Goal: Task Accomplishment & Management: Complete application form

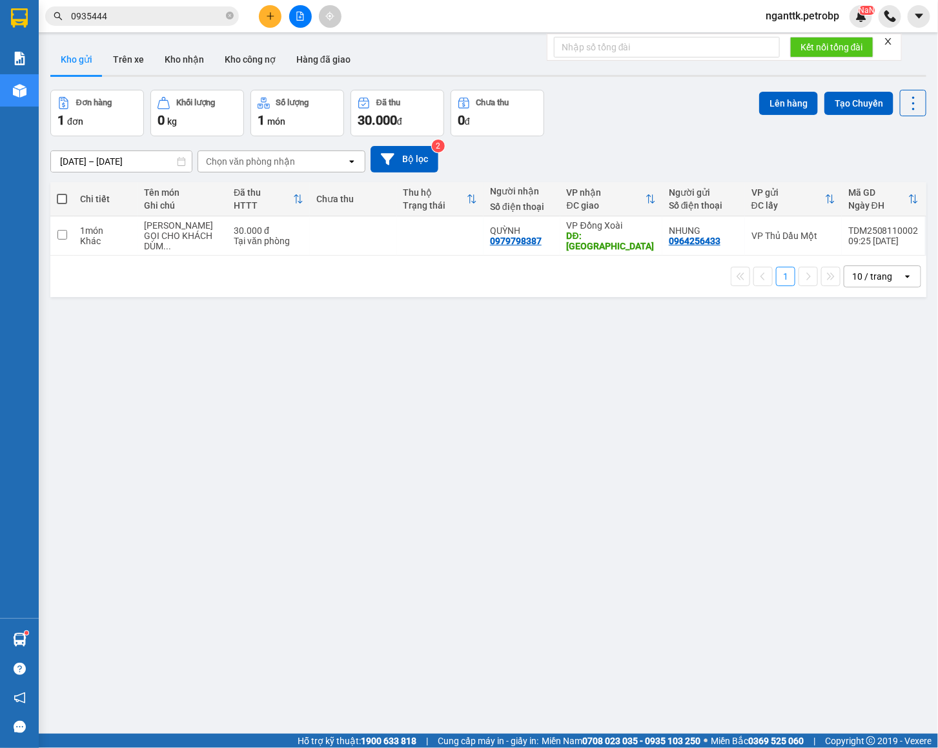
scroll to position [60, 0]
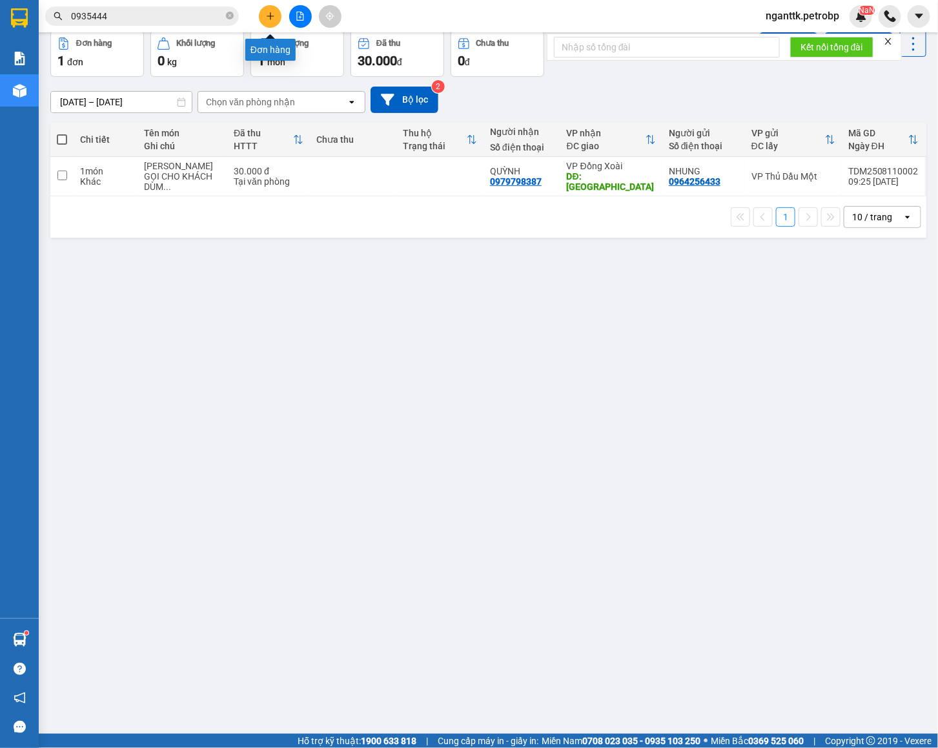
click at [268, 14] on icon "plus" at bounding box center [270, 16] width 9 height 9
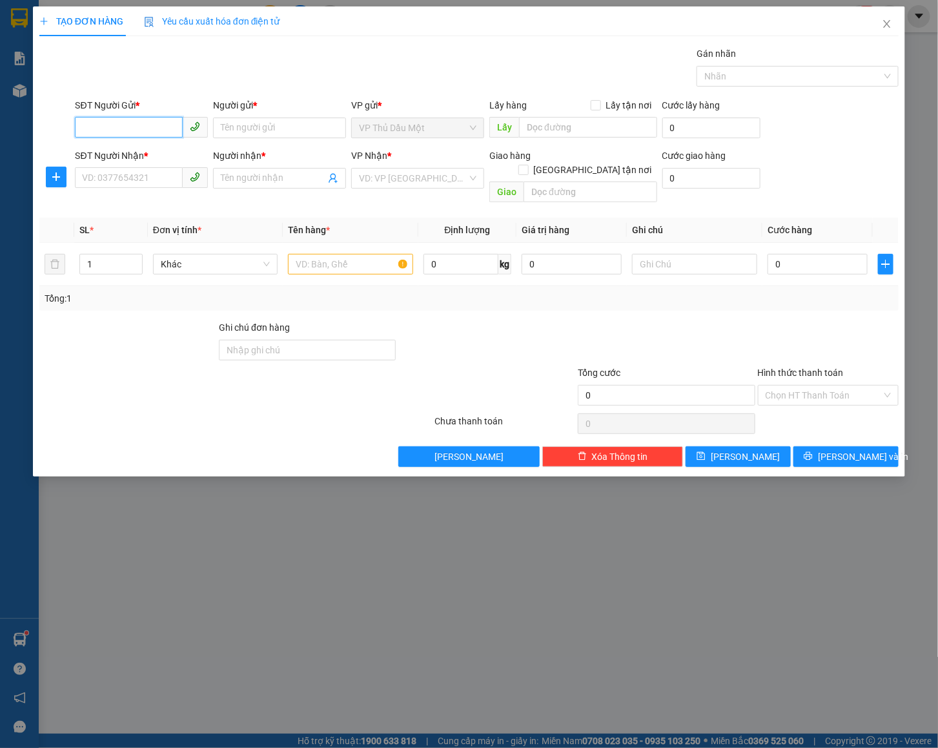
click at [138, 128] on input "SĐT Người Gửi *" at bounding box center [129, 127] width 108 height 21
paste input "0911505115"
type input "0911505115"
click at [140, 148] on div "0911505115 - TT XET NGHIEM LADITEX" at bounding box center [163, 155] width 161 height 14
type input "TT XET NGHIEM LADITEX"
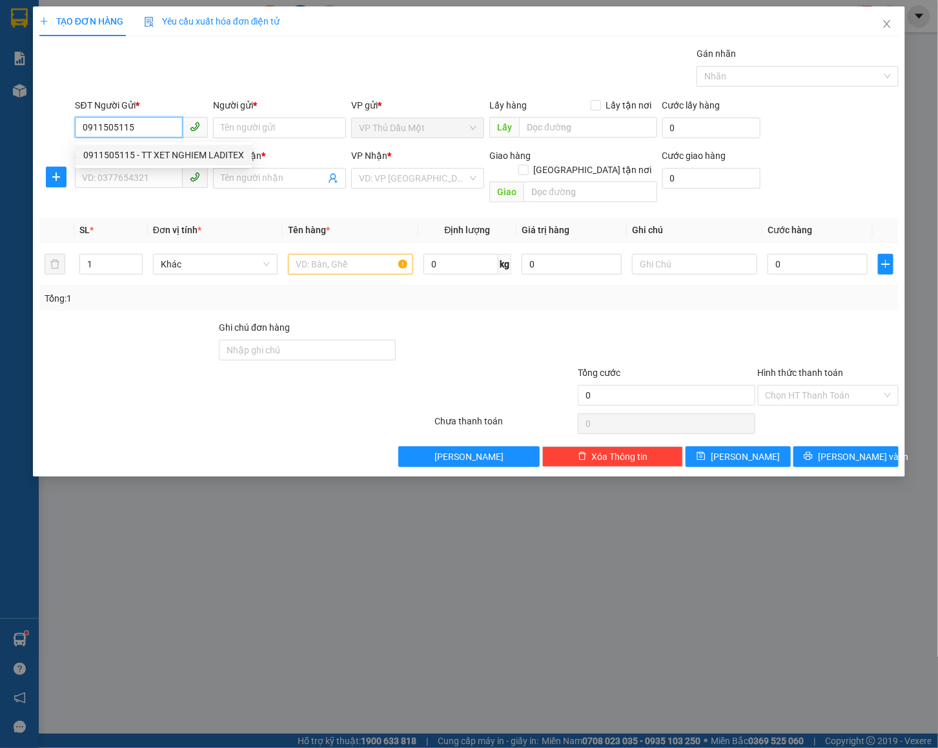
type input "0902314955"
type input "ANH THÔNG"
type input "30.000"
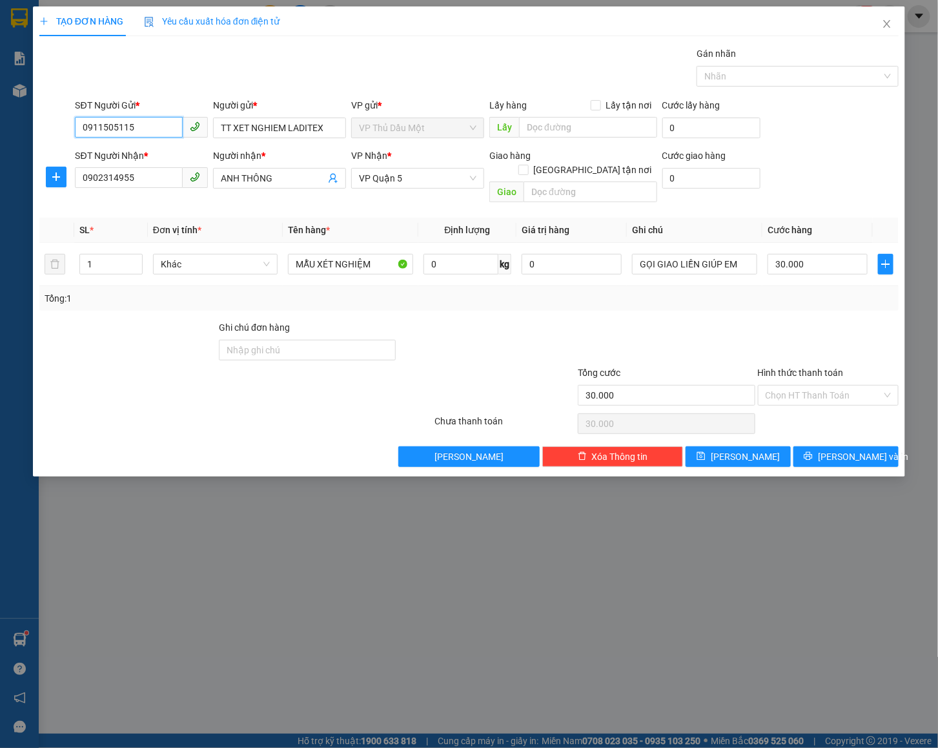
type input "0911505115"
click at [383, 254] on input "MẪU XÉT NGHIỆM" at bounding box center [350, 264] width 125 height 21
click at [779, 306] on div "Transit Pickup Surcharge Ids Transit Deliver Surcharge Ids Transit Deliver Surc…" at bounding box center [468, 256] width 859 height 420
click at [813, 451] on span "printer" at bounding box center [808, 456] width 9 height 10
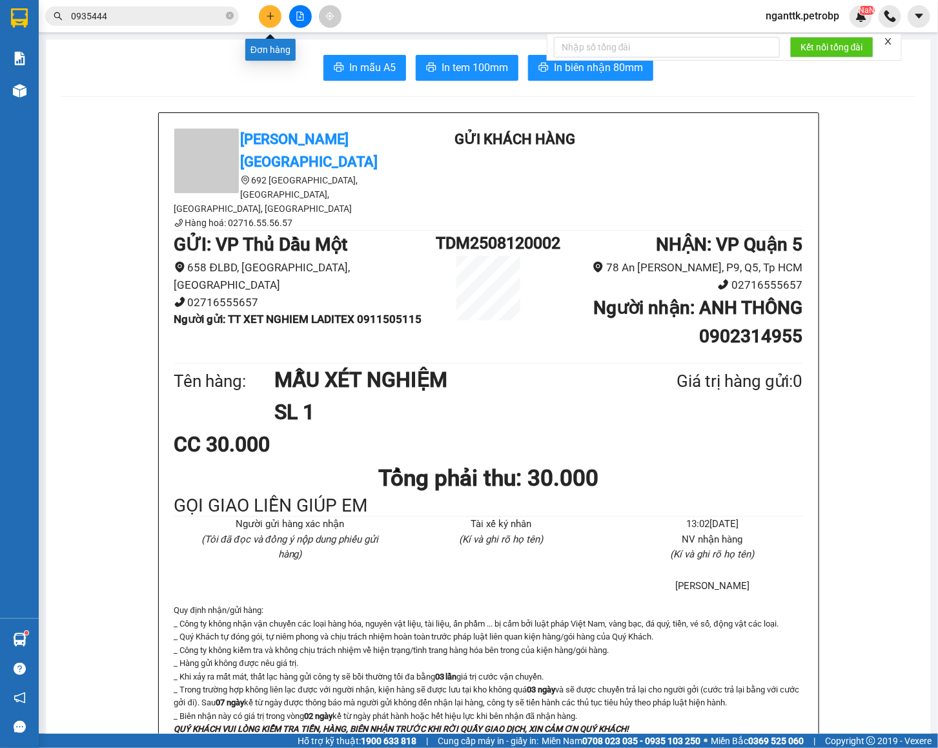
click at [271, 12] on icon "plus" at bounding box center [270, 16] width 9 height 9
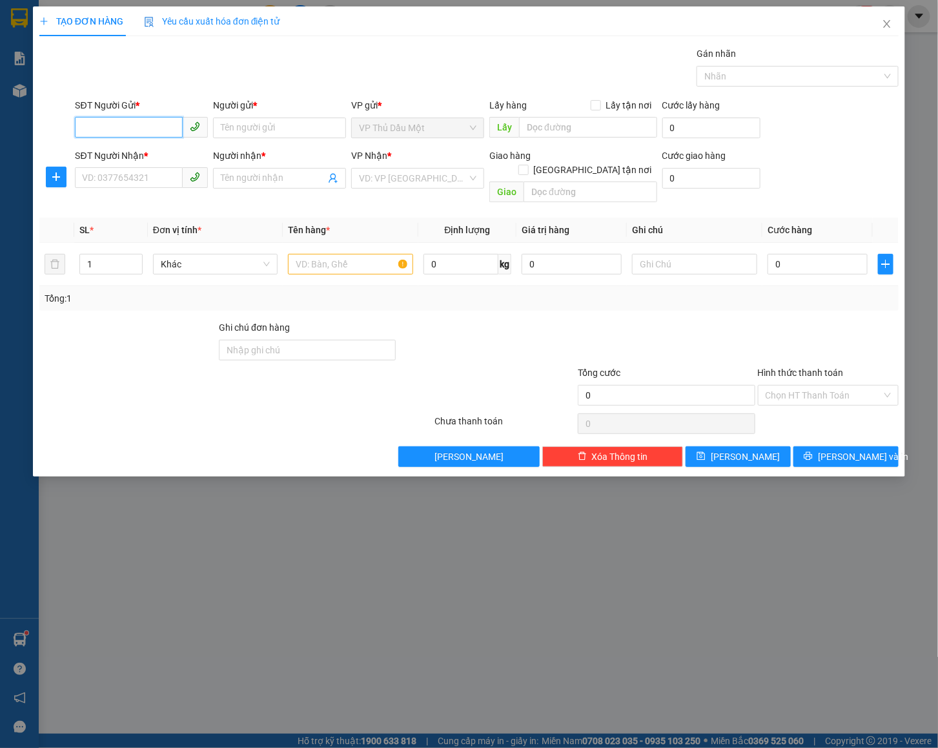
click at [127, 134] on input "SĐT Người Gửi *" at bounding box center [129, 127] width 108 height 21
type input "0335090006"
click at [229, 127] on input "Người gửi *" at bounding box center [279, 128] width 133 height 21
type input "đ"
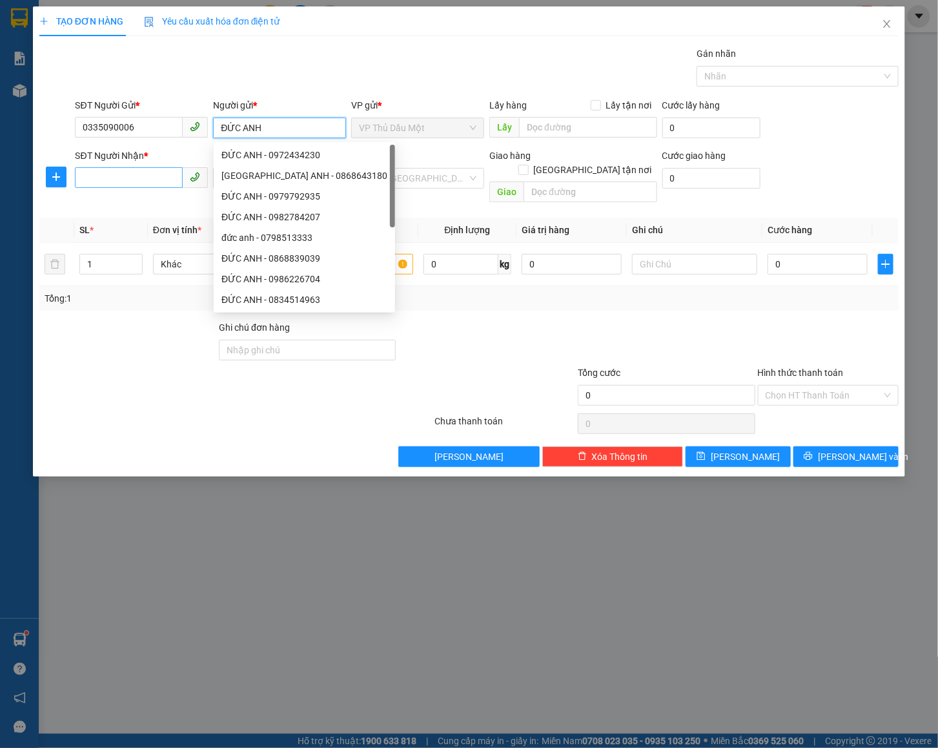
type input "ĐỨC ANH"
click at [93, 180] on input "SĐT Người Nhận *" at bounding box center [129, 177] width 108 height 21
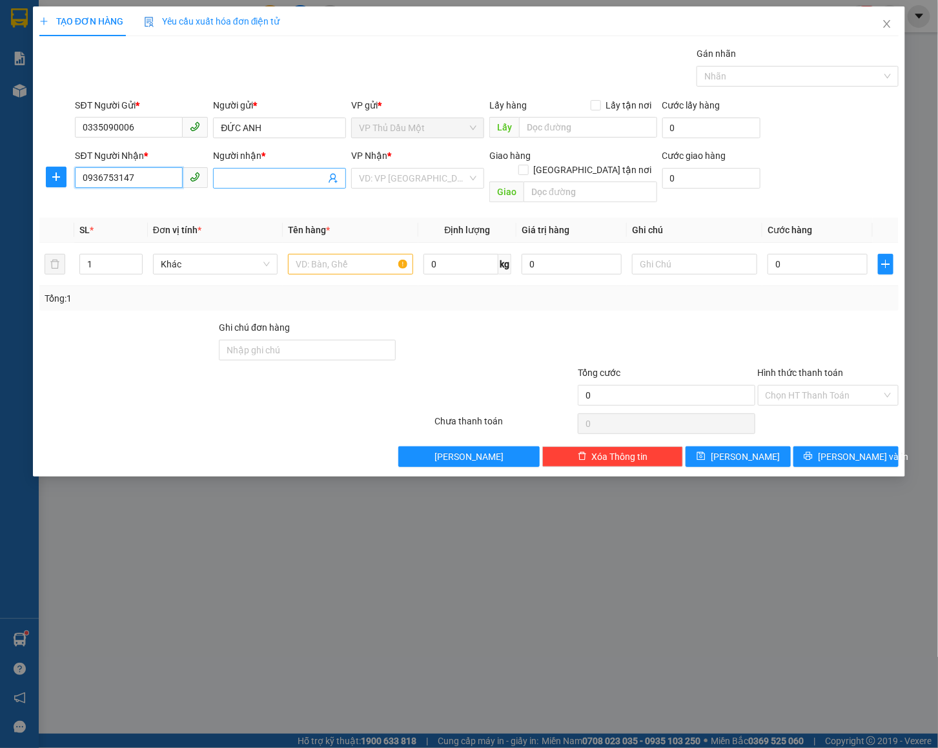
type input "0936753147"
click at [223, 187] on span at bounding box center [279, 178] width 133 height 21
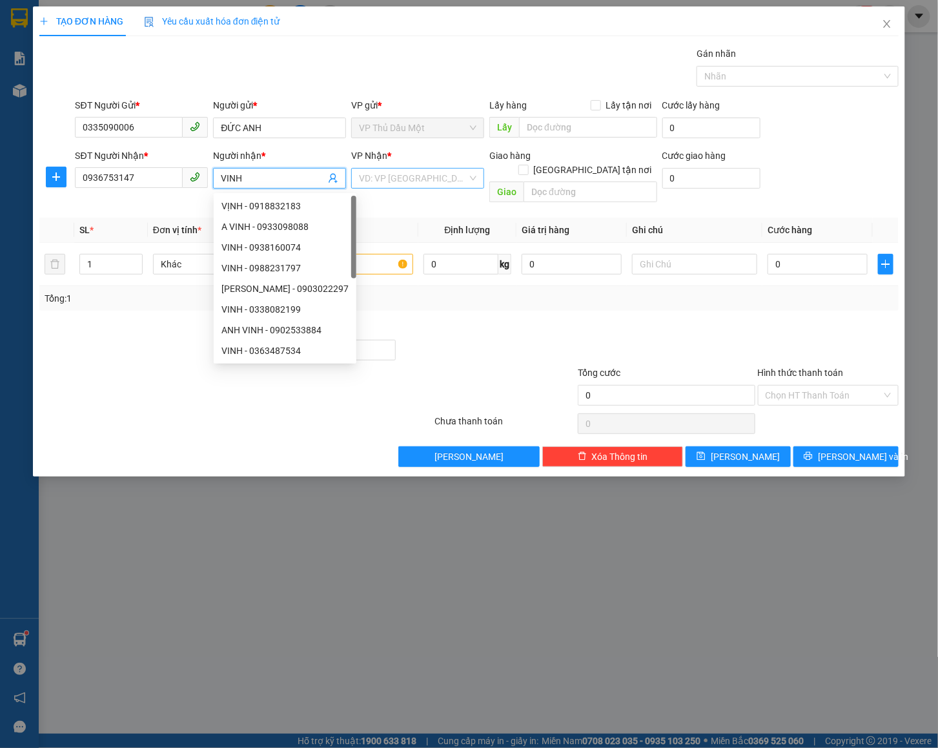
type input "VINH"
click at [415, 172] on input "search" at bounding box center [413, 178] width 108 height 19
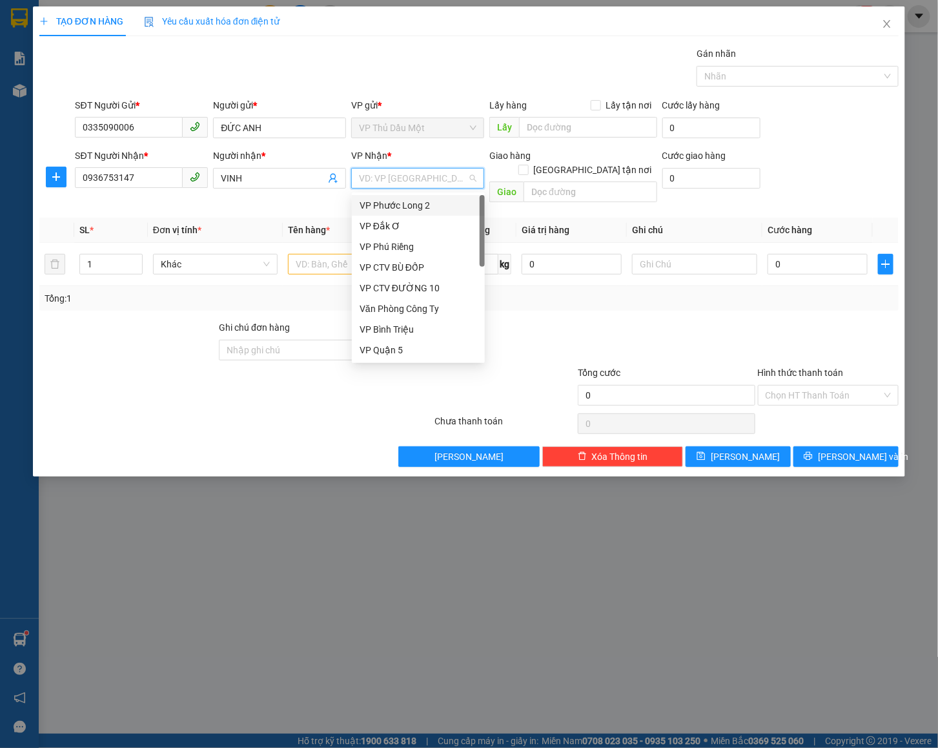
type input "Q"
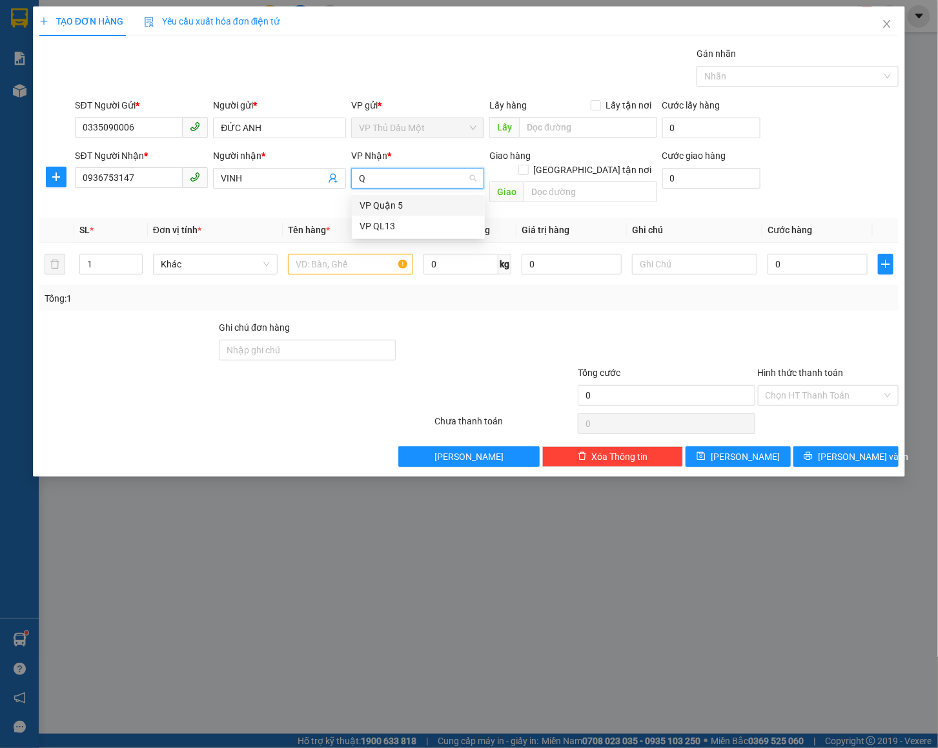
click at [369, 203] on div "VP Quận 5" at bounding box center [419, 205] width 118 height 14
click at [307, 254] on input "text" at bounding box center [350, 264] width 125 height 21
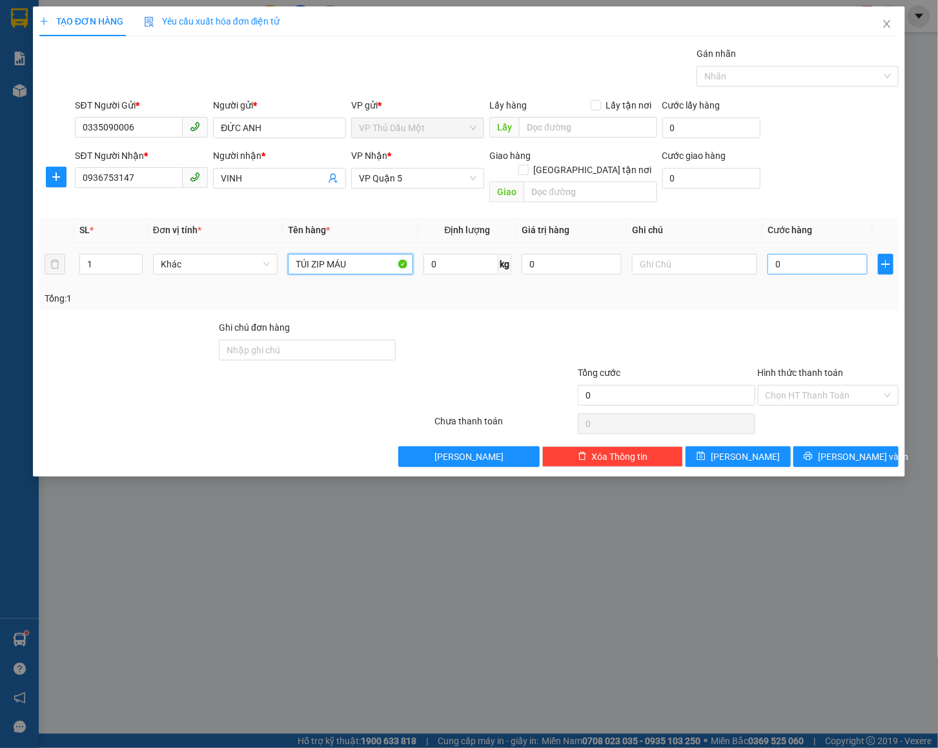
type input "TÚI ZIP MÁU"
click at [806, 258] on input "0" at bounding box center [818, 264] width 100 height 21
type input "003"
type input "3"
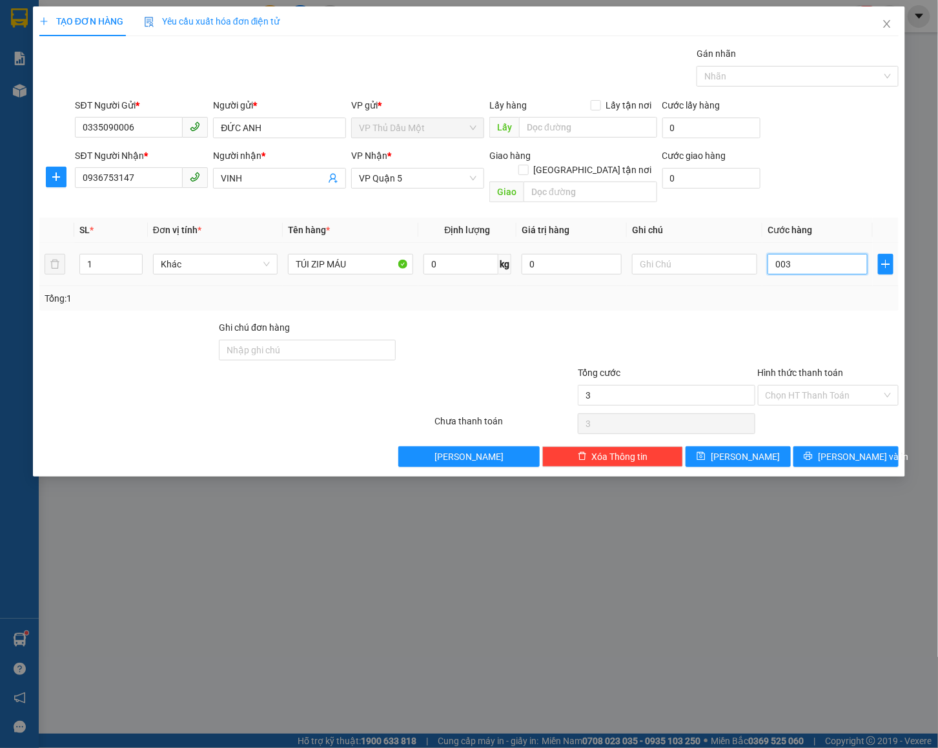
type input "0.030"
type input "30"
click at [799, 385] on input "Hình thức thanh toán" at bounding box center [824, 394] width 117 height 19
type input "30.000"
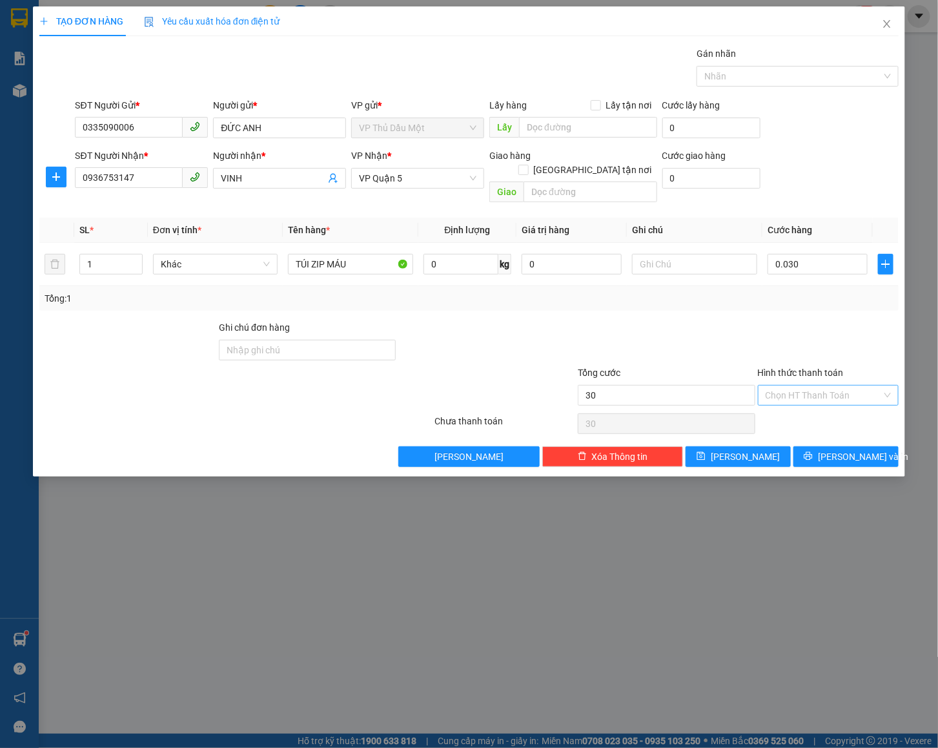
type input "30.000"
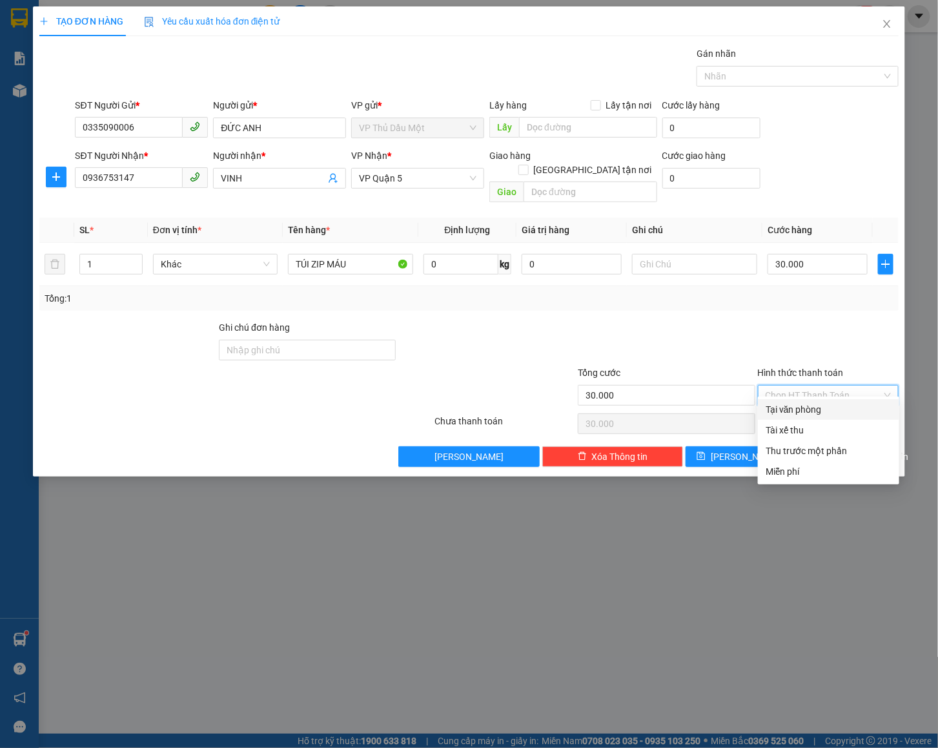
click at [806, 409] on div "Tại văn phòng" at bounding box center [829, 409] width 126 height 14
type input "0"
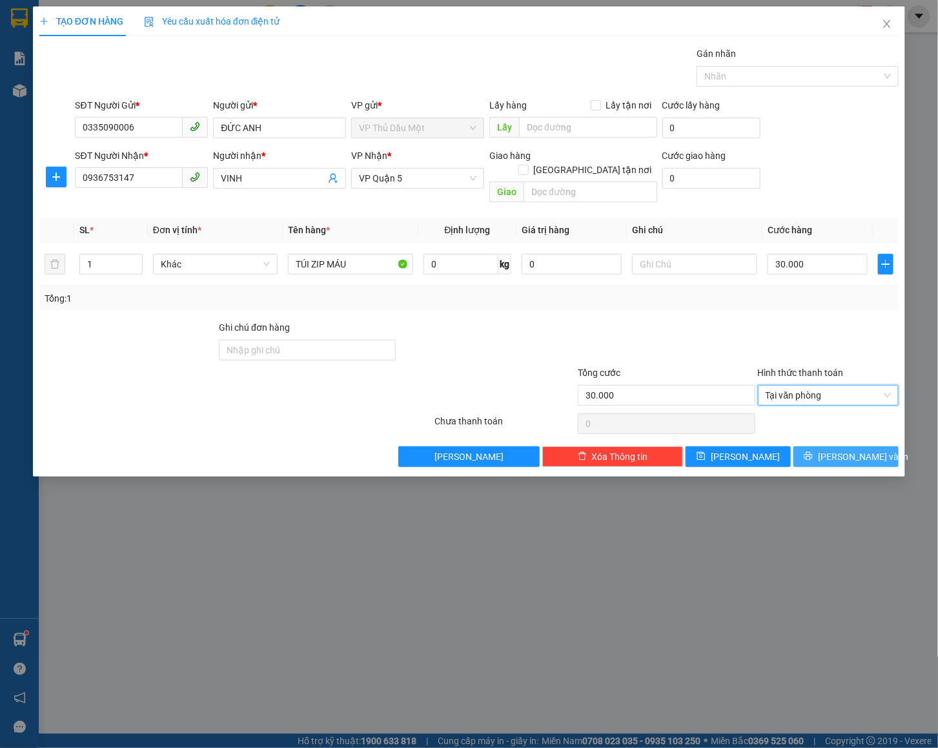
click at [863, 449] on span "[PERSON_NAME] và In" at bounding box center [863, 456] width 90 height 14
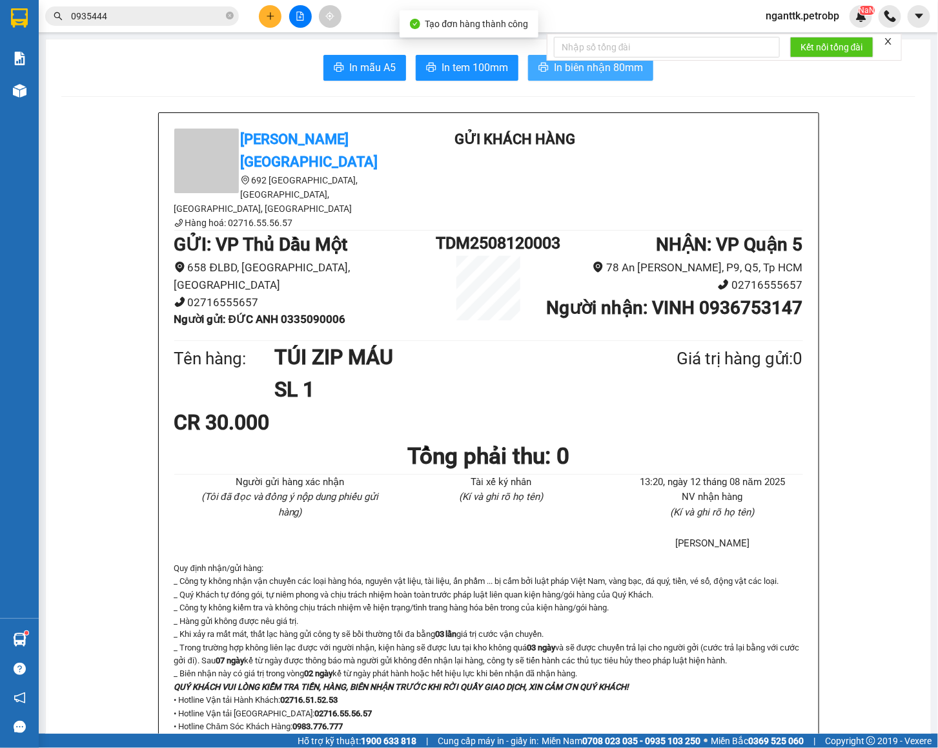
click at [617, 78] on button "In biên nhận 80mm" at bounding box center [590, 68] width 125 height 26
click at [504, 230] on h1 "TDM2508120003" at bounding box center [488, 242] width 105 height 25
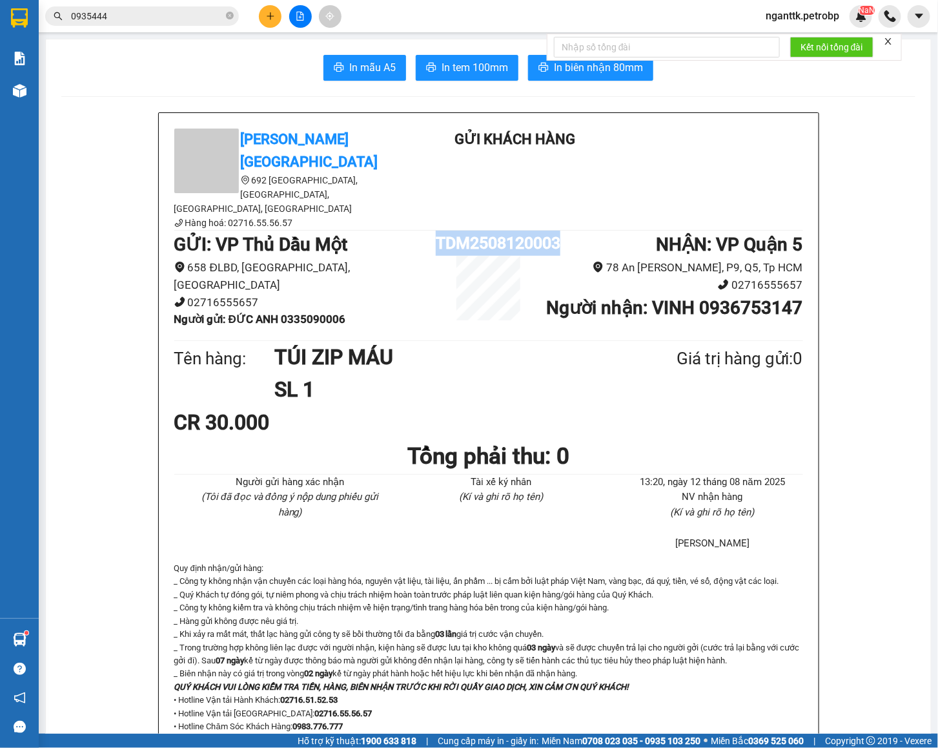
click at [504, 230] on h1 "TDM2508120003" at bounding box center [488, 242] width 105 height 25
copy h1 "TDM2508120003"
click at [455, 65] on span "In tem 100mm" at bounding box center [475, 67] width 66 height 16
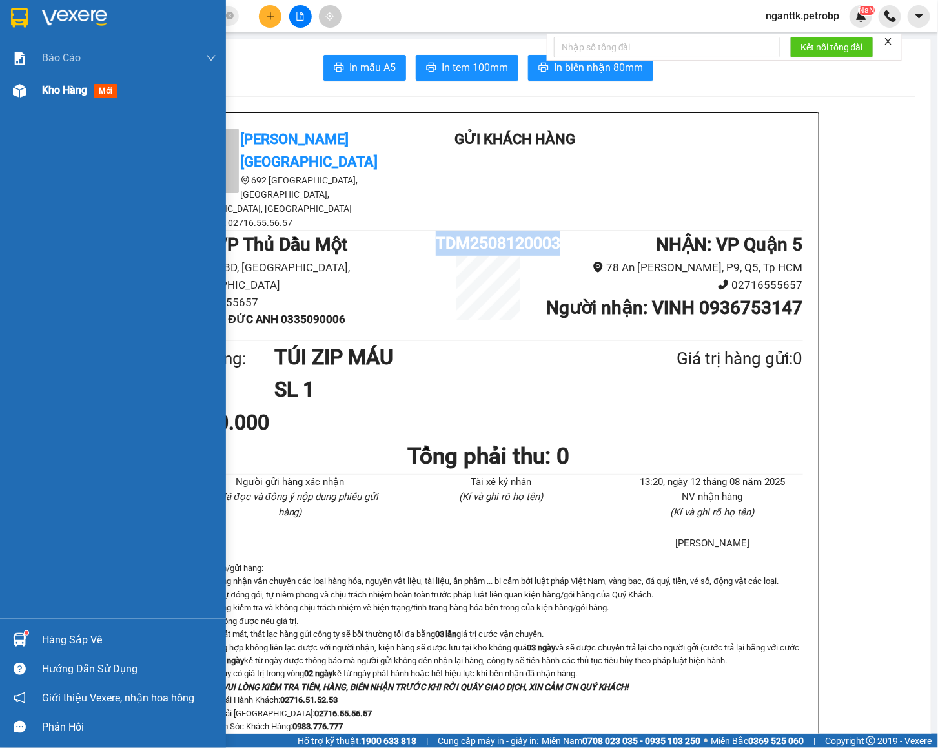
click at [14, 90] on img at bounding box center [20, 91] width 14 height 14
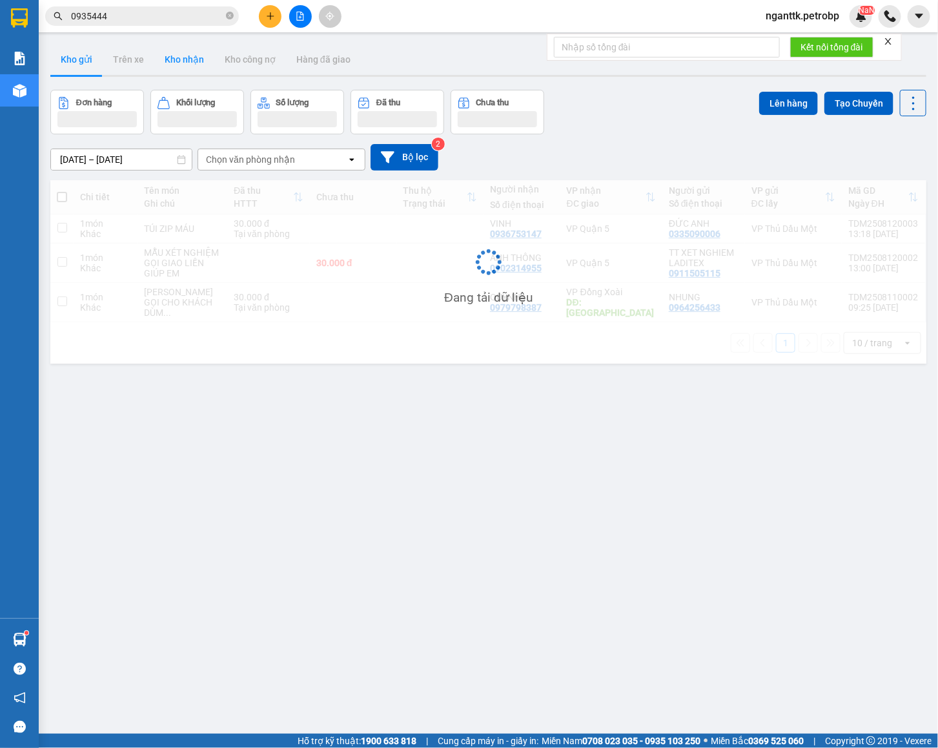
click at [192, 70] on button "Kho nhận" at bounding box center [184, 59] width 60 height 31
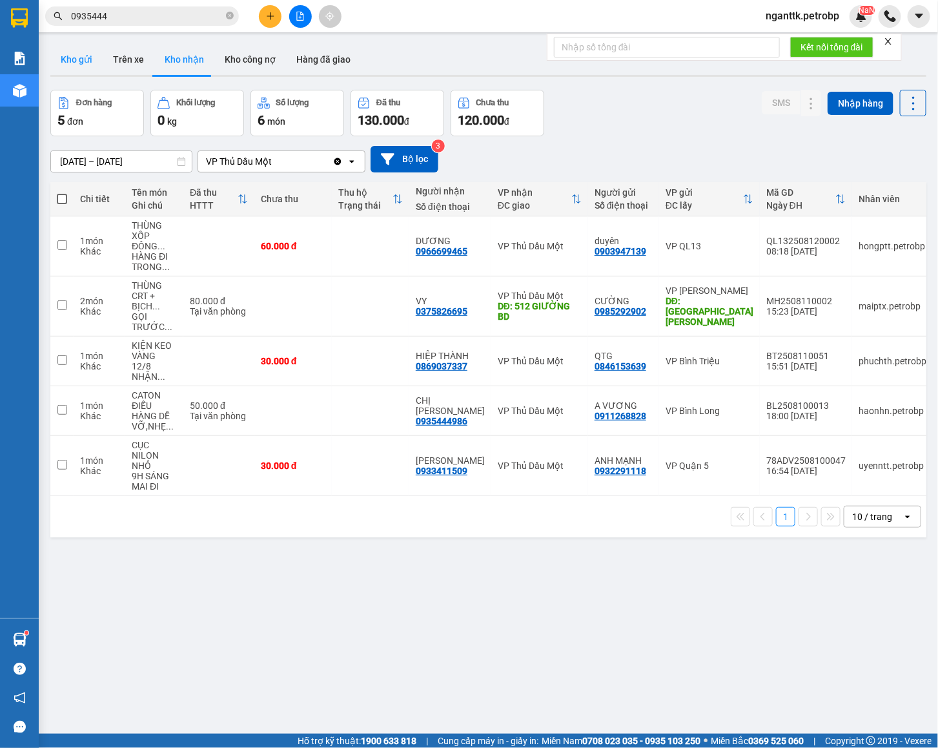
click at [64, 59] on button "Kho gửi" at bounding box center [76, 59] width 52 height 31
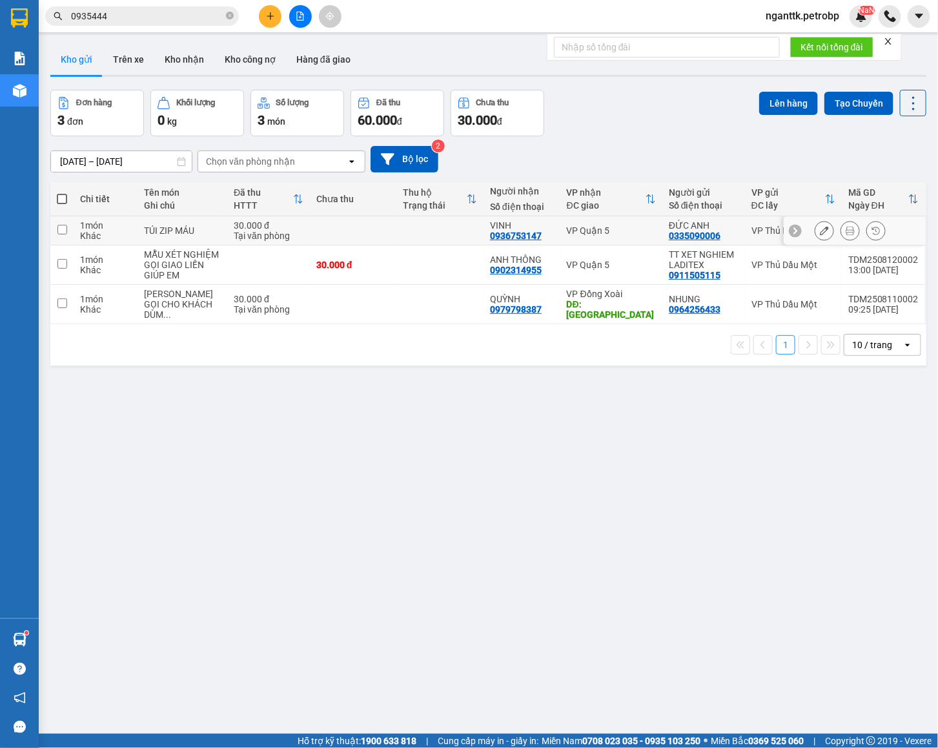
click at [567, 235] on div "VP Quận 5" at bounding box center [611, 230] width 89 height 10
checkbox input "true"
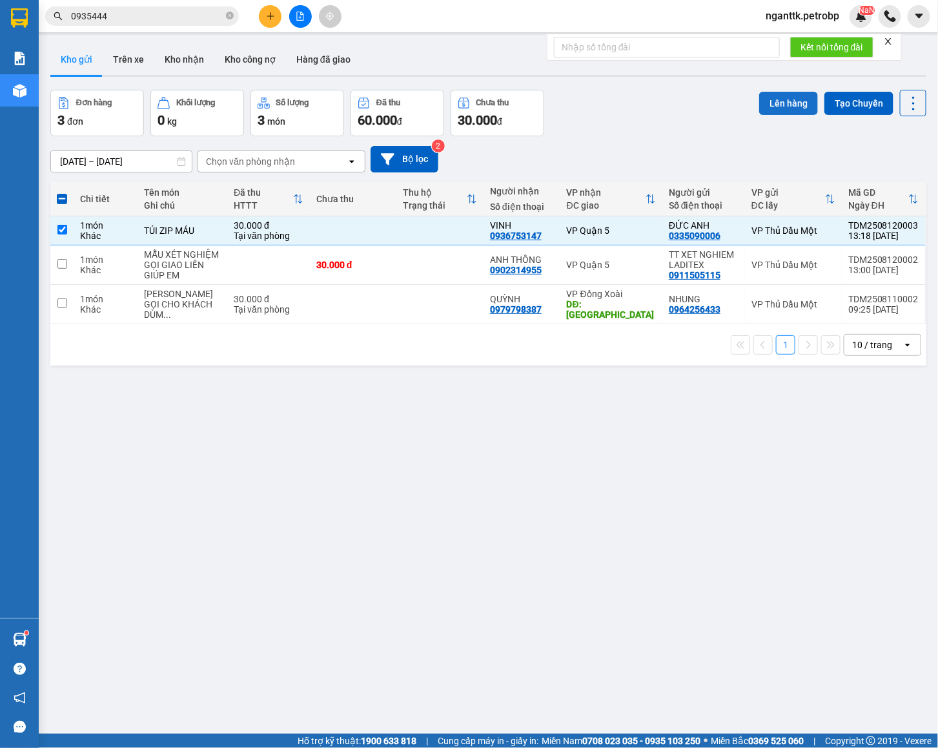
click at [781, 105] on button "Lên hàng" at bounding box center [788, 103] width 59 height 23
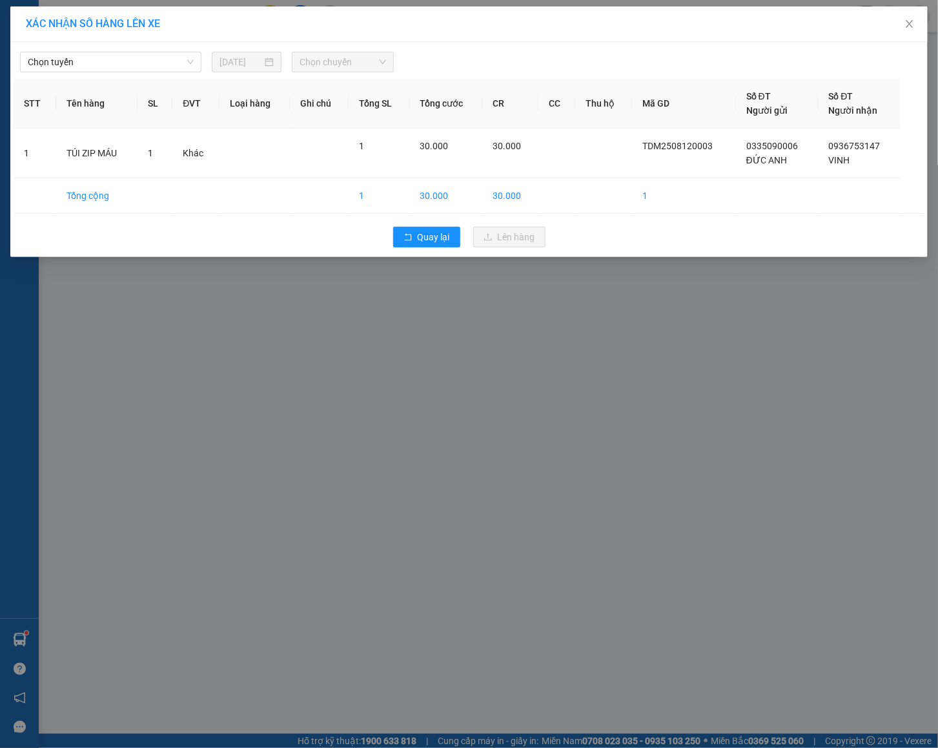
click at [733, 356] on div "XÁC NHẬN SỐ HÀNG LÊN XE Chọn tuyến 12/08/2025 Chọn chuyến STT Tên hàng SL ĐVT L…" at bounding box center [469, 374] width 938 height 748
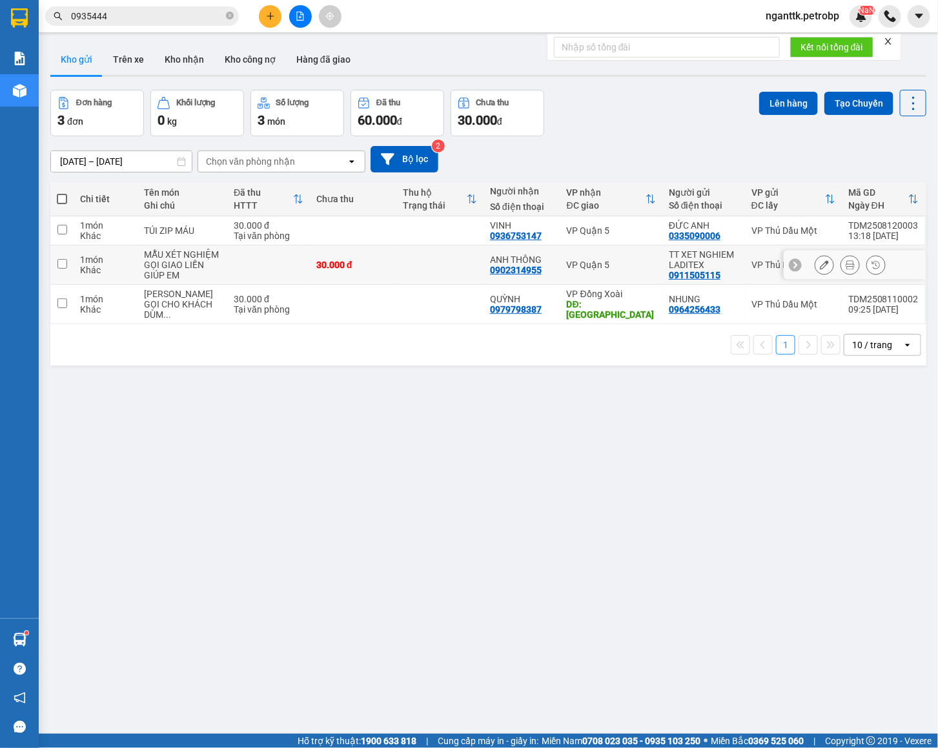
click at [404, 267] on td at bounding box center [440, 264] width 87 height 39
checkbox input "true"
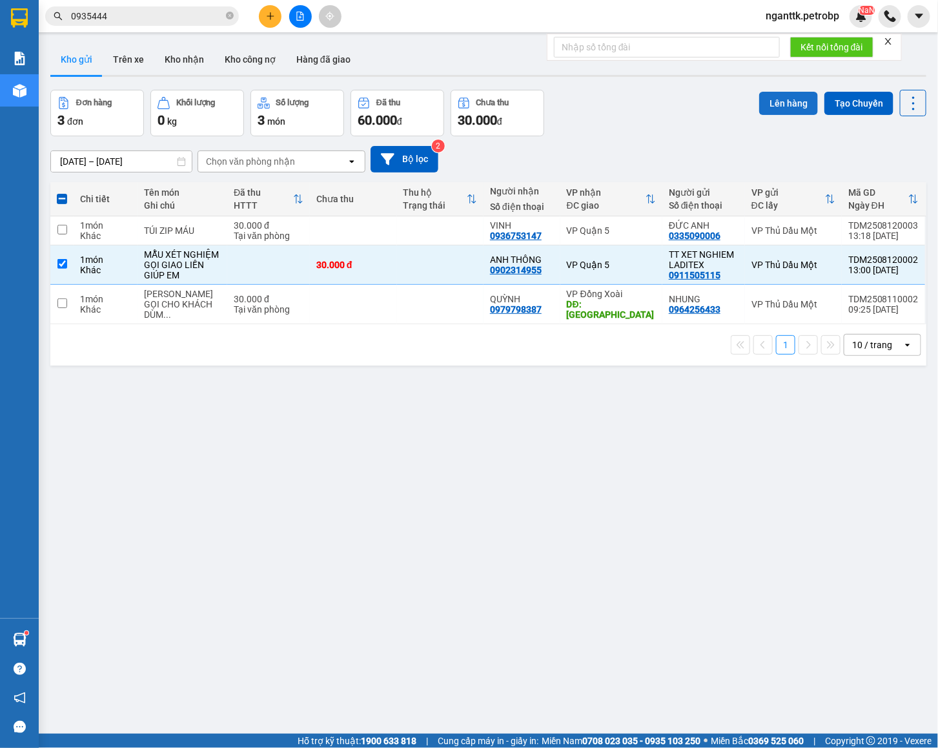
click at [794, 103] on button "Lên hàng" at bounding box center [788, 103] width 59 height 23
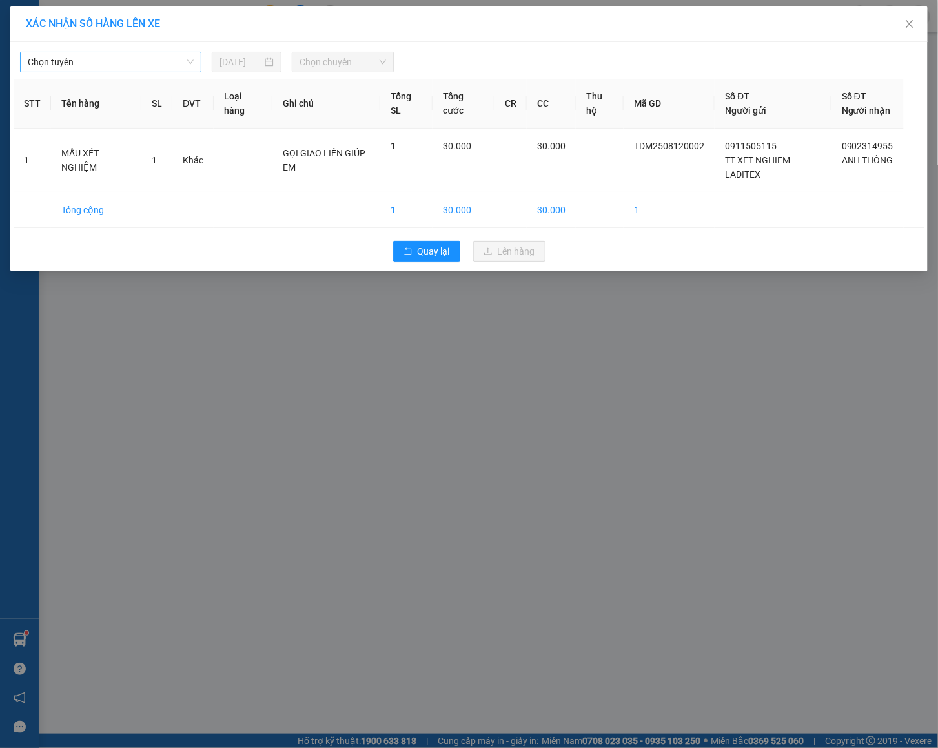
click at [192, 70] on span "Chọn tuyến" at bounding box center [111, 61] width 166 height 19
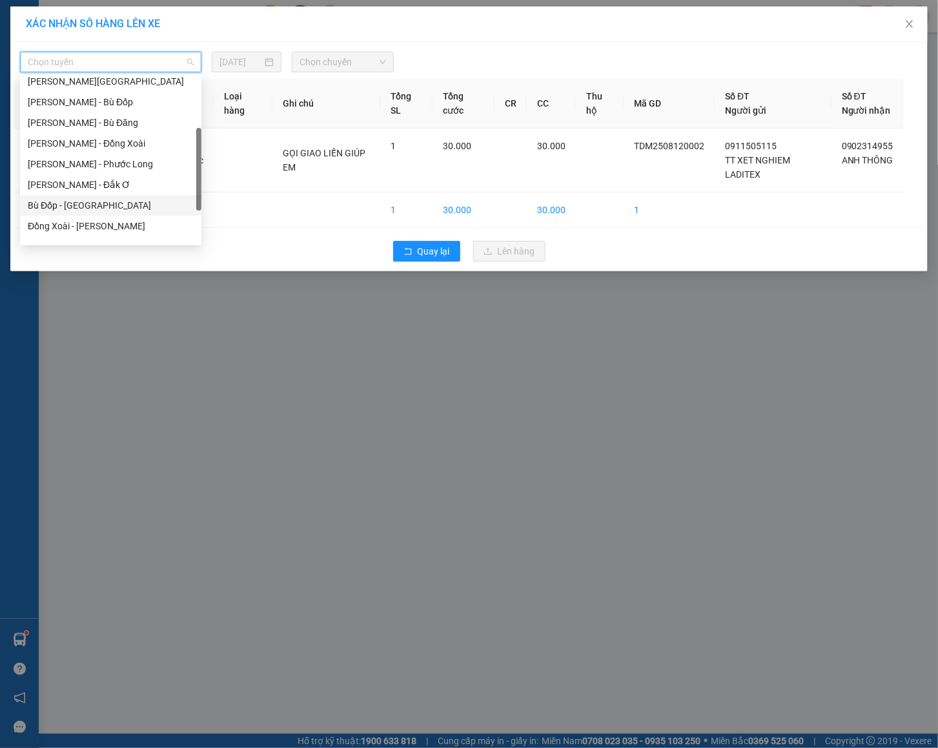
scroll to position [248, 0]
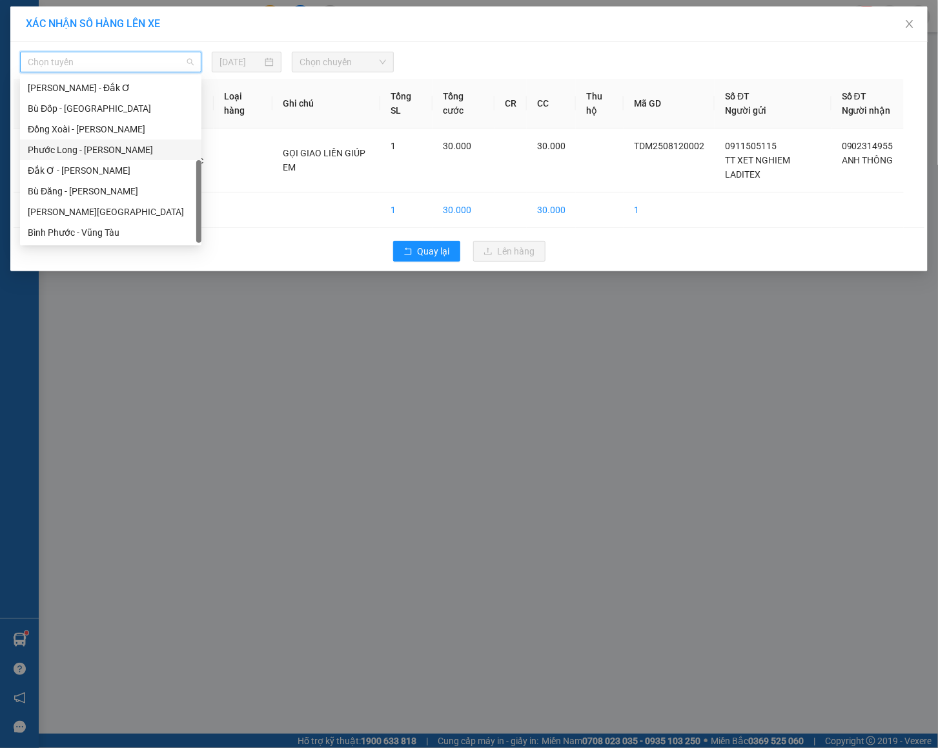
click at [115, 141] on div "Phước Long - [PERSON_NAME]" at bounding box center [110, 149] width 181 height 21
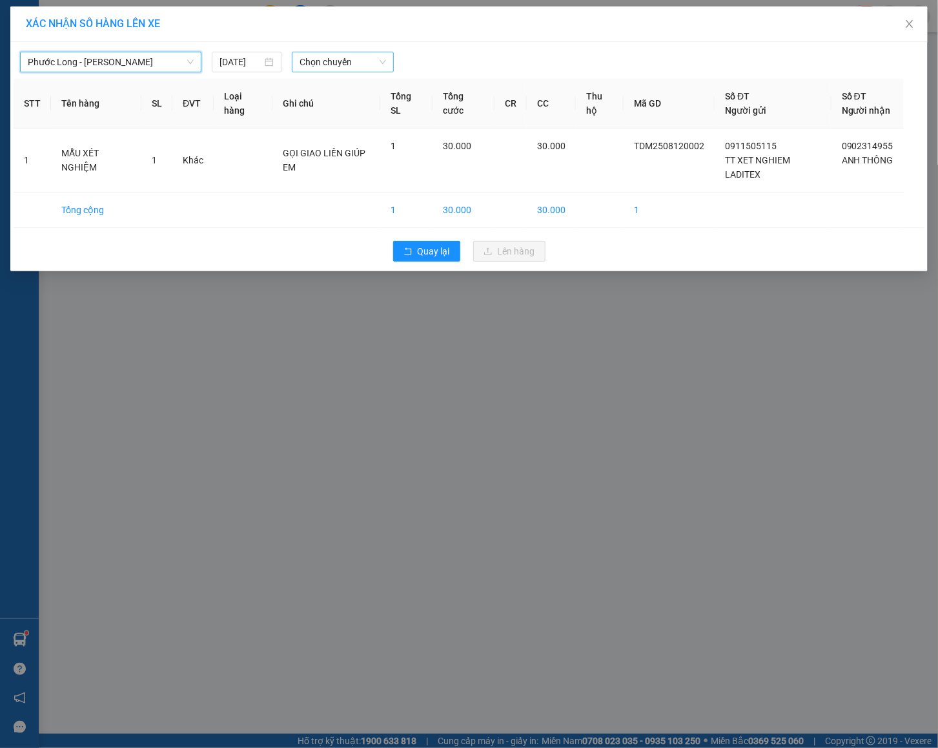
click at [328, 61] on span "Chọn chuyến" at bounding box center [343, 61] width 86 height 19
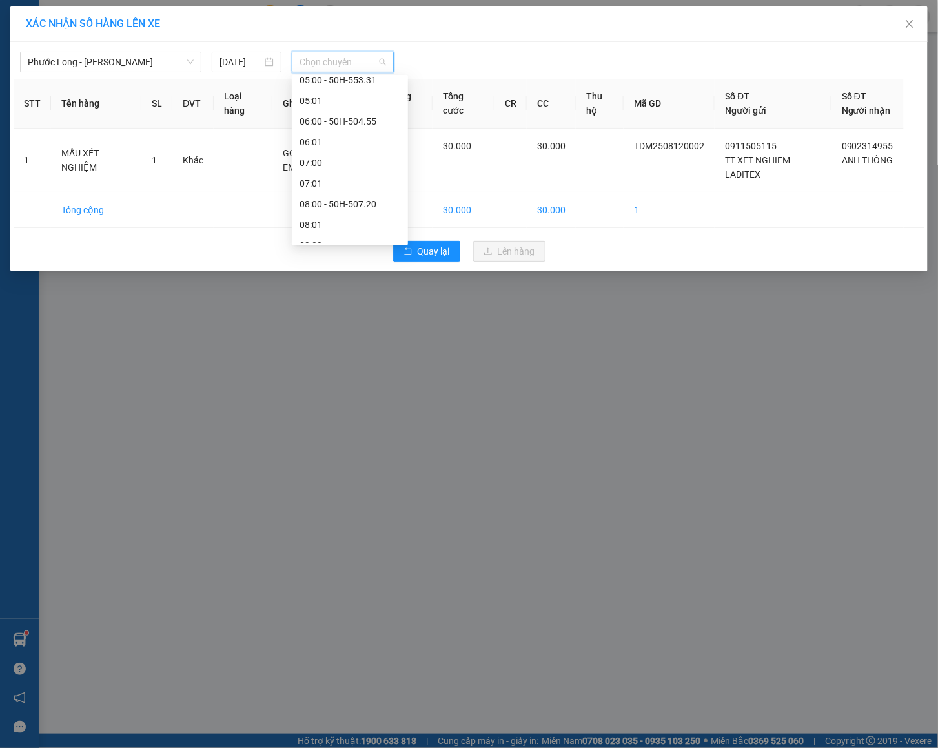
scroll to position [291, 0]
click at [361, 196] on div "09:02 (TC) - 50H-363.26" at bounding box center [350, 190] width 101 height 14
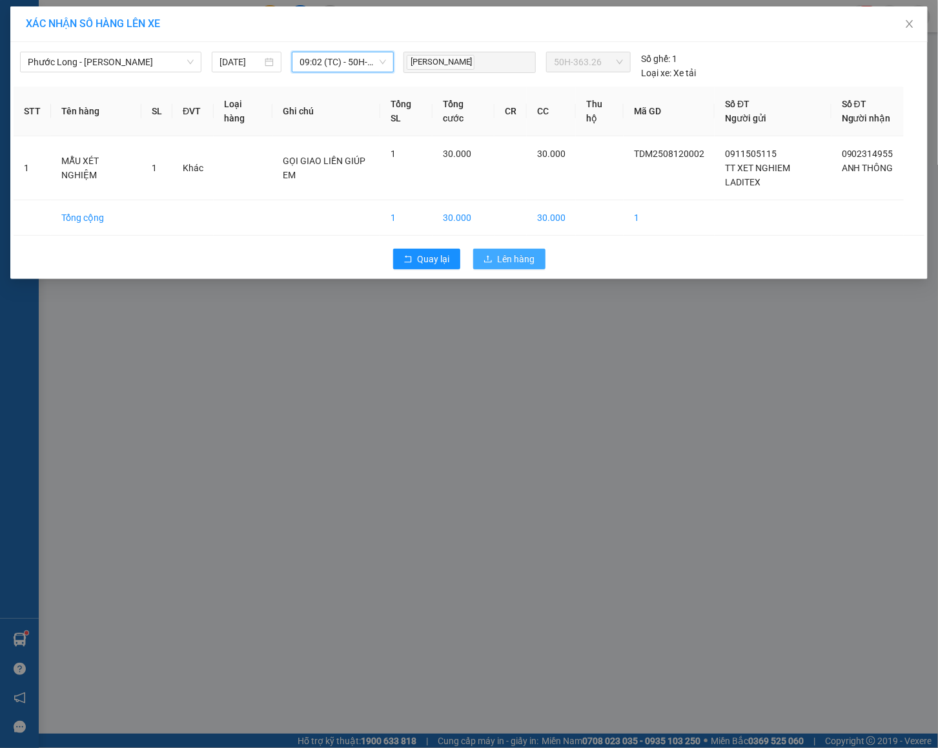
click at [498, 252] on button "Lên hàng" at bounding box center [509, 259] width 72 height 21
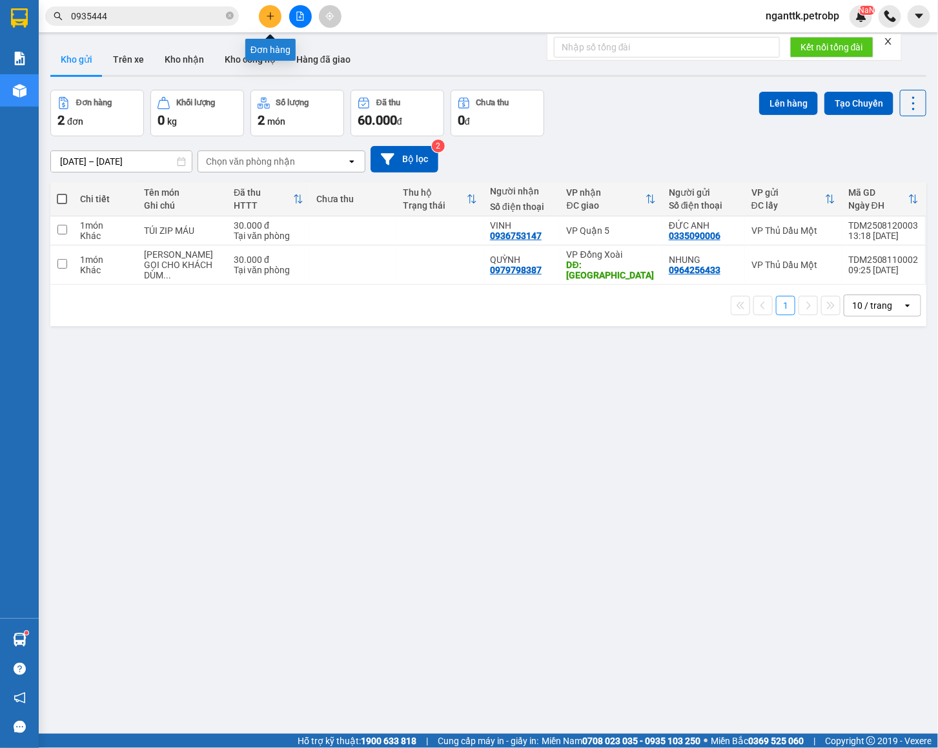
click at [273, 24] on button at bounding box center [270, 16] width 23 height 23
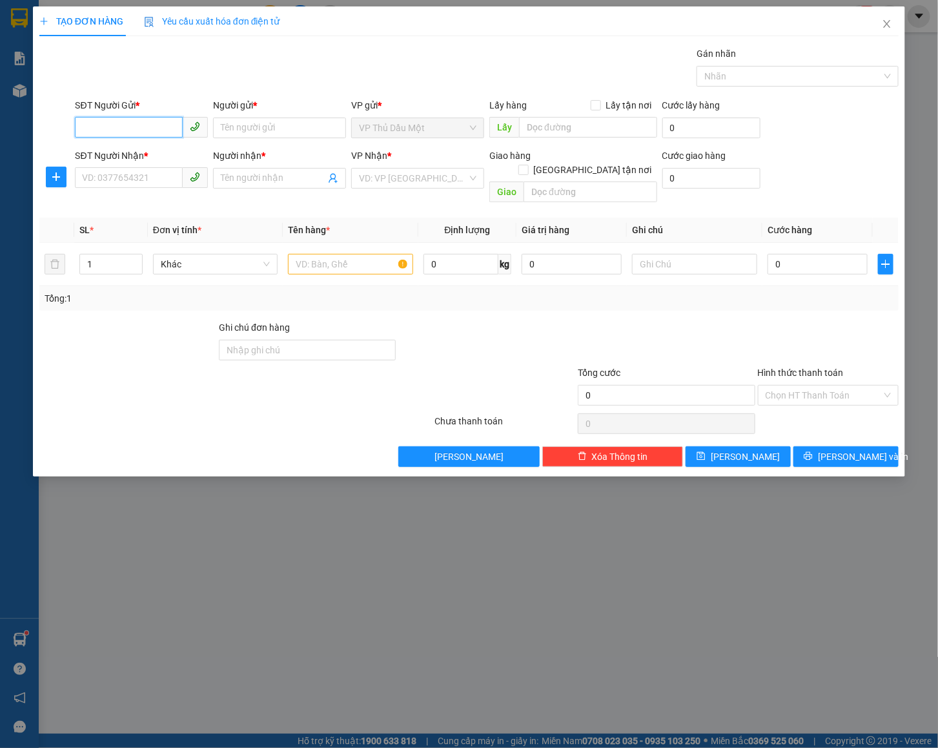
click at [152, 121] on input "SĐT Người Gửi *" at bounding box center [129, 127] width 108 height 21
type input "0986867552"
click at [143, 150] on div "0986867552 - NGÔN" at bounding box center [142, 155] width 118 height 14
type input "NGÔN"
type input "0965708283"
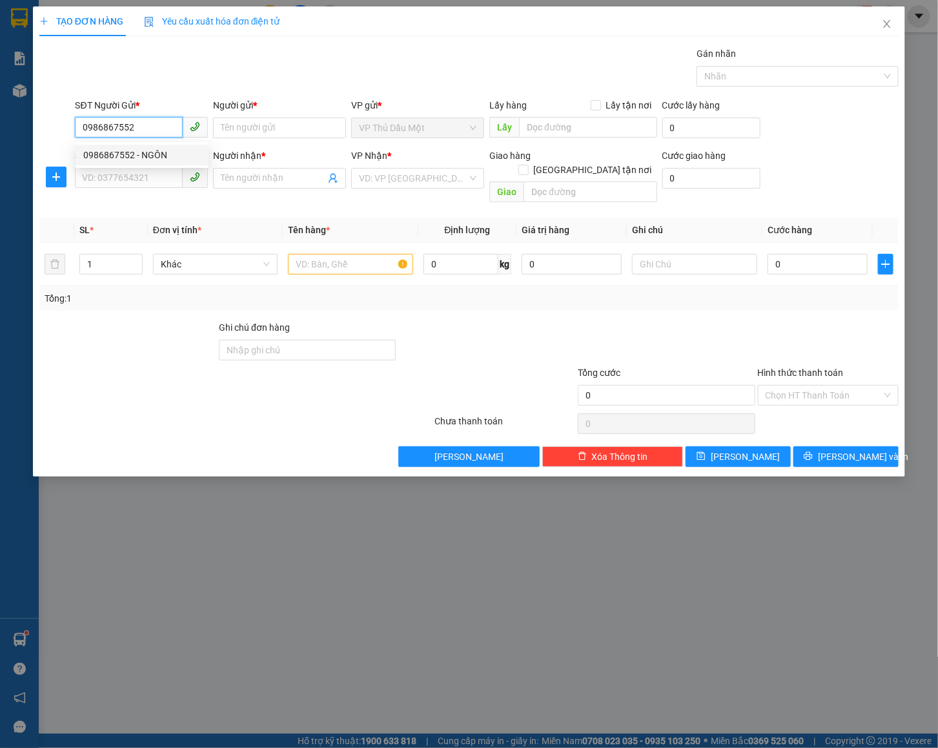
type input "ĐẠT"
type input "30.000"
type input "0986867552"
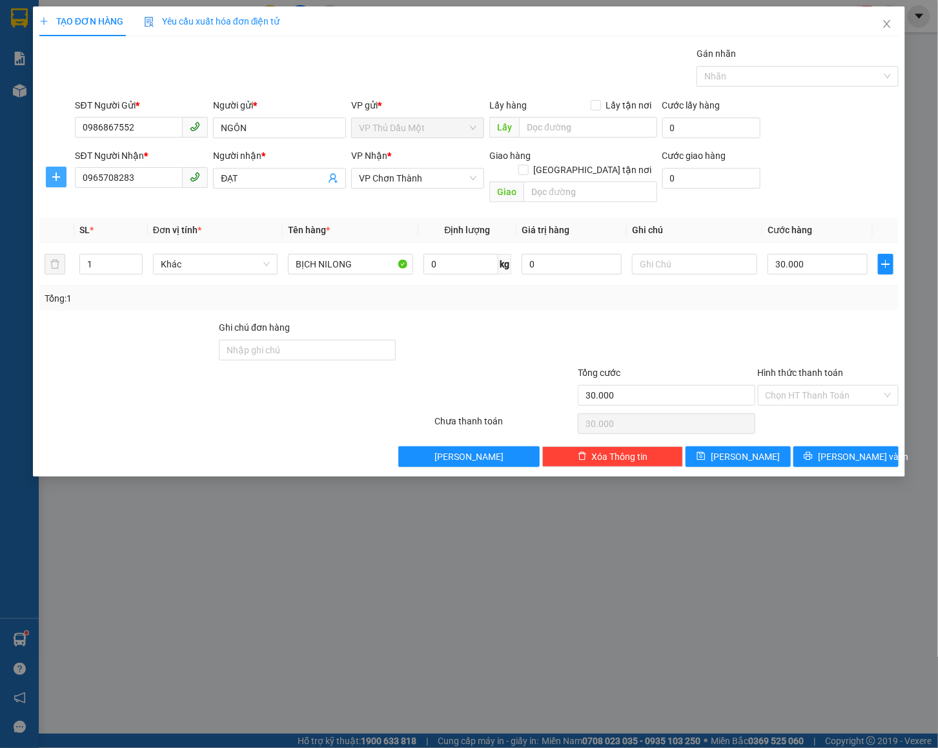
click at [57, 172] on icon "plus" at bounding box center [56, 177] width 10 height 10
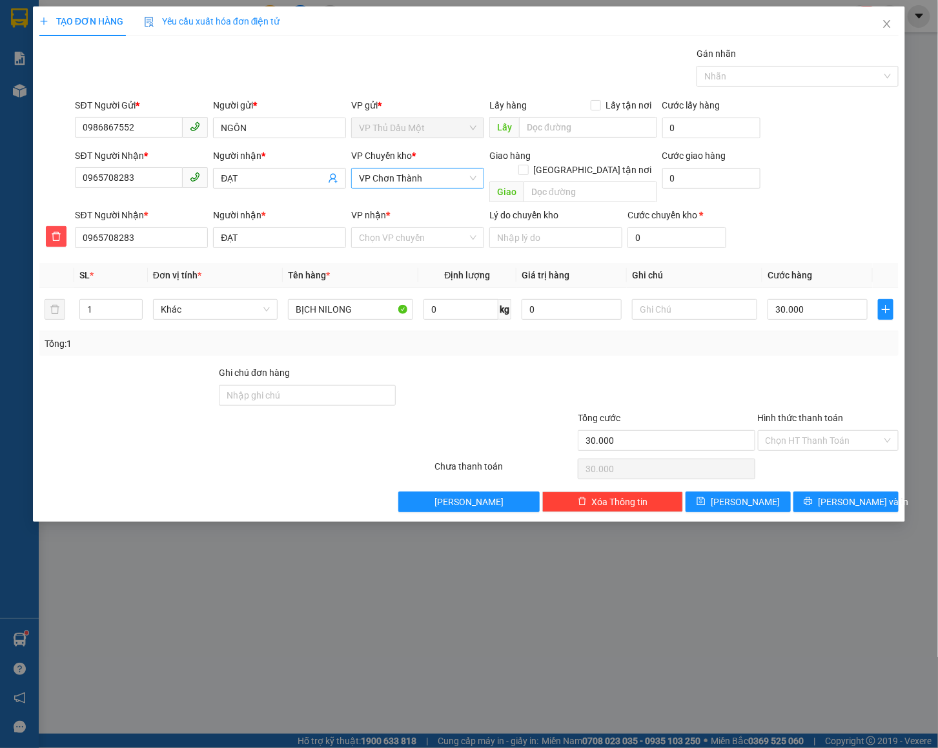
click at [398, 175] on span "VP Chơn Thành" at bounding box center [418, 178] width 118 height 19
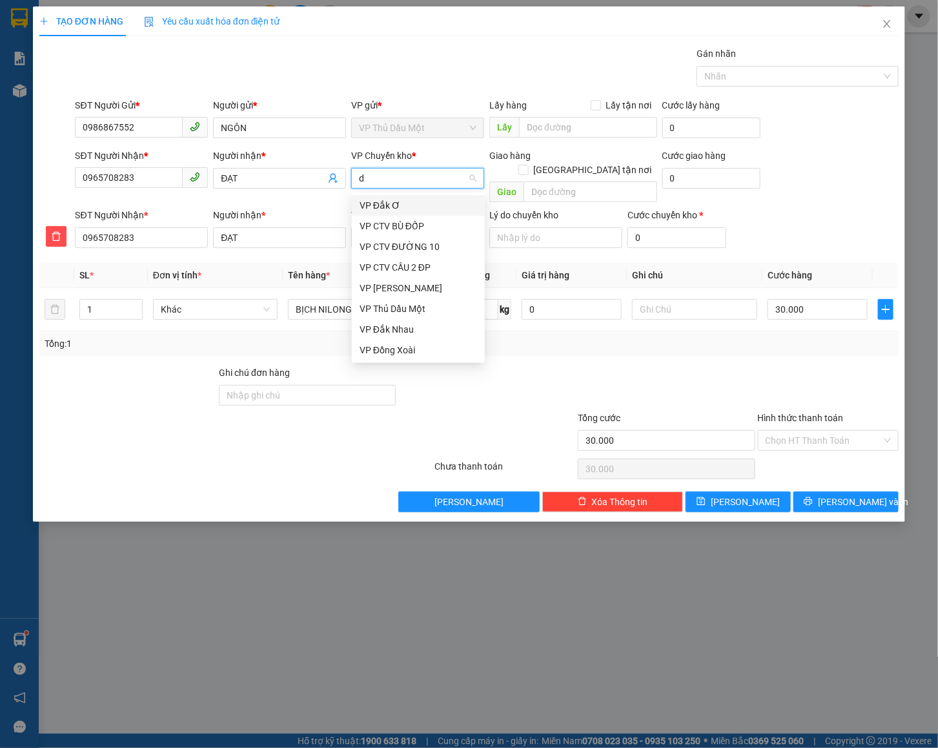
type input "đ"
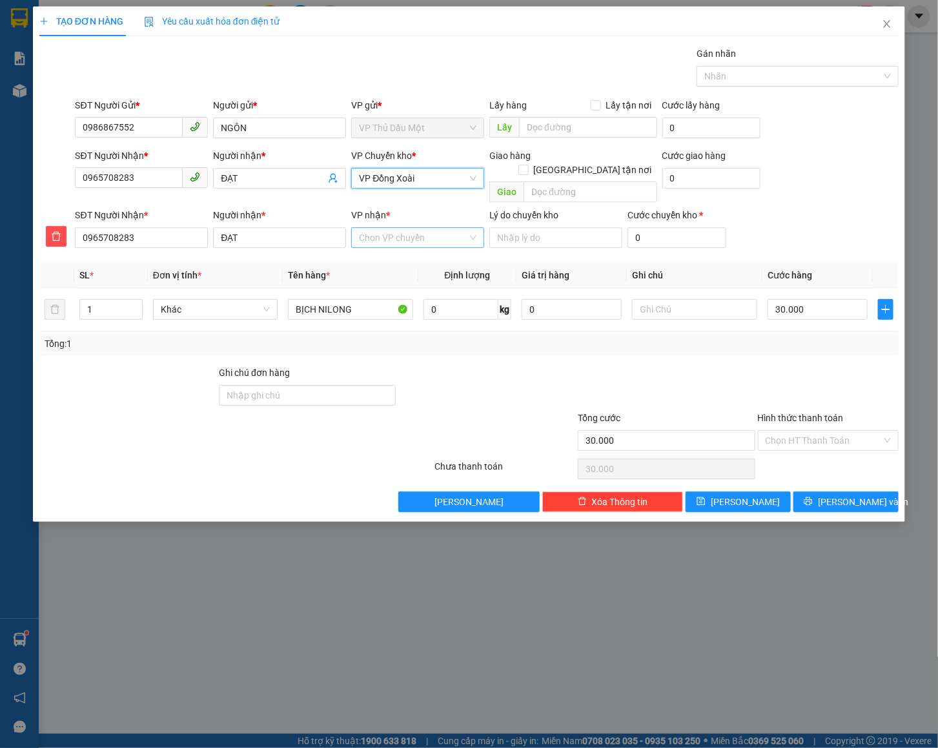
click at [398, 228] on input "VP nhận *" at bounding box center [413, 237] width 108 height 19
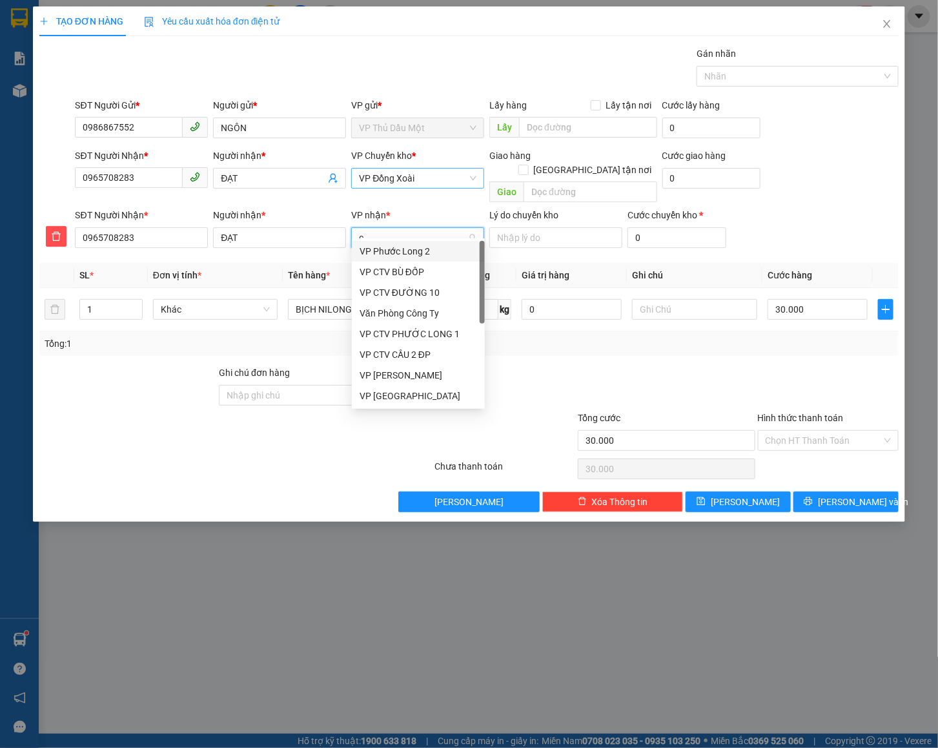
type input "ch"
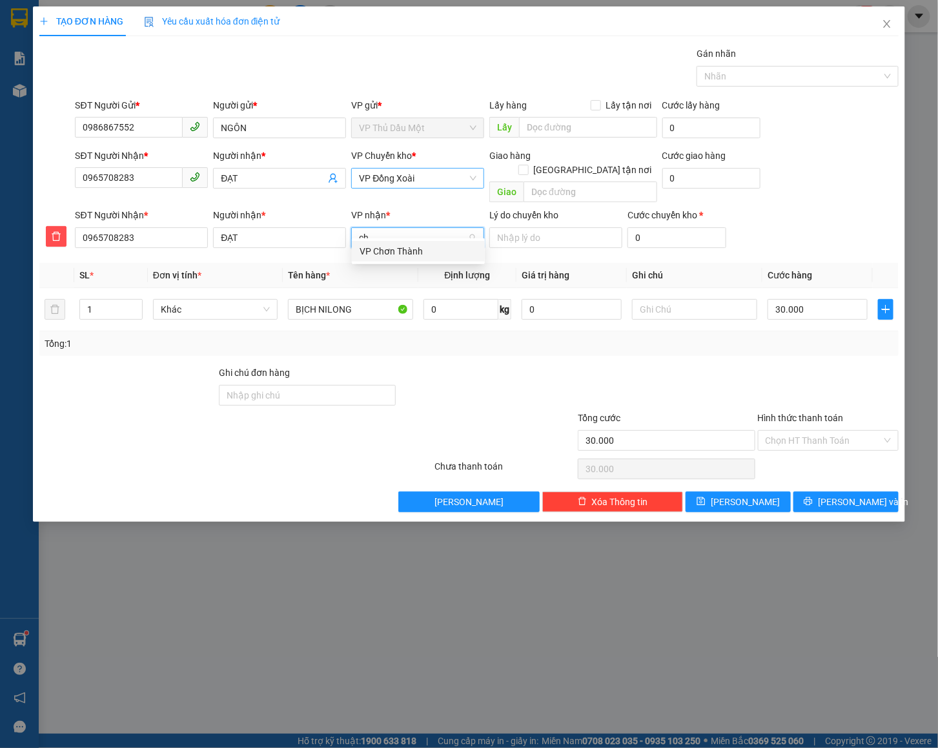
click at [399, 252] on div "VP Chơn Thành" at bounding box center [419, 251] width 118 height 14
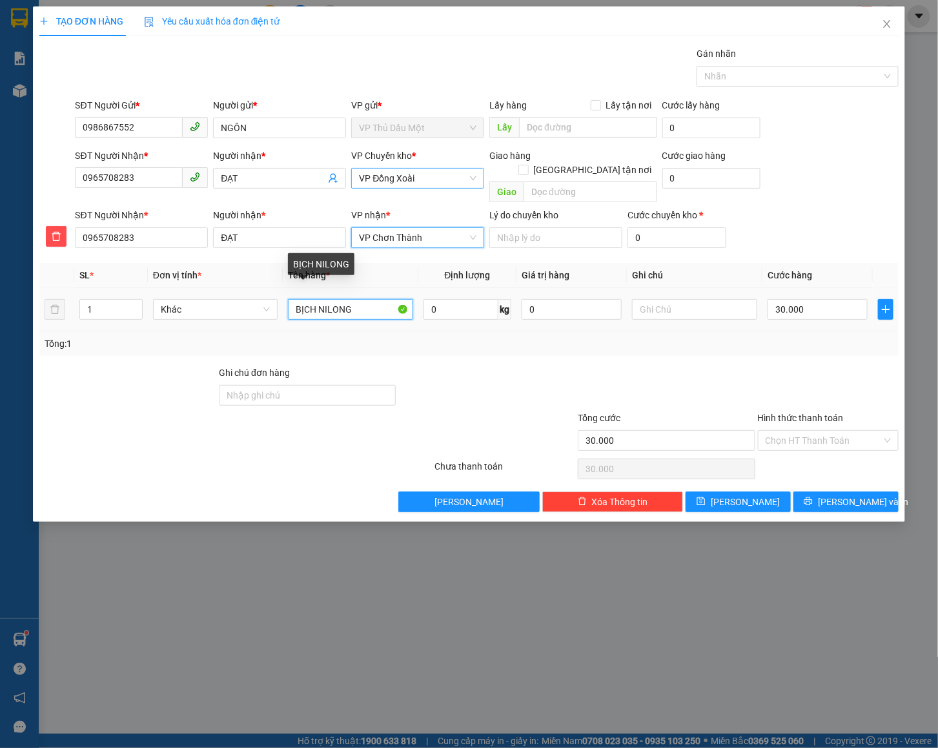
click at [368, 301] on input "BỊCH NILONG" at bounding box center [350, 309] width 125 height 21
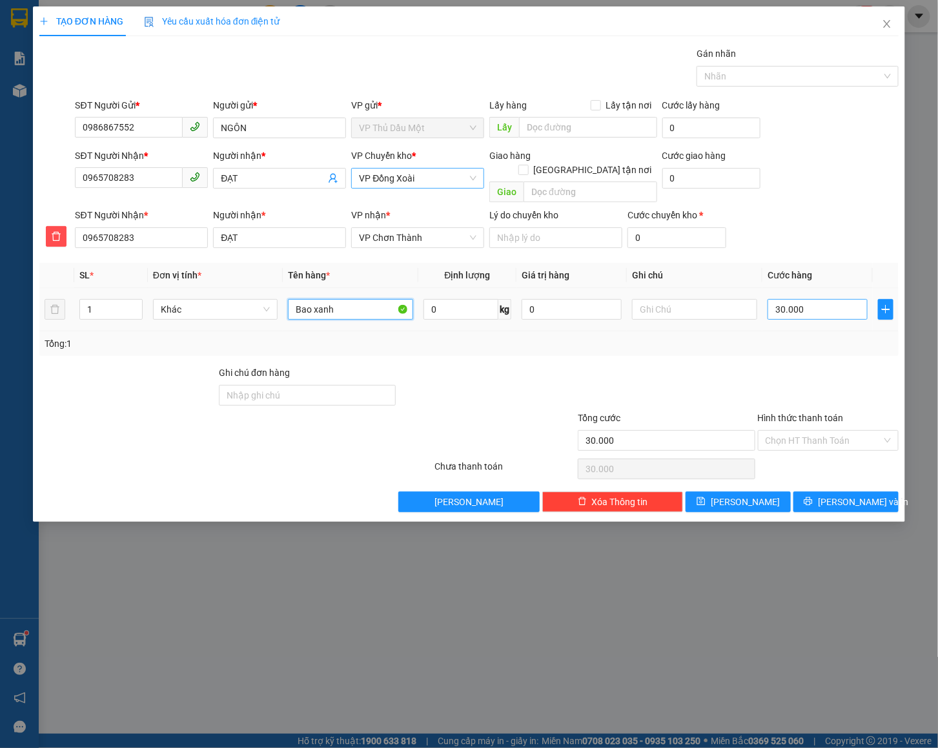
type input "Bao xanh"
click at [802, 299] on input "30.000" at bounding box center [818, 309] width 100 height 21
type input "0"
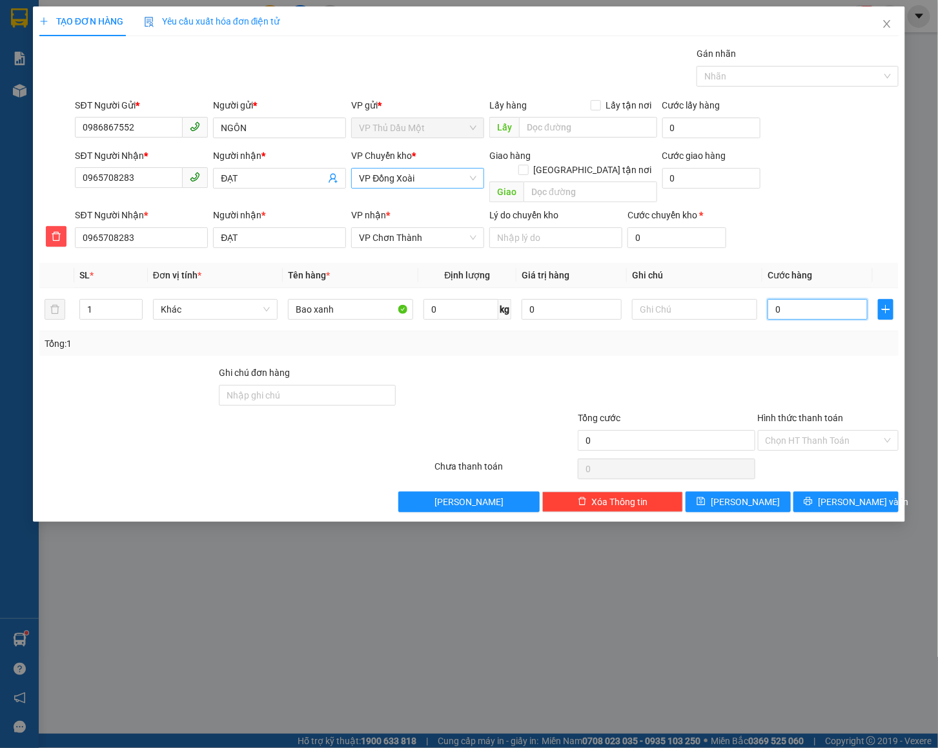
type input "6"
type input "006"
type input "60"
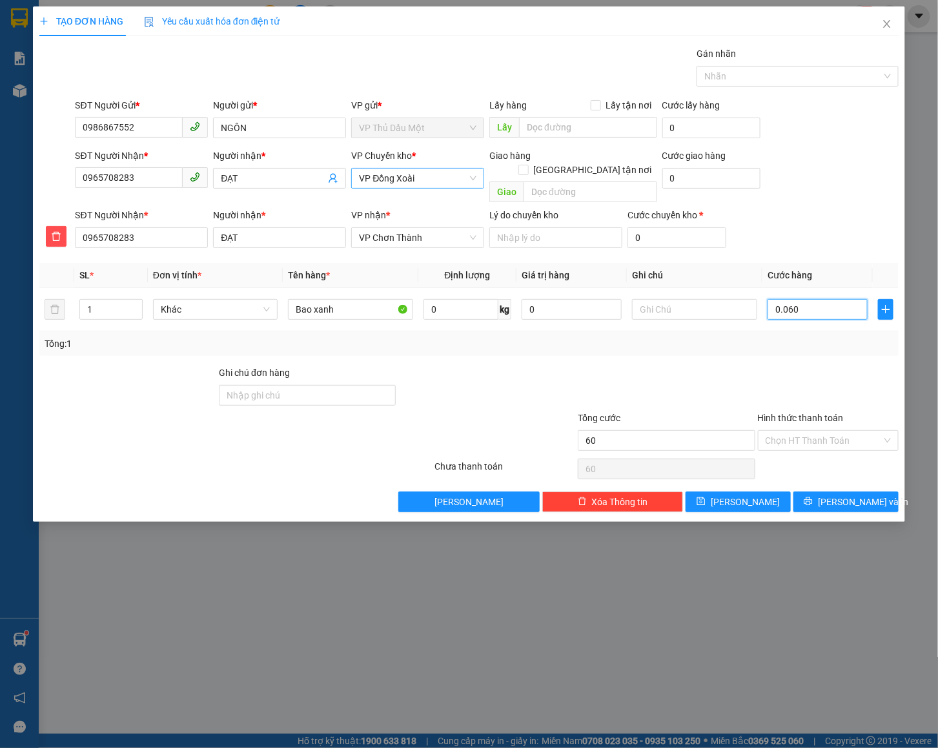
type input "0.060"
click at [730, 365] on div at bounding box center [666, 387] width 179 height 45
type input "60.000"
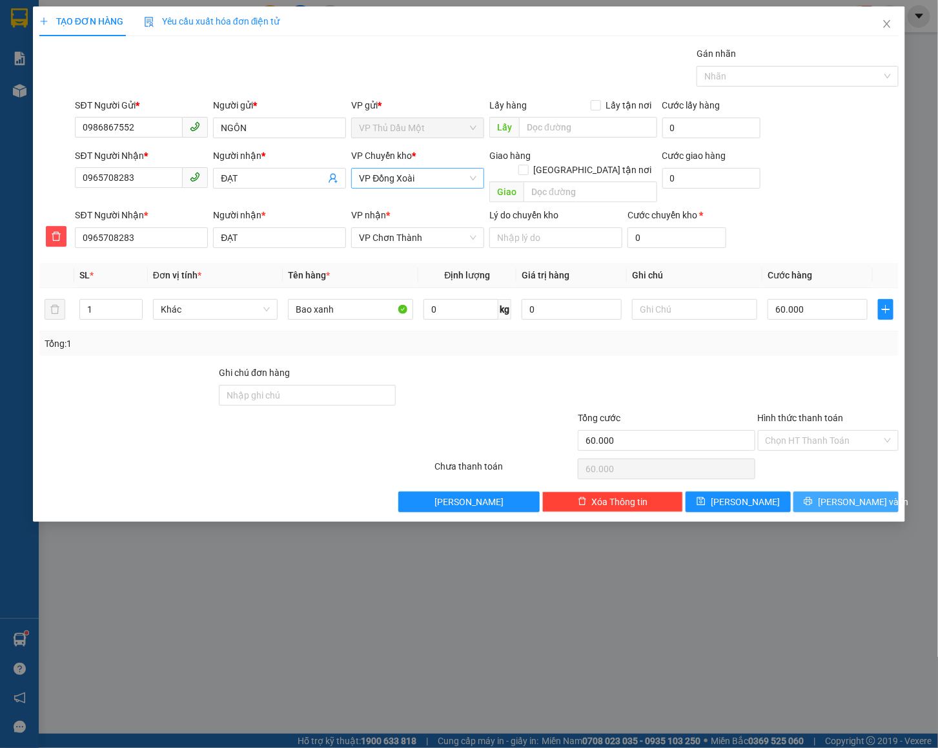
click at [861, 495] on span "[PERSON_NAME] và In" at bounding box center [863, 502] width 90 height 14
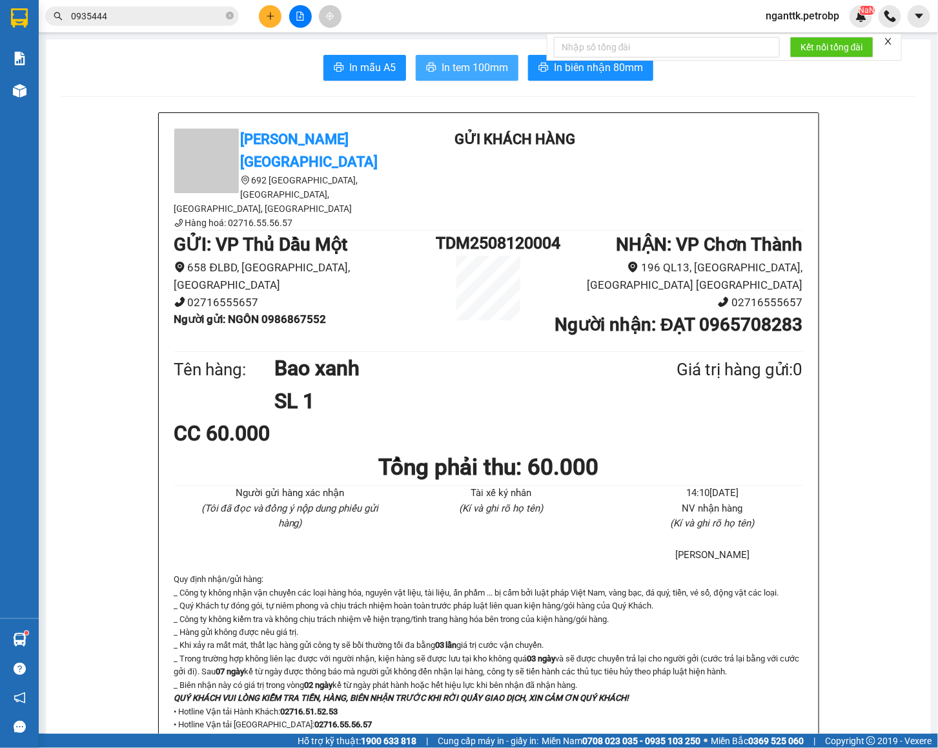
click at [444, 60] on span "In tem 100mm" at bounding box center [475, 67] width 66 height 16
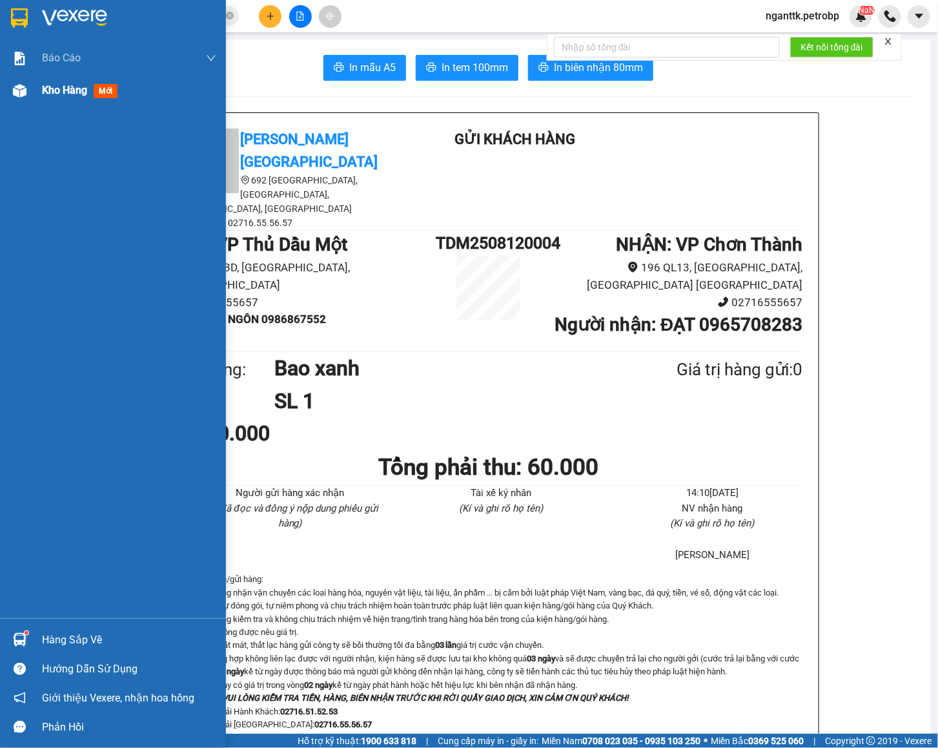
click at [16, 95] on img at bounding box center [20, 91] width 14 height 14
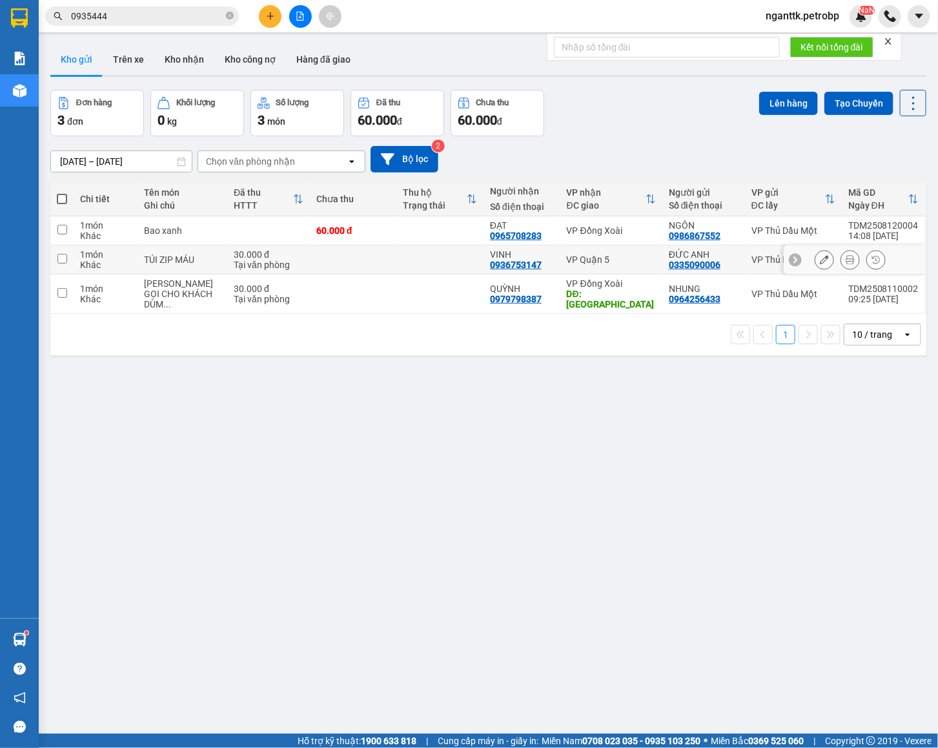
click at [820, 264] on div at bounding box center [850, 259] width 71 height 19
click at [816, 264] on button at bounding box center [824, 260] width 18 height 23
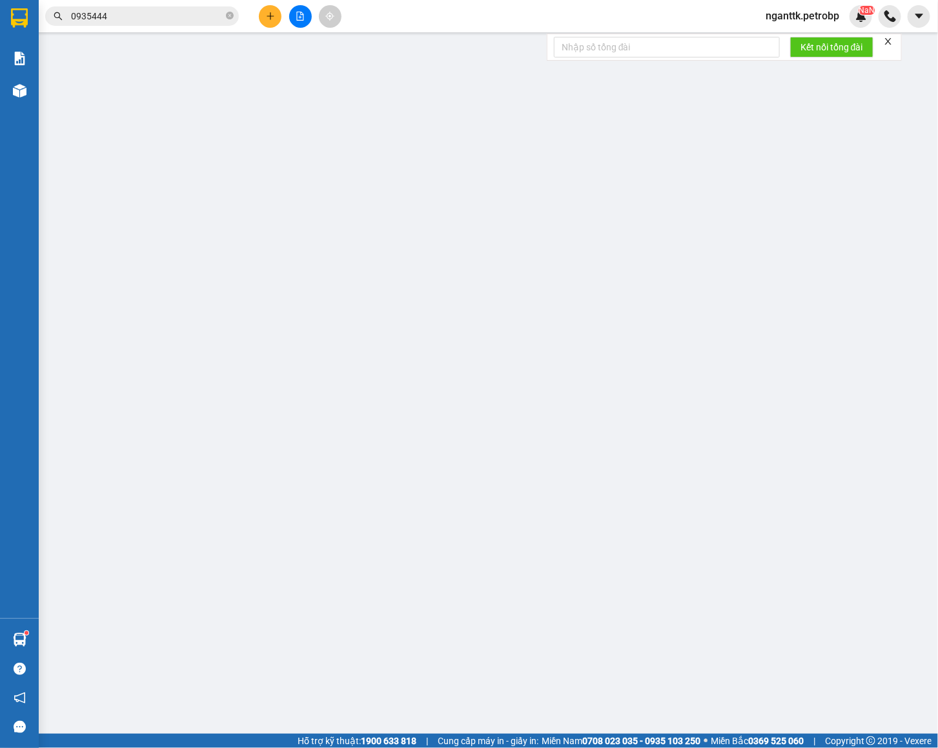
type input "0335090006"
type input "ĐỨC ANH"
type input "0936753147"
type input "VINH"
type input "30.000"
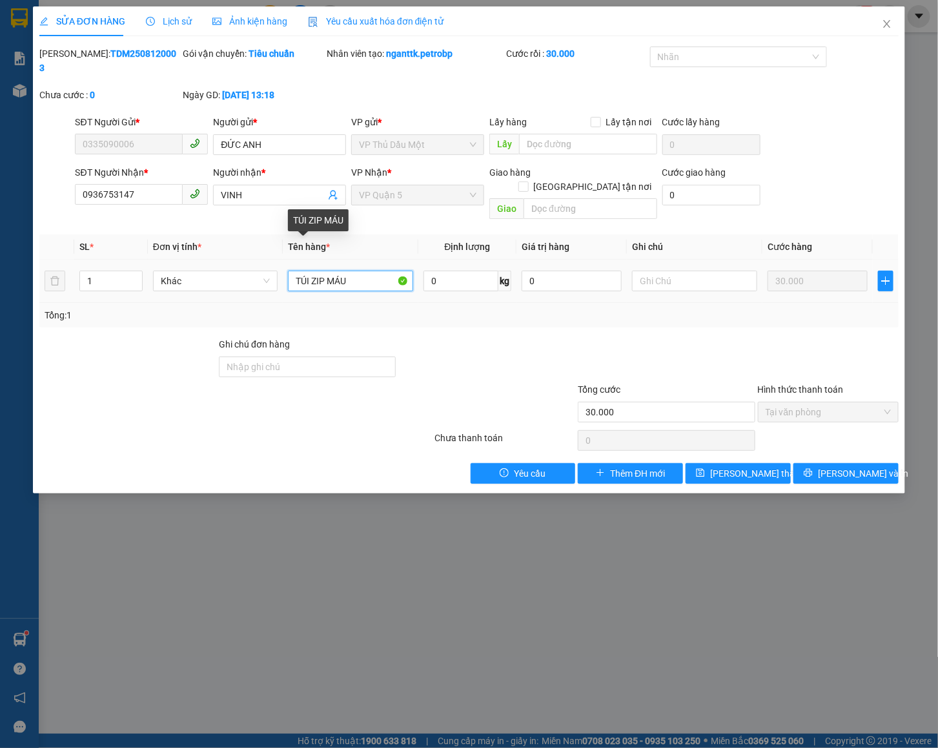
click at [360, 271] on input "TÚI ZIP MÁU" at bounding box center [350, 281] width 125 height 21
type input "TÚI ZIP NHỎ XÍU"
click at [813, 468] on icon "printer" at bounding box center [808, 472] width 9 height 9
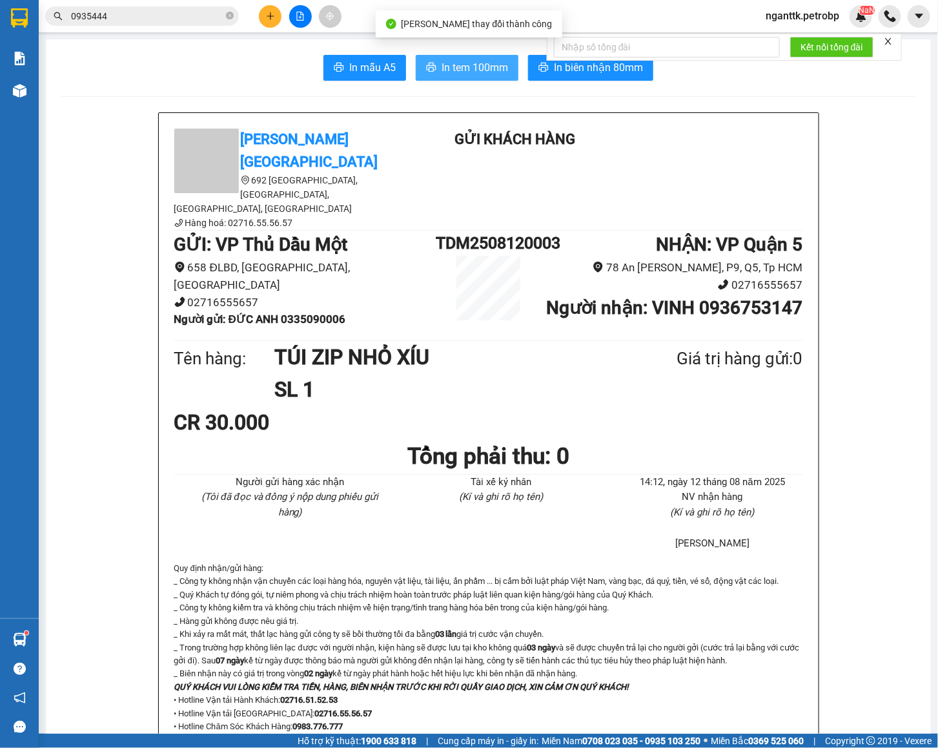
click at [458, 68] on span "In tem 100mm" at bounding box center [475, 67] width 66 height 16
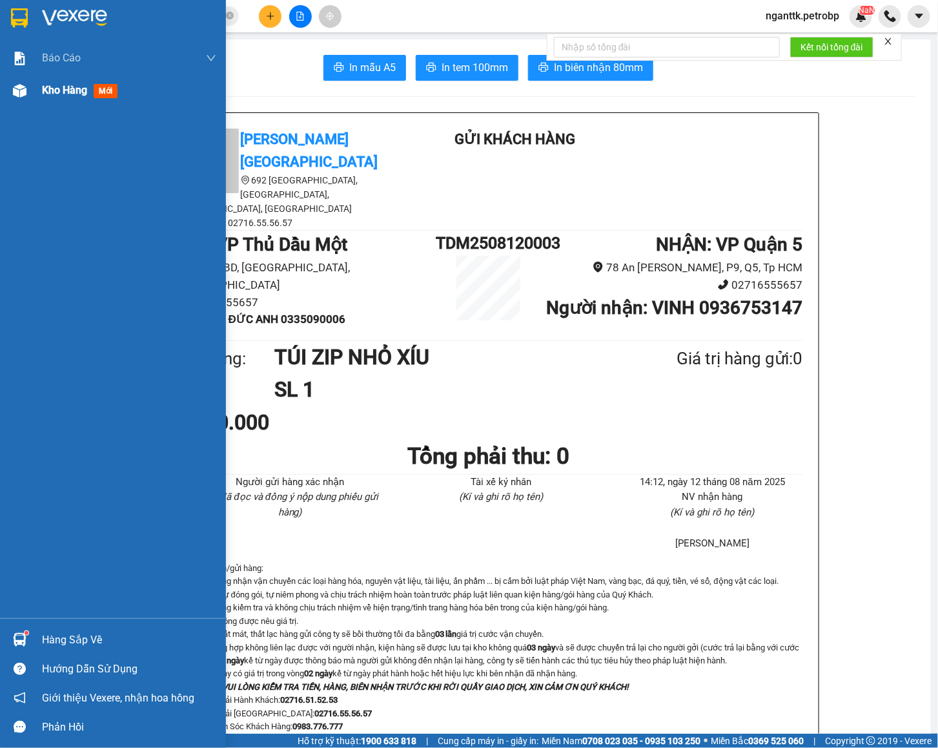
click at [33, 89] on div "Kho hàng mới" at bounding box center [113, 90] width 226 height 32
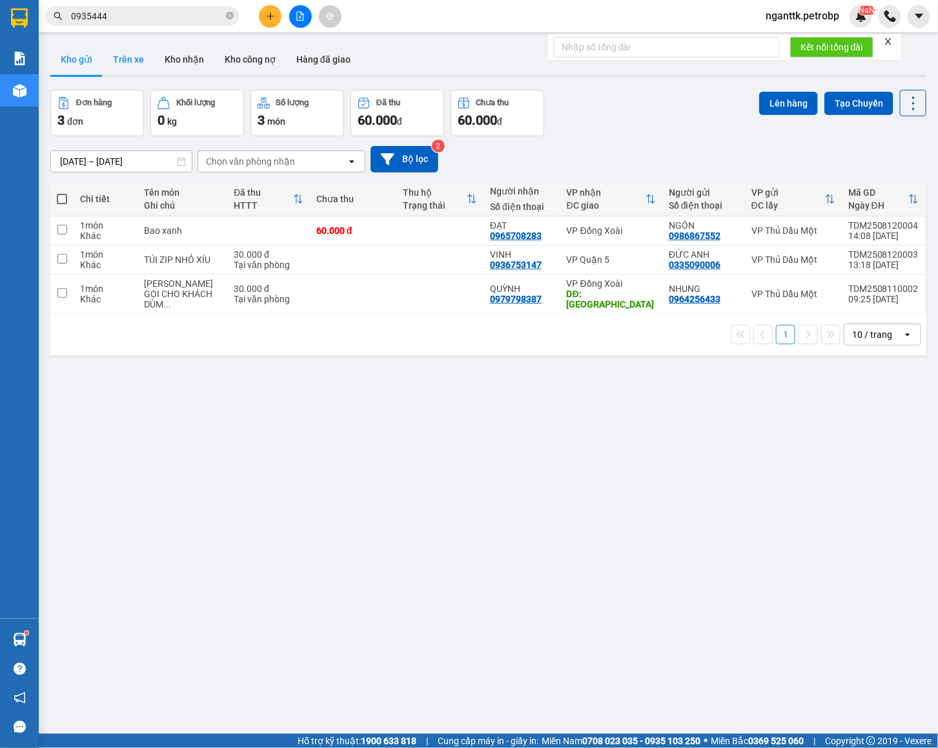
click at [125, 58] on button "Trên xe" at bounding box center [129, 59] width 52 height 31
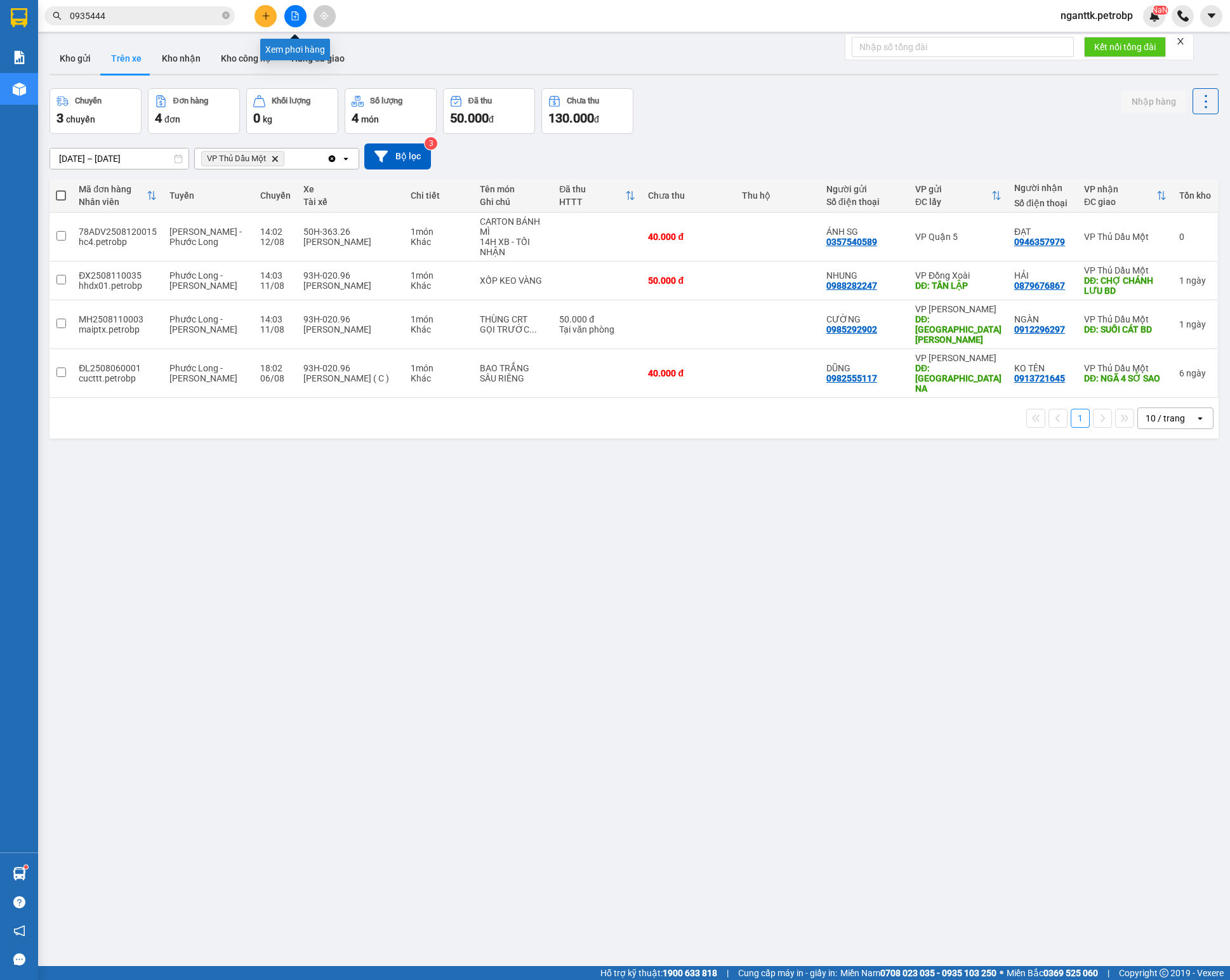
click at [304, 19] on button at bounding box center [295, 16] width 23 height 23
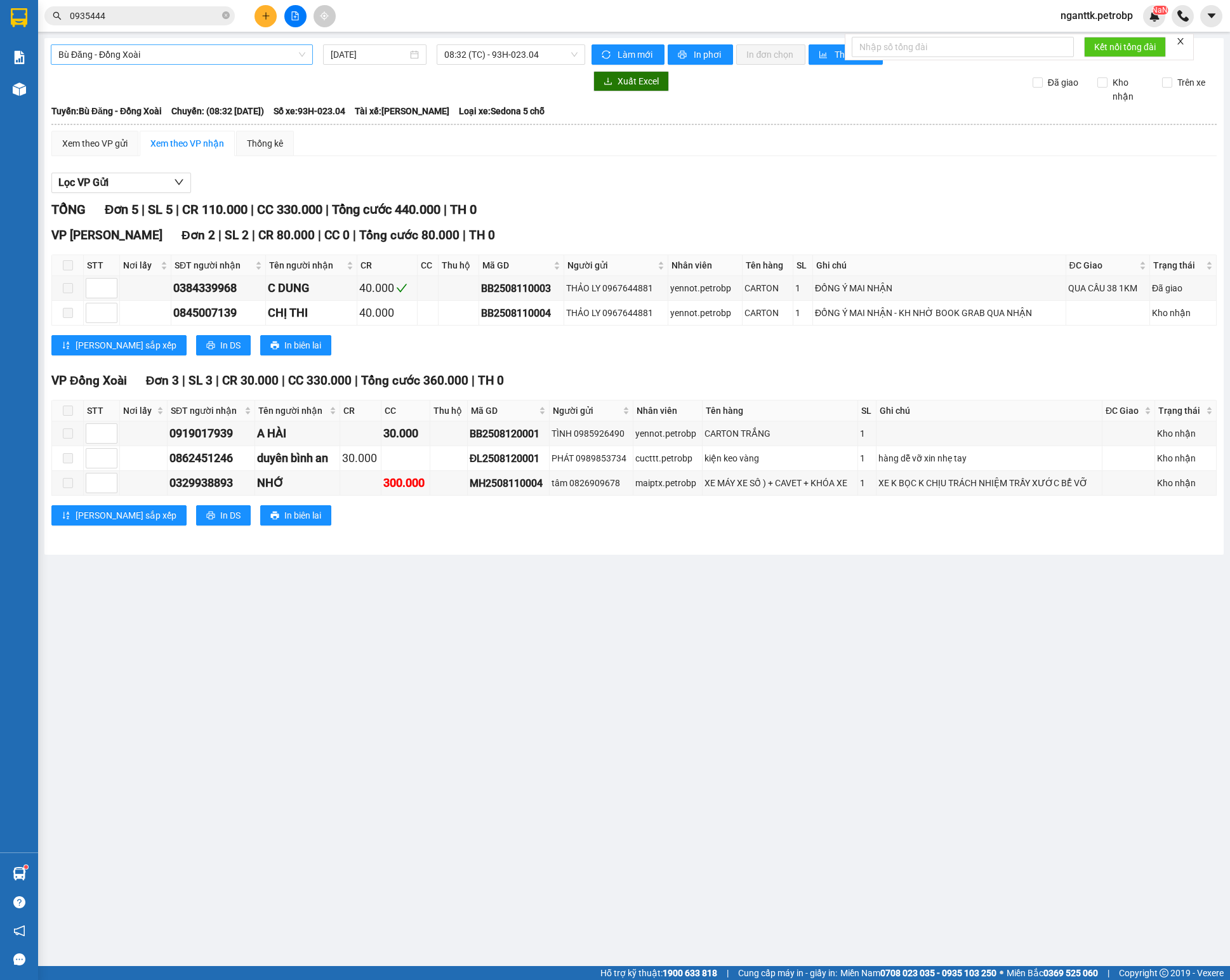
click at [253, 49] on span "Bù Đăng - Đồng Xoài" at bounding box center [181, 54] width 247 height 19
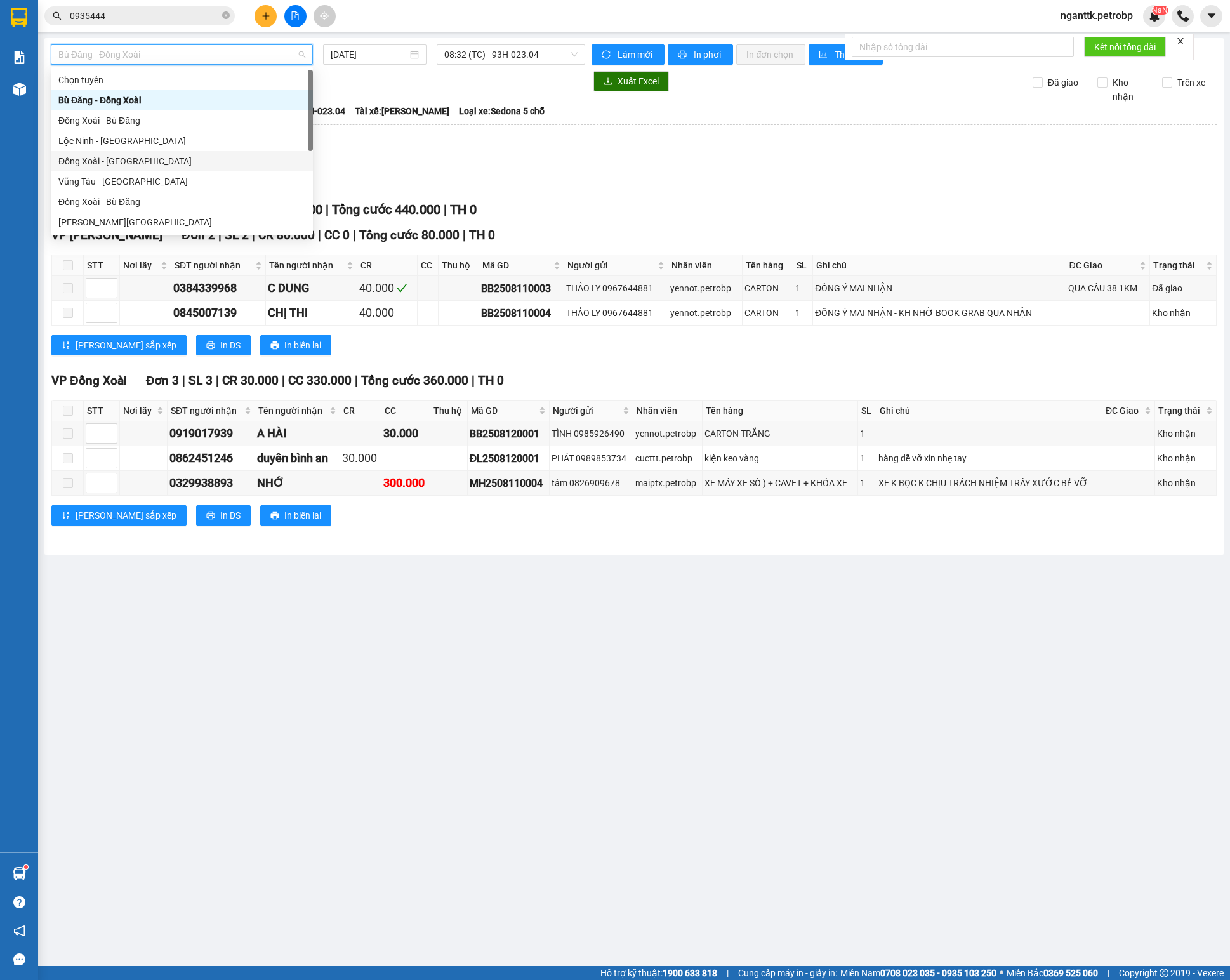
scroll to position [127, 0]
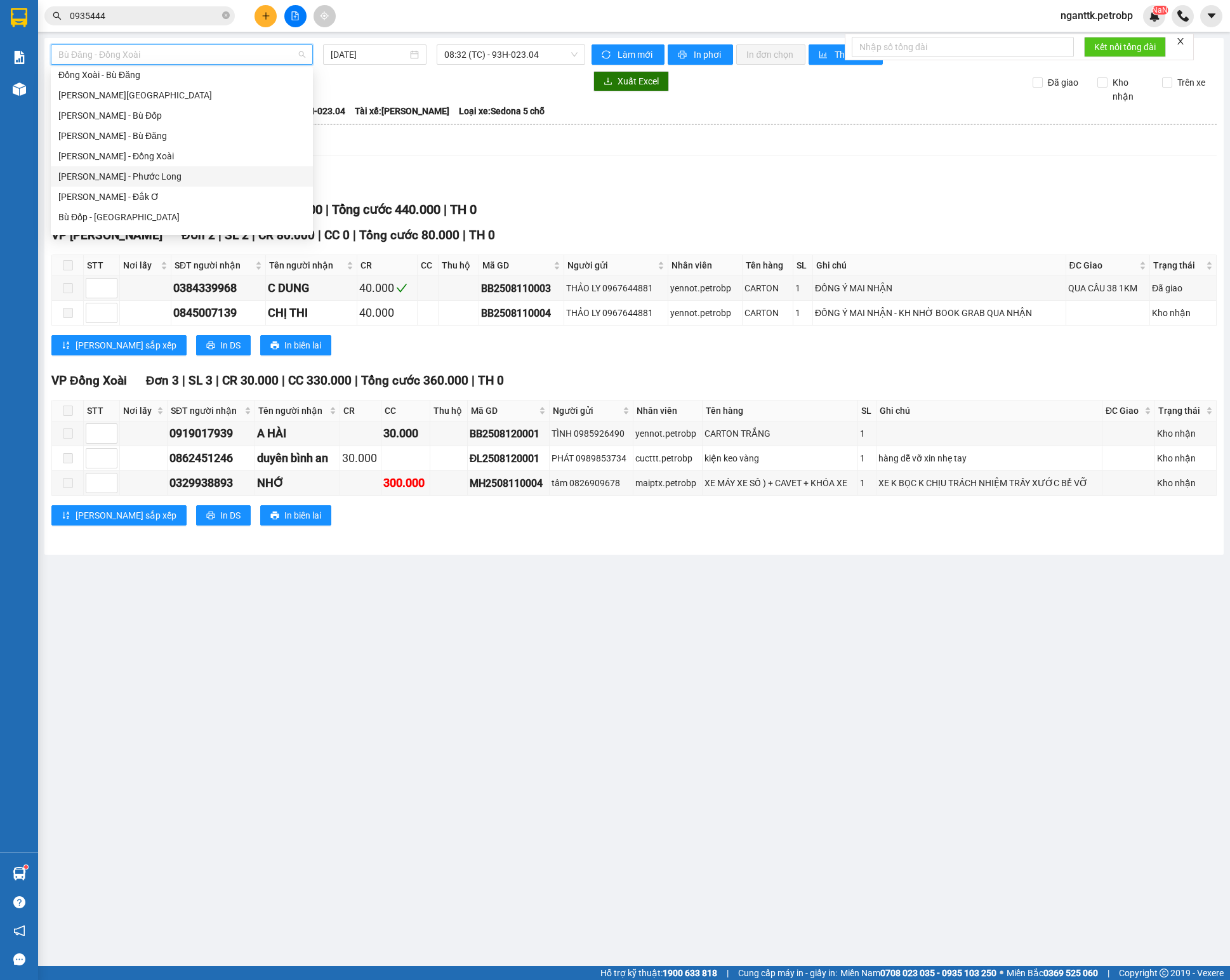
click at [175, 179] on div "[PERSON_NAME] - Phước Long" at bounding box center [181, 176] width 247 height 14
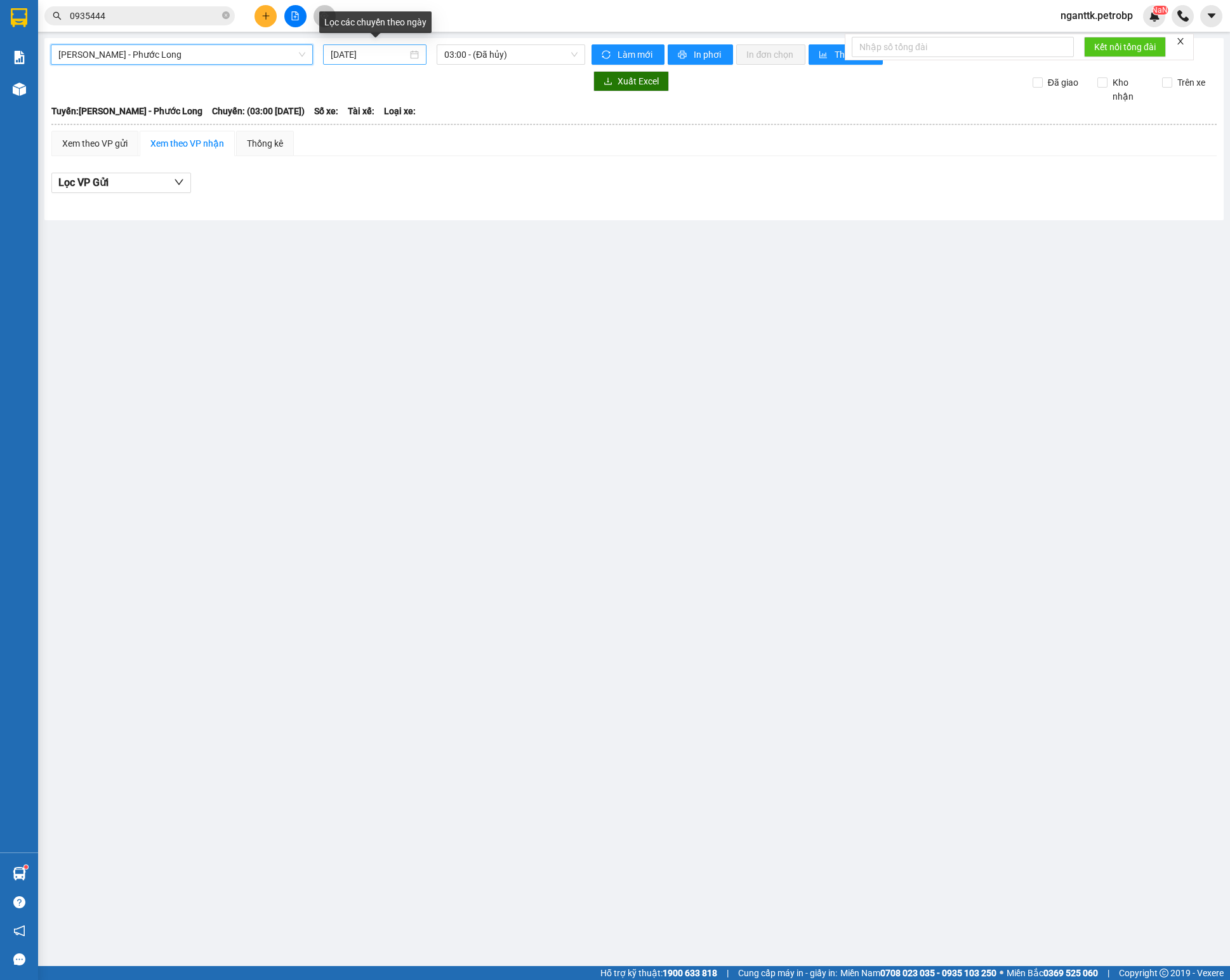
click at [387, 51] on input "[DATE]" at bounding box center [369, 54] width 77 height 14
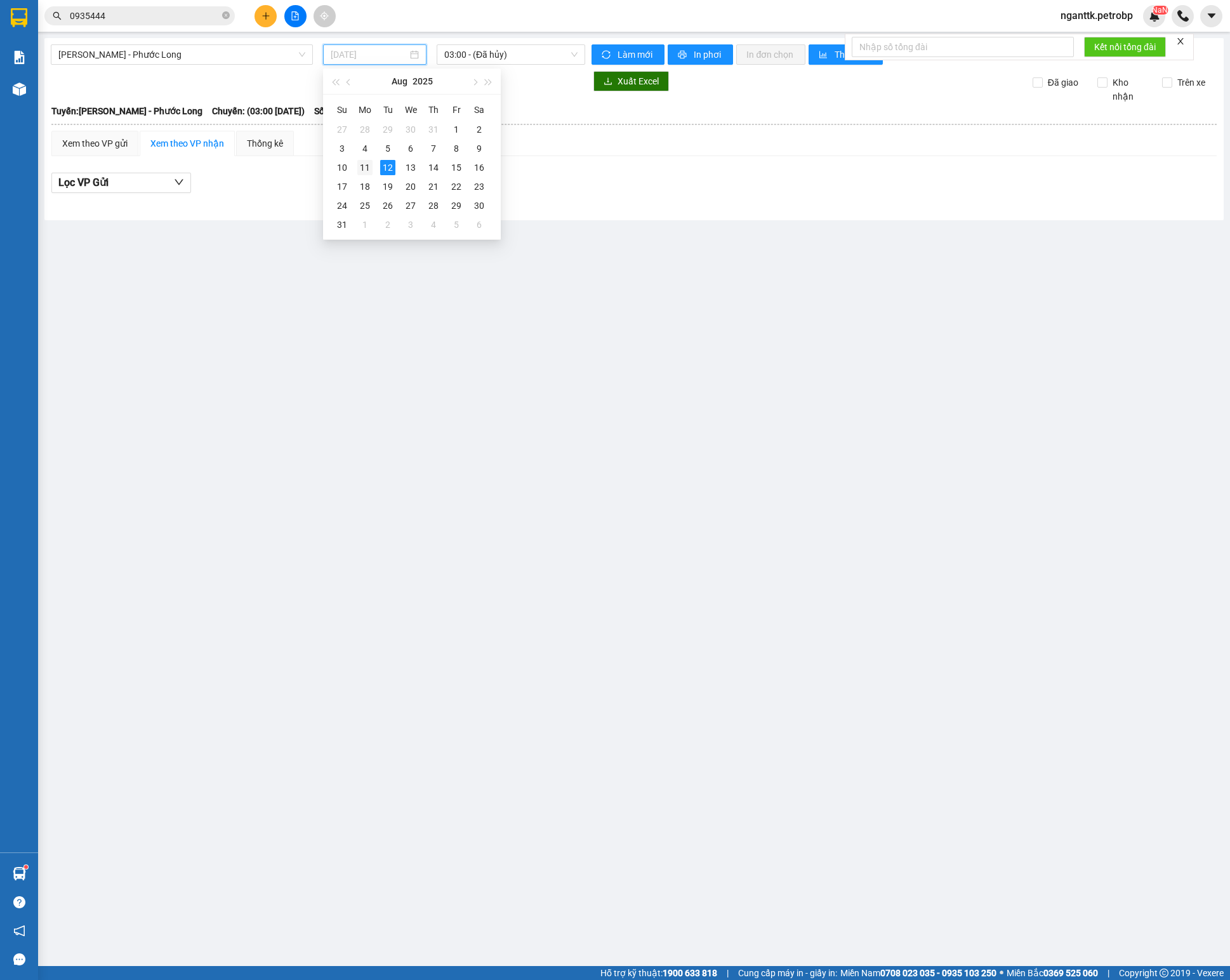
click at [363, 165] on div "11" at bounding box center [364, 167] width 15 height 15
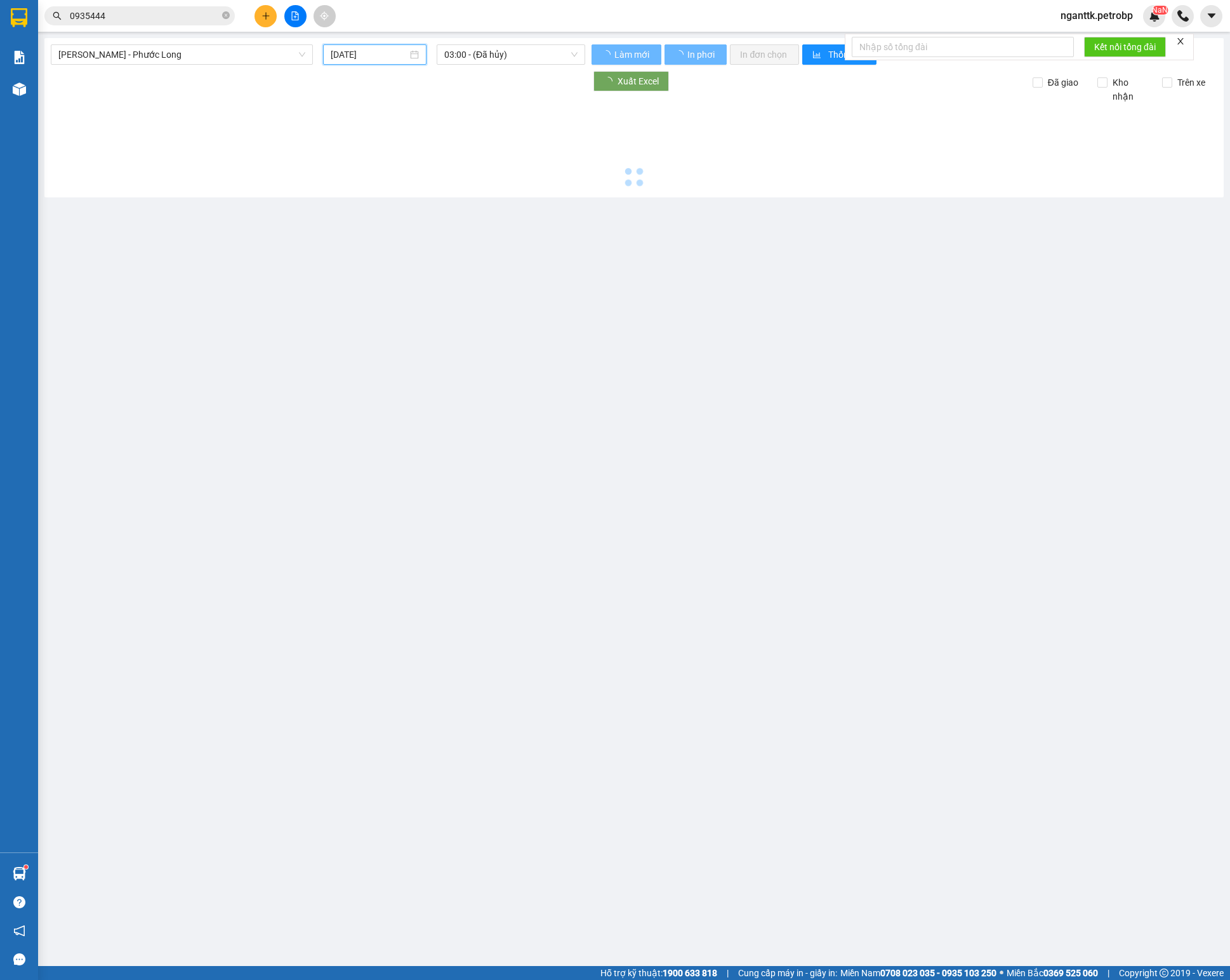
type input "11/08/2025"
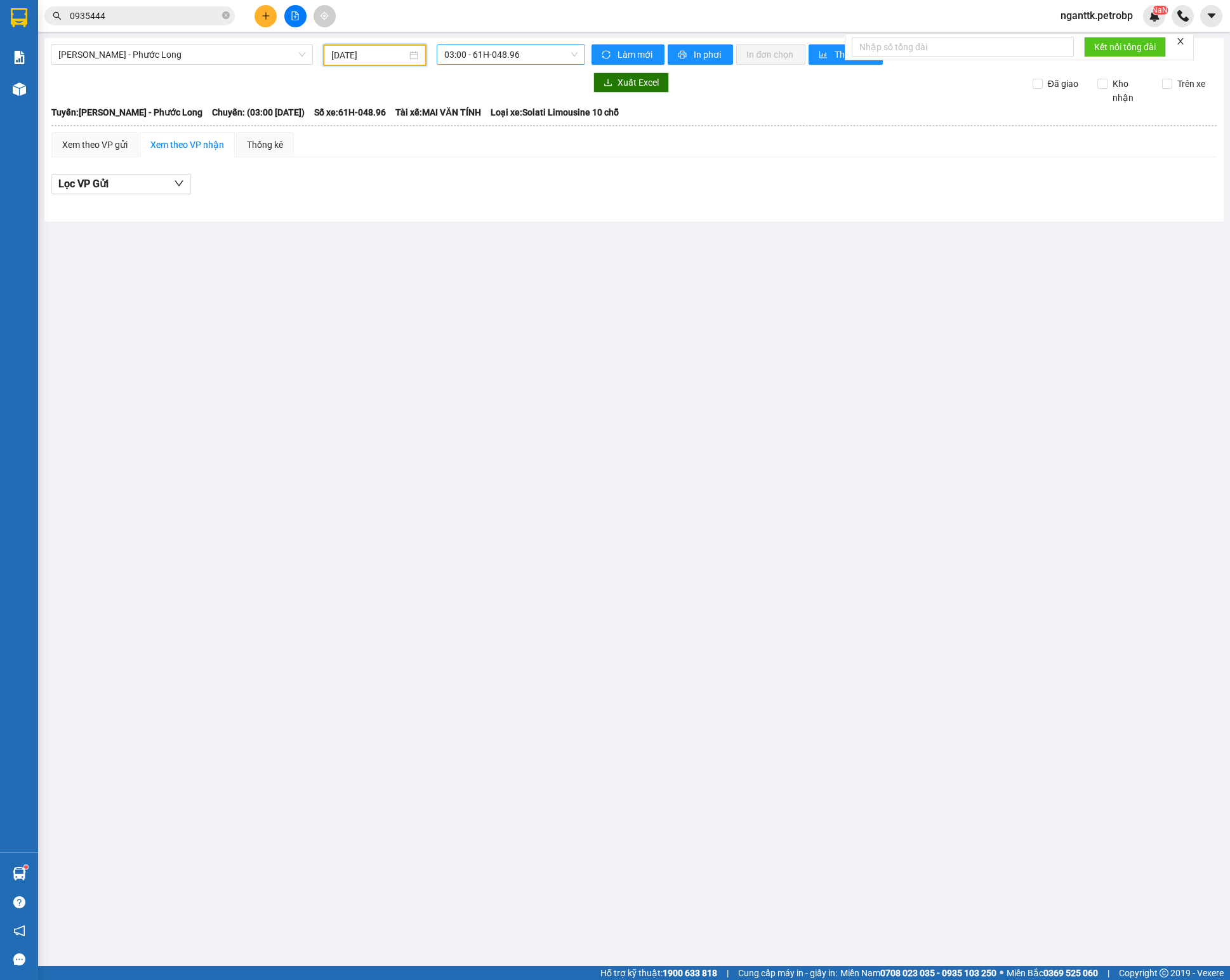
click at [456, 57] on span "03:00 - 61H-048.96" at bounding box center [511, 54] width 134 height 19
click at [505, 128] on div "09:02 (TC) - 50H-074.37" at bounding box center [494, 131] width 99 height 14
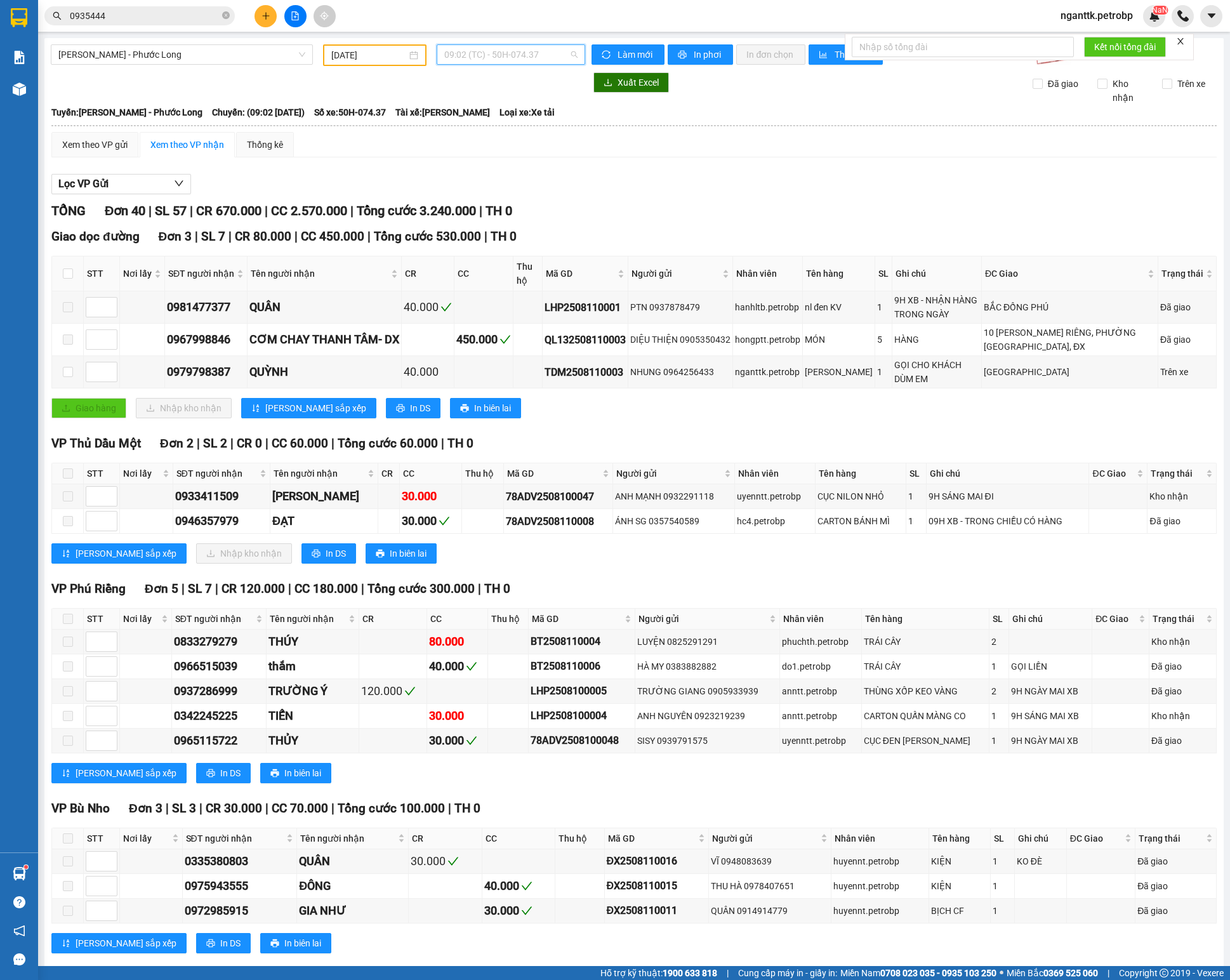
click at [463, 51] on span "09:02 (TC) - 50H-074.37" at bounding box center [511, 54] width 134 height 19
click at [490, 164] on div "14:02 (TC) - 50H-363.26" at bounding box center [487, 161] width 99 height 14
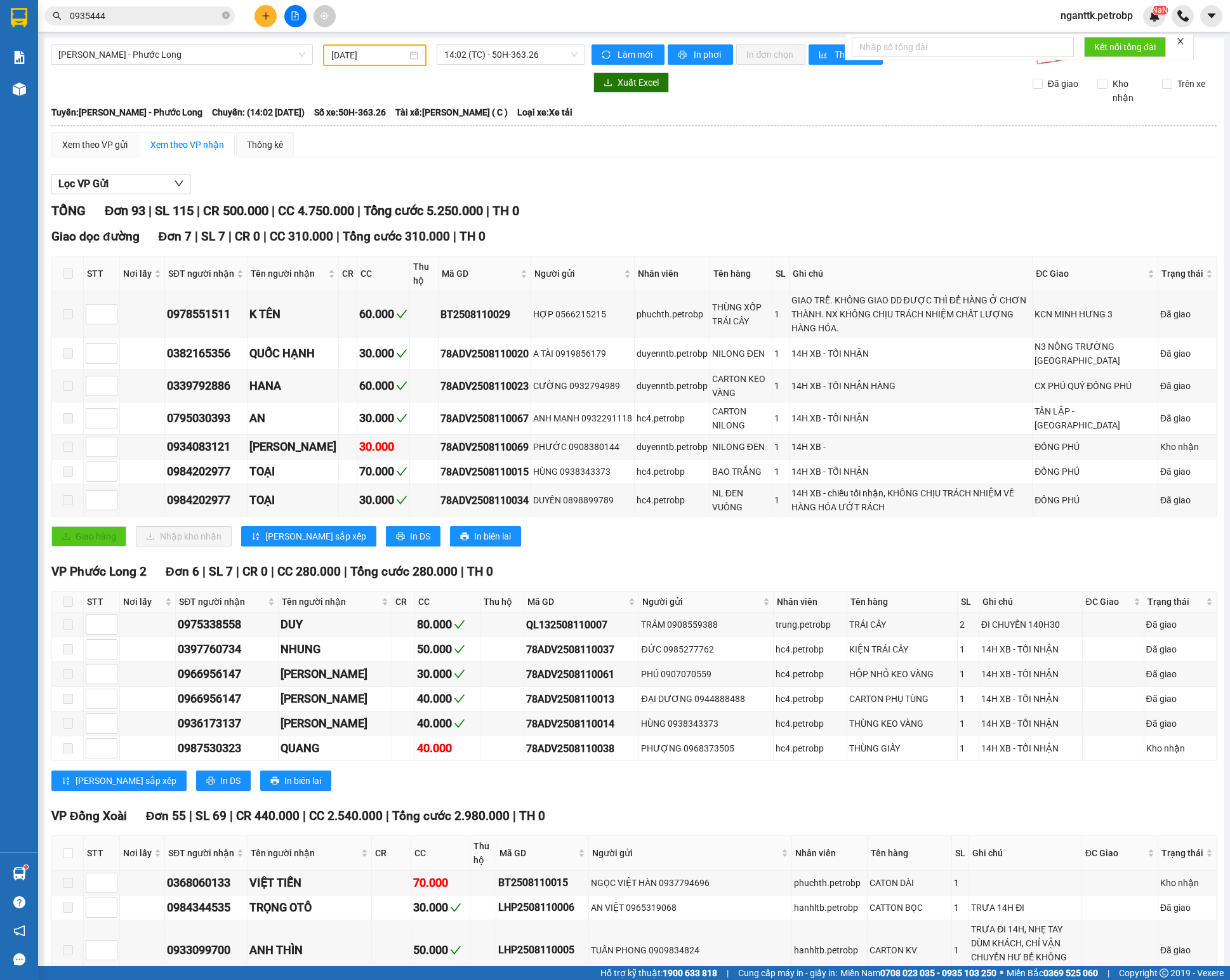
click at [140, 28] on div "Kết quả tìm kiếm ( 5 ) Bộ lọc Mã ĐH Trạng thái Món hàng Tổng cước Chưa cước Ngư…" at bounding box center [615, 16] width 1230 height 31
click at [144, 22] on input "0935444" at bounding box center [145, 16] width 149 height 14
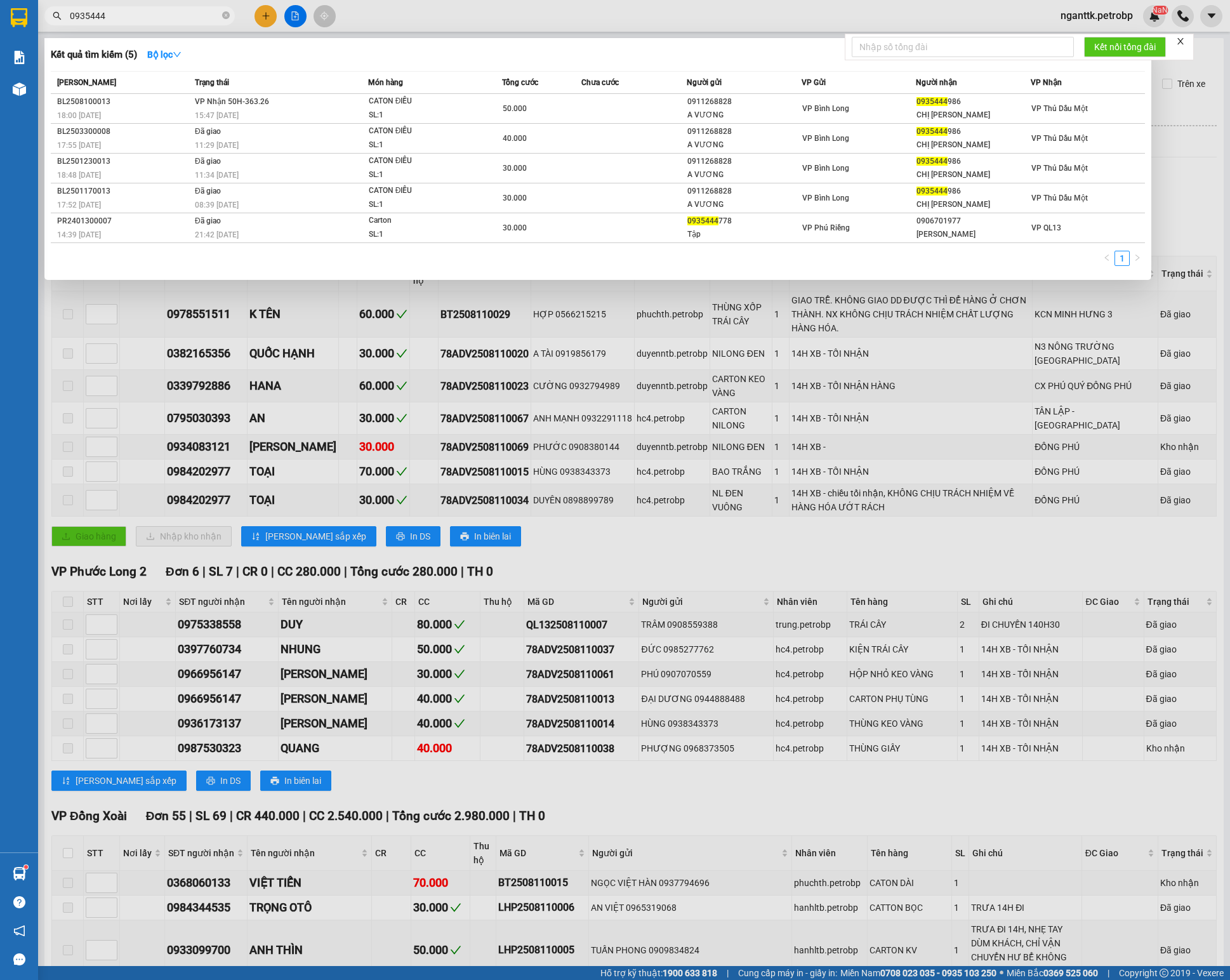
drag, startPoint x: 144, startPoint y: 22, endPoint x: 130, endPoint y: 15, distance: 15.7
click at [130, 15] on input "0935444" at bounding box center [145, 16] width 149 height 14
paste input "82756049"
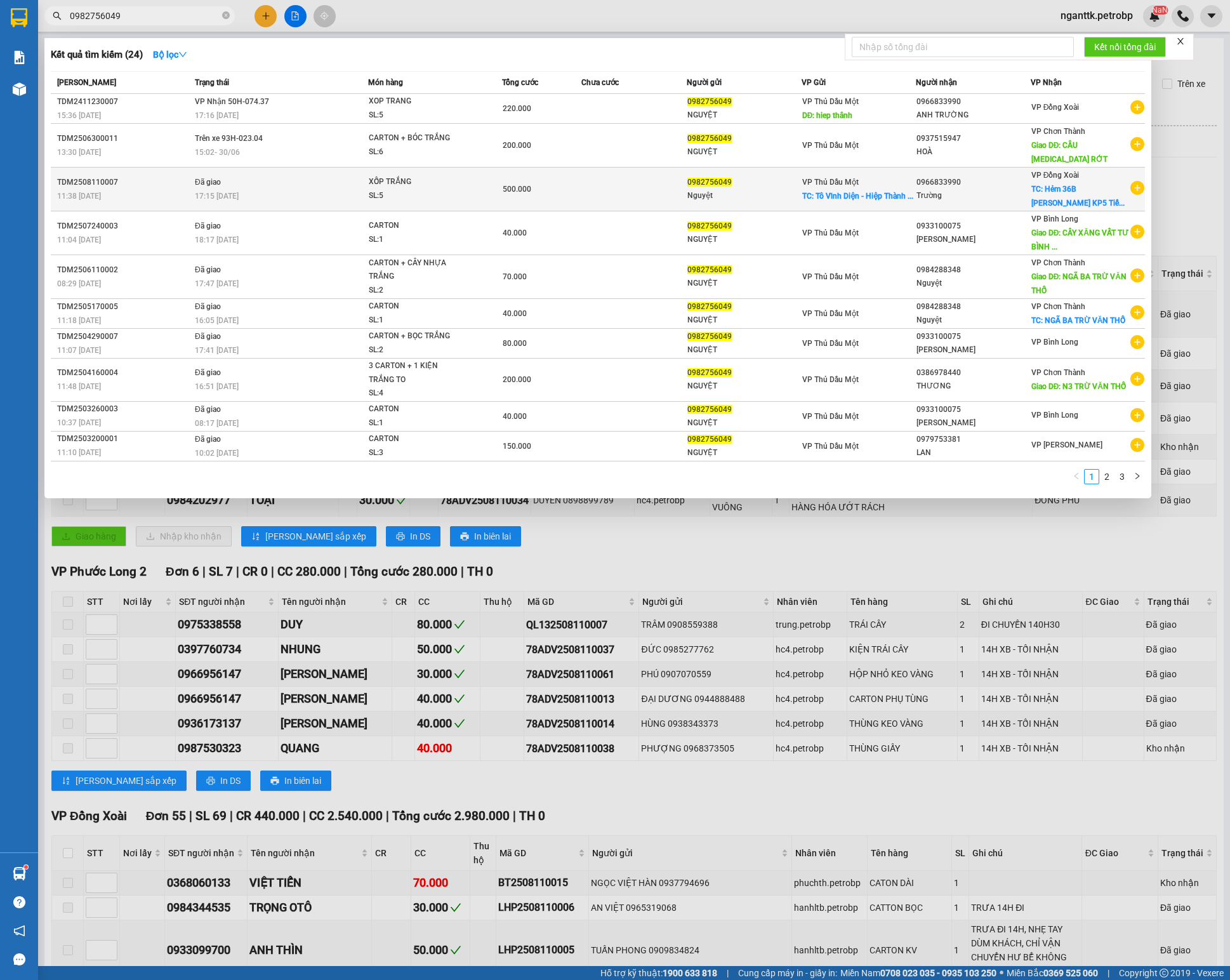
type input "0982756049"
click at [441, 189] on div "SL: 5" at bounding box center [416, 196] width 95 height 14
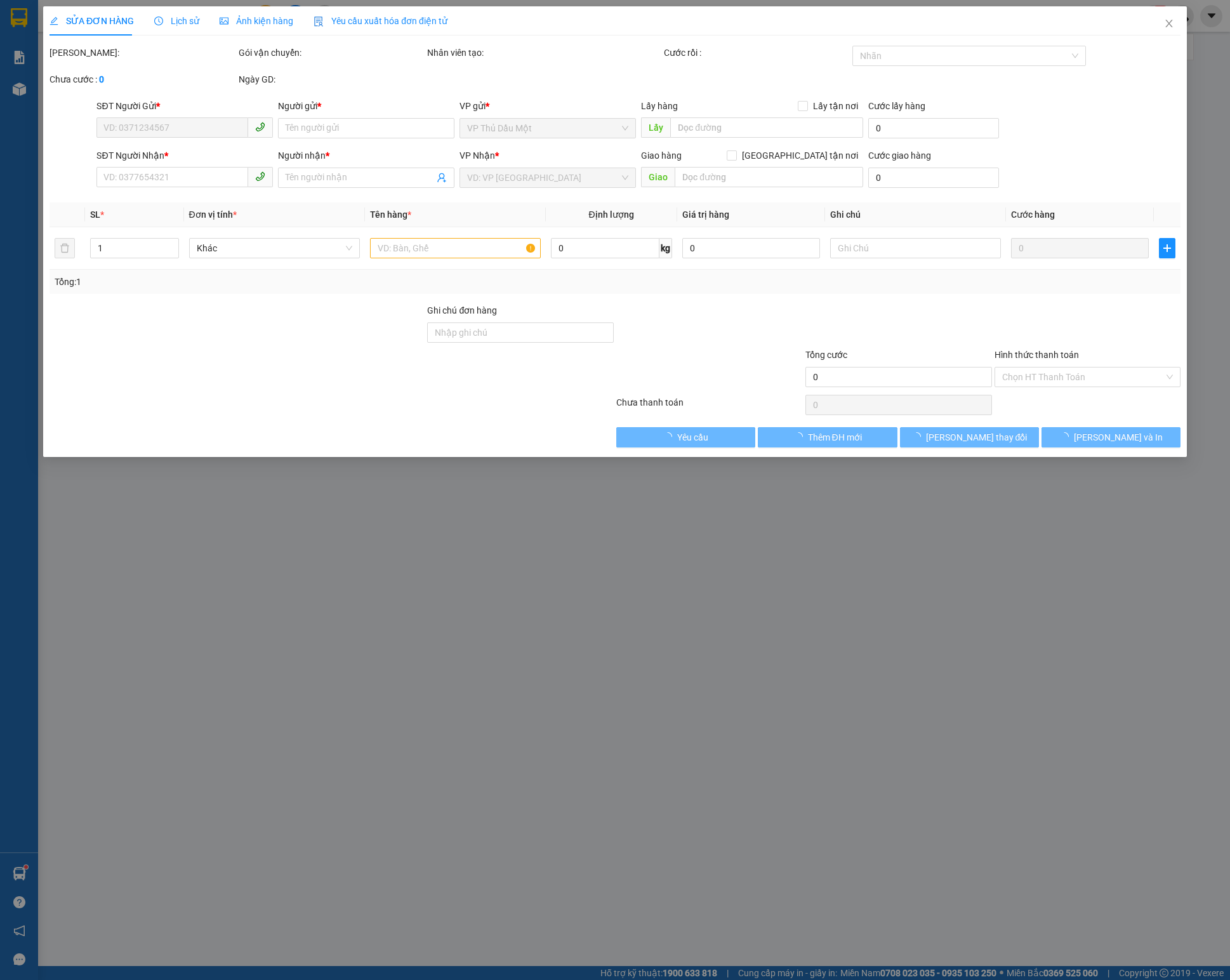
type input "0982756049"
type input "Nguyệt"
checkbox input "true"
type input "Tô Vĩnh Diện - Hiệp Thành 3 -"
type input "30.000"
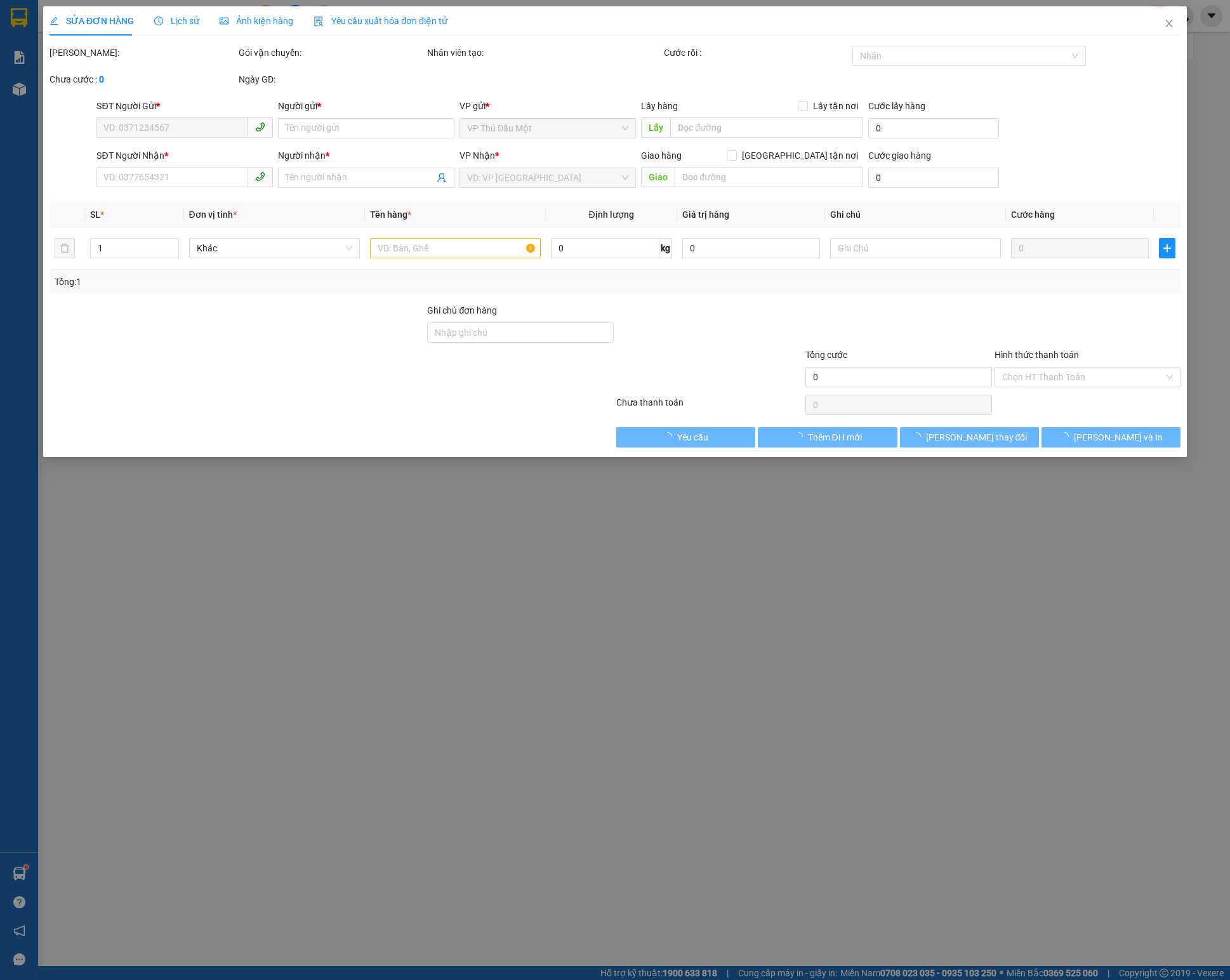
type input "0966833990"
type input "Trường"
checkbox input "true"
type input "Hẻm 36B Dương Khuê KP5 Tiến Thành"
type input "70.000"
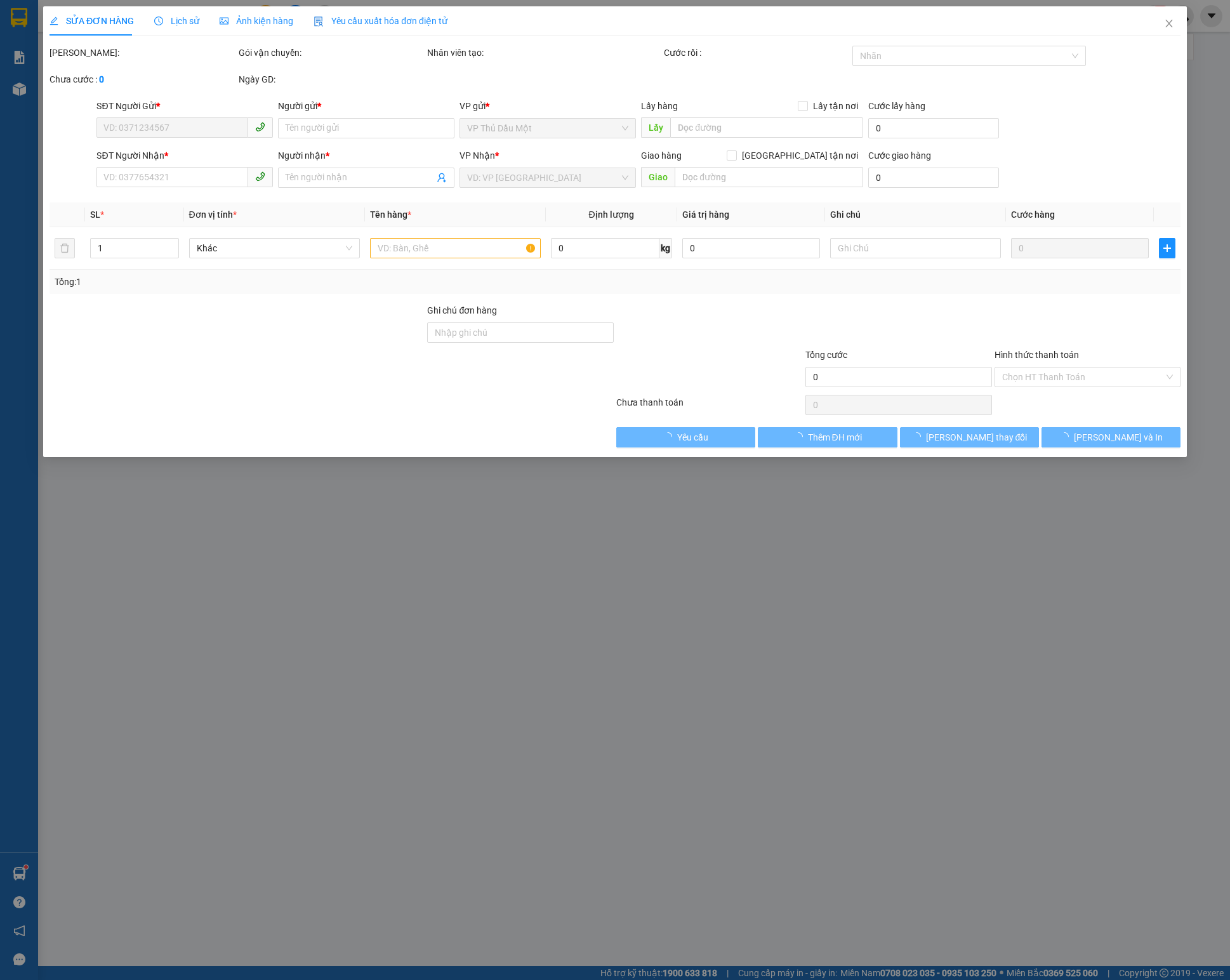
type input "500.000"
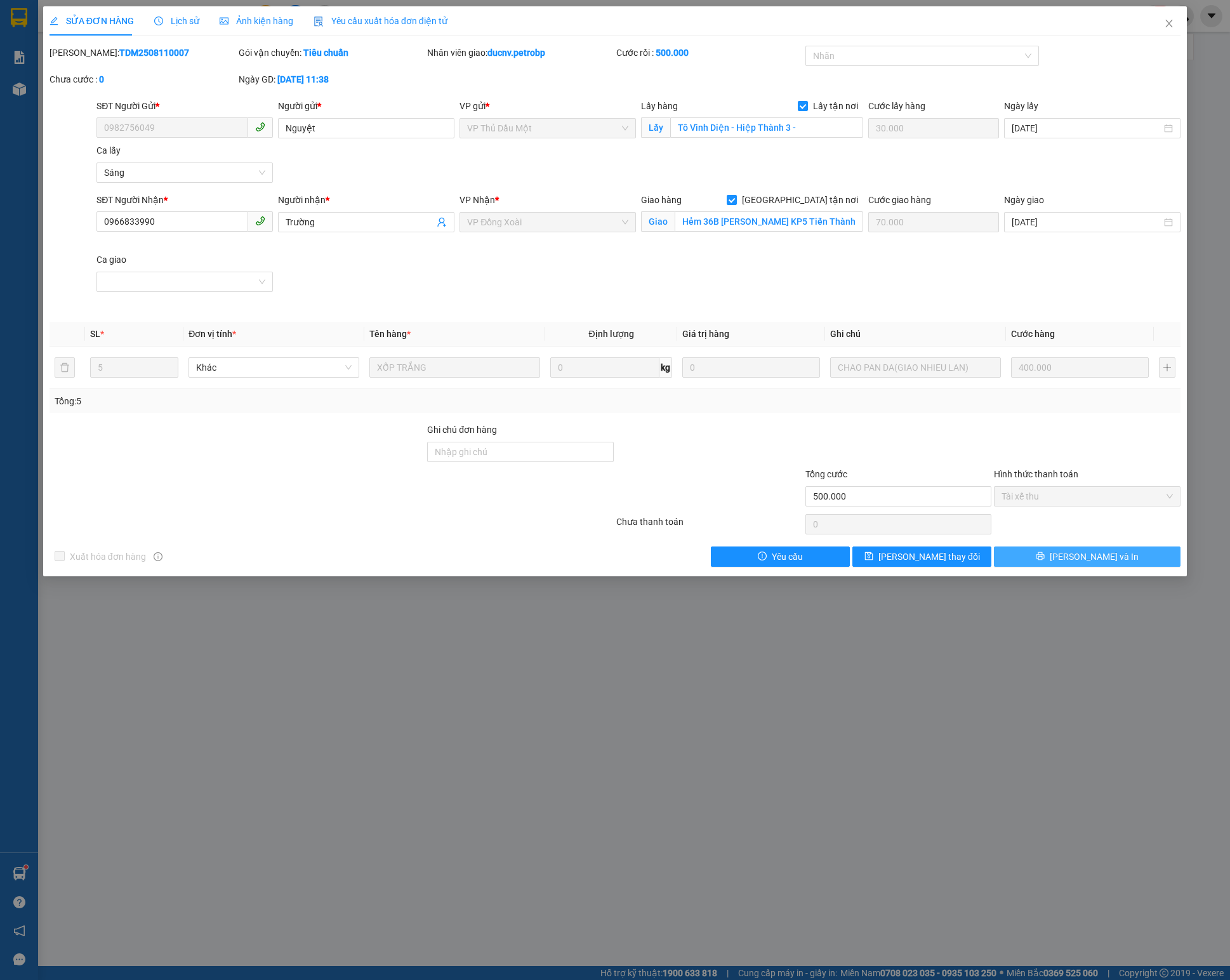
click at [921, 557] on button "[PERSON_NAME] và In" at bounding box center [1087, 556] width 187 height 21
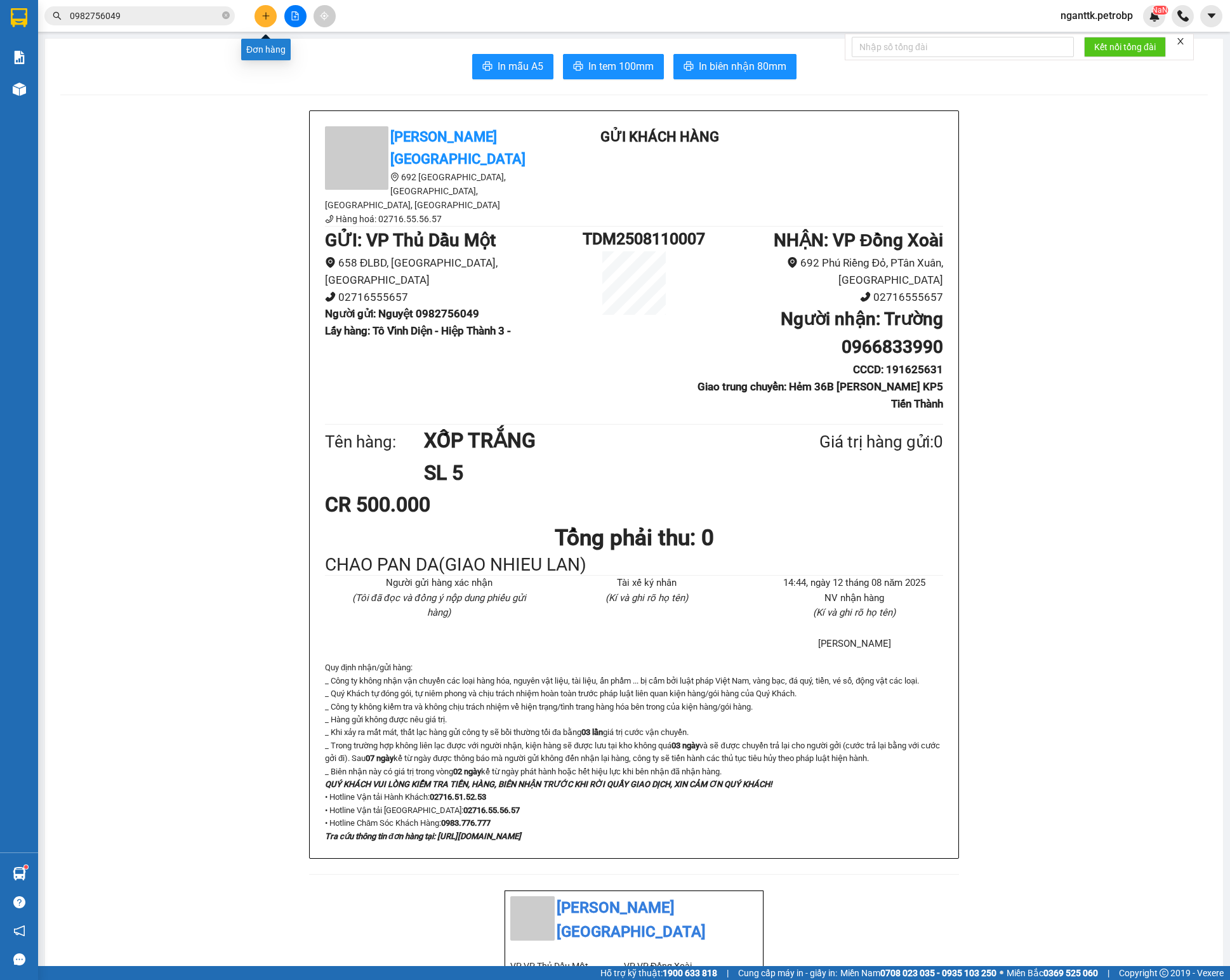
click at [259, 17] on button at bounding box center [265, 16] width 23 height 23
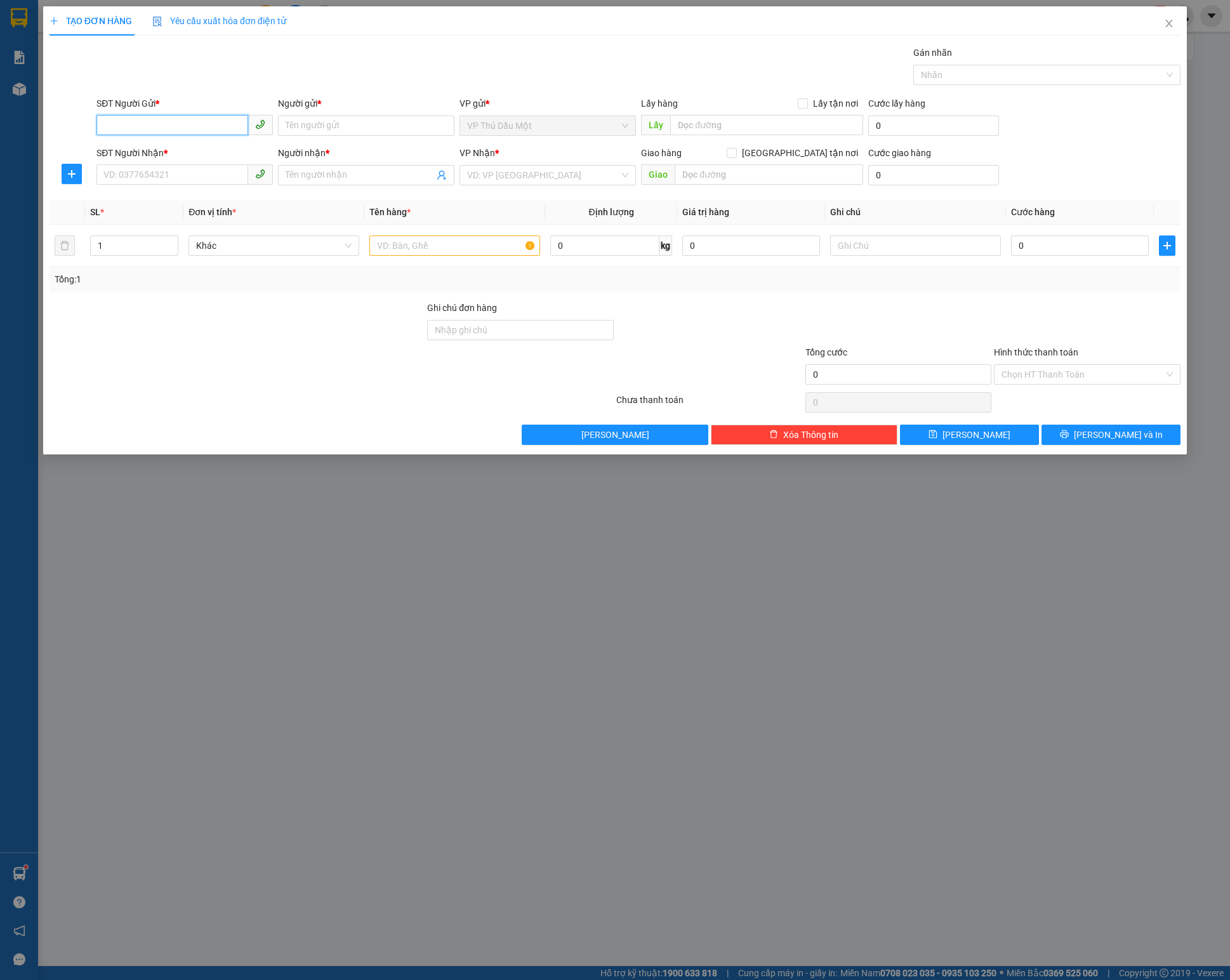
click at [173, 117] on input "SĐT Người Gửi *" at bounding box center [172, 125] width 151 height 21
click at [114, 128] on input "SĐT Người Gửi *" at bounding box center [172, 125] width 151 height 21
click at [116, 147] on div "0919698619 - CÚC" at bounding box center [185, 153] width 161 height 14
type input "0919698619"
type input "CÚC"
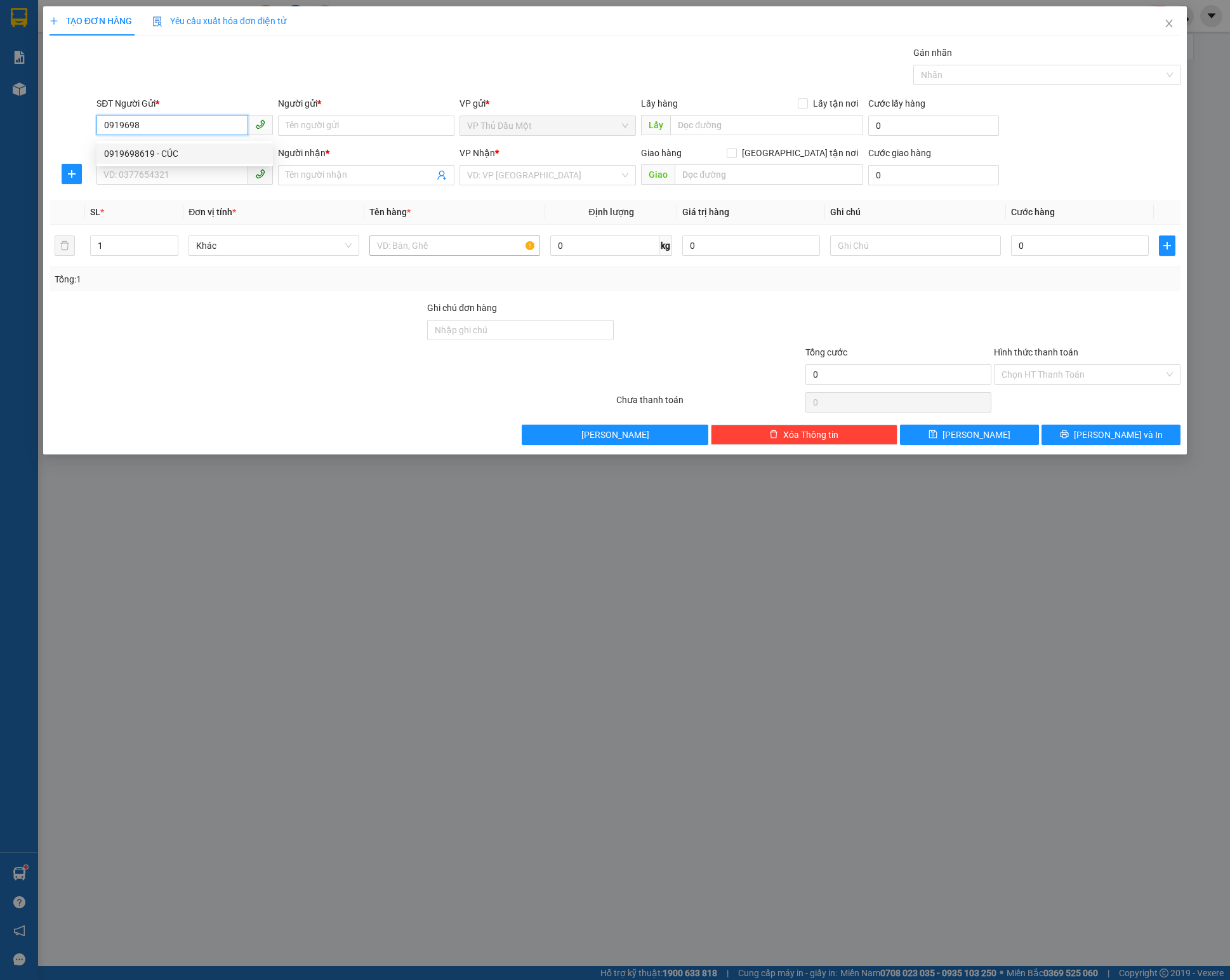
type input "0909966390"
type input "TRƯỜNG"
checkbox input "true"
type input "TCY"
type input "TX ĐỨC"
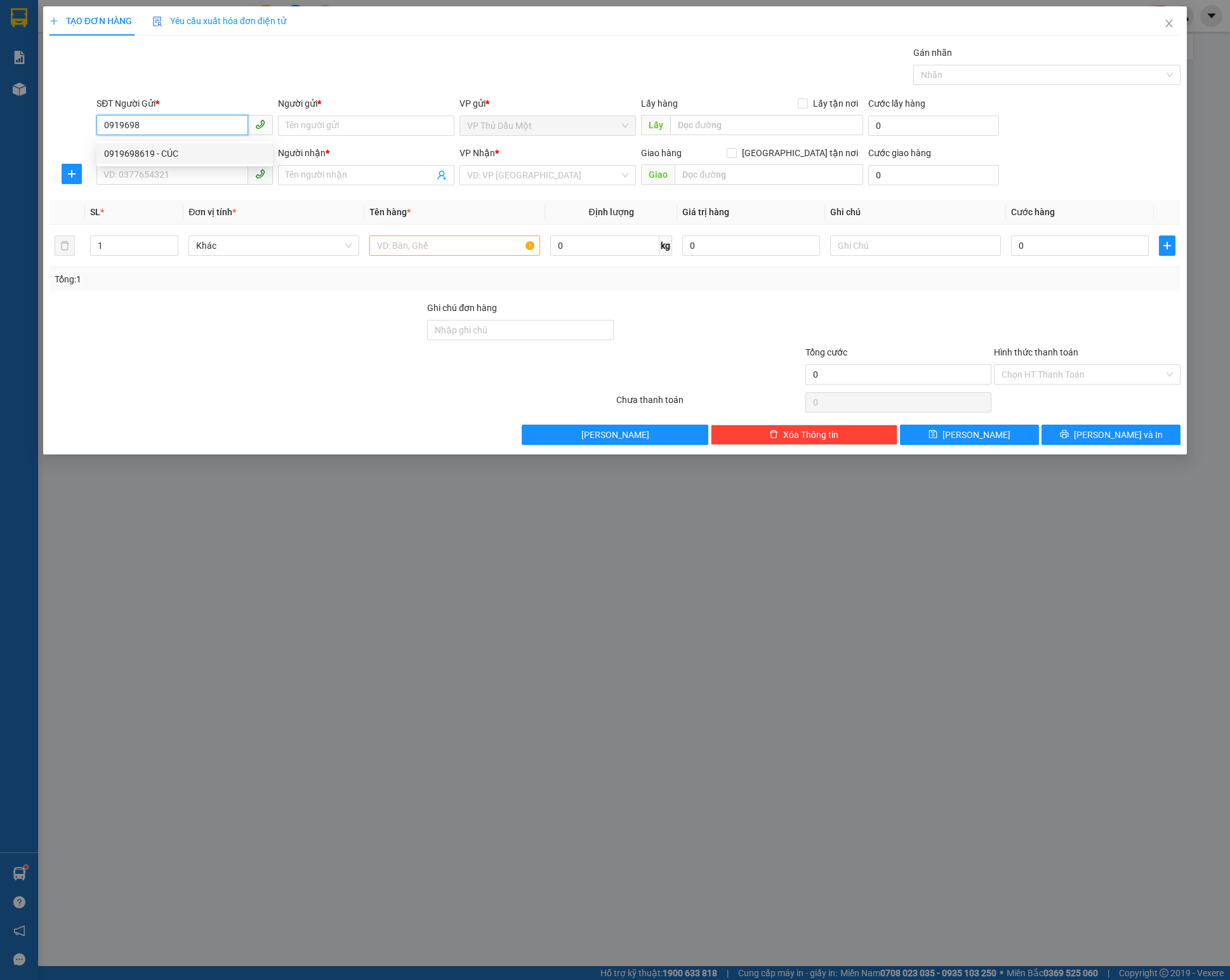
type input "20.000"
type input "50.000"
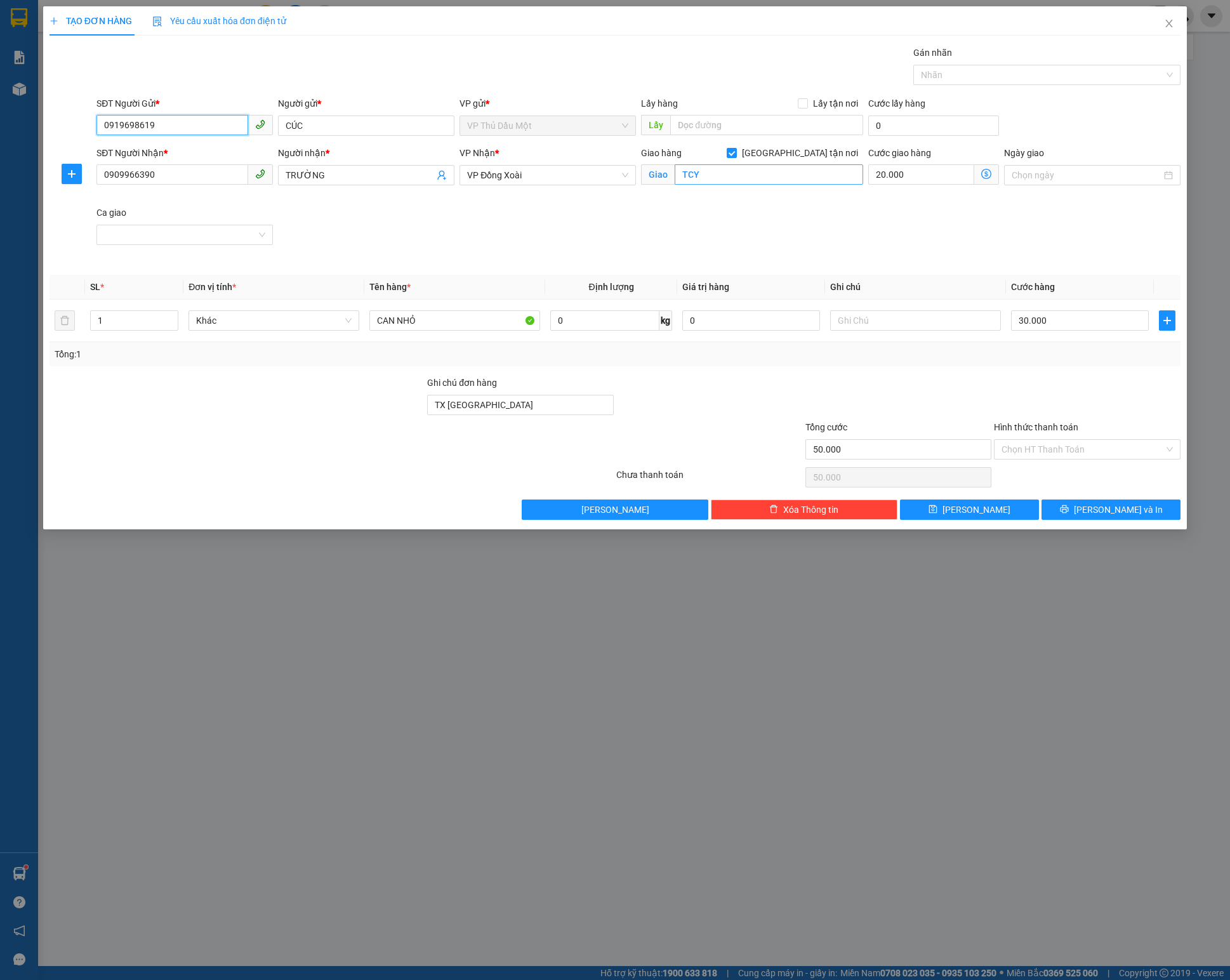
type input "0919698619"
click at [714, 183] on input "TCY" at bounding box center [768, 174] width 188 height 21
type input "T"
click at [735, 153] on input "[GEOGRAPHIC_DATA] tận nơi" at bounding box center [731, 151] width 9 height 9
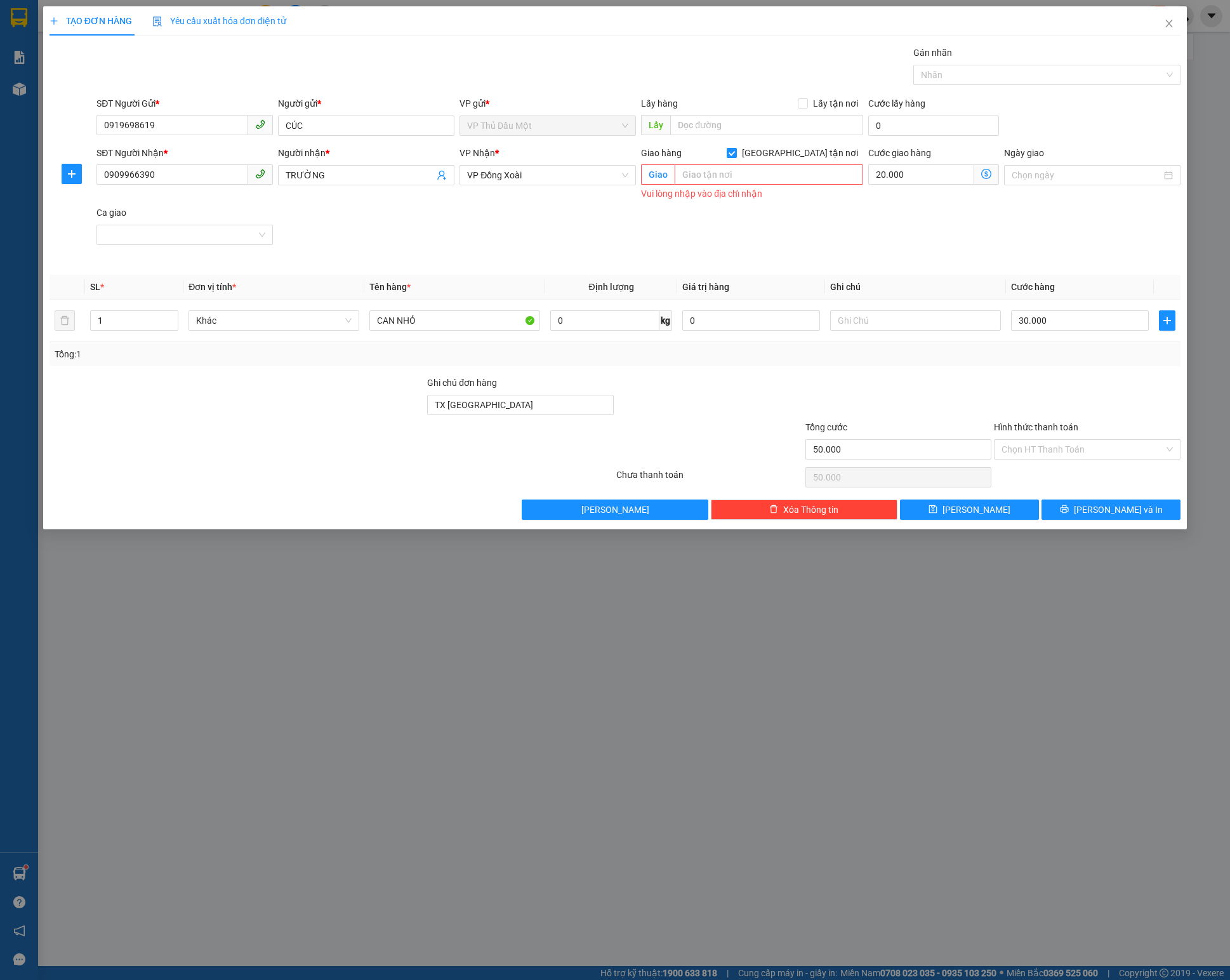
checkbox input "false"
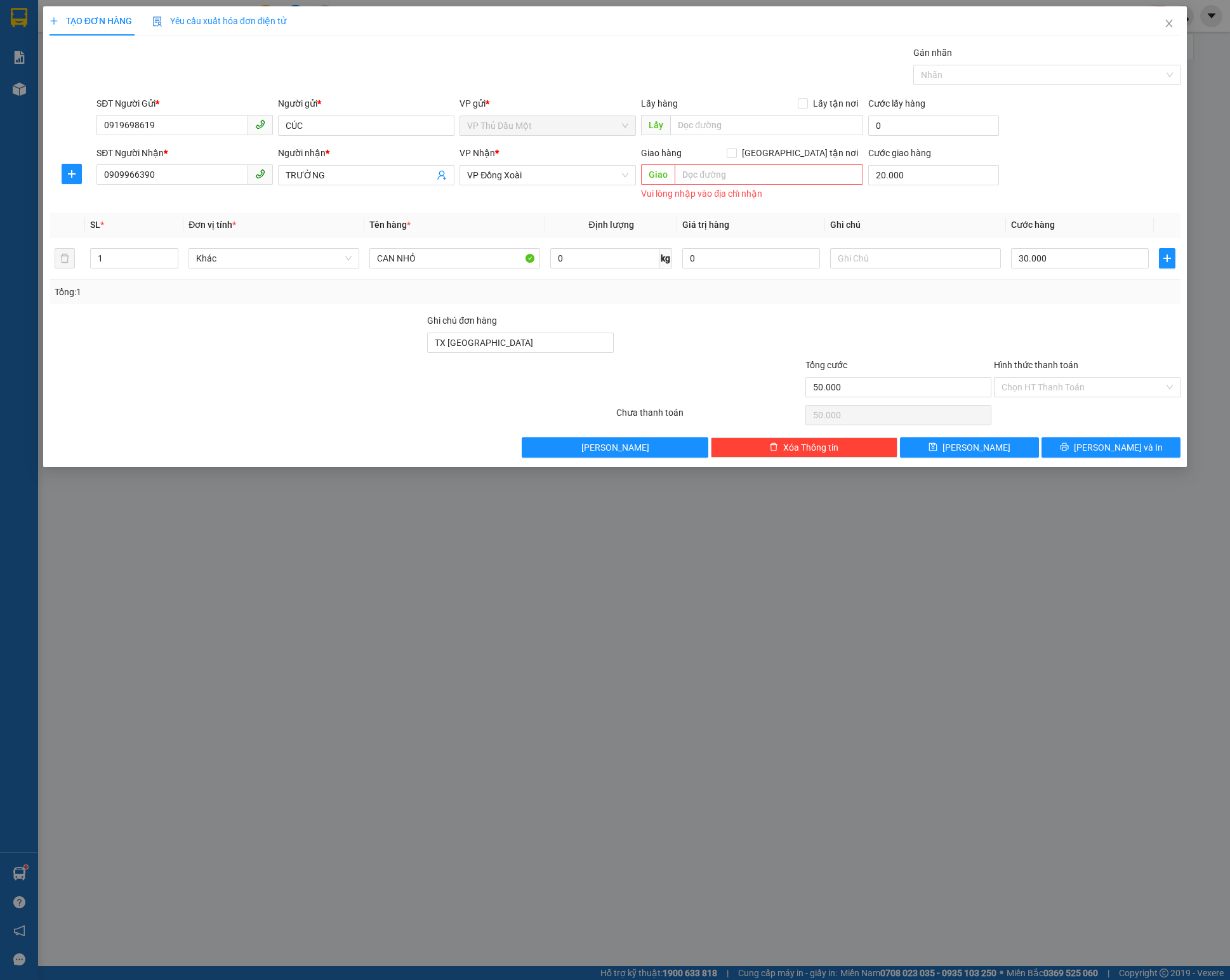
click at [289, 317] on div "Transit Pickup Surcharge Ids Transit Deliver Surcharge Ids Transit Deliver Surc…" at bounding box center [615, 251] width 1131 height 412
click at [523, 353] on input "TX ĐỨC" at bounding box center [520, 342] width 187 height 21
click at [921, 178] on input "20.000" at bounding box center [933, 175] width 131 height 21
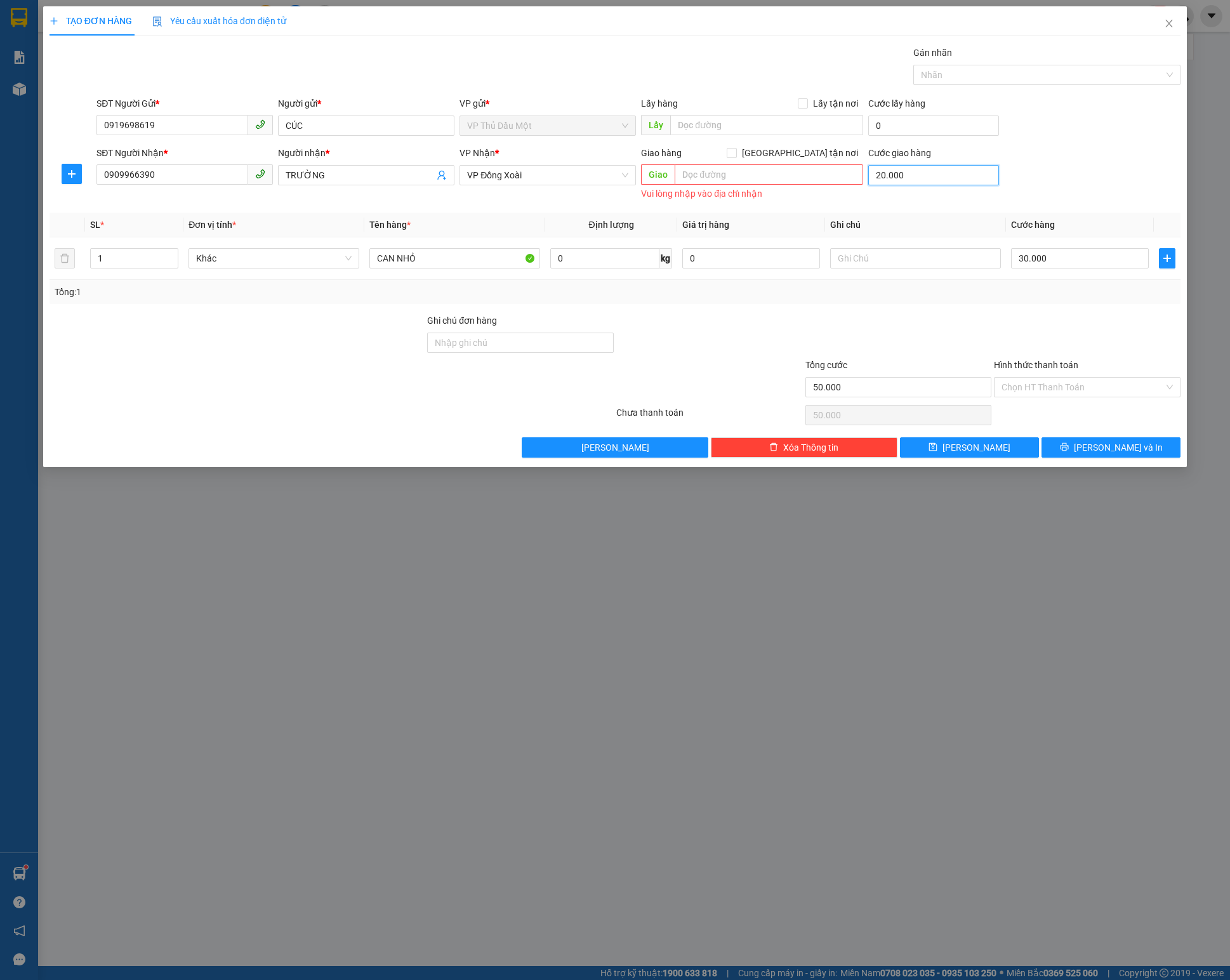
click at [921, 178] on input "20.000" at bounding box center [933, 175] width 131 height 21
type input "30.000"
type input "0"
click at [223, 353] on div at bounding box center [237, 335] width 378 height 44
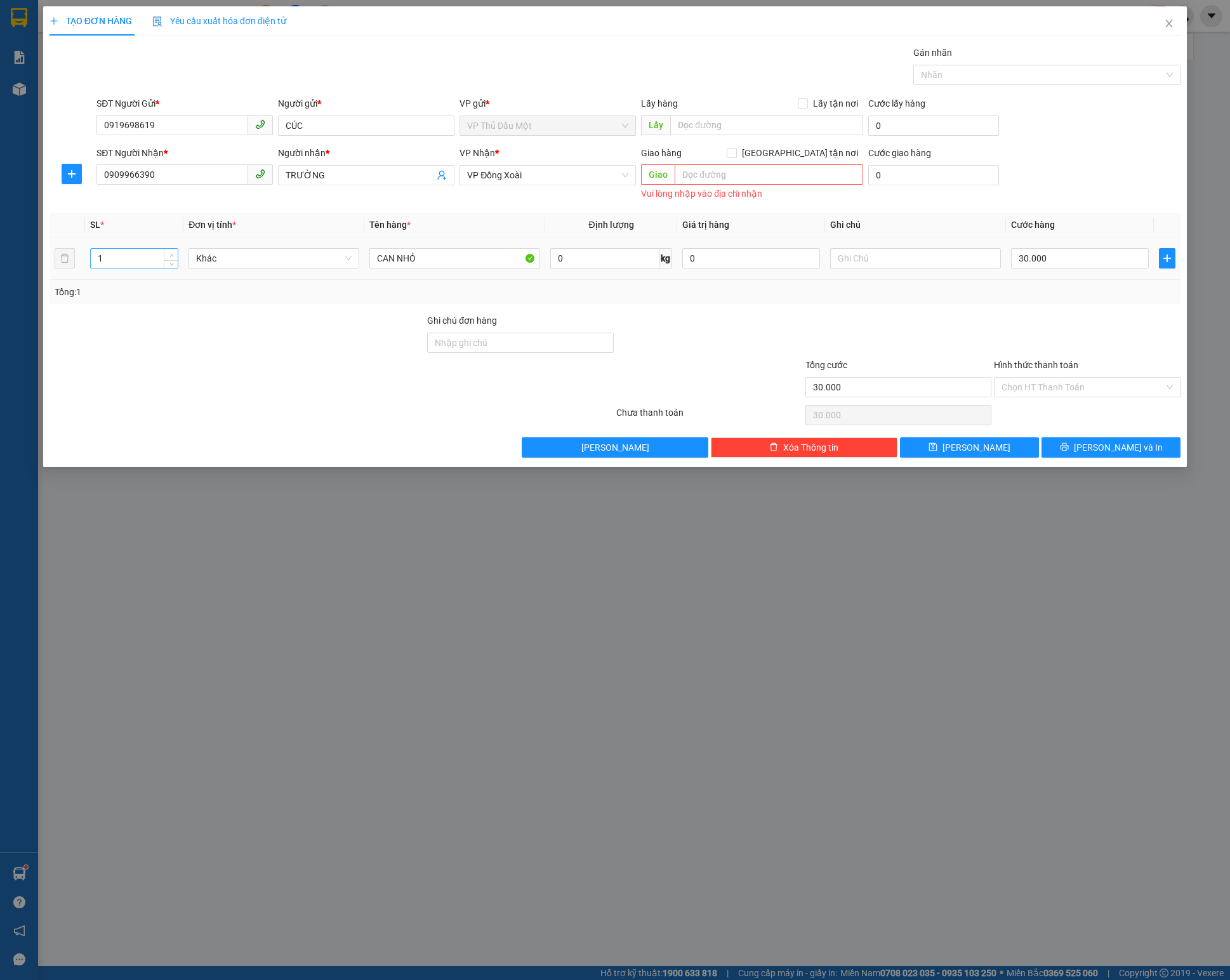
click at [170, 258] on icon "up" at bounding box center [171, 256] width 5 height 5
type input "5"
click at [170, 258] on icon "up" at bounding box center [171, 256] width 5 height 5
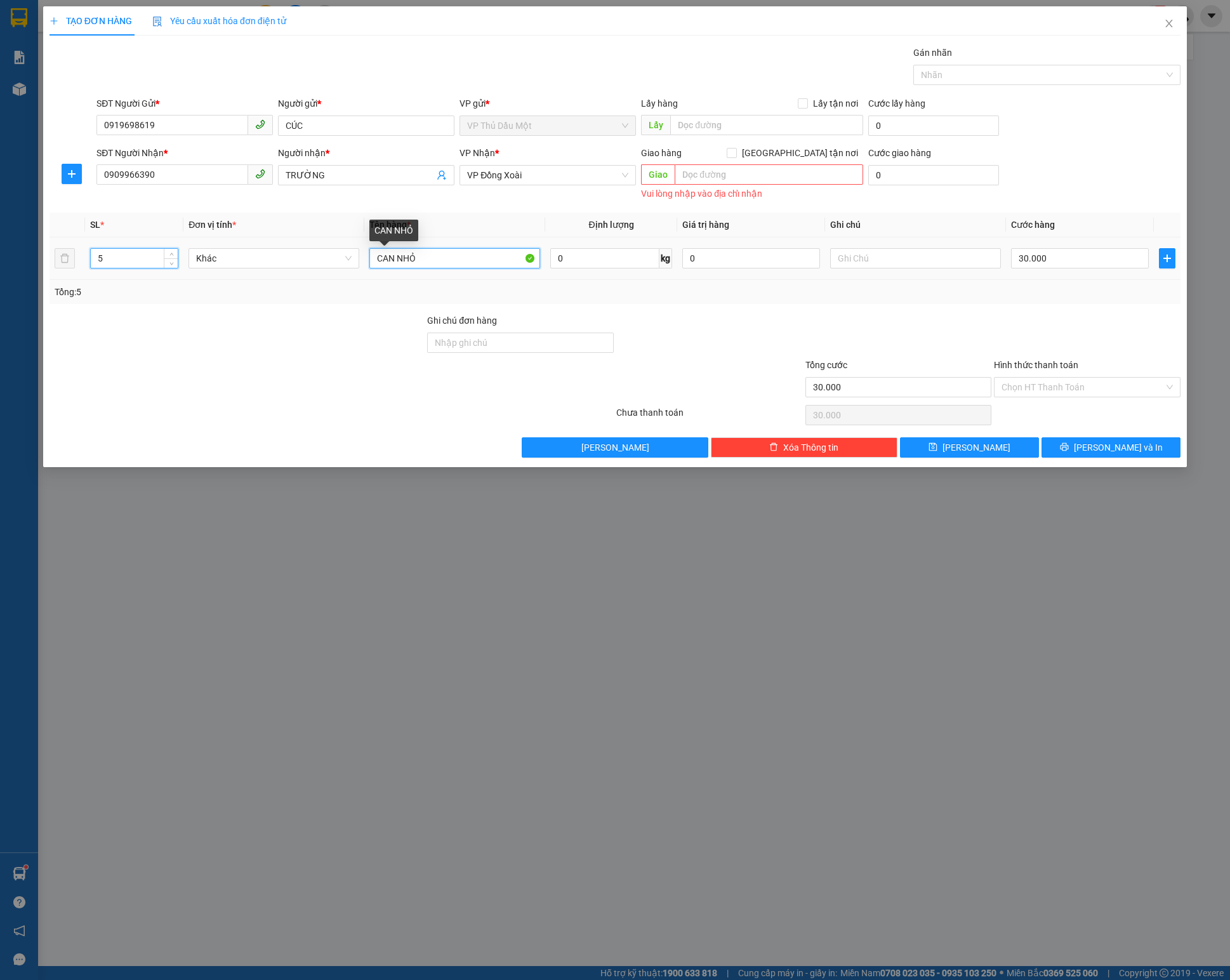
click at [488, 261] on input "CAN NHỎ" at bounding box center [455, 258] width 171 height 21
type input "2"
type input "0"
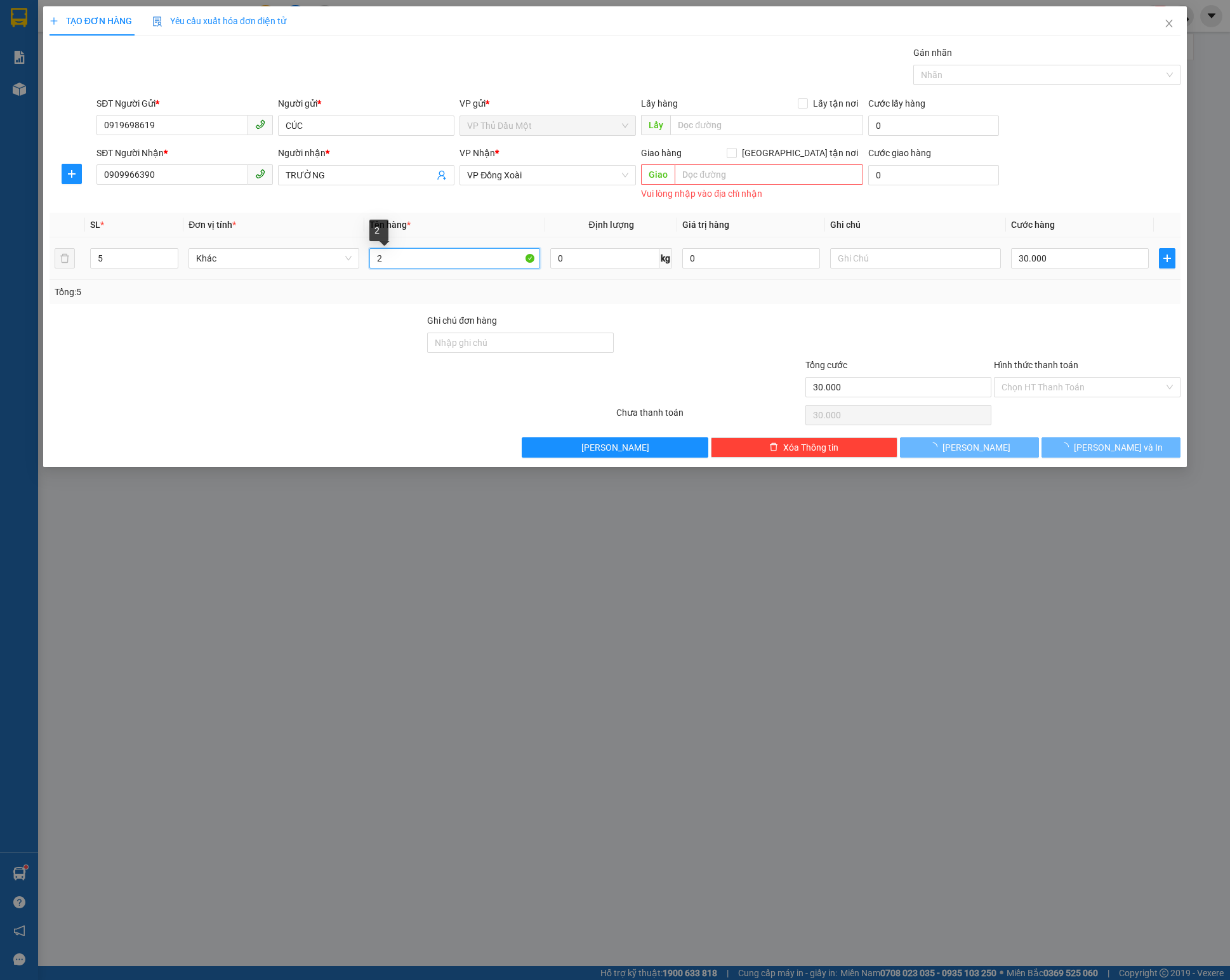
type input "0"
type input "2 CAN + 3 BAO"
click at [921, 271] on div "0" at bounding box center [1080, 259] width 138 height 26
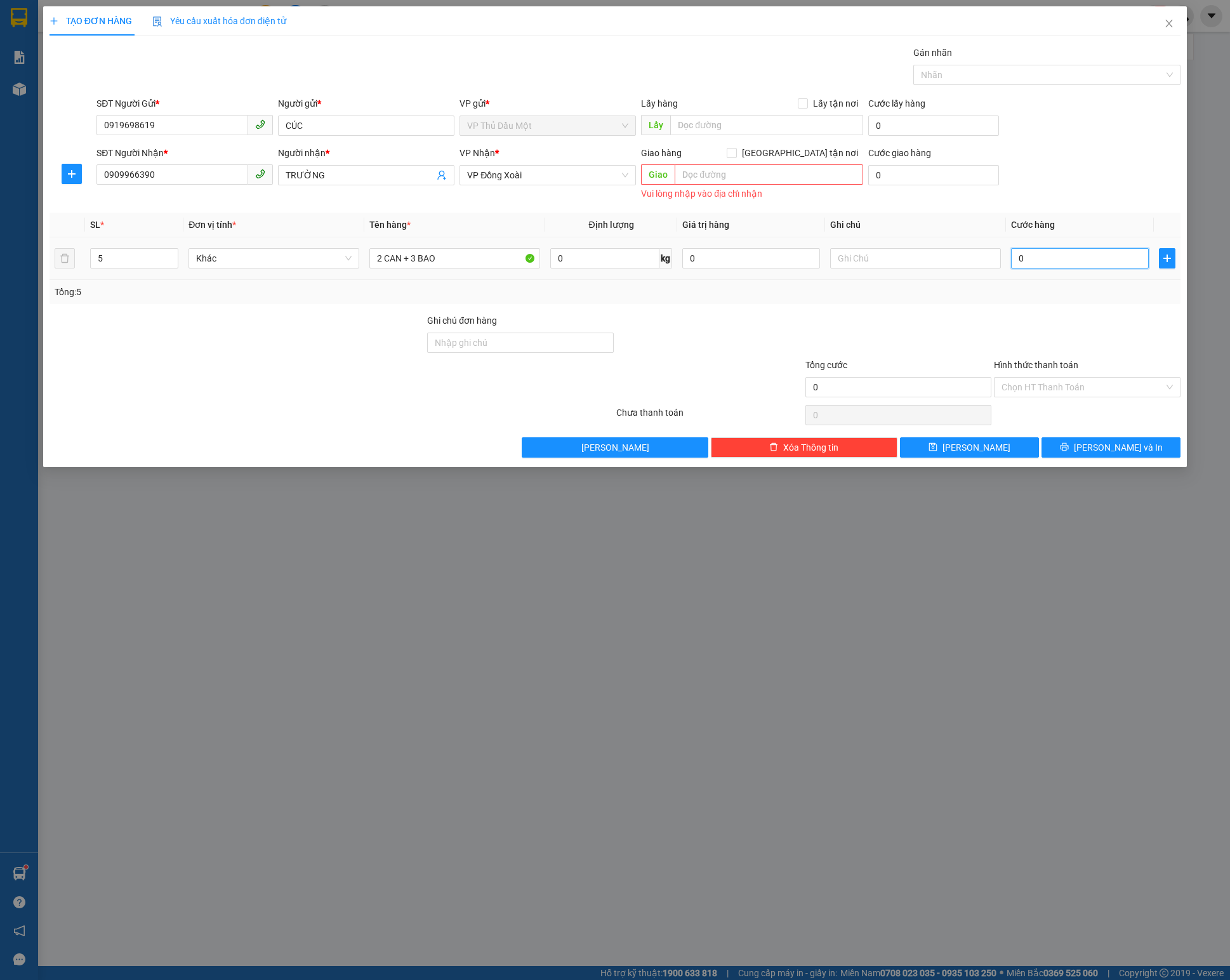
click at [921, 262] on input "0" at bounding box center [1080, 258] width 138 height 21
type input "0"
type input "2"
type input "002"
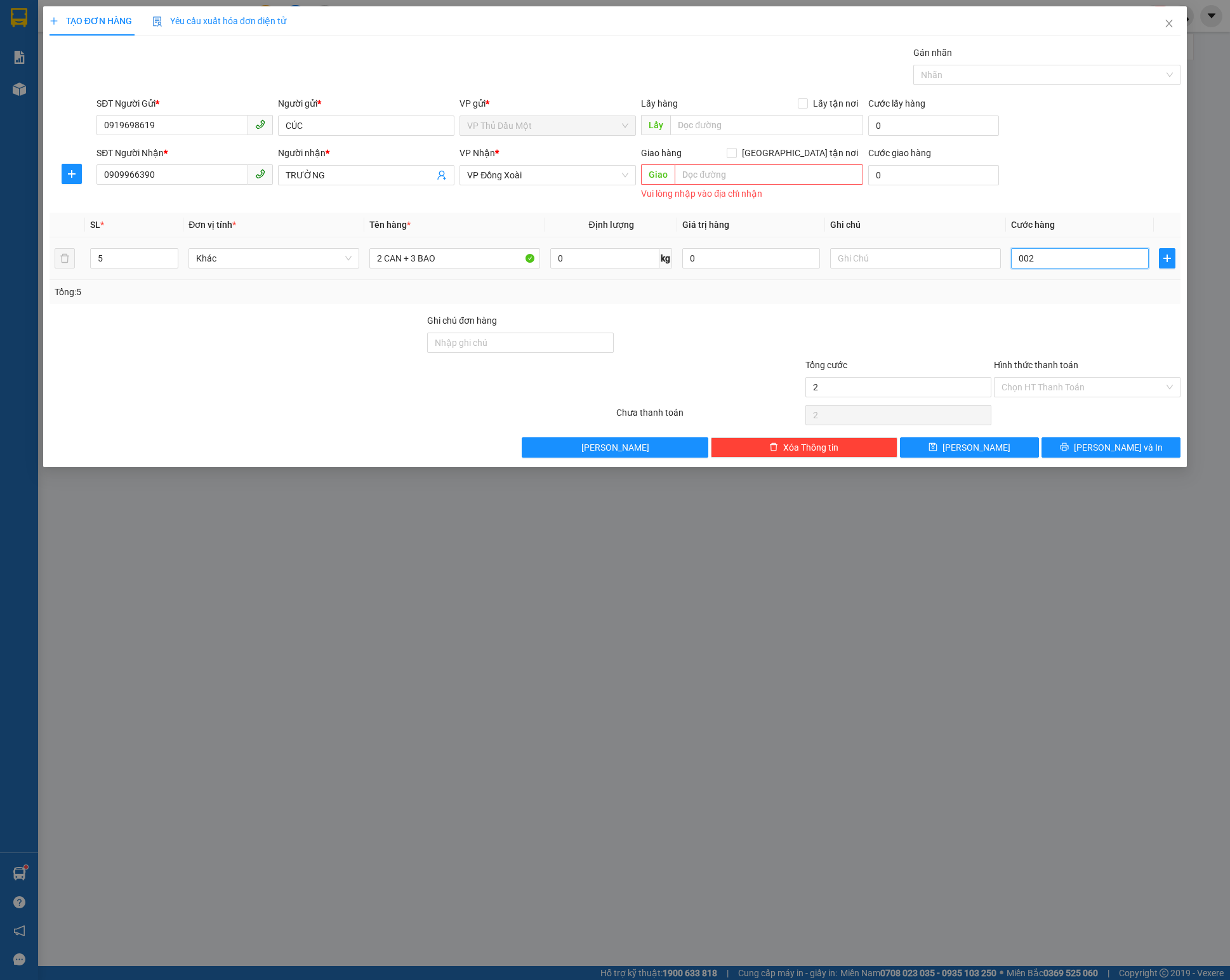
type input "20"
type input "0.020"
type input "200"
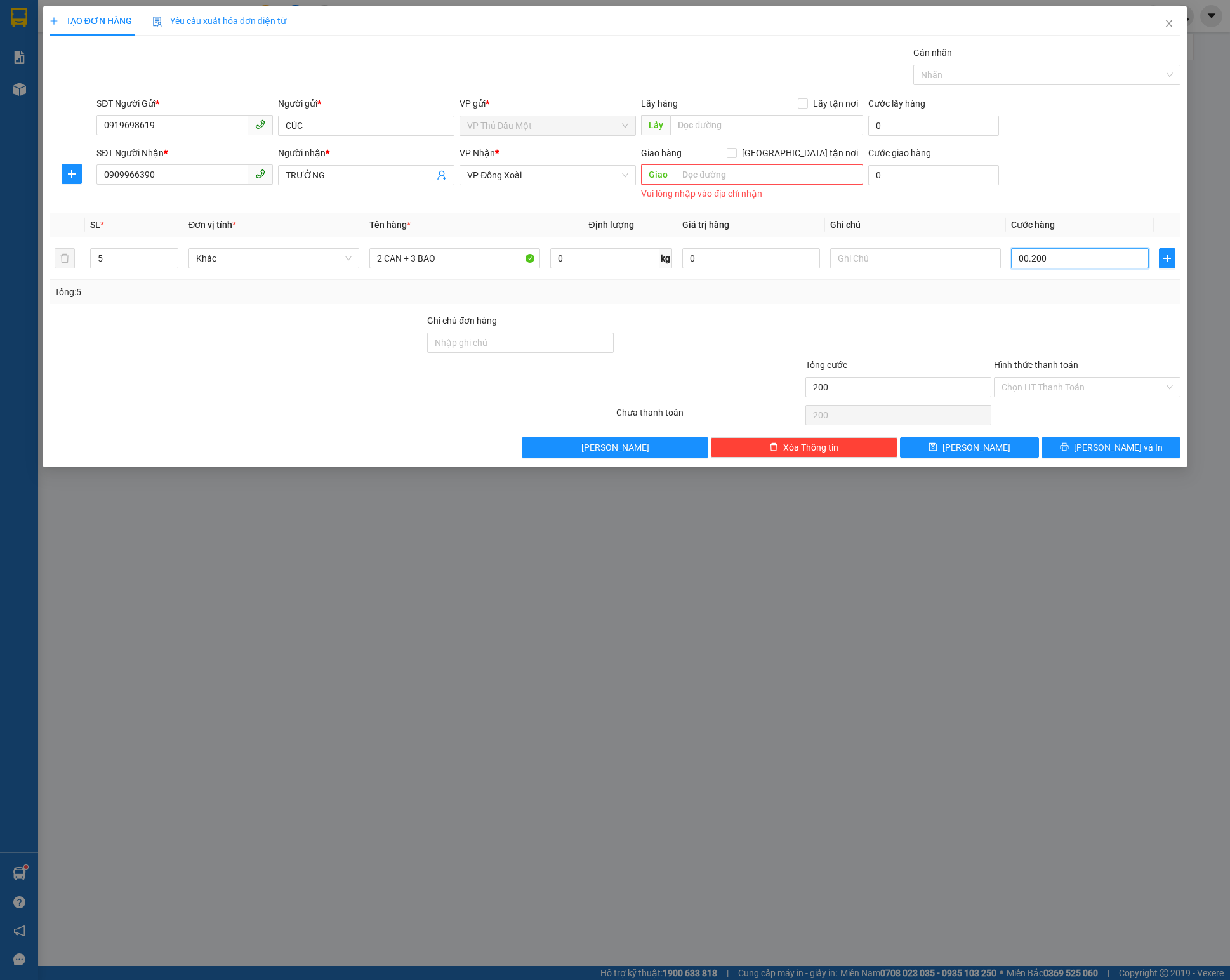
type input "00.200"
click at [833, 336] on div at bounding box center [899, 335] width 189 height 44
type input "200.000"
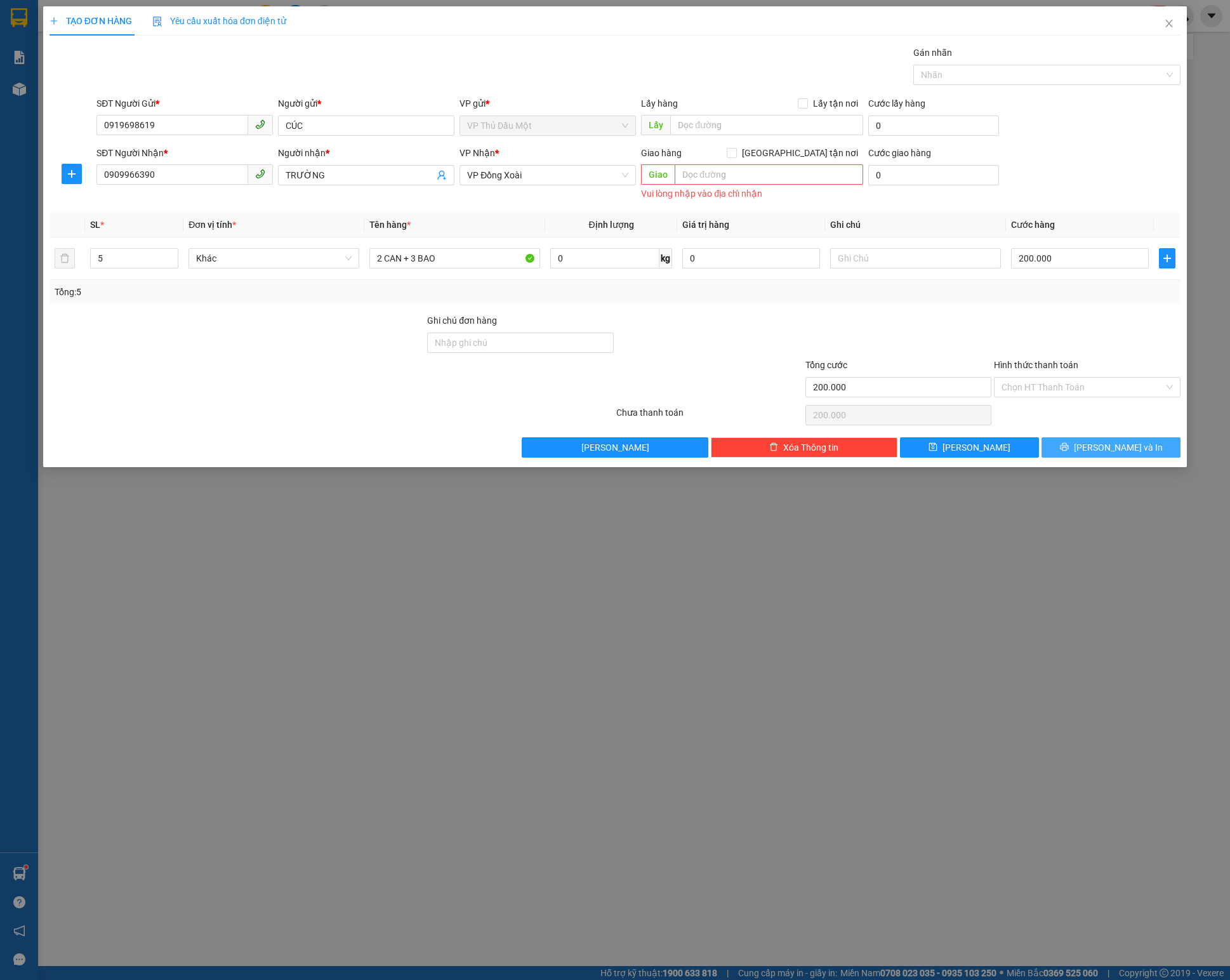
click at [921, 457] on button "[PERSON_NAME] và In" at bounding box center [1110, 447] width 139 height 21
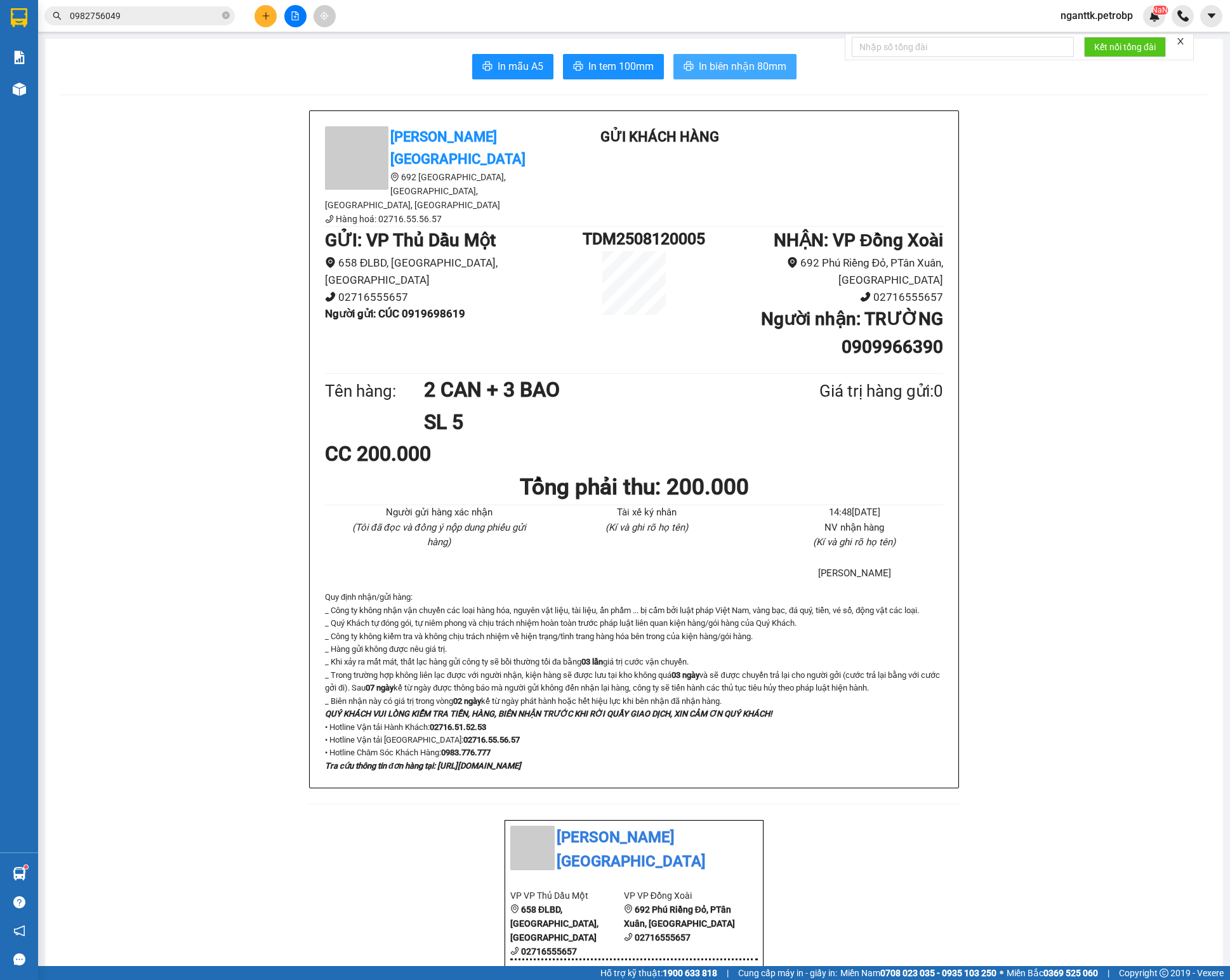
click at [702, 73] on span "In biên nhận 80mm" at bounding box center [742, 66] width 88 height 16
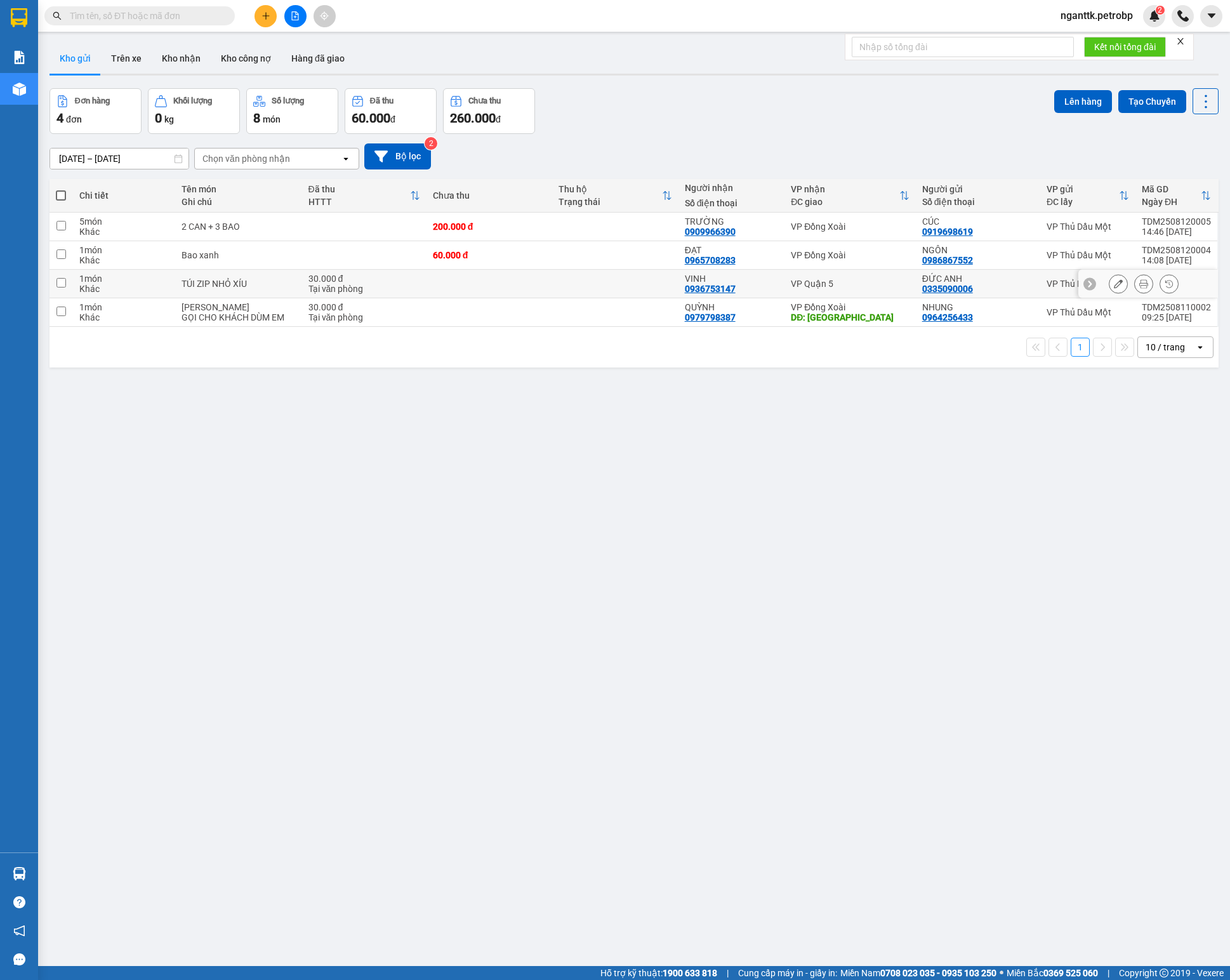
click at [341, 292] on div "Tại văn phòng" at bounding box center [365, 289] width 112 height 10
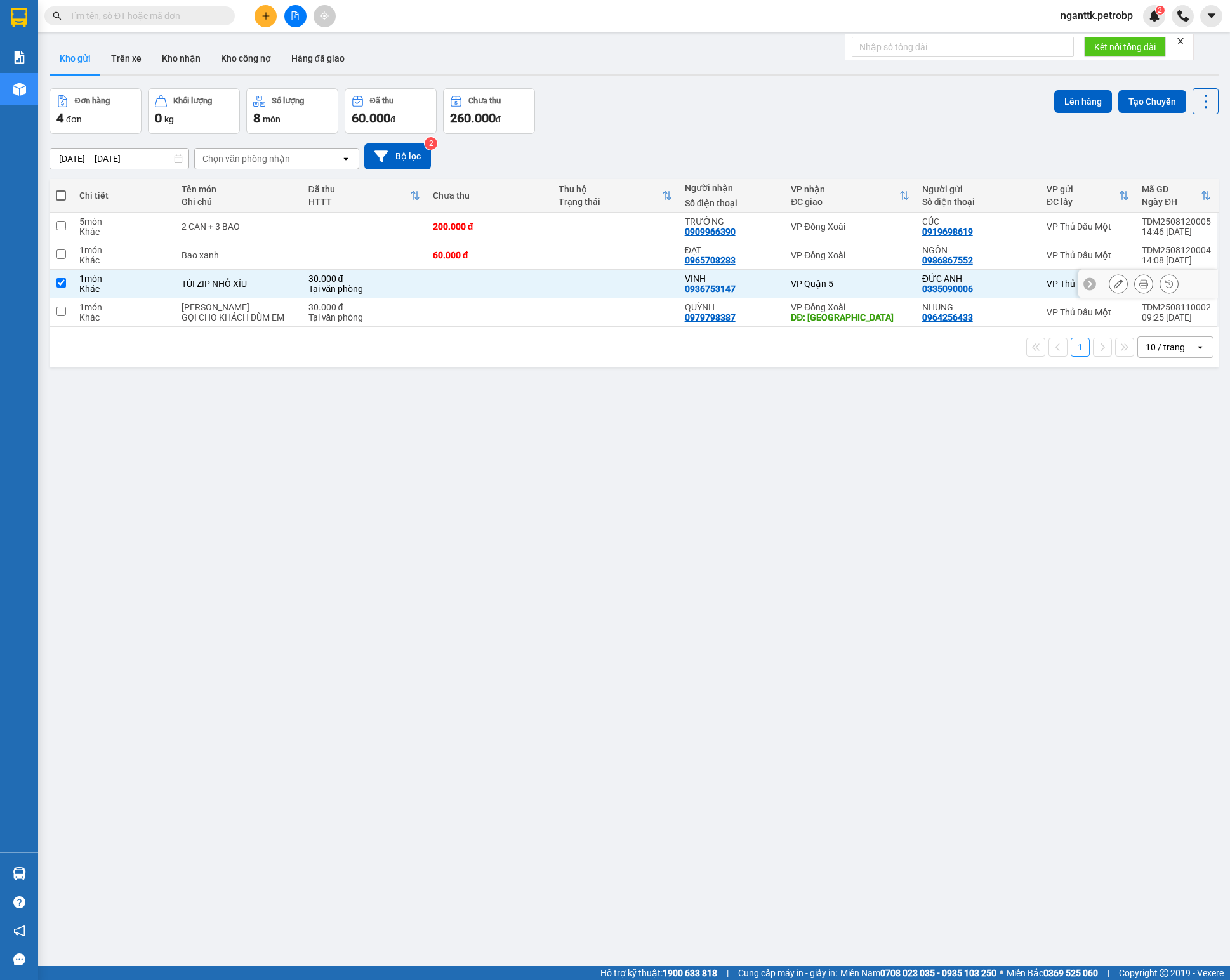
checkbox input "true"
click at [1058, 100] on button "Lên hàng" at bounding box center [1083, 101] width 58 height 23
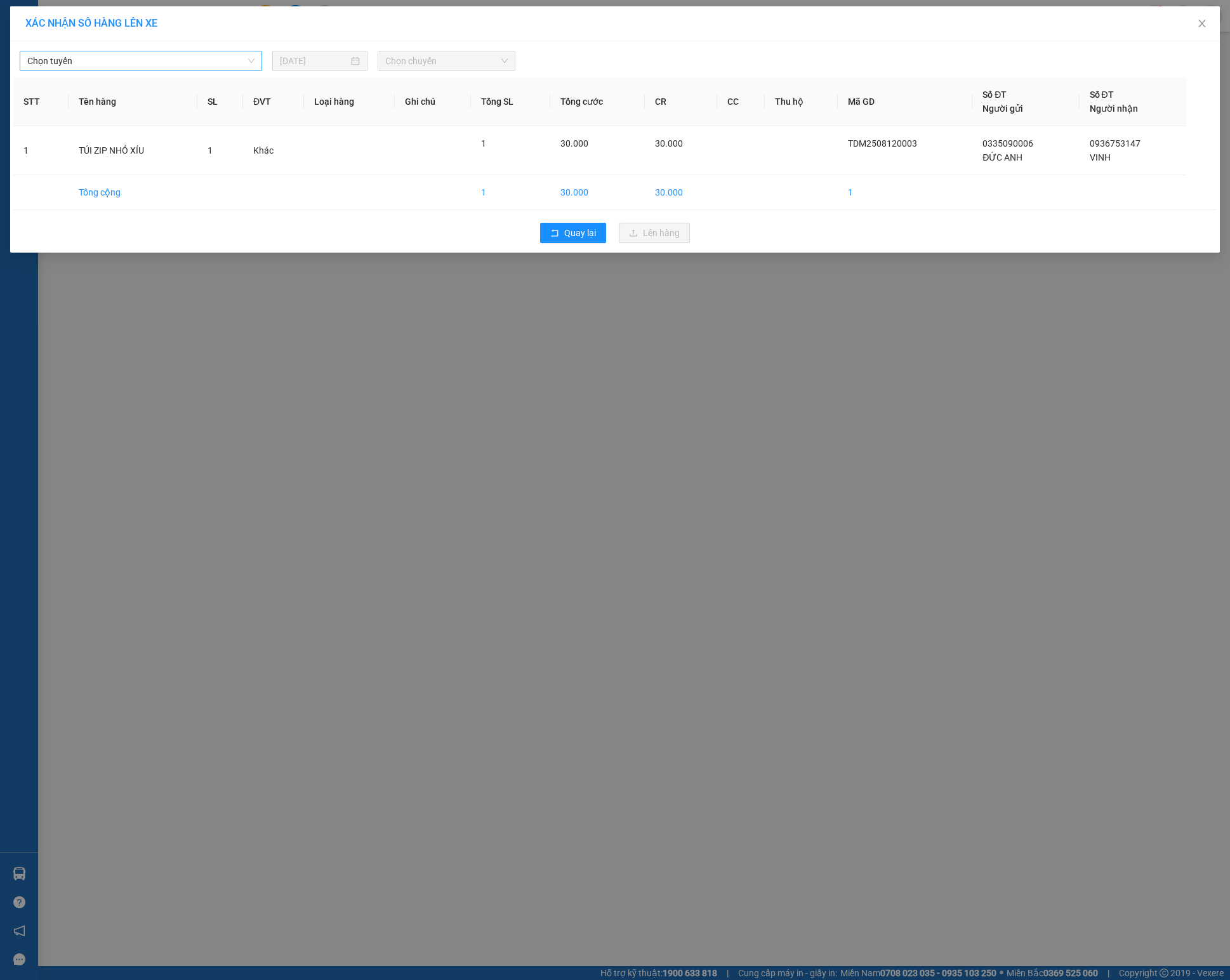
click at [118, 61] on span "Chọn tuyến" at bounding box center [141, 60] width 227 height 19
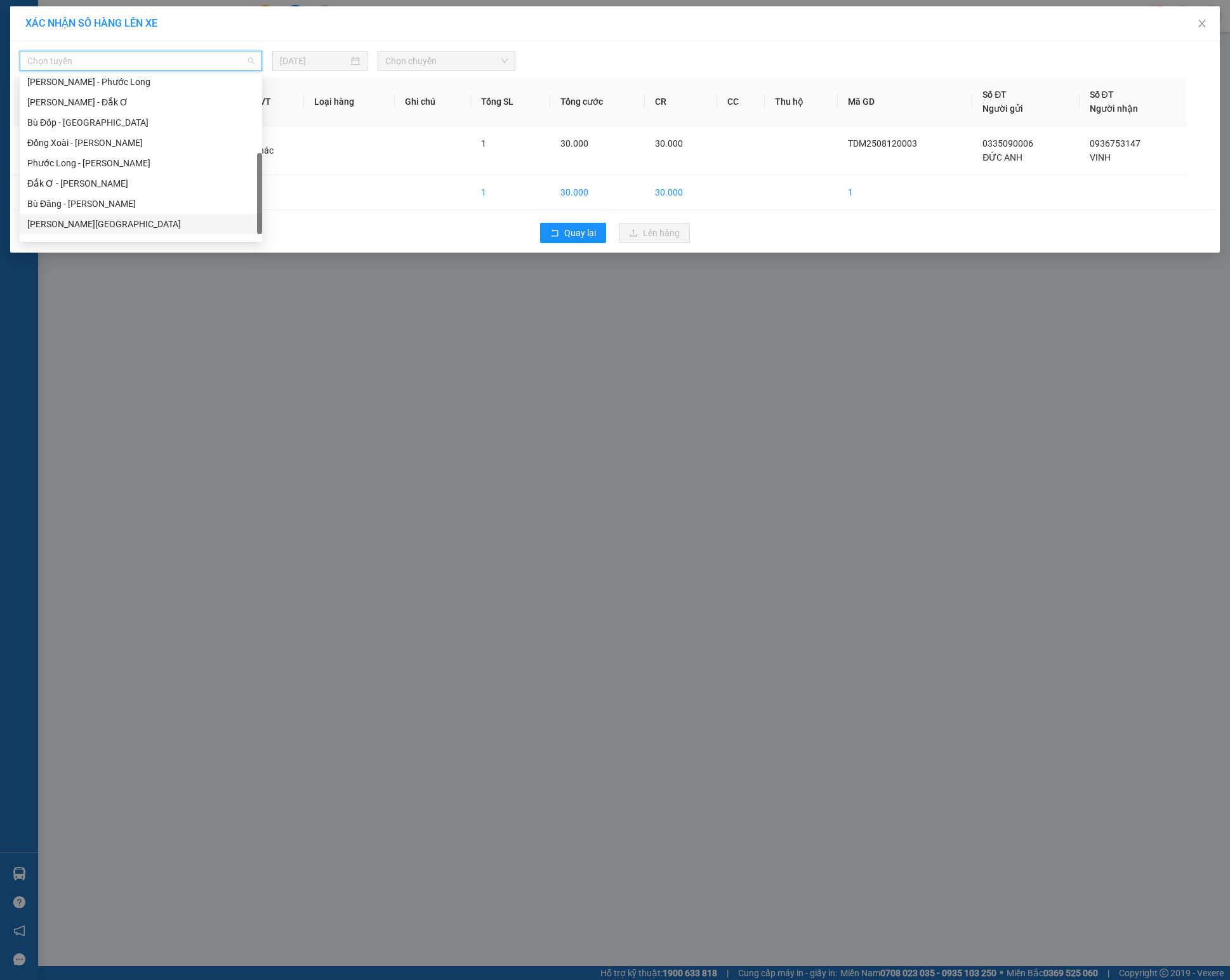
click at [132, 231] on div "[PERSON_NAME][GEOGRAPHIC_DATA]" at bounding box center [141, 224] width 243 height 21
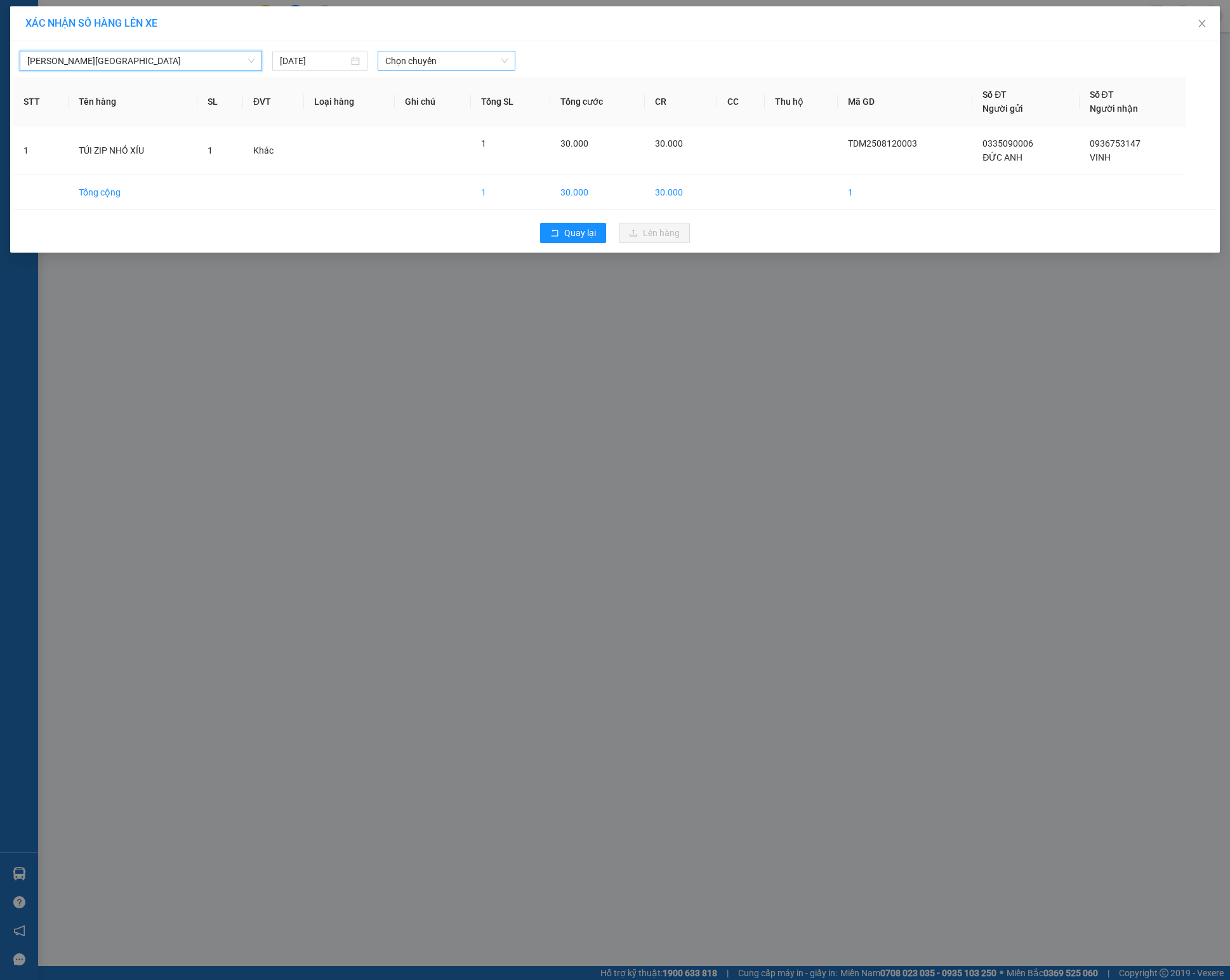
click at [443, 64] on span "Chọn chuyến" at bounding box center [446, 60] width 122 height 19
click at [457, 134] on div "13:01 - 50H-498.23" at bounding box center [435, 127] width 114 height 21
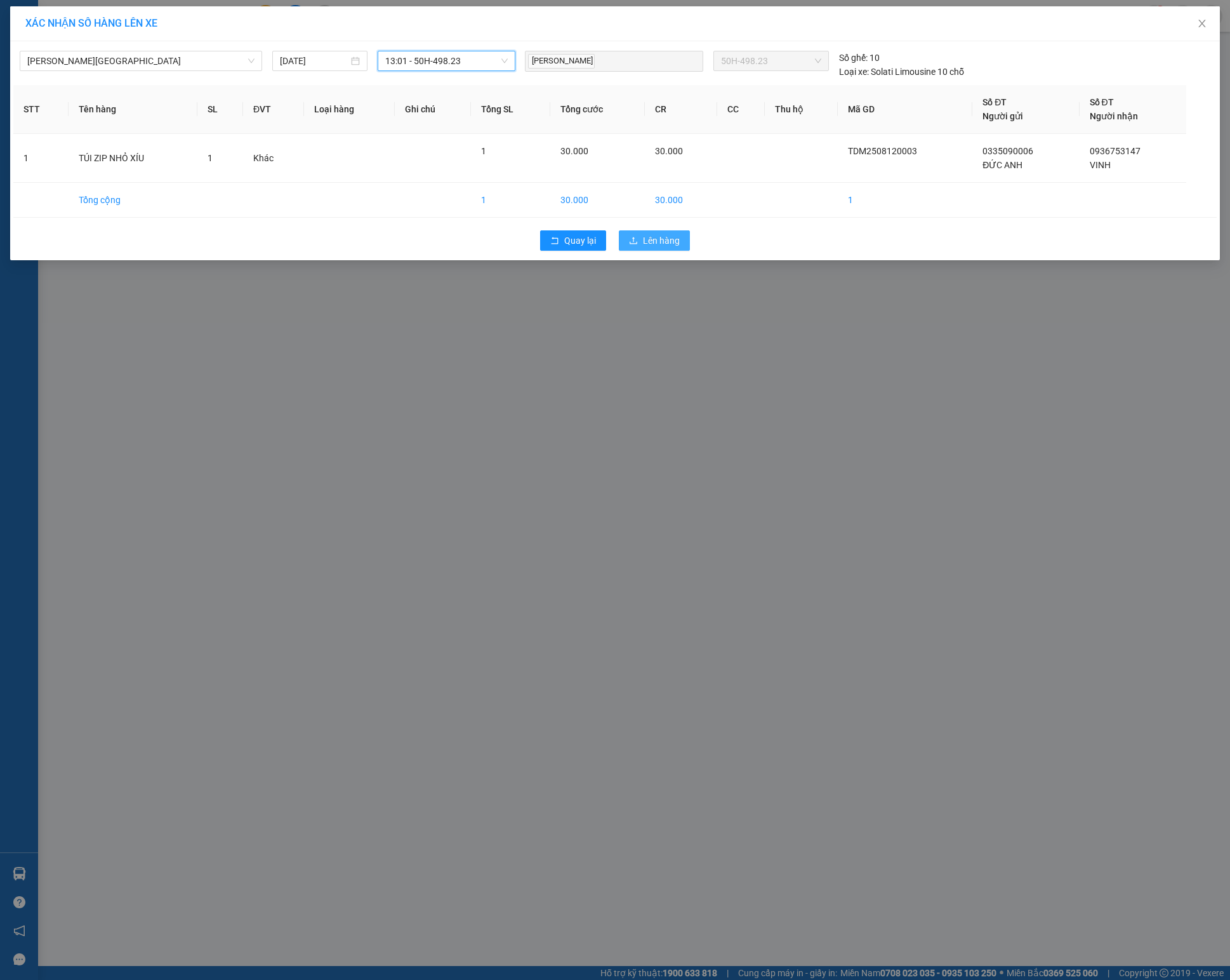
click at [636, 237] on button "Lên hàng" at bounding box center [654, 240] width 71 height 21
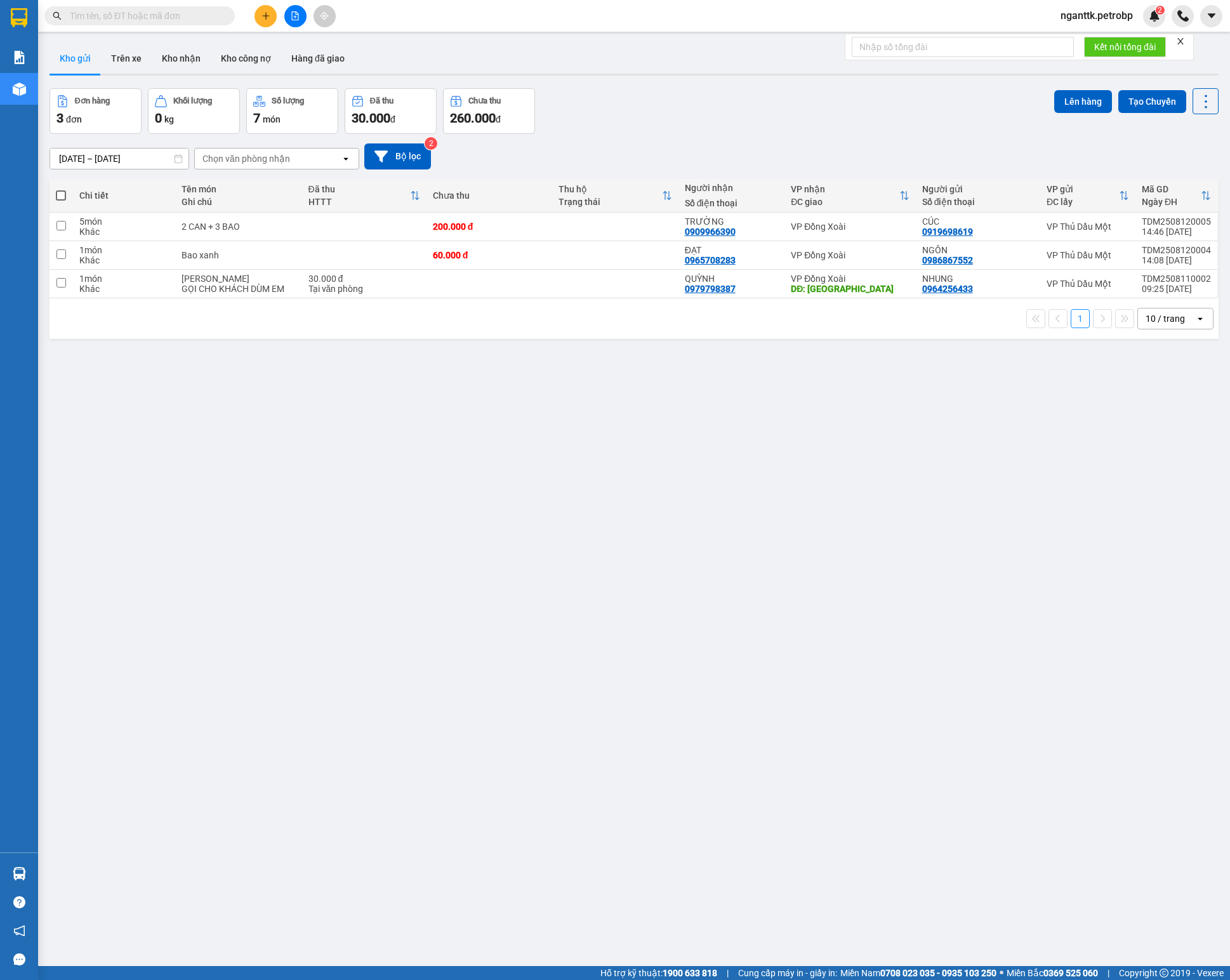
click at [450, 169] on div "[DATE] – [DATE] Press the down arrow key to interact with the calendar and sele…" at bounding box center [633, 156] width 1169 height 26
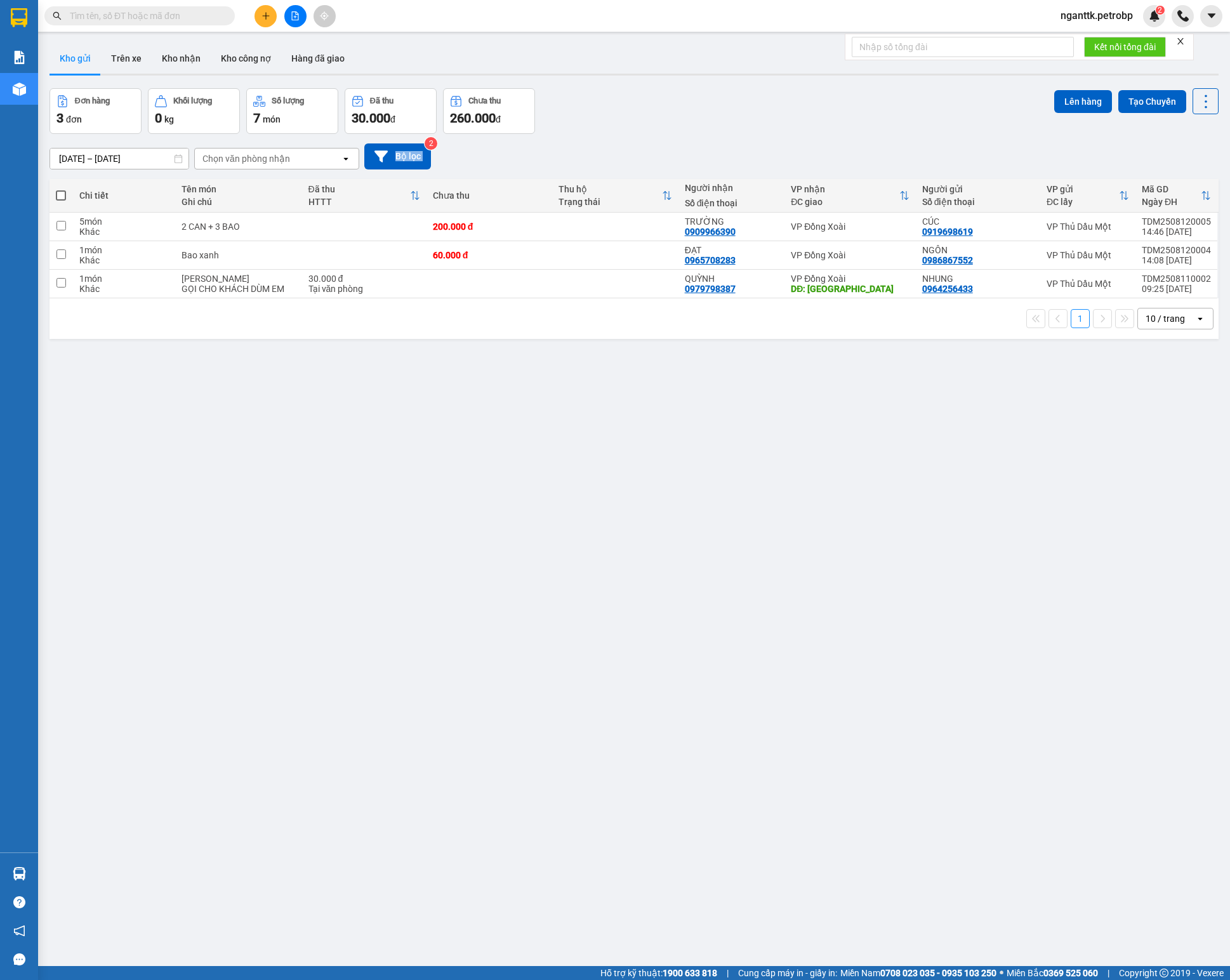
click at [450, 169] on div "[DATE] – [DATE] Press the down arrow key to interact with the calendar and sele…" at bounding box center [633, 156] width 1169 height 26
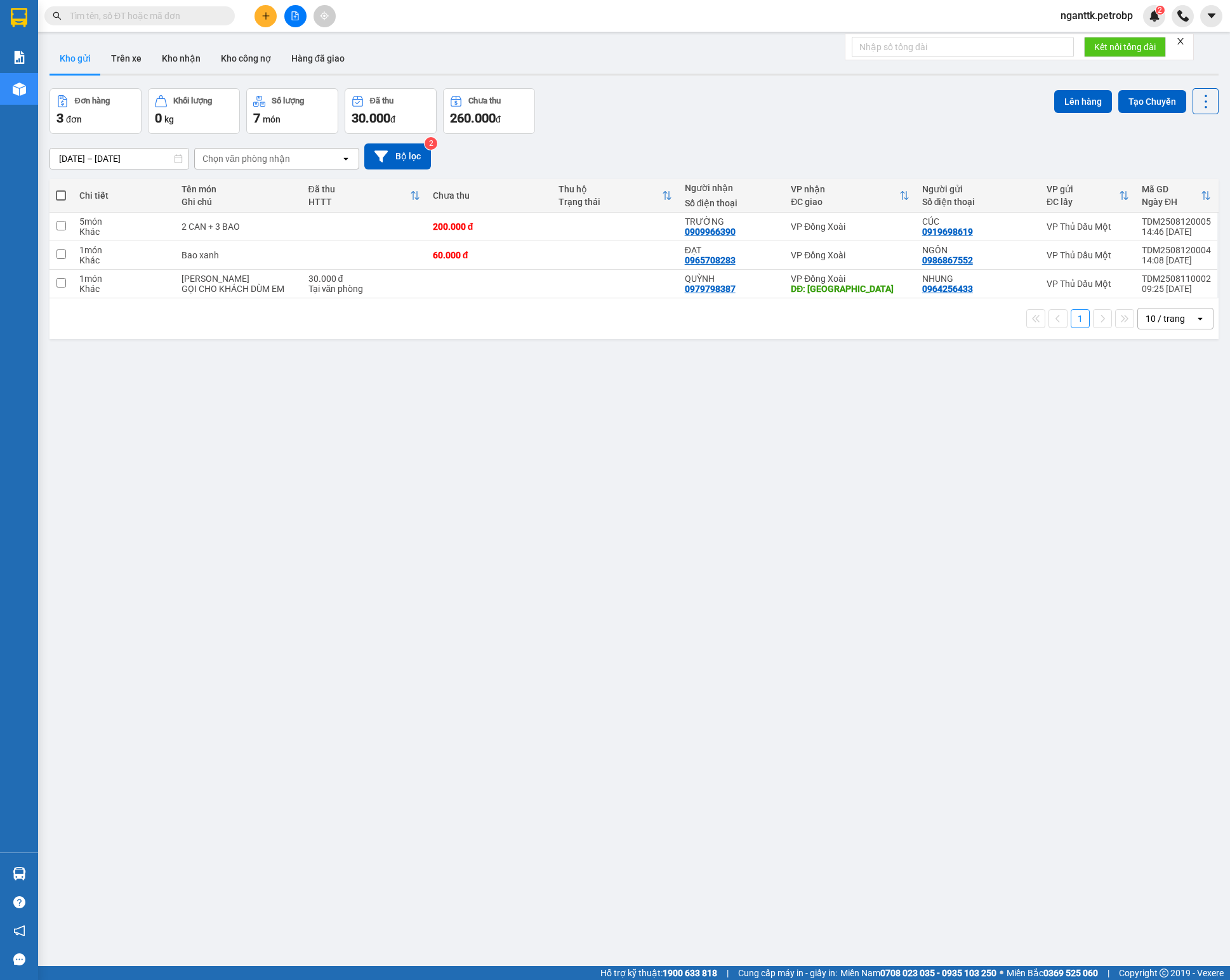
click at [450, 169] on div "[DATE] – [DATE] Press the down arrow key to interact with the calendar and sele…" at bounding box center [633, 156] width 1169 height 26
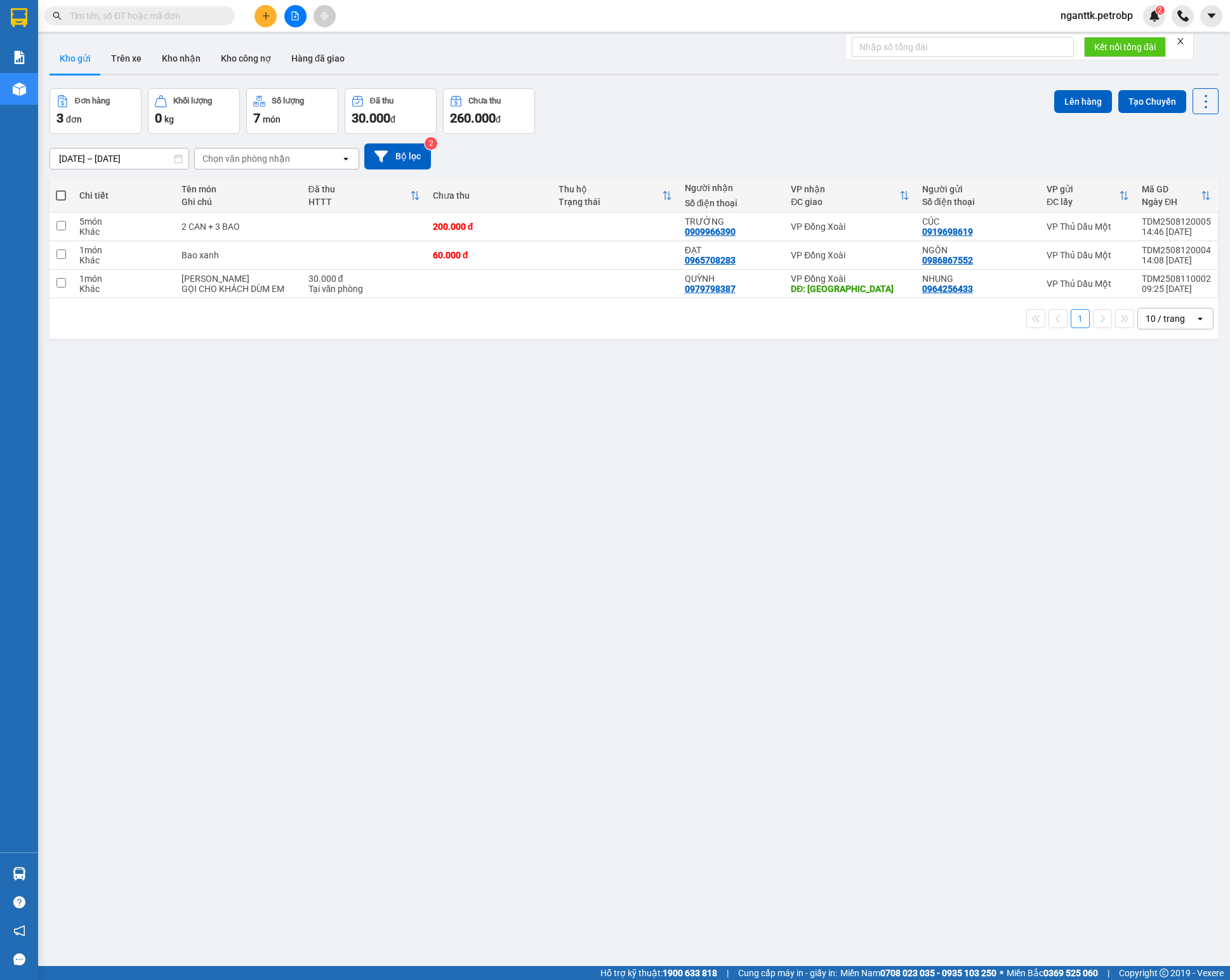
click at [450, 169] on div "[DATE] – [DATE] Press the down arrow key to interact with the calendar and sele…" at bounding box center [633, 156] width 1169 height 26
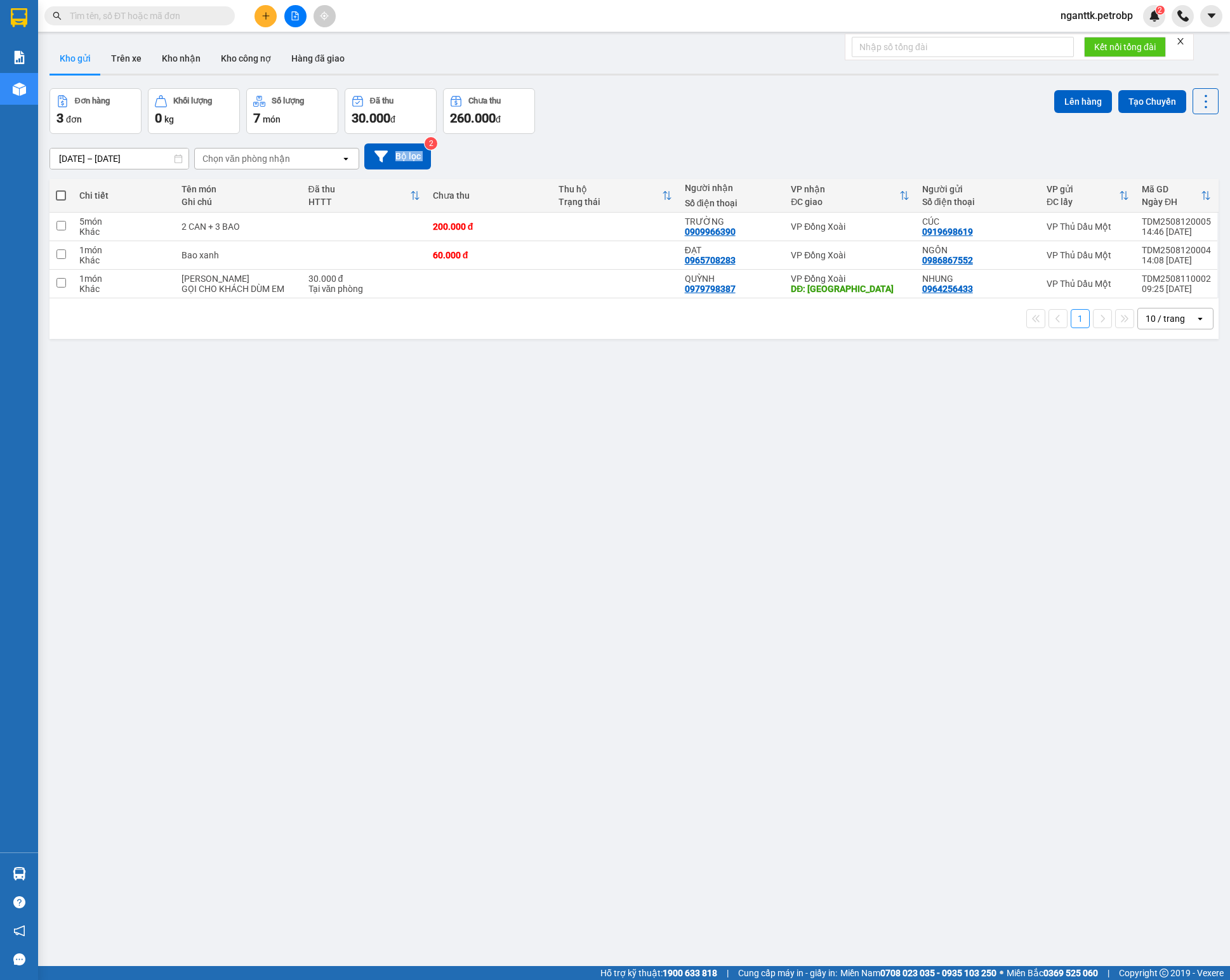
click at [450, 169] on div "[DATE] – [DATE] Press the down arrow key to interact with the calendar and sele…" at bounding box center [633, 156] width 1169 height 26
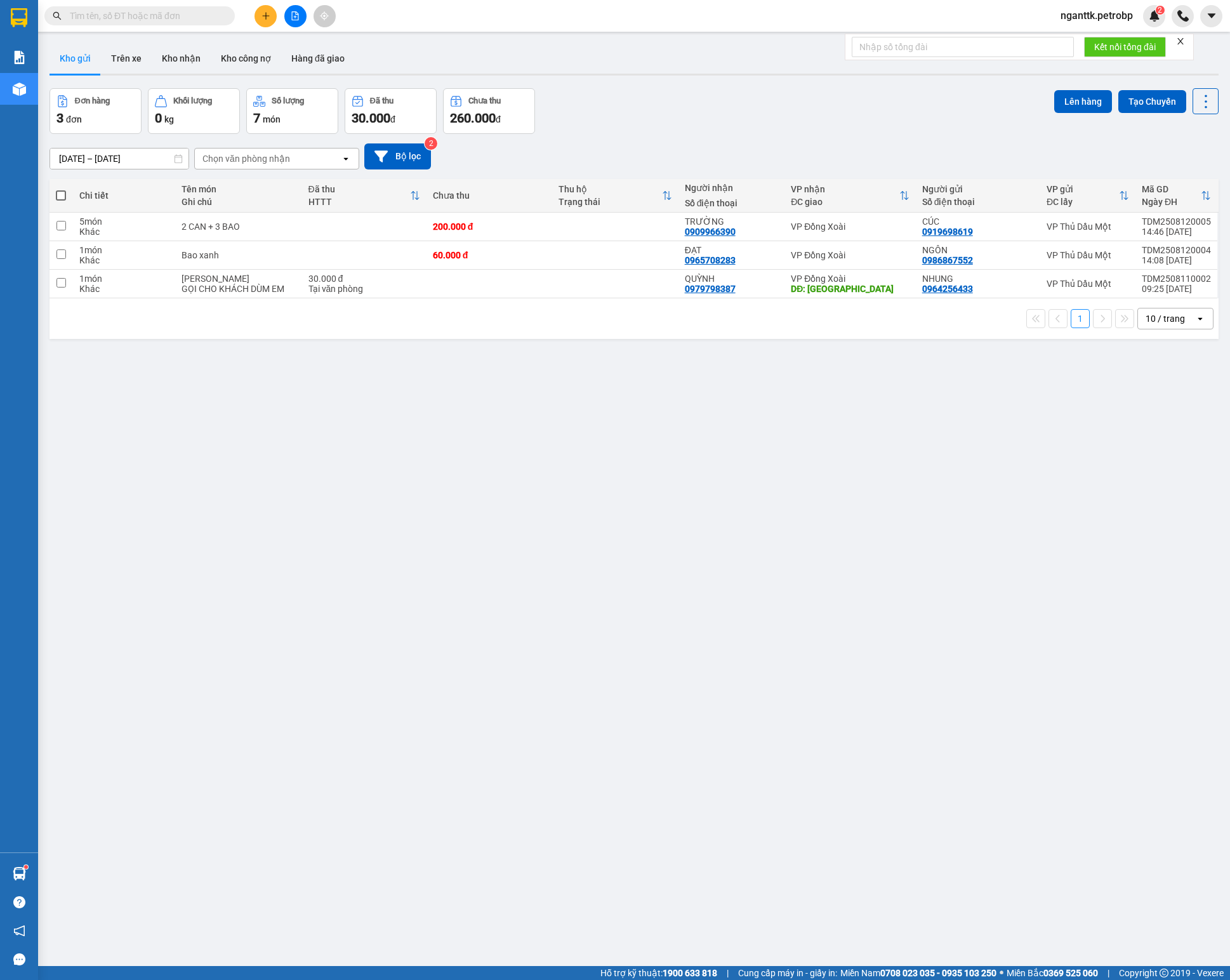
click at [70, 67] on button "Kho gửi" at bounding box center [75, 58] width 51 height 30
click at [119, 64] on button "Trên xe" at bounding box center [127, 58] width 51 height 30
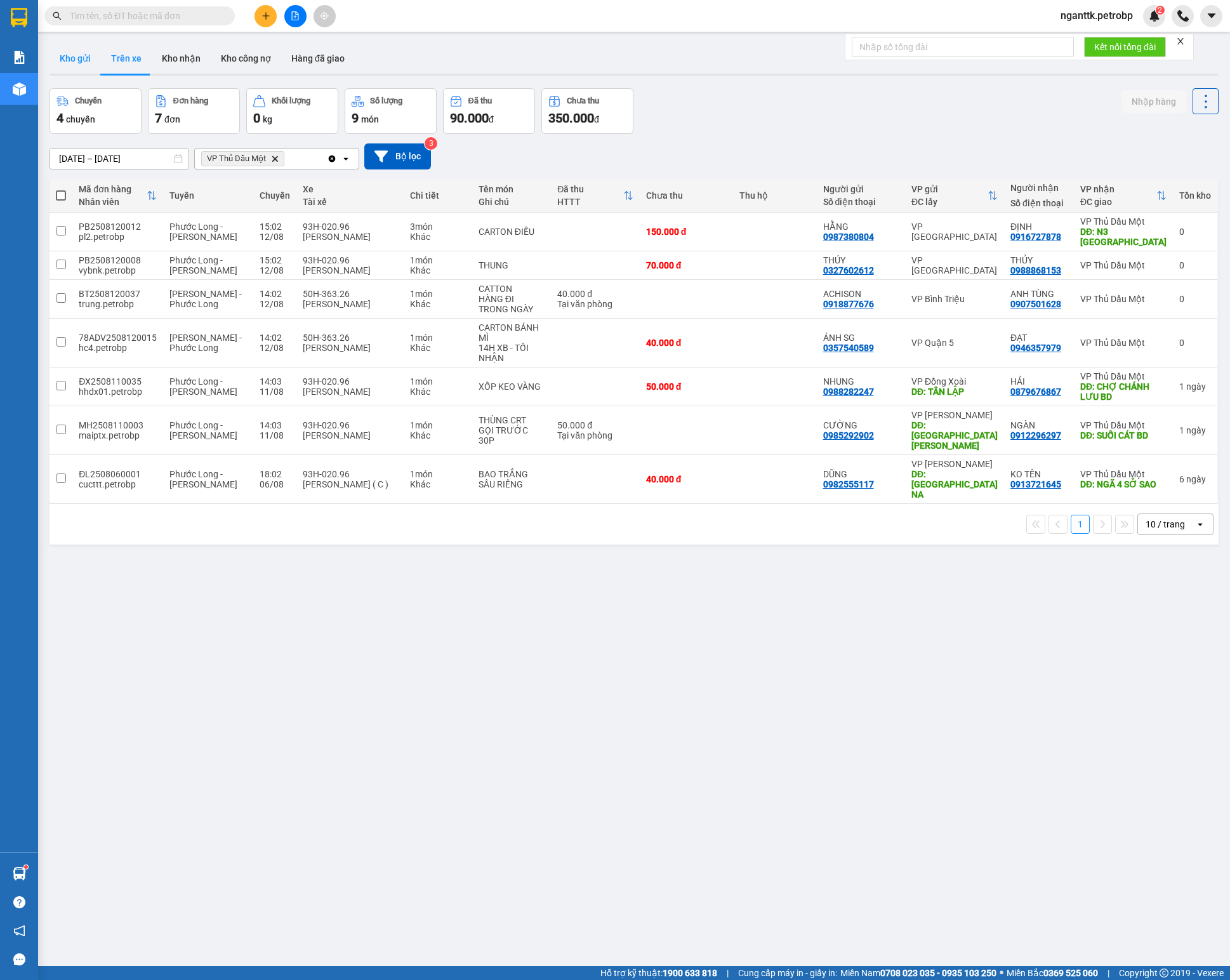
click at [74, 67] on button "Kho gửi" at bounding box center [75, 58] width 51 height 30
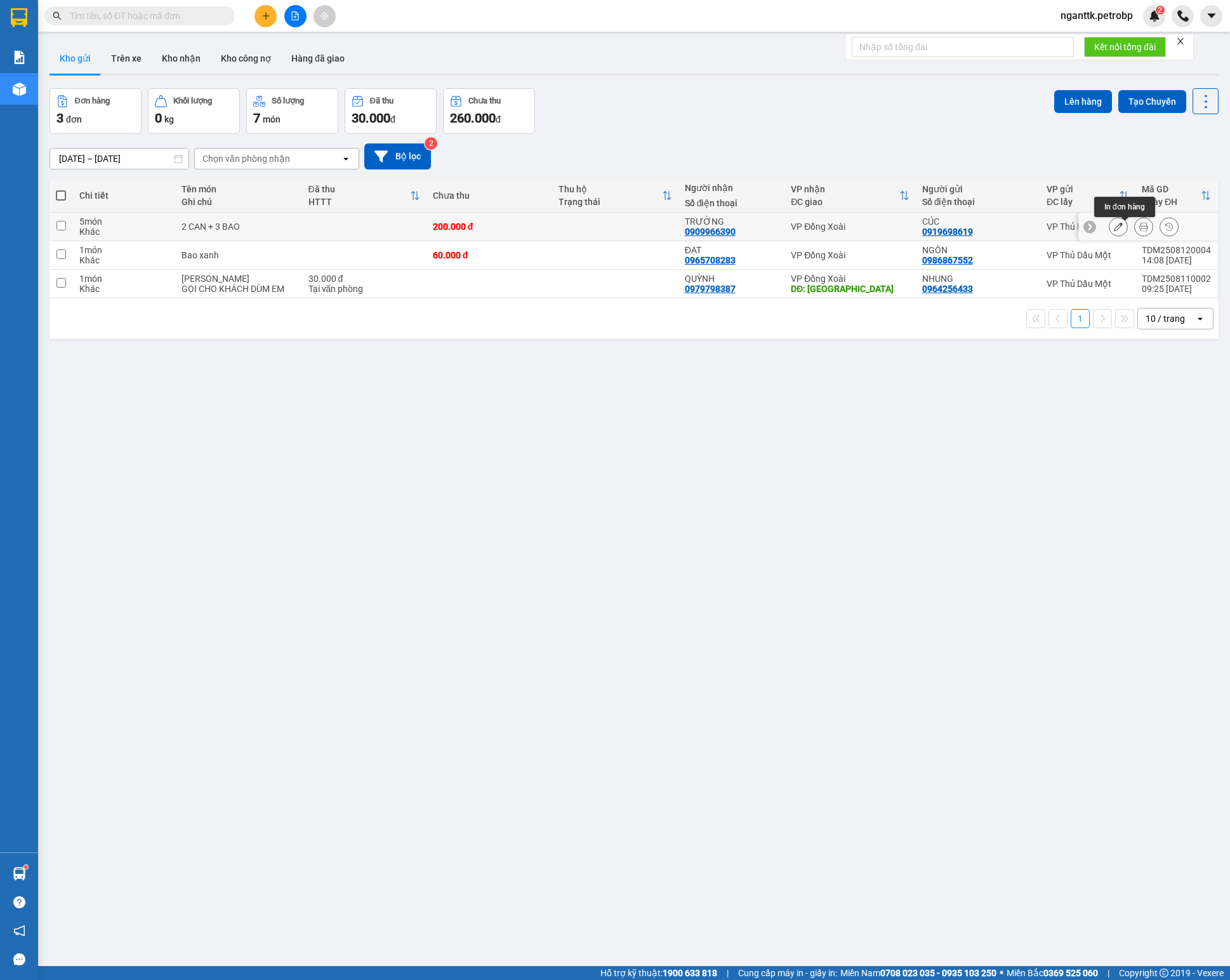
click at [1135, 232] on button at bounding box center [1143, 227] width 18 height 23
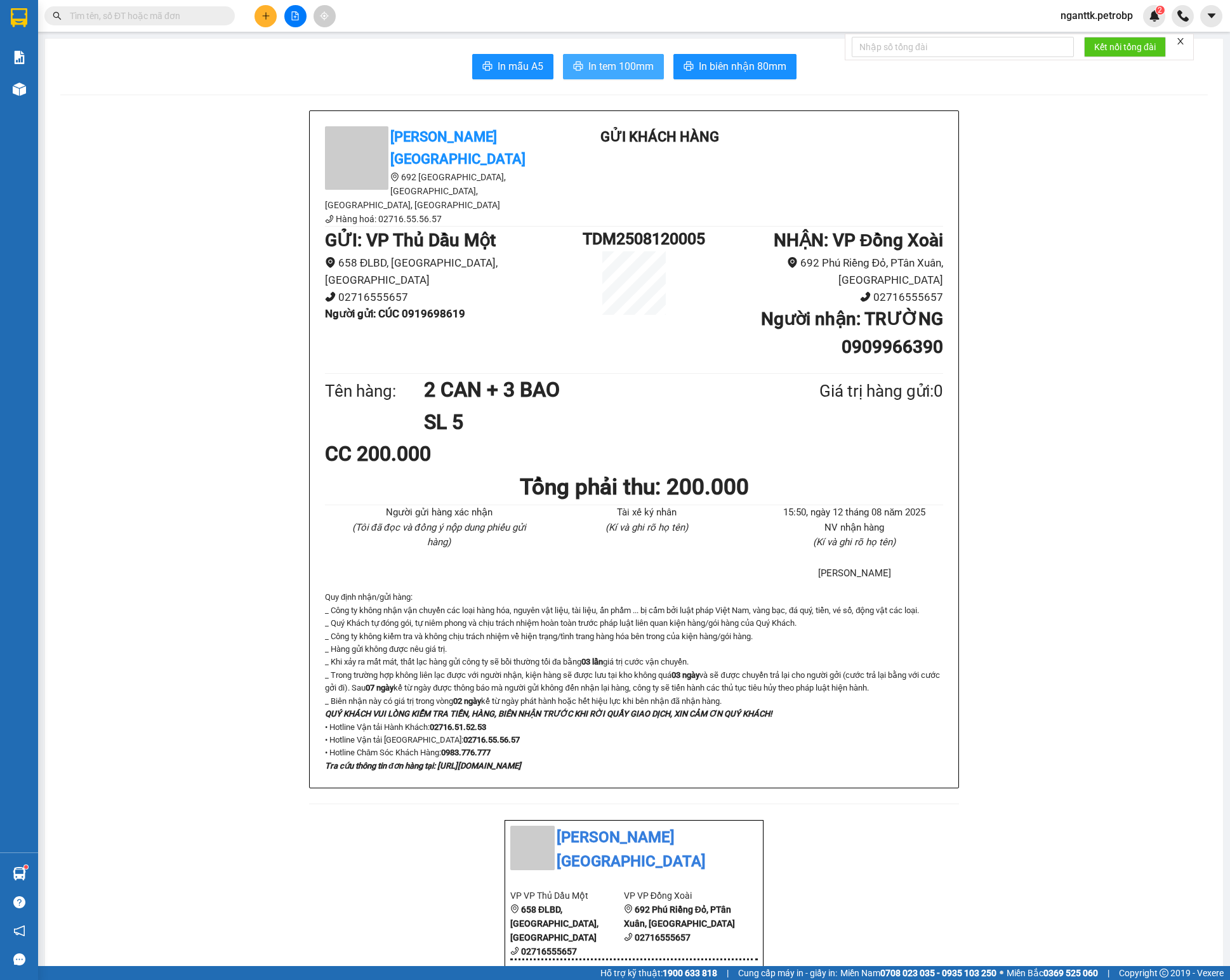
click at [599, 75] on span "In tem 100mm" at bounding box center [620, 66] width 65 height 16
click at [608, 75] on span "In tem 100mm" at bounding box center [620, 66] width 65 height 16
click at [606, 70] on span "In tem 100mm" at bounding box center [620, 66] width 65 height 16
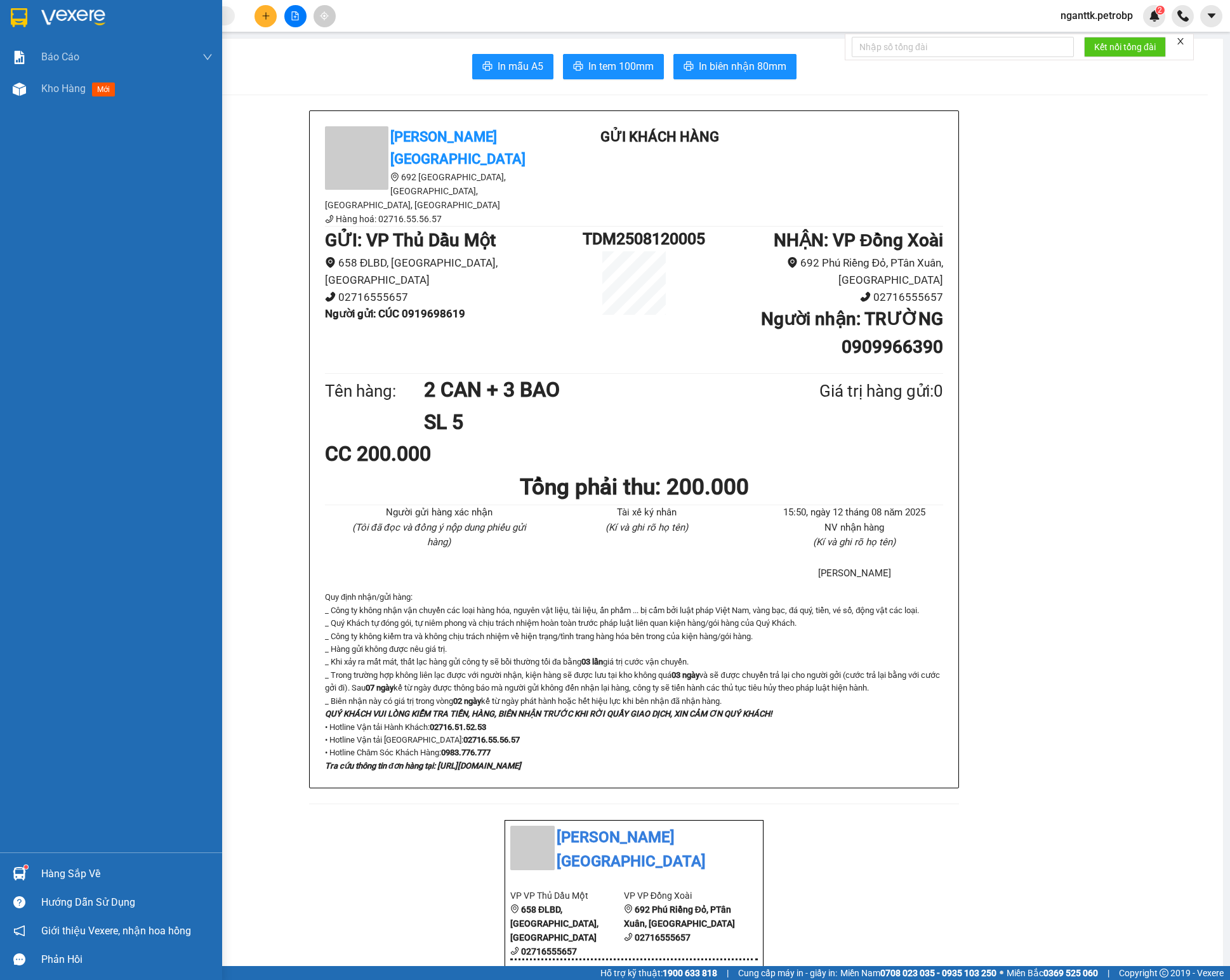
click at [18, 873] on img at bounding box center [20, 874] width 14 height 14
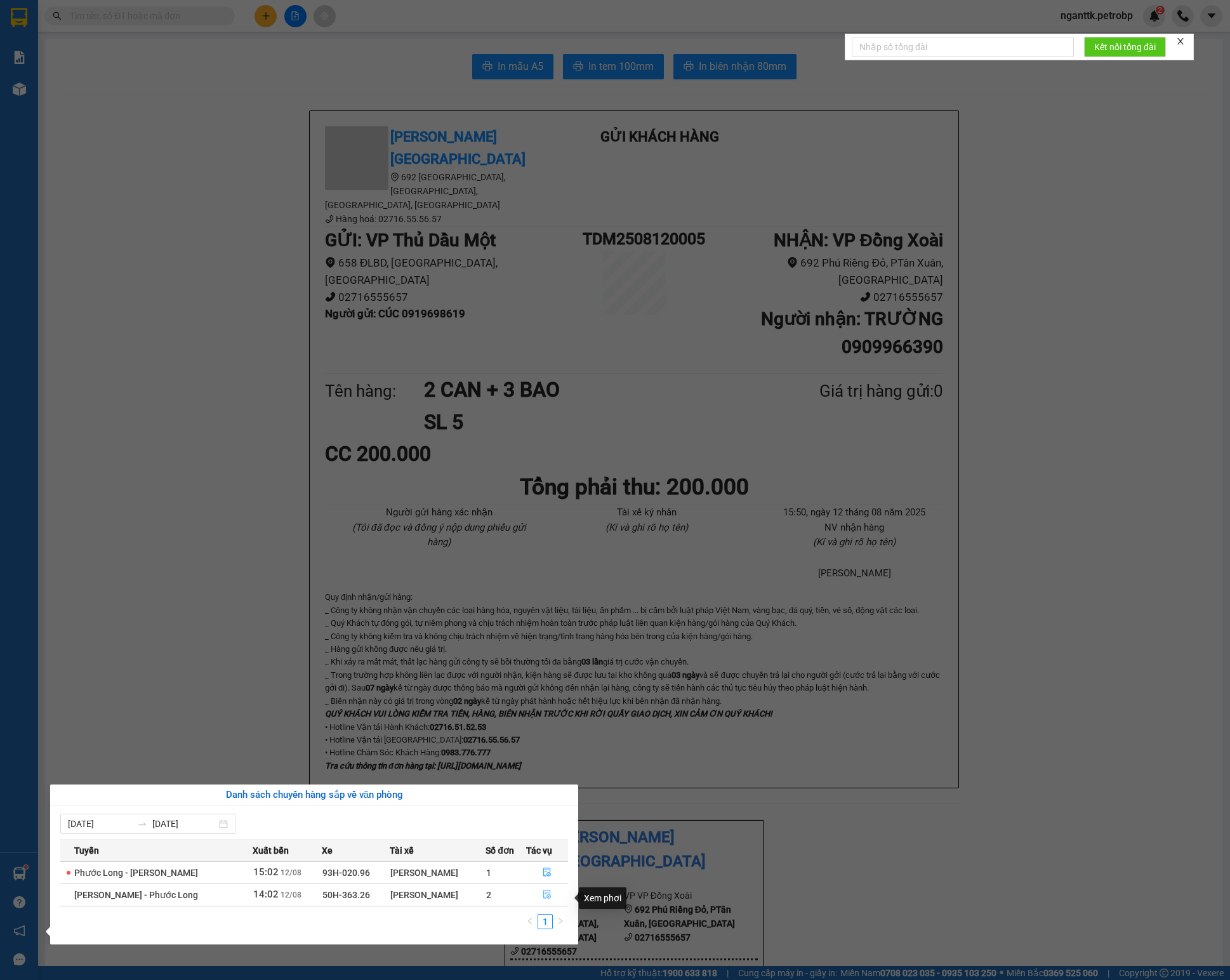
click at [548, 897] on icon "file-done" at bounding box center [547, 894] width 9 height 9
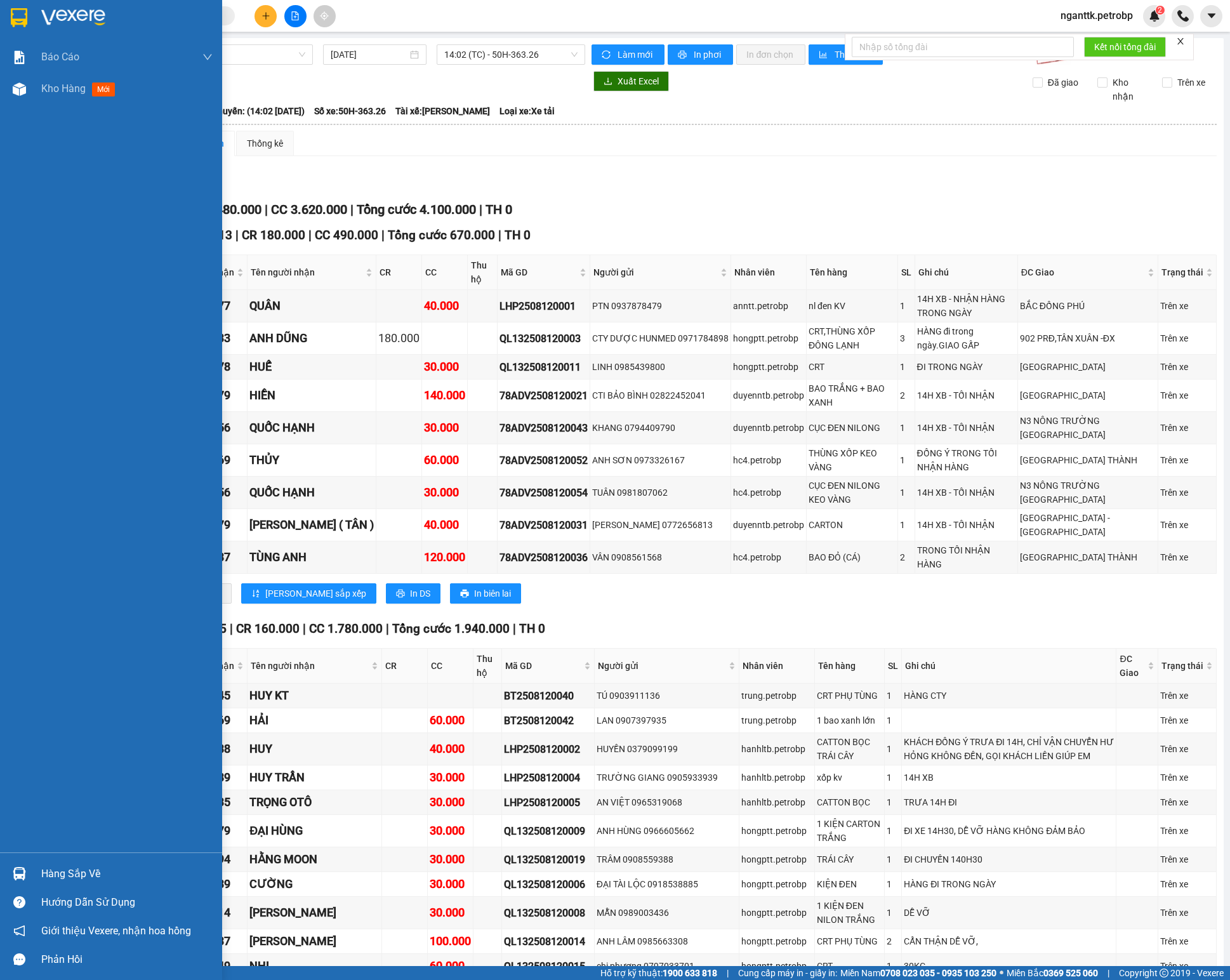
click at [27, 869] on div at bounding box center [19, 873] width 23 height 23
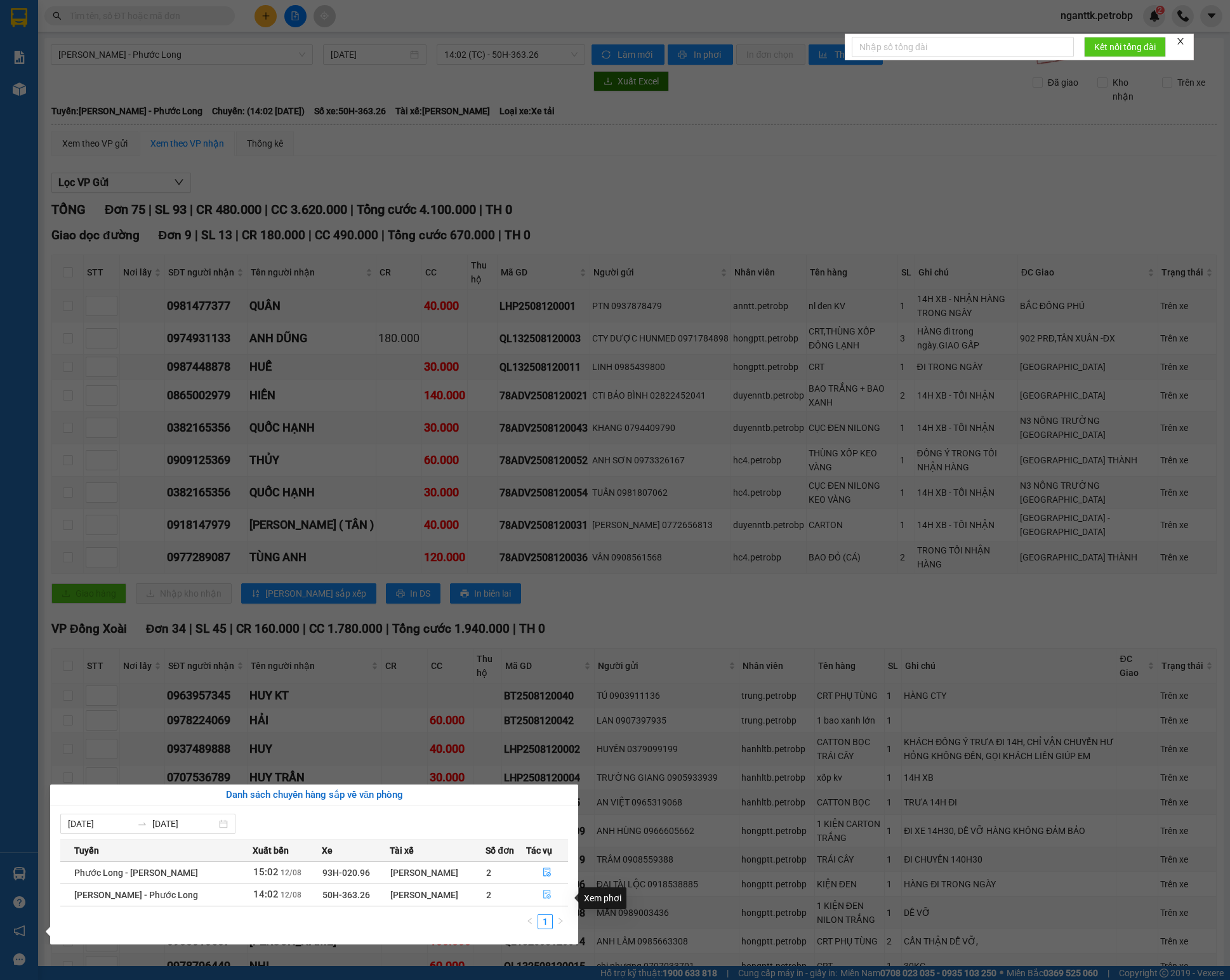
click at [549, 898] on icon "file-done" at bounding box center [547, 894] width 9 height 9
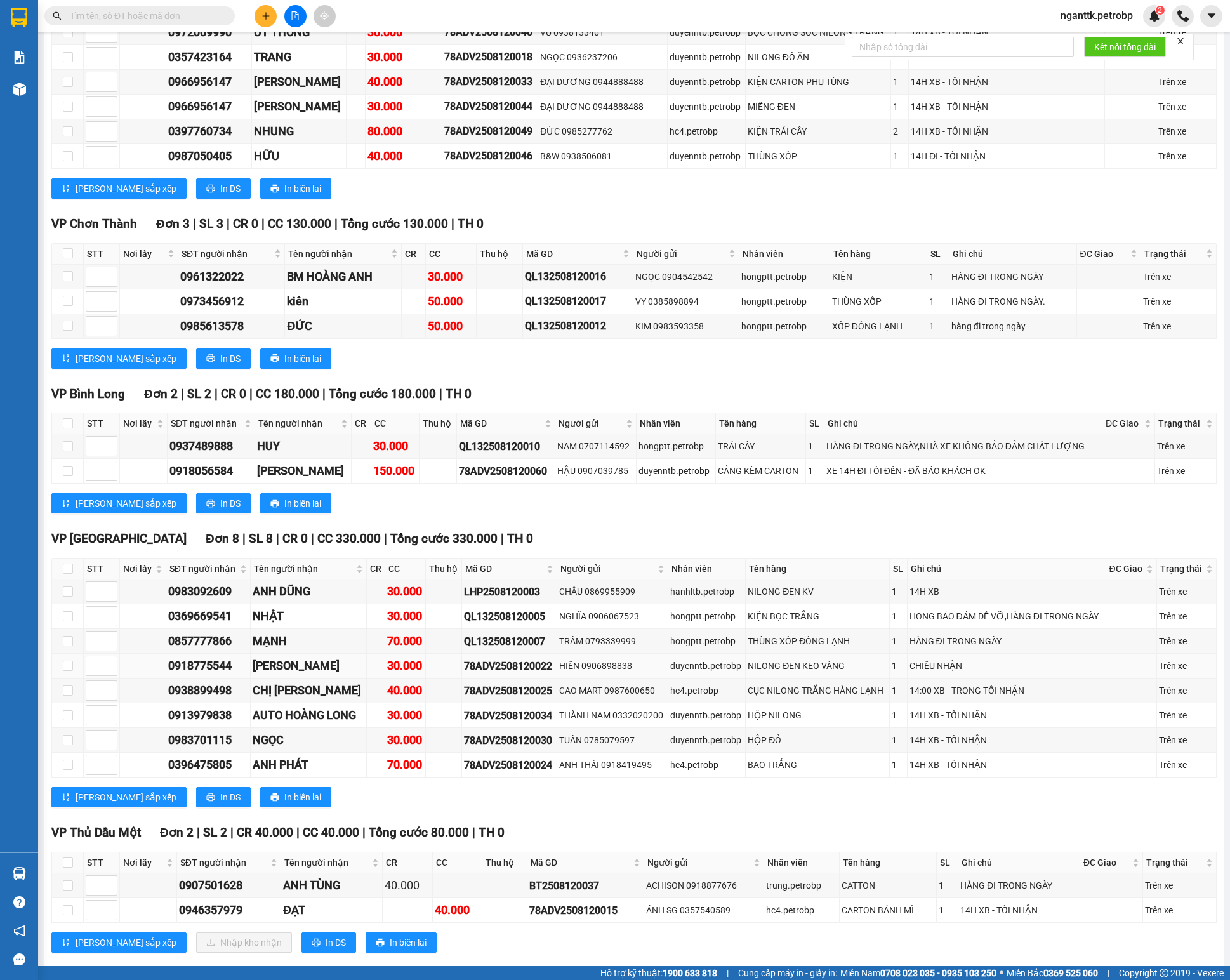
scroll to position [2158, 0]
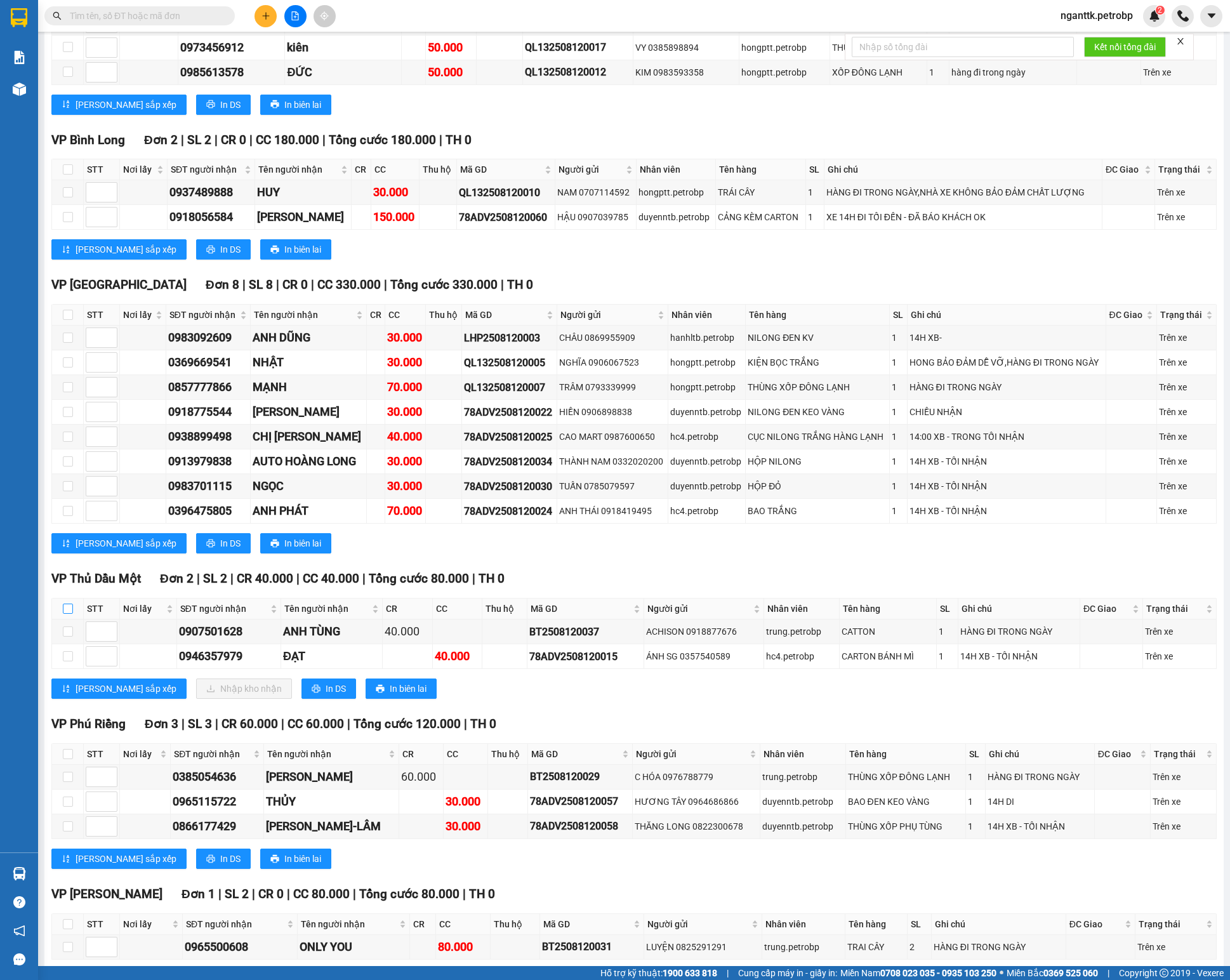
click at [69, 613] on input "checkbox" at bounding box center [68, 608] width 10 height 10
checkbox input "true"
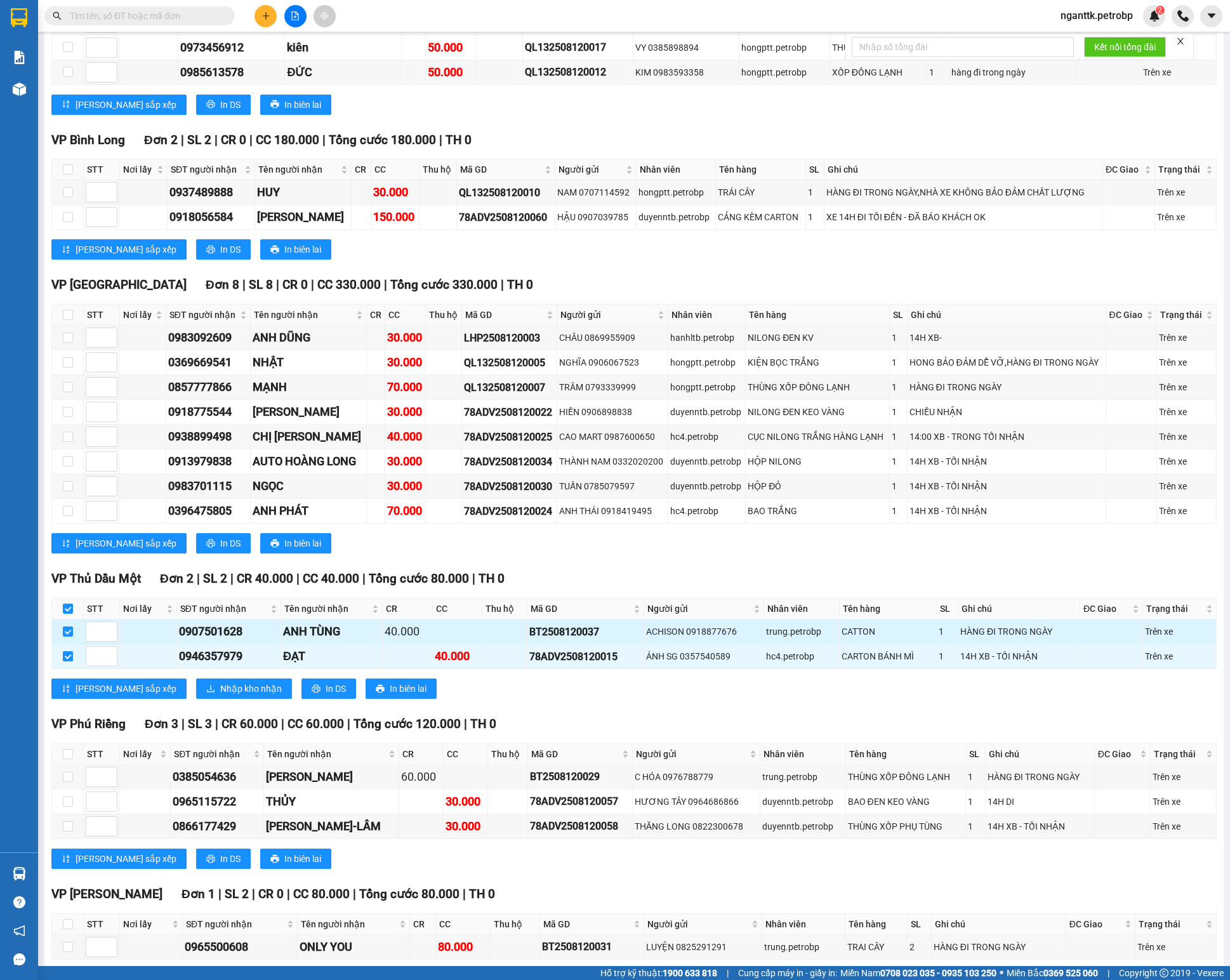
click at [216, 640] on div "0907501628" at bounding box center [228, 631] width 99 height 18
copy div "0907501628"
click at [192, 665] on div "0946357979" at bounding box center [228, 657] width 99 height 18
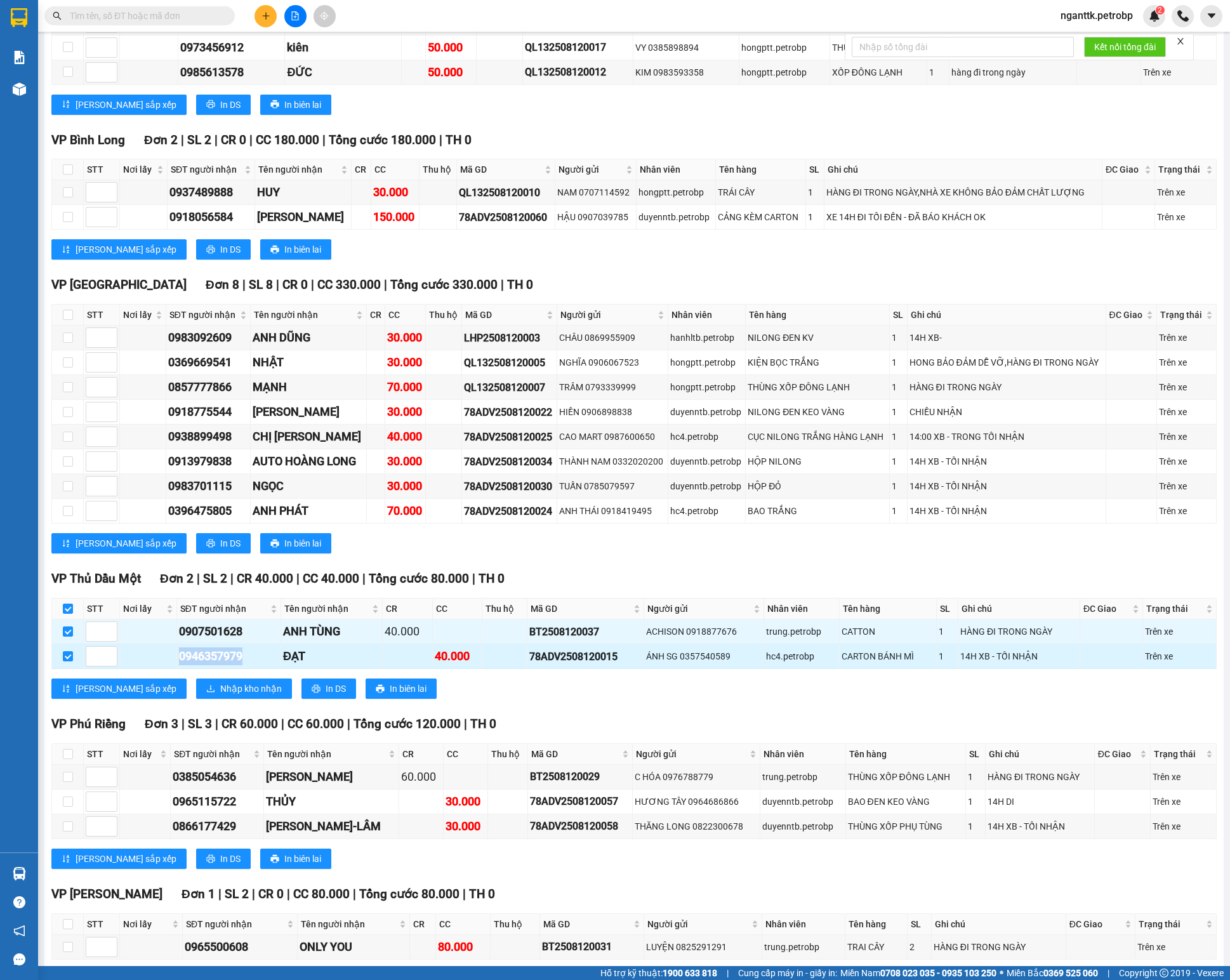
copy div "0946357979"
click at [256, 17] on button at bounding box center [265, 16] width 23 height 23
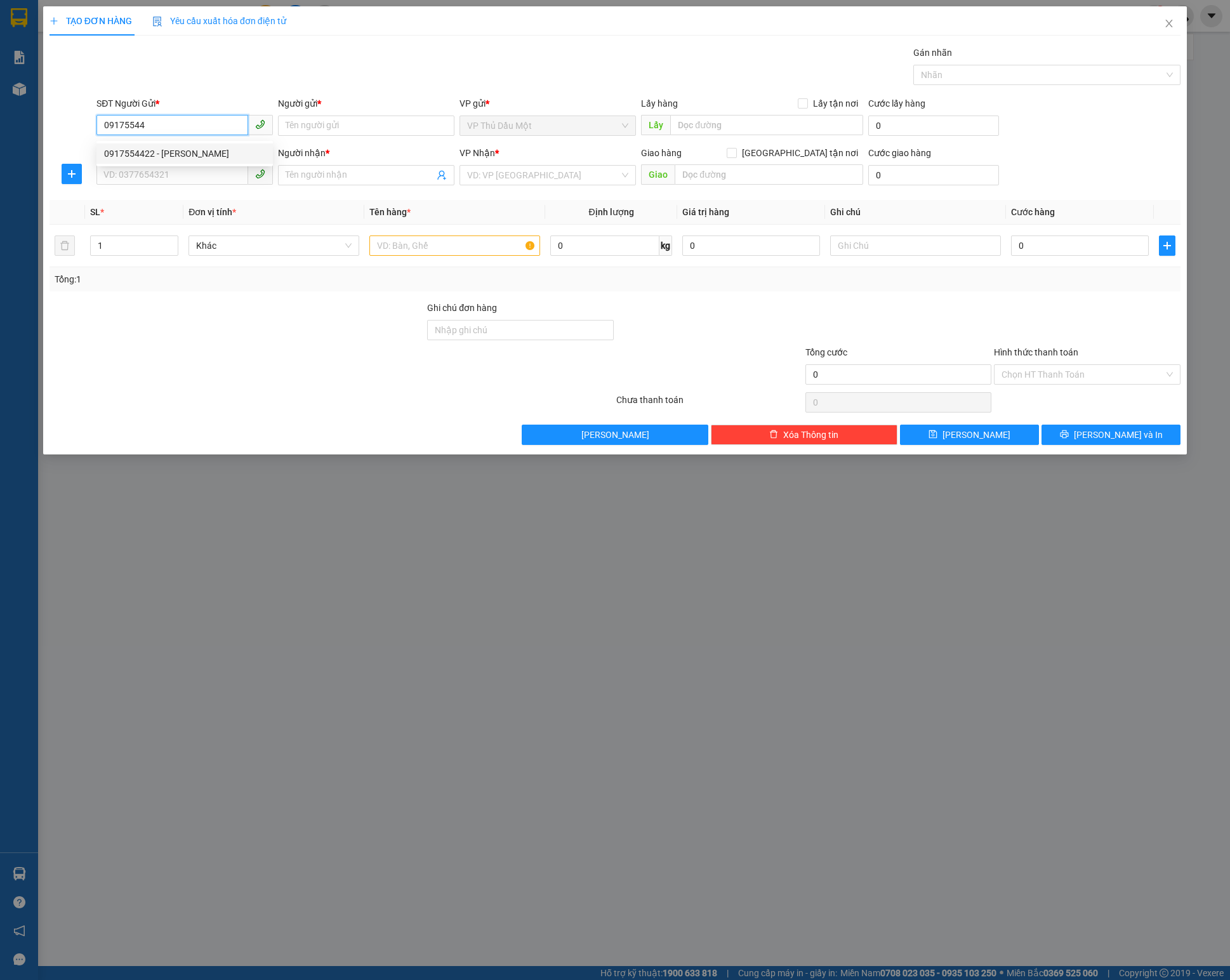
click at [160, 146] on div "0917554422 - [PERSON_NAME]" at bounding box center [185, 153] width 161 height 14
type input "0917554422"
type input "THANH"
type input "0377481996"
type input "HUY"
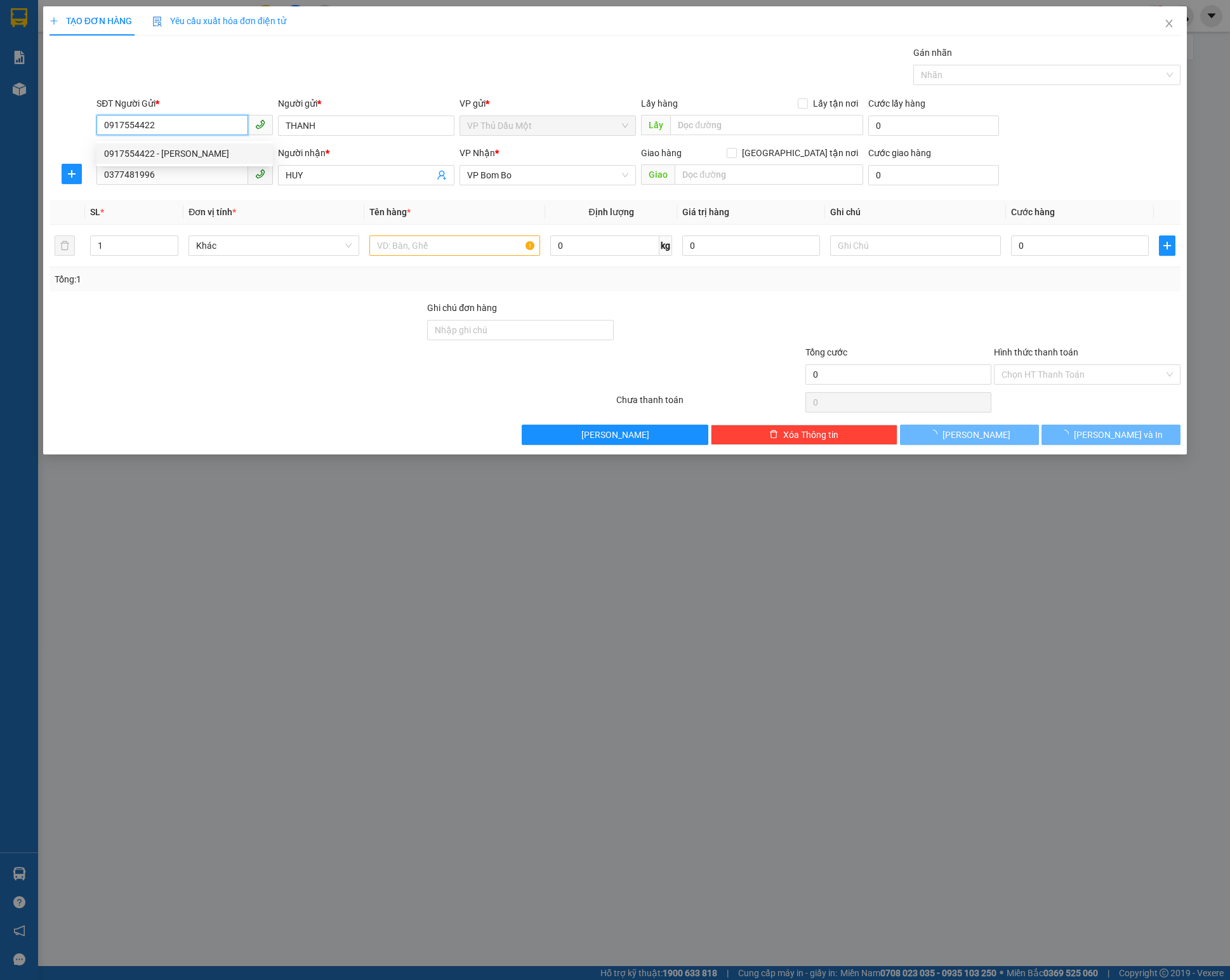
type input "30.000"
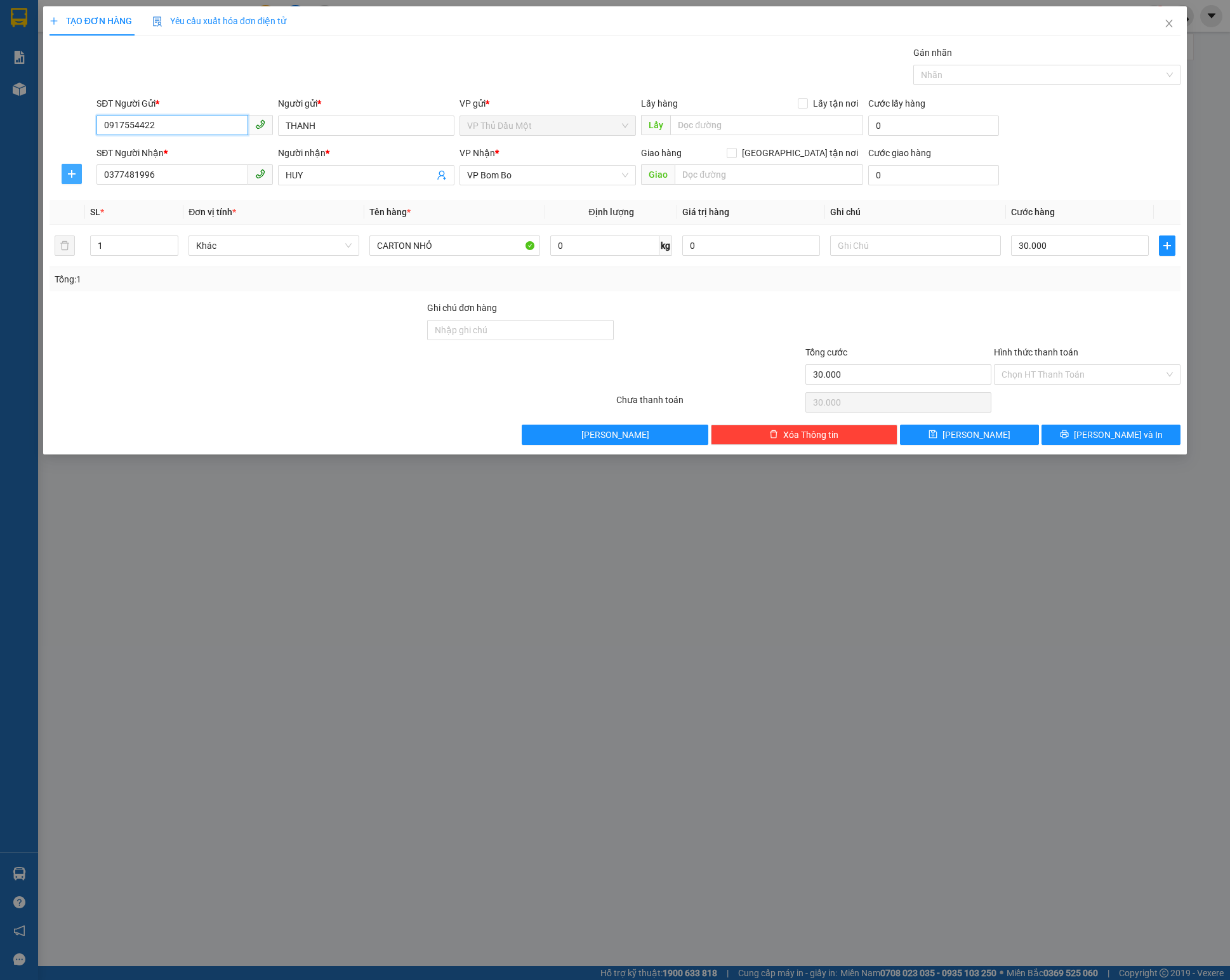
type input "0917554422"
click at [69, 174] on icon "plus" at bounding box center [72, 173] width 8 height 1
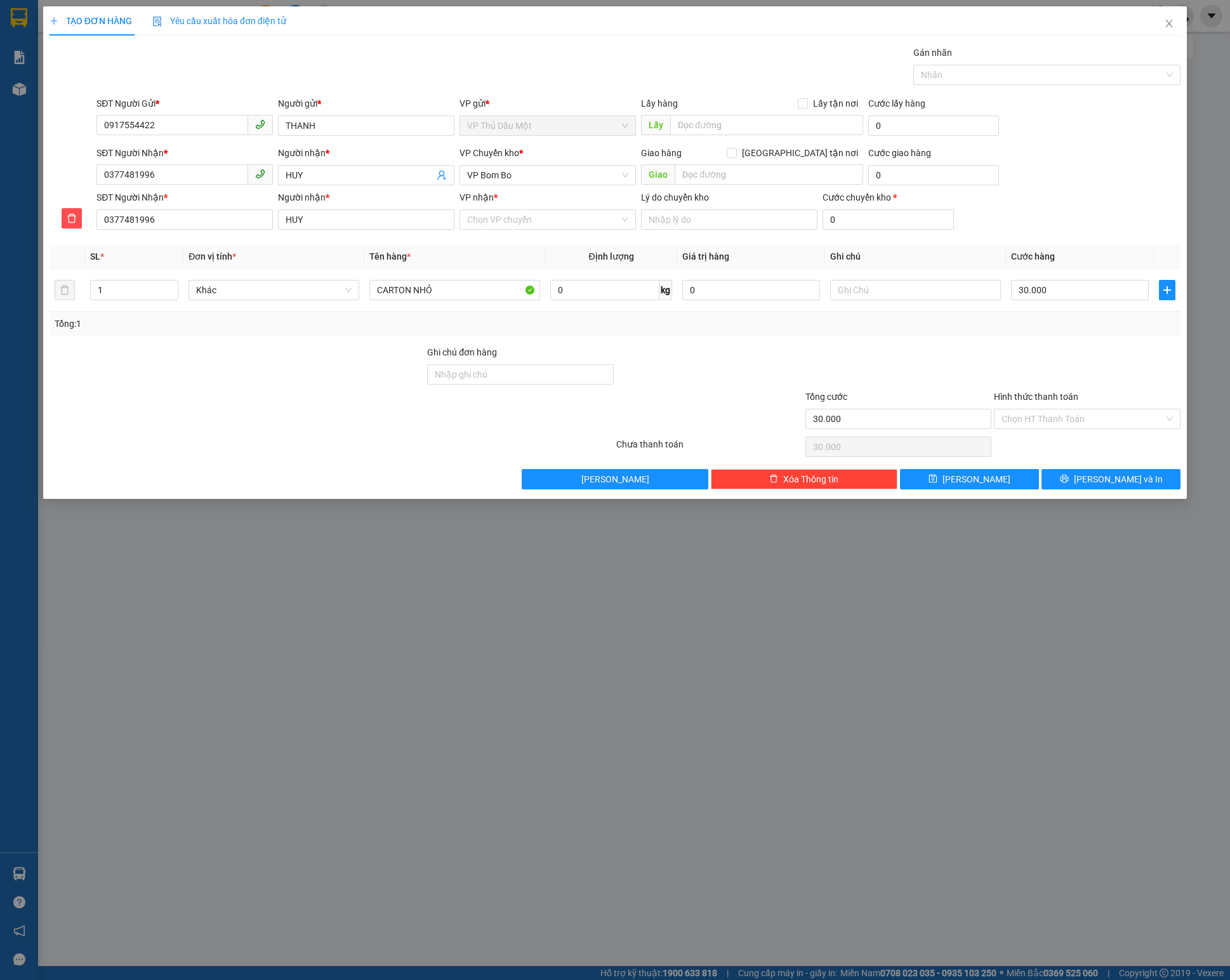
click at [524, 165] on div "VP Chuyển kho *" at bounding box center [547, 154] width 176 height 19
drag, startPoint x: 524, startPoint y: 166, endPoint x: 472, endPoint y: 174, distance: 52.6
click at [472, 174] on span "VP Bom Bo" at bounding box center [548, 175] width 161 height 19
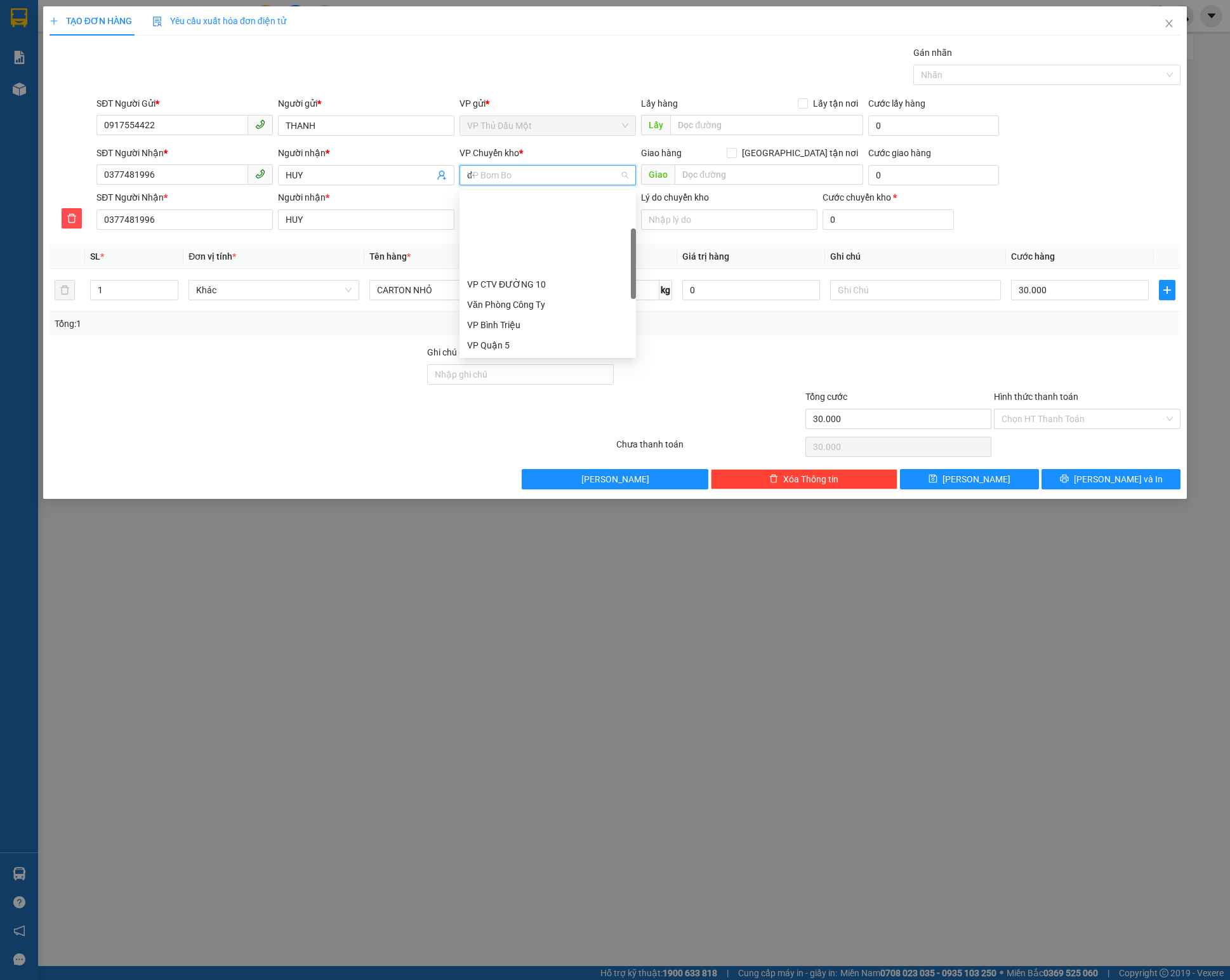
type input "d"
type input "đ"
click at [483, 344] on div "VP Đồng Xoài" at bounding box center [548, 345] width 161 height 14
click at [520, 216] on input "VP nhận *" at bounding box center [543, 219] width 152 height 19
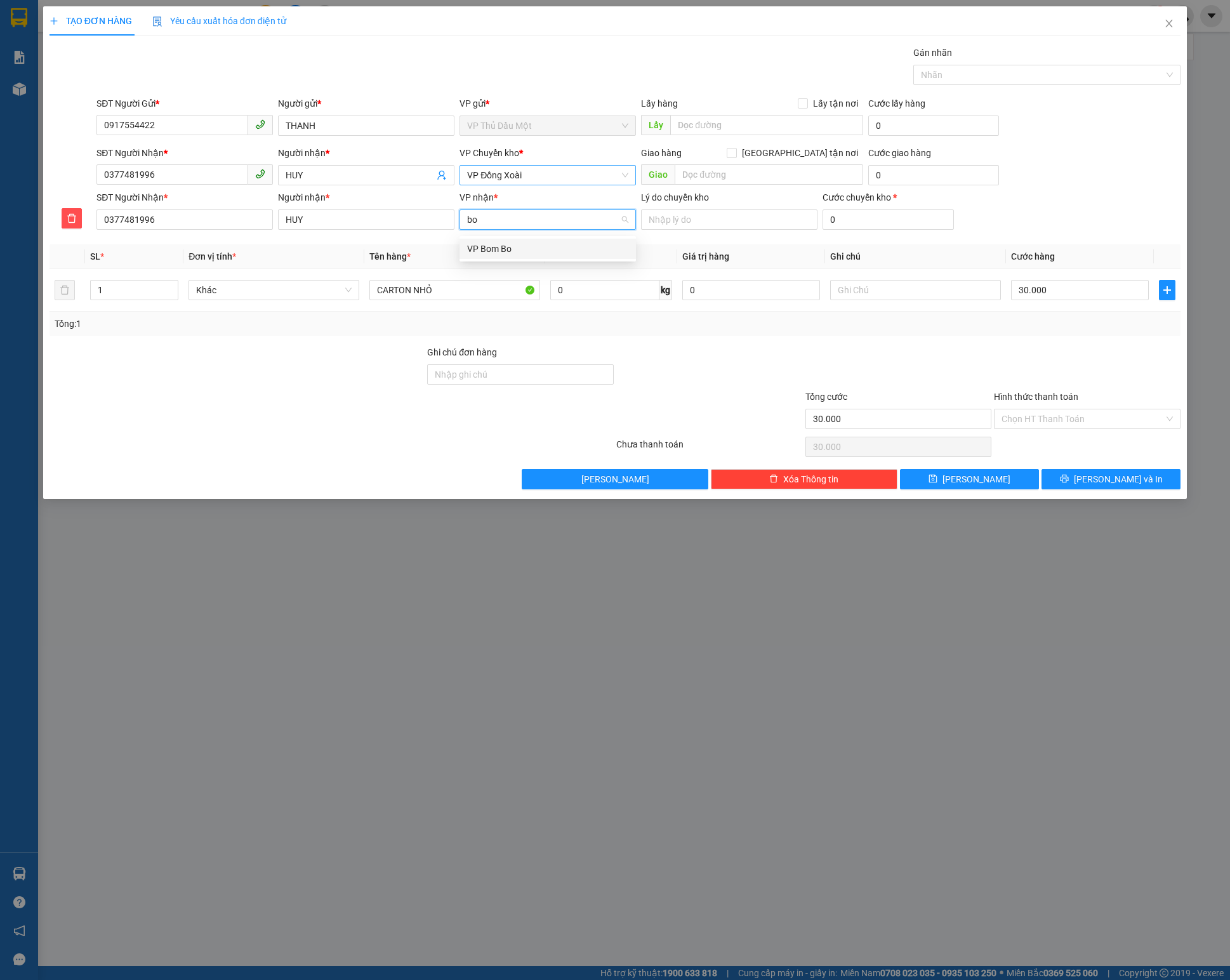
type input "bom"
click at [505, 242] on div "VP Bom Bo" at bounding box center [548, 249] width 161 height 14
click at [183, 230] on input "0377481996" at bounding box center [184, 219] width 176 height 21
type input "0988662229"
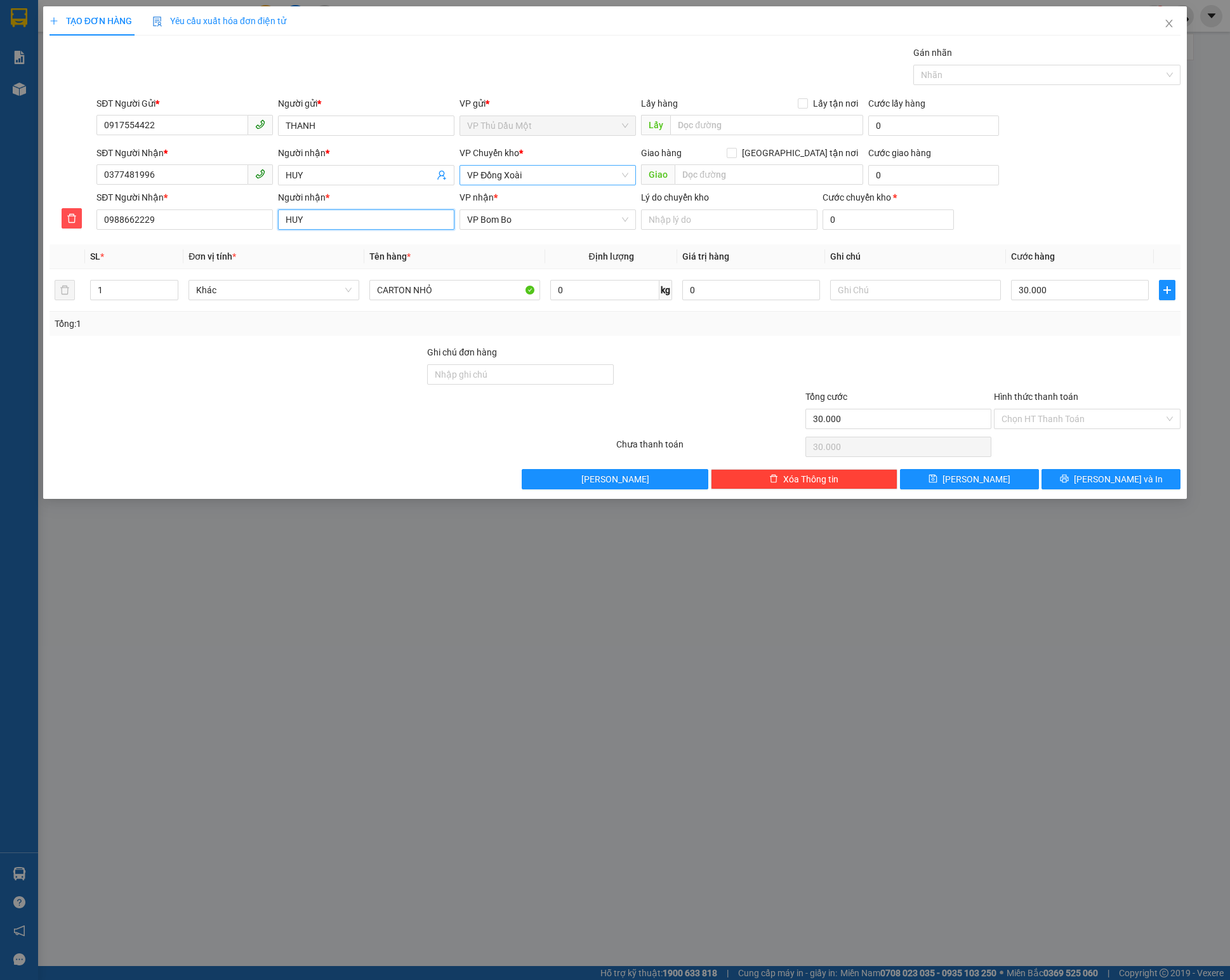
click at [361, 228] on input "HUY" at bounding box center [366, 219] width 176 height 21
type input "q"
type input "QUỐC"
click at [1135, 490] on button "[PERSON_NAME] và In" at bounding box center [1110, 479] width 139 height 21
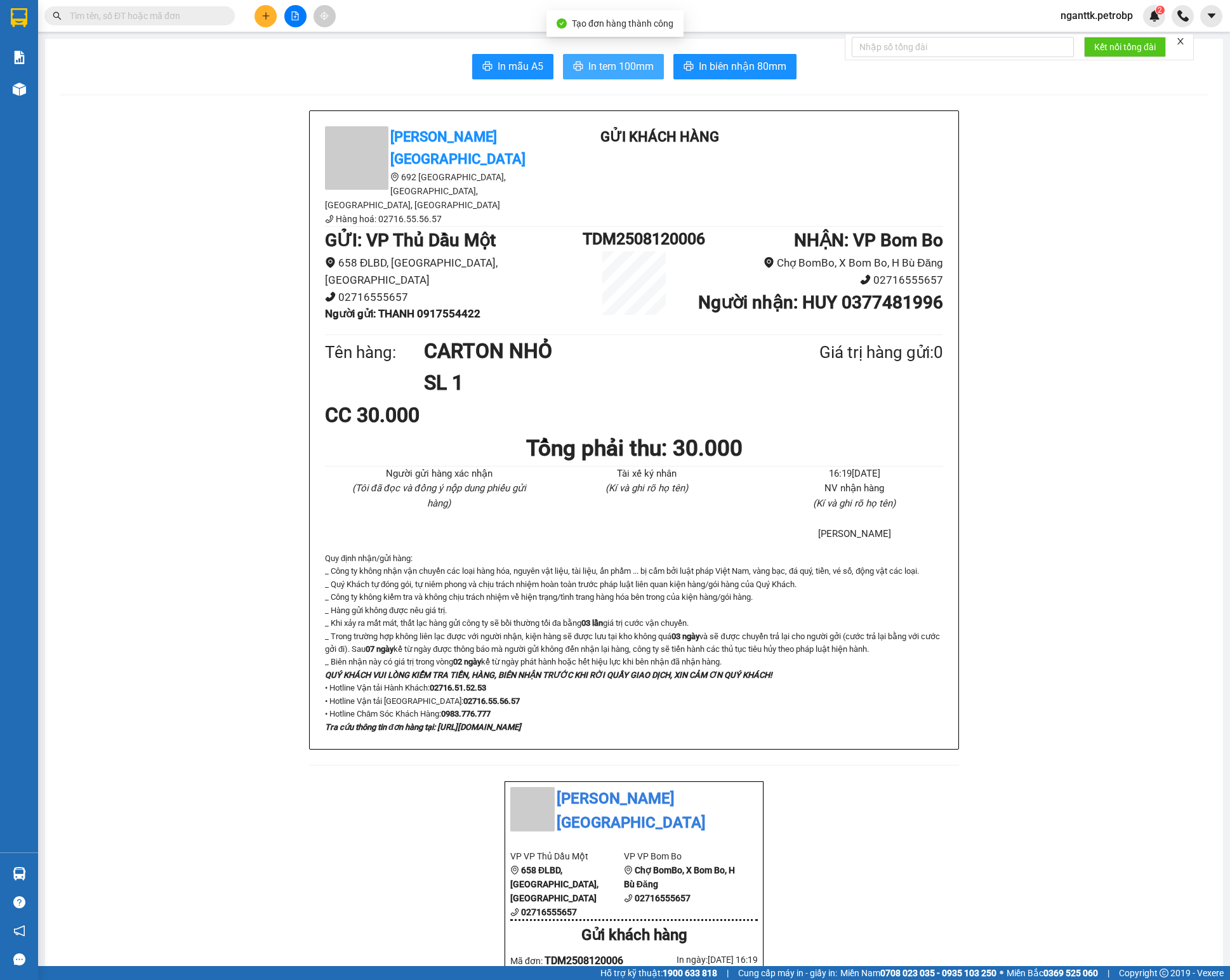
click at [628, 73] on span "In tem 100mm" at bounding box center [620, 66] width 65 height 16
click at [760, 71] on span "In biên nhận 80mm" at bounding box center [742, 66] width 88 height 16
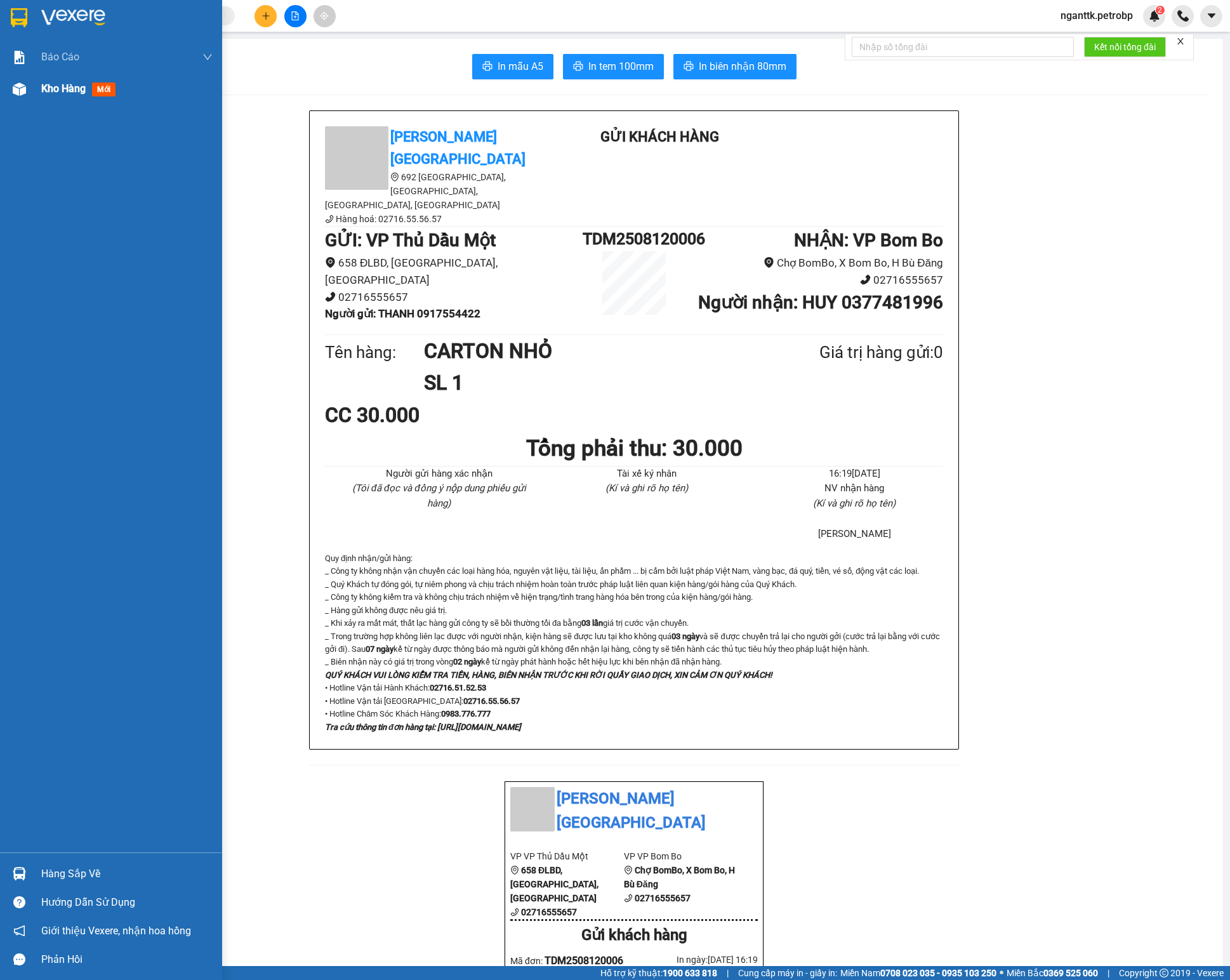
click at [22, 97] on div at bounding box center [19, 88] width 23 height 23
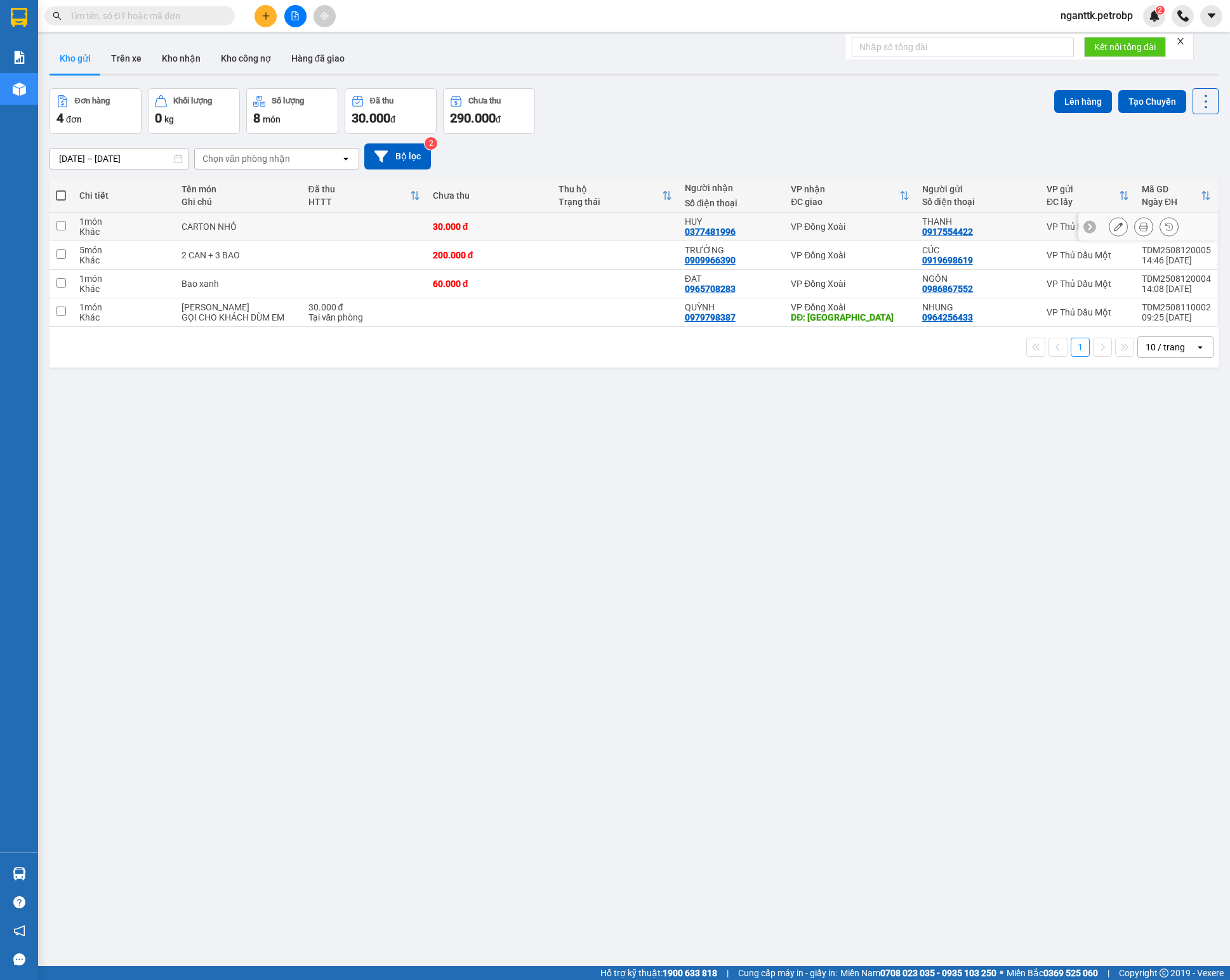
click at [1109, 226] on div at bounding box center [1118, 226] width 19 height 19
click at [985, 252] on div "CÚC" at bounding box center [978, 250] width 112 height 10
checkbox input "true"
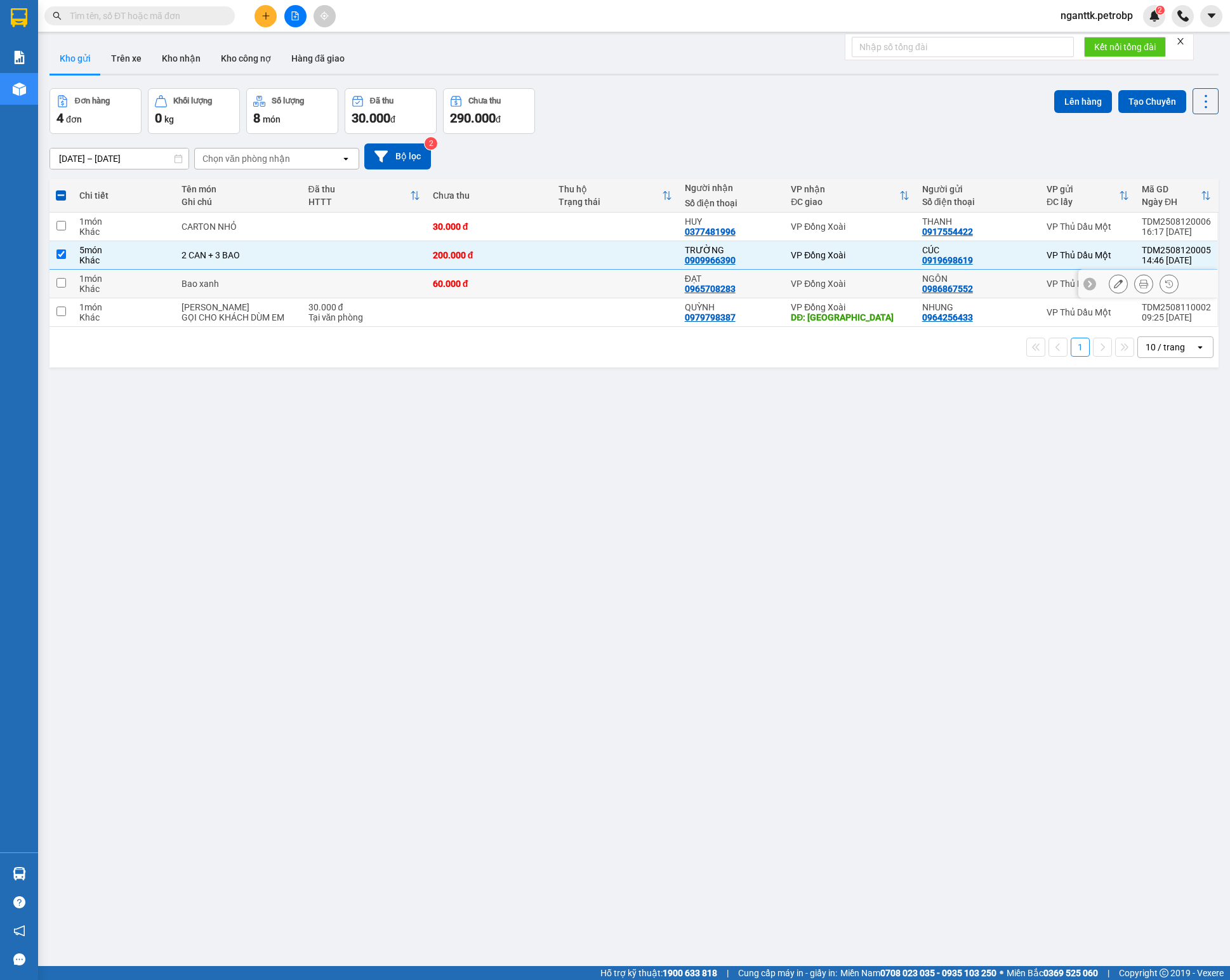
click at [947, 284] on div "NGÔN" at bounding box center [978, 278] width 112 height 10
checkbox input "true"
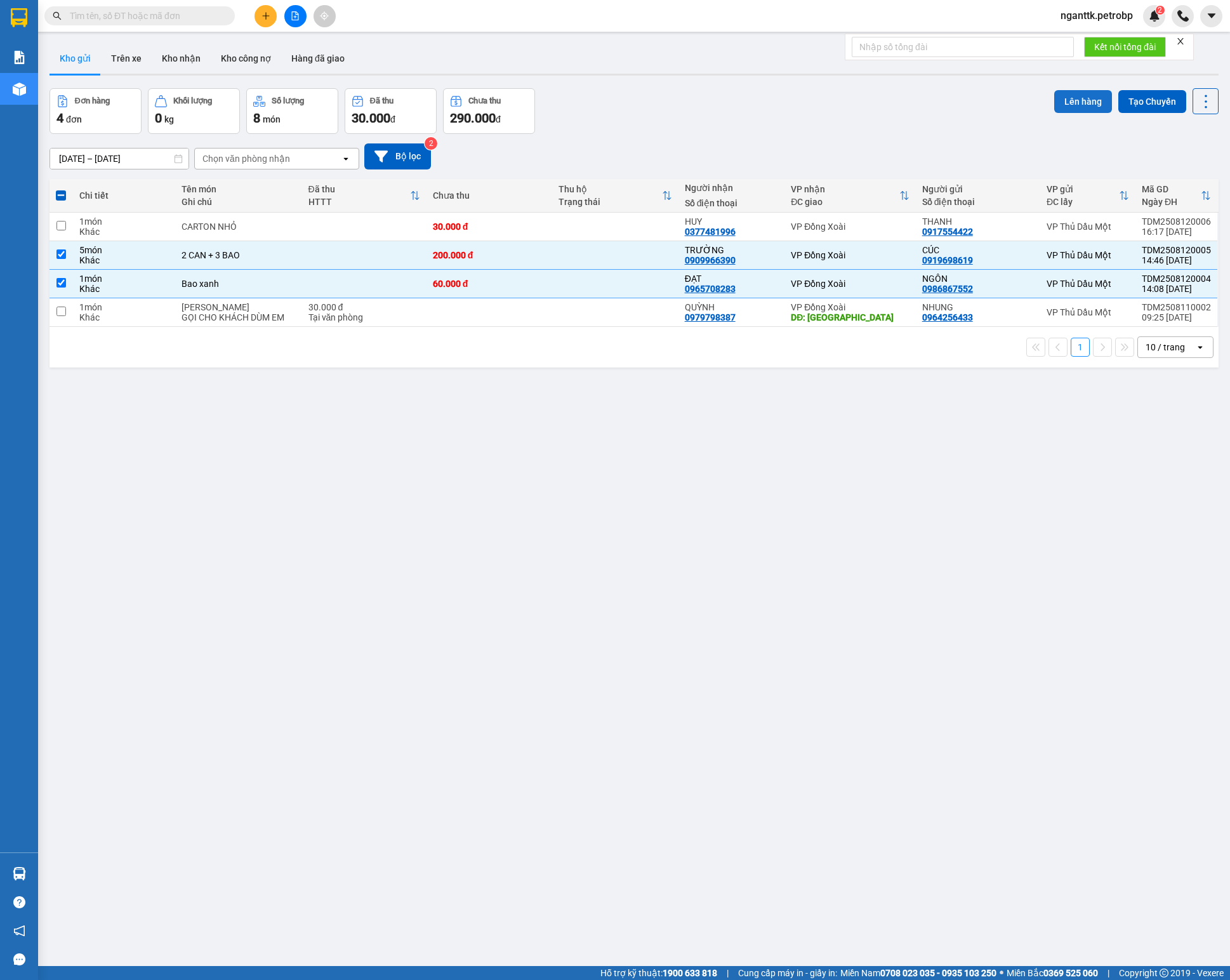
click at [1059, 106] on button "Lên hàng" at bounding box center [1083, 101] width 58 height 23
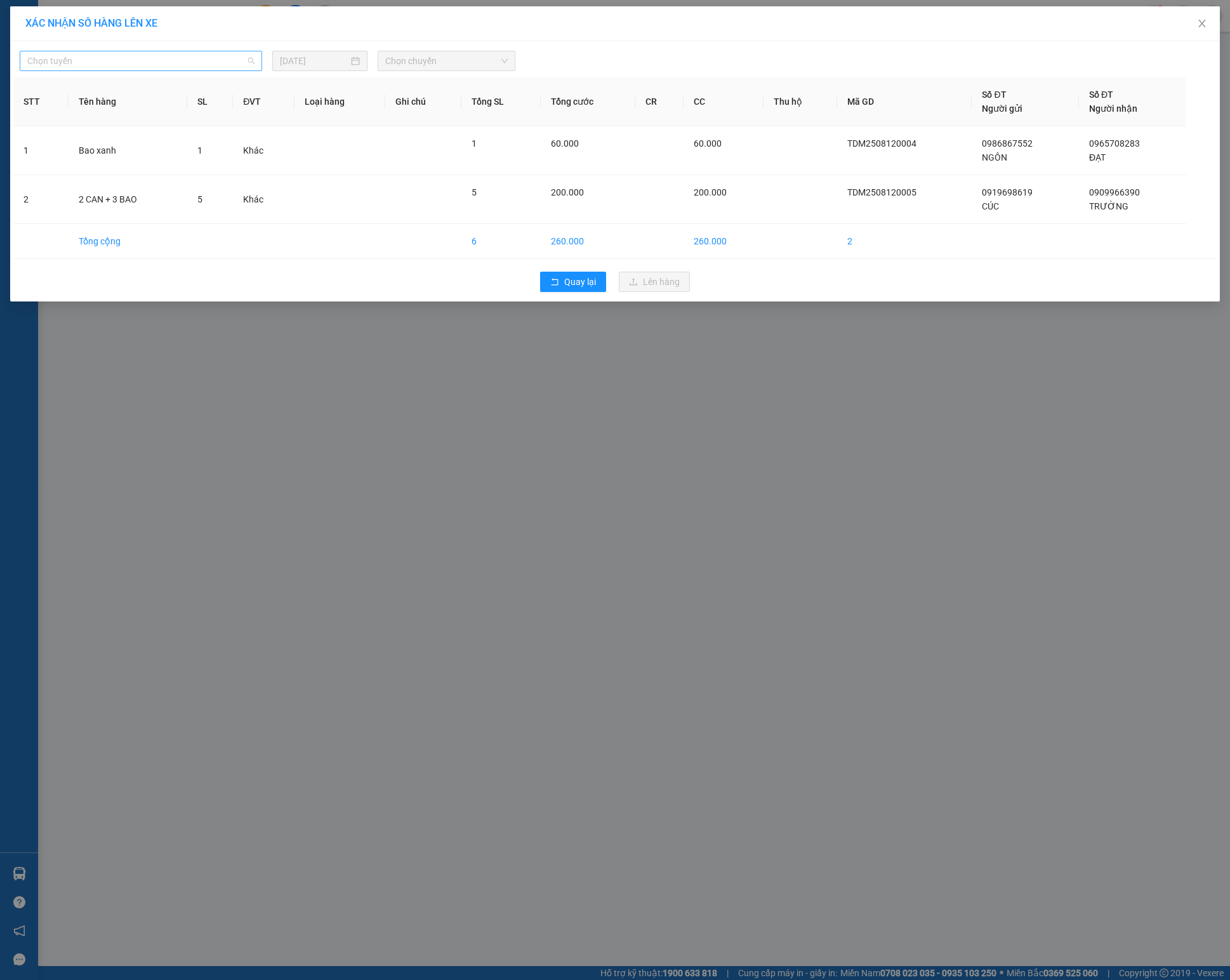
click at [209, 56] on span "Chọn tuyến" at bounding box center [141, 60] width 227 height 19
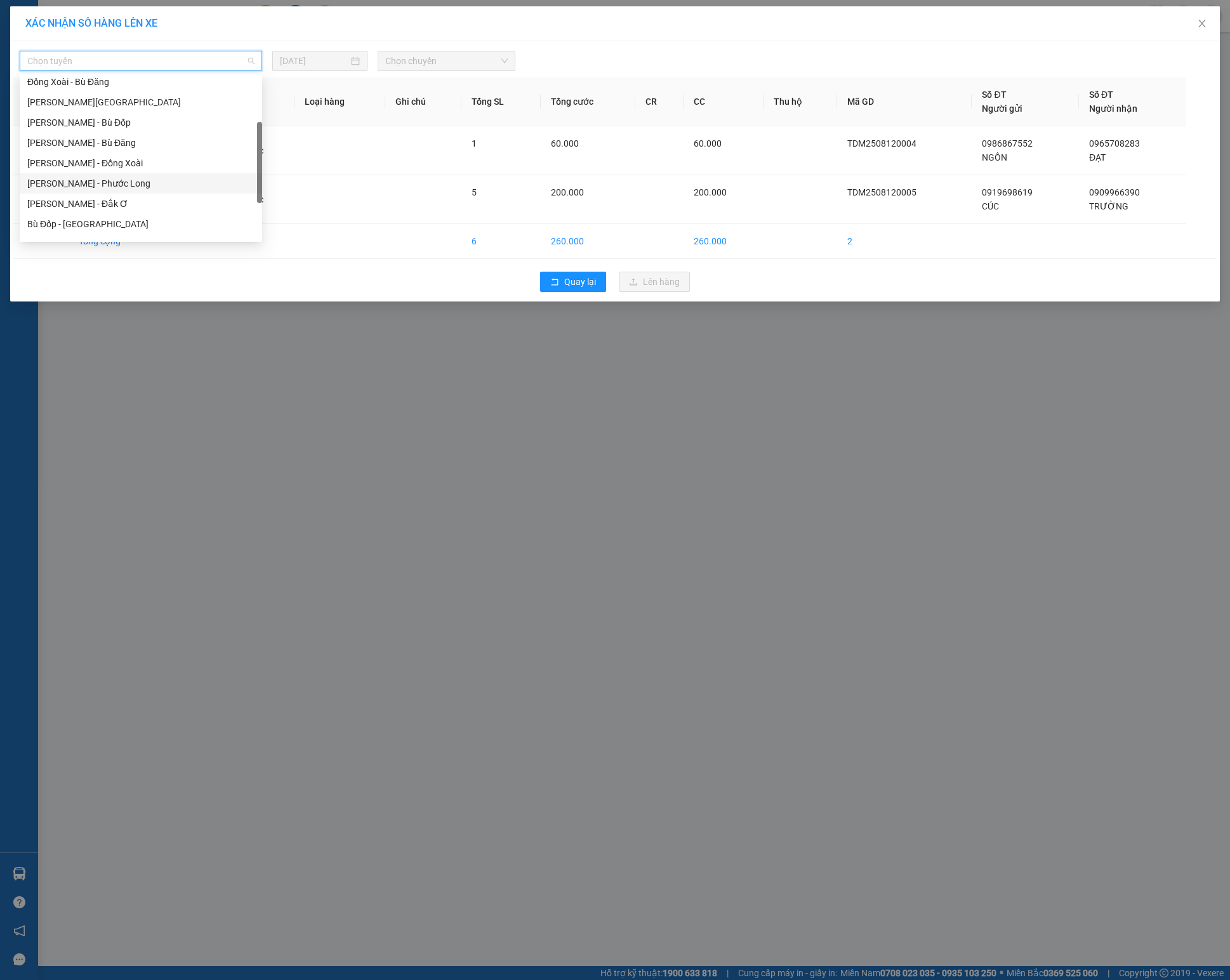
click at [149, 183] on div "[PERSON_NAME] - Phước Long" at bounding box center [141, 183] width 227 height 14
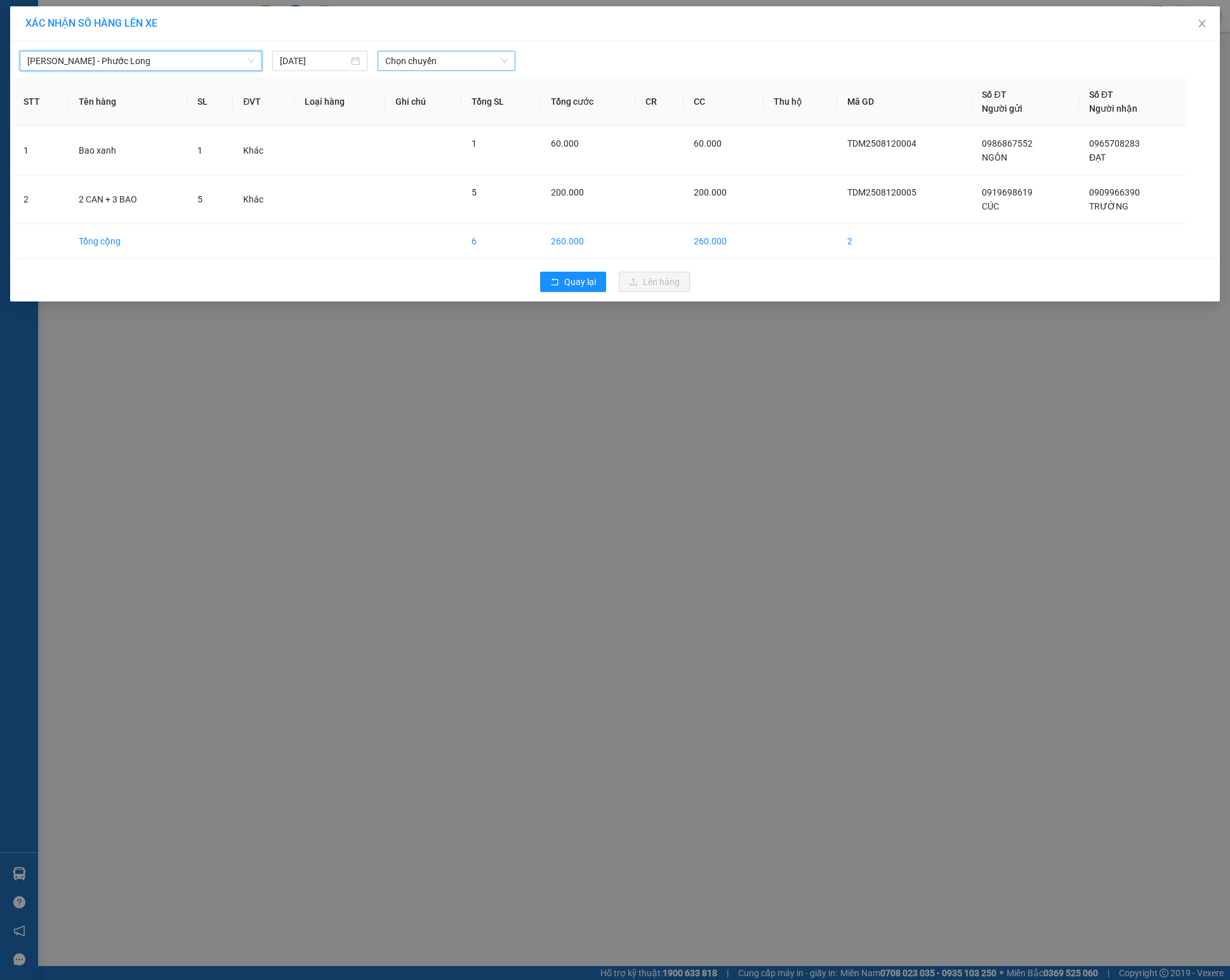
click at [448, 51] on div "Chọn chuyến" at bounding box center [445, 61] width 137 height 21
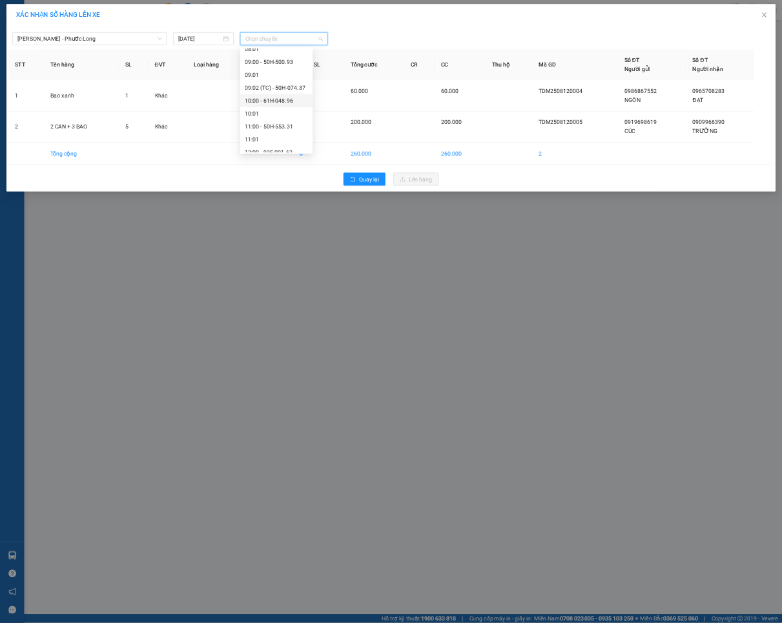
scroll to position [516, 0]
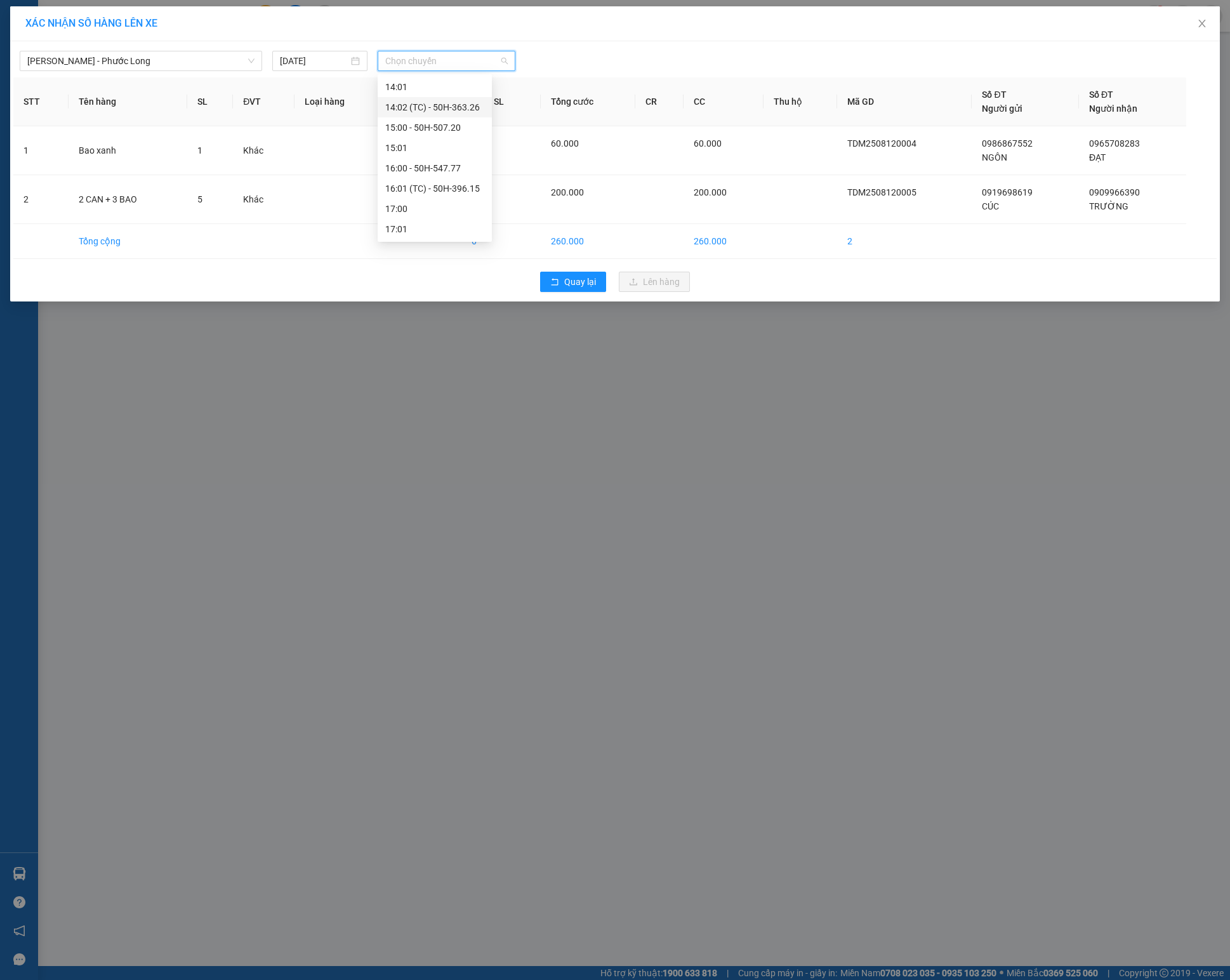
click at [459, 108] on div "14:02 (TC) - 50H-363.26" at bounding box center [435, 107] width 99 height 14
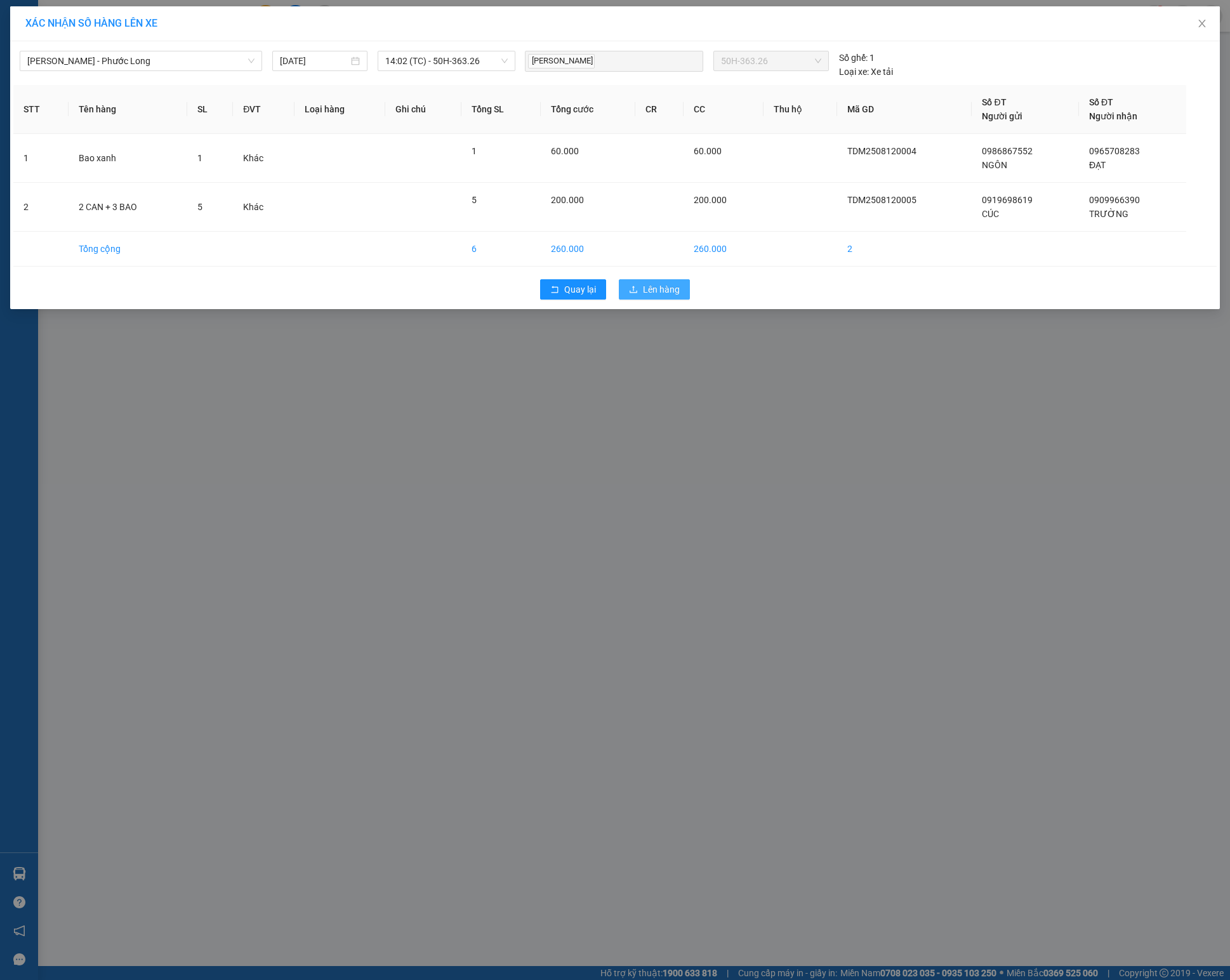
click at [644, 288] on span "Lên hàng" at bounding box center [661, 289] width 36 height 14
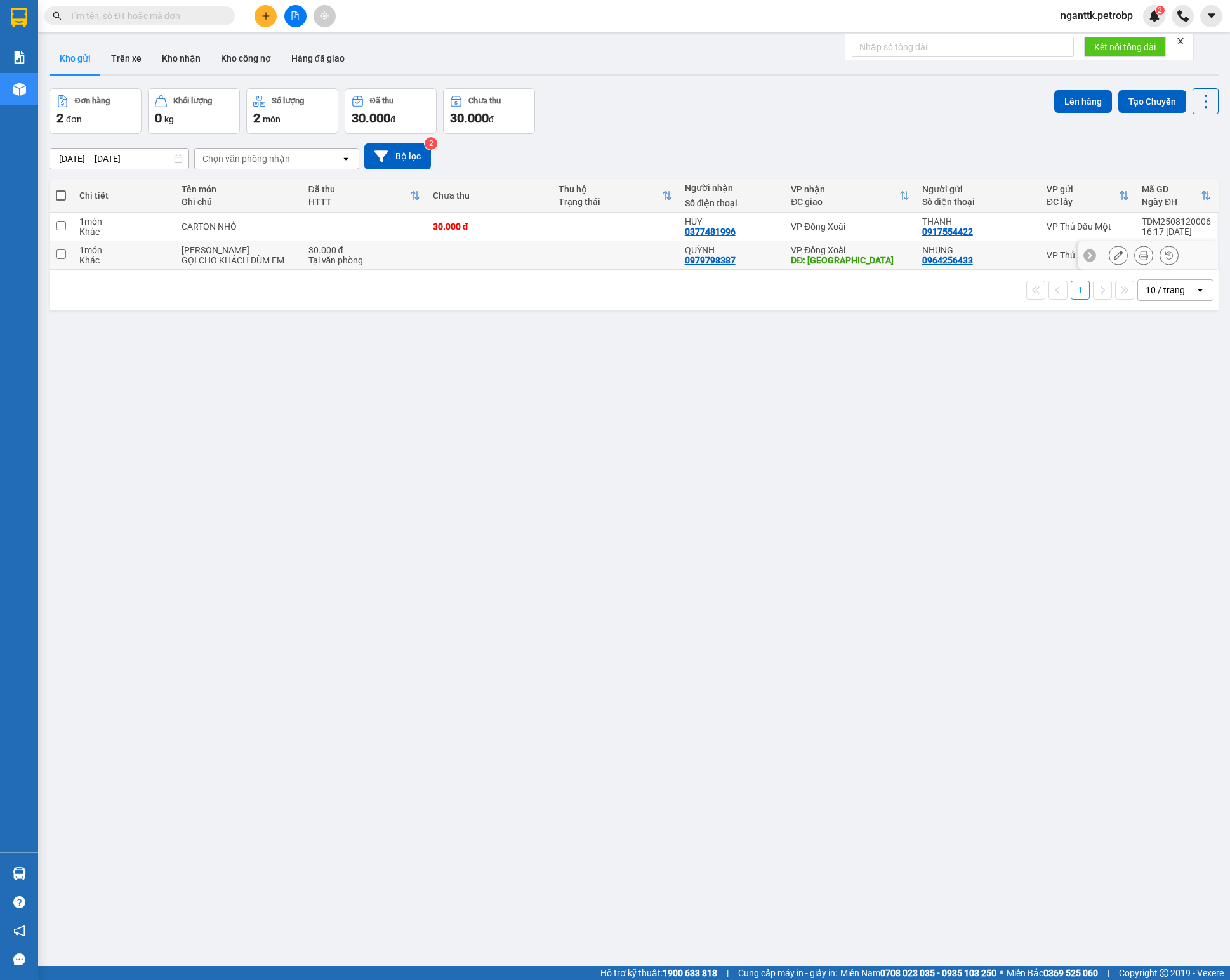
click at [879, 453] on div "ver 1.8.137 Kho gửi Trên xe Kho nhận Kho công nợ Hàng đã giao Đơn hàng 2 đơn Kh…" at bounding box center [634, 528] width 1180 height 980
click at [1110, 236] on button at bounding box center [1119, 227] width 18 height 23
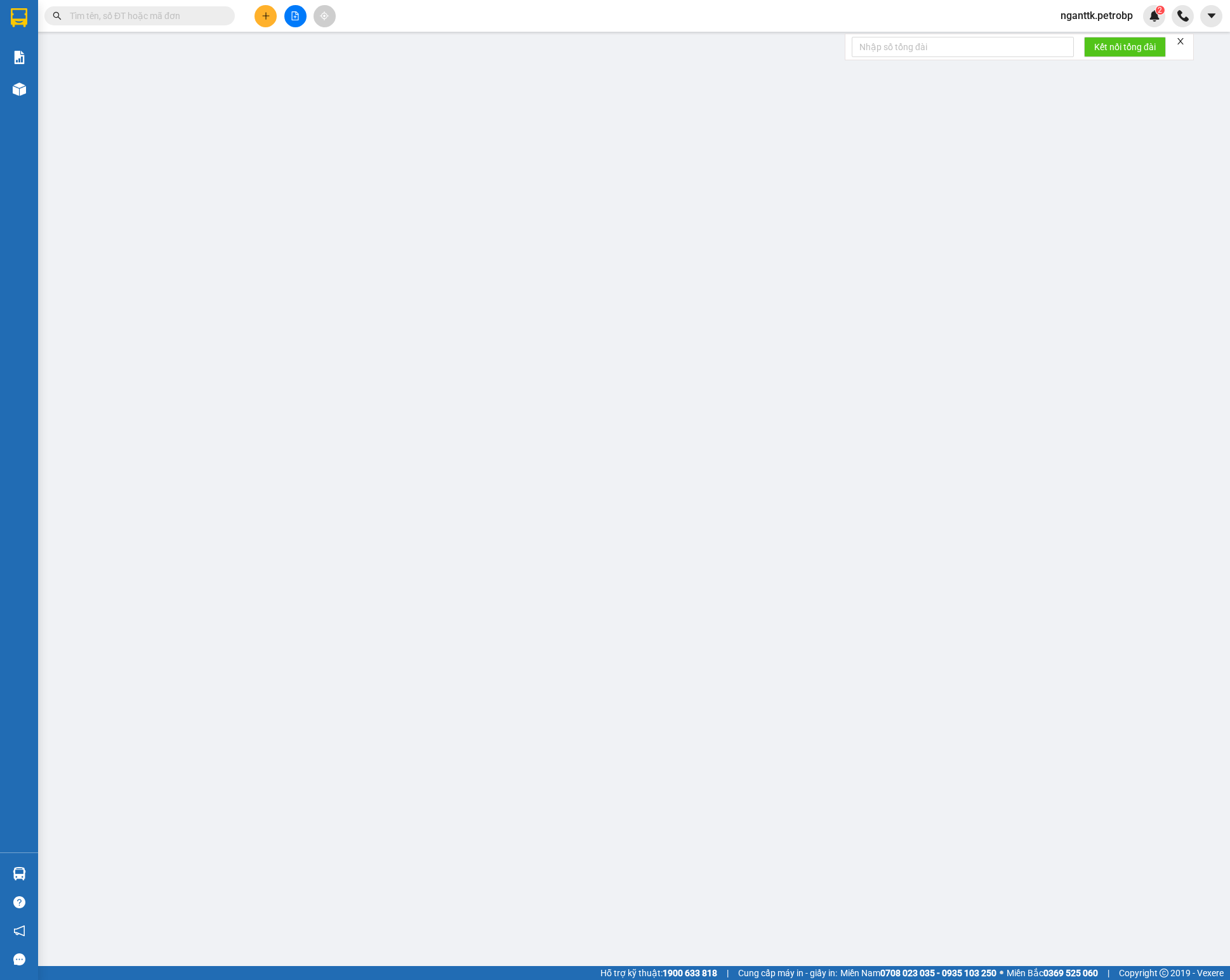
type input "0917554422"
type input "THANH"
type input "0377481996"
type input "HUY"
type input "30.000"
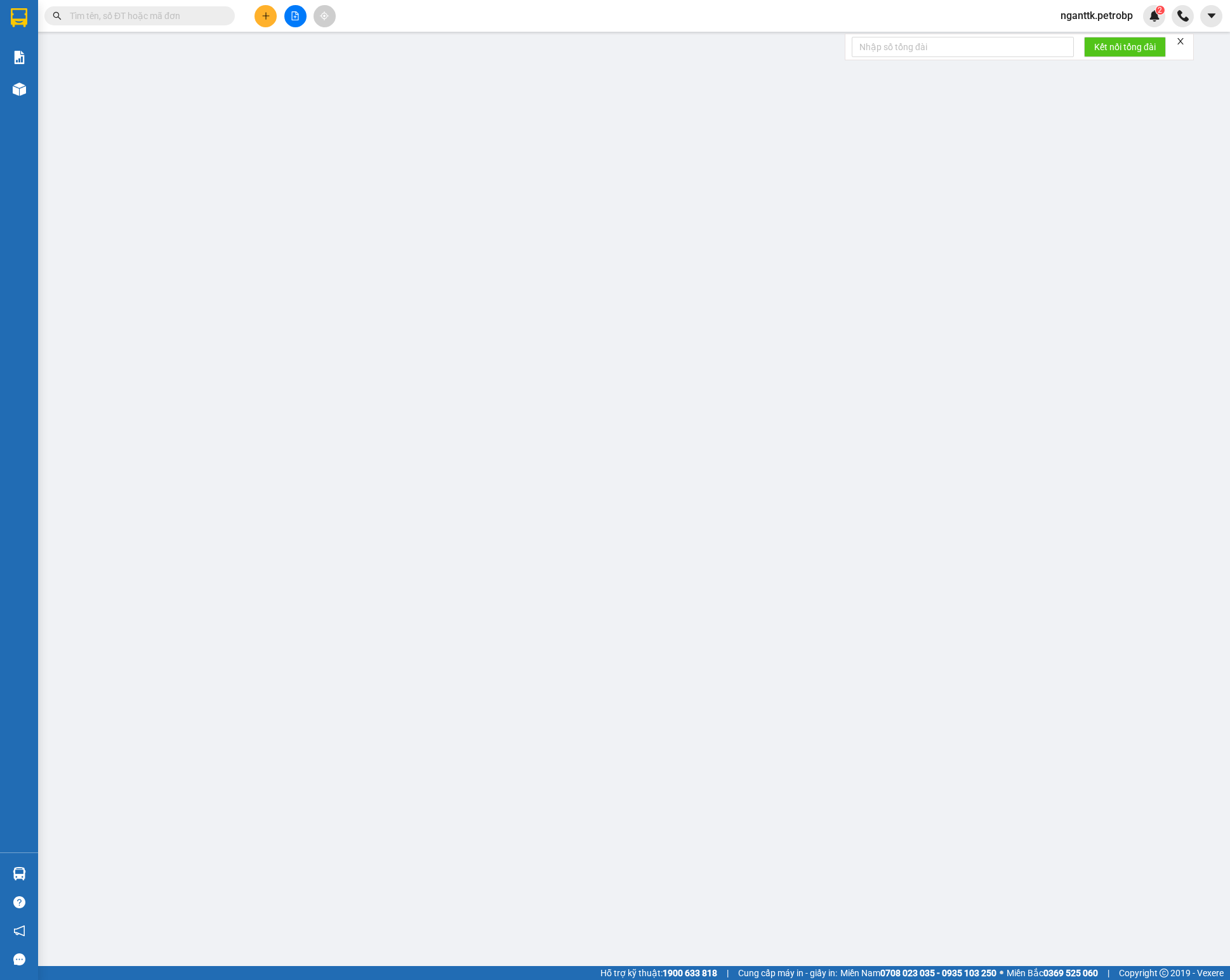
type input "30.000"
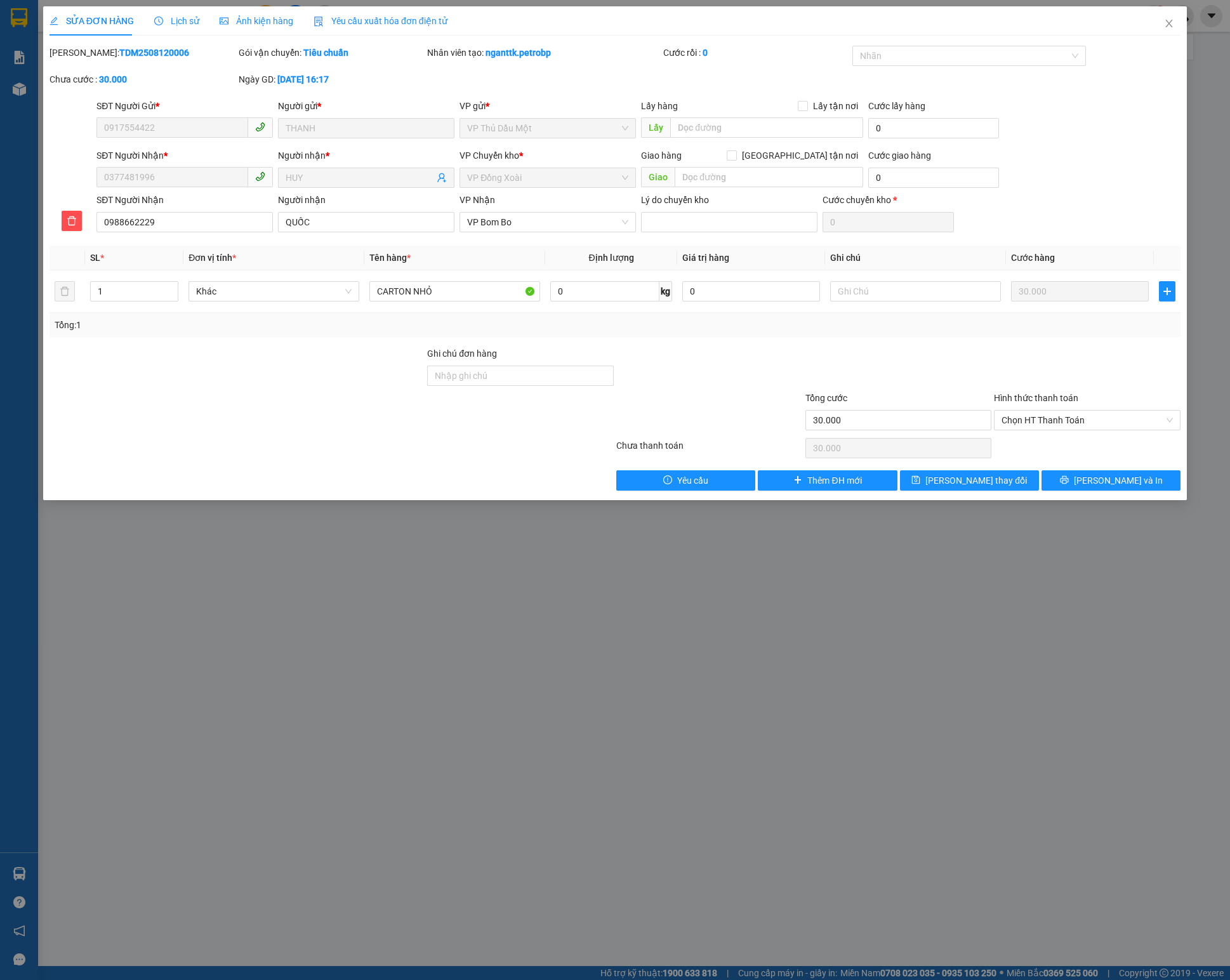
click at [292, 426] on div at bounding box center [237, 413] width 378 height 44
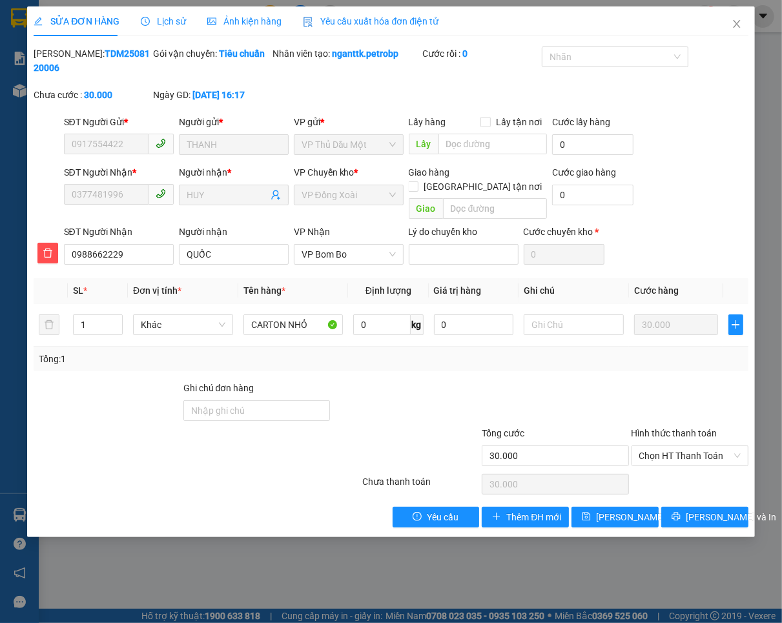
click at [302, 556] on div "SỬA ĐƠN HÀNG Lịch sử Ảnh kiện hàng Yêu cầu xuất hóa đơn điện tử Total Paid Fee …" at bounding box center [391, 311] width 782 height 623
click at [730, 24] on span "Close" at bounding box center [737, 24] width 36 height 36
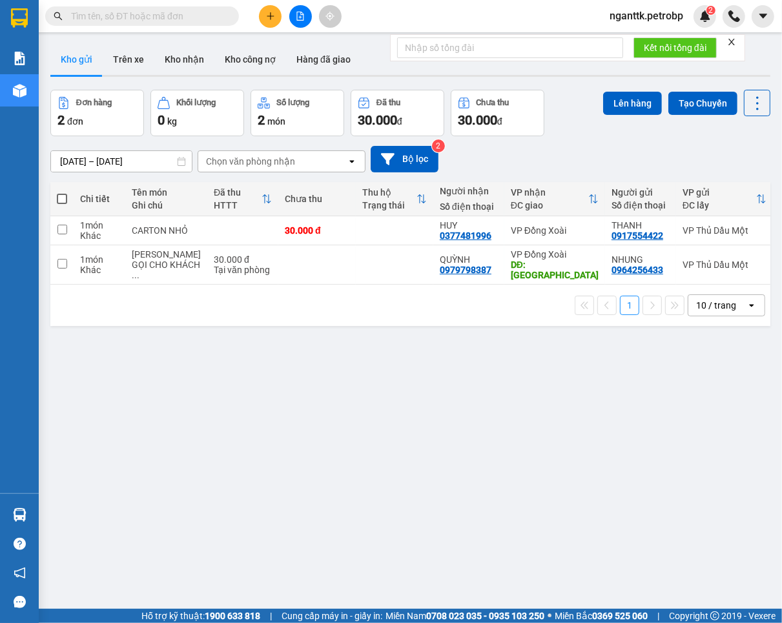
click at [449, 436] on div "ver 1.8.137 Kho gửi Trên xe Kho nhận Kho công nợ Hàng đã giao Đơn hàng 2 đơn Kh…" at bounding box center [410, 350] width 730 height 623
click at [265, 23] on button at bounding box center [270, 16] width 23 height 23
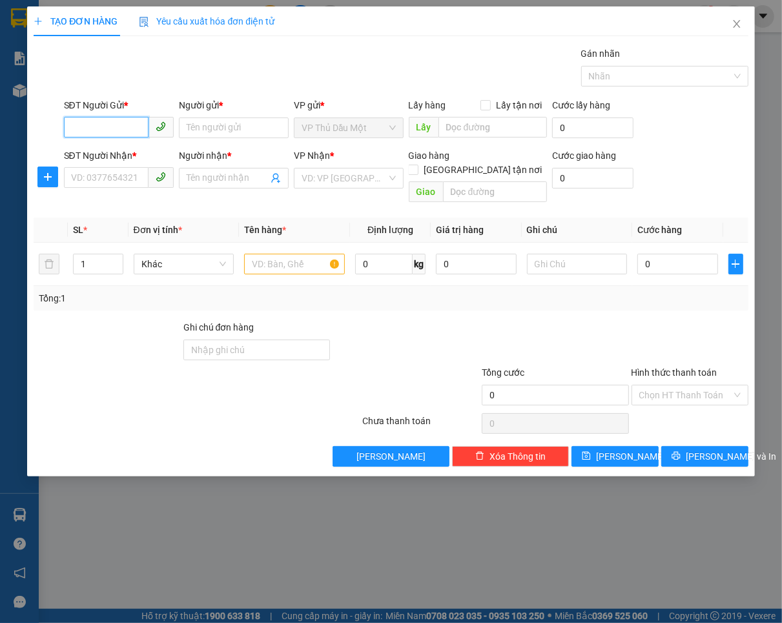
click at [120, 133] on input "SĐT Người Gửi *" at bounding box center [106, 127] width 85 height 21
paste input "0936916220"
click at [131, 130] on input "0936916220" at bounding box center [106, 127] width 85 height 21
type input "0936916220"
click at [640, 525] on div "TẠO ĐƠN HÀNG Yêu cầu xuất hóa đơn điện tử Transit Pickup Surcharge Ids Transit …" at bounding box center [391, 311] width 782 height 623
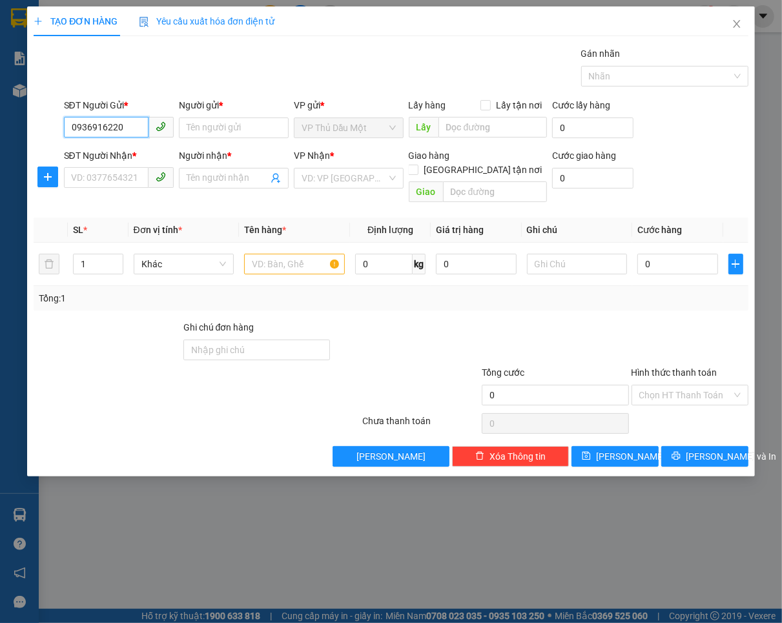
click at [121, 130] on input "0936916220" at bounding box center [106, 127] width 85 height 21
click at [230, 134] on input "Người gửi *" at bounding box center [234, 128] width 110 height 21
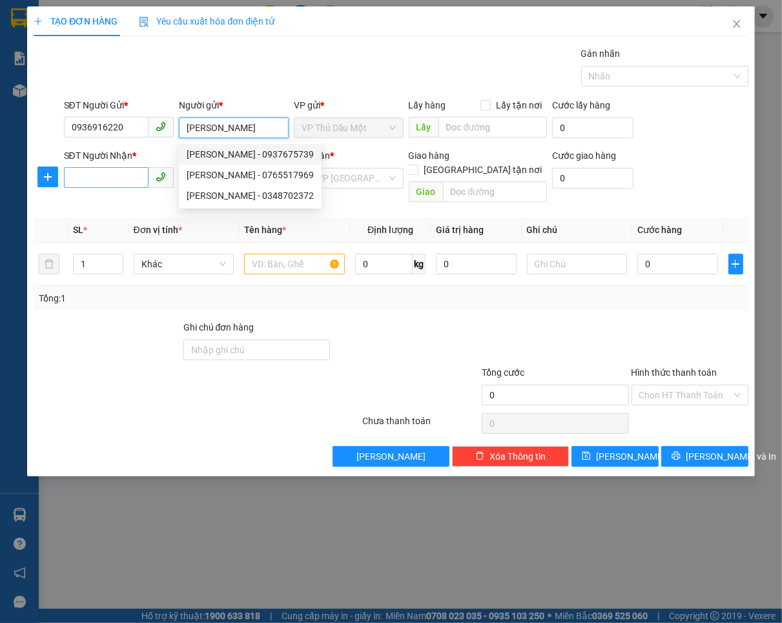
type input "[PERSON_NAME]"
click at [104, 178] on input "SĐT Người Nhận *" at bounding box center [106, 177] width 85 height 21
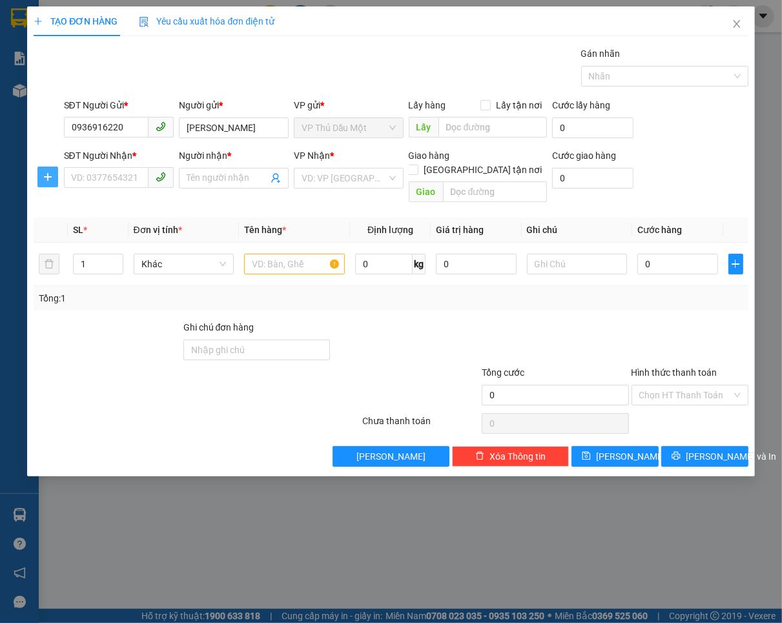
click at [43, 173] on icon "plus" at bounding box center [48, 177] width 10 height 10
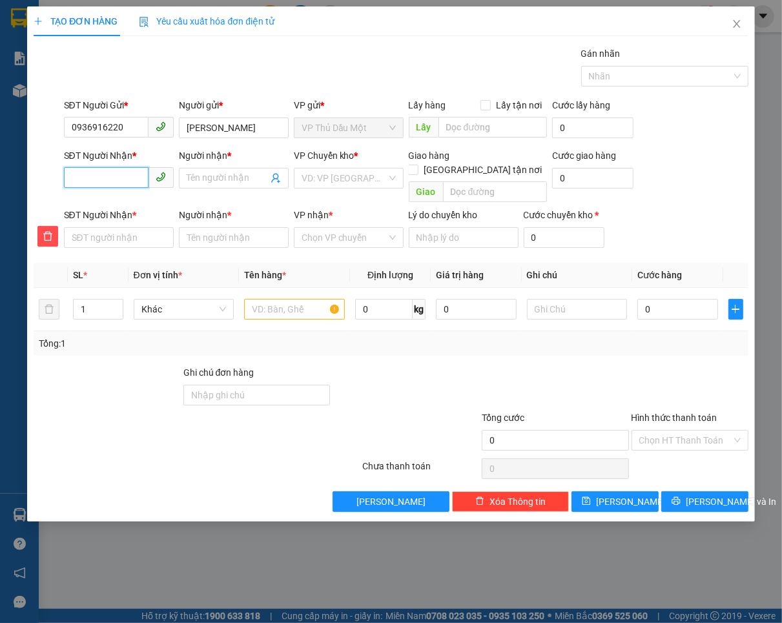
click at [110, 173] on input "SĐT Người Nhận *" at bounding box center [106, 177] width 85 height 21
paste input "0986650204"
type input "0986650204"
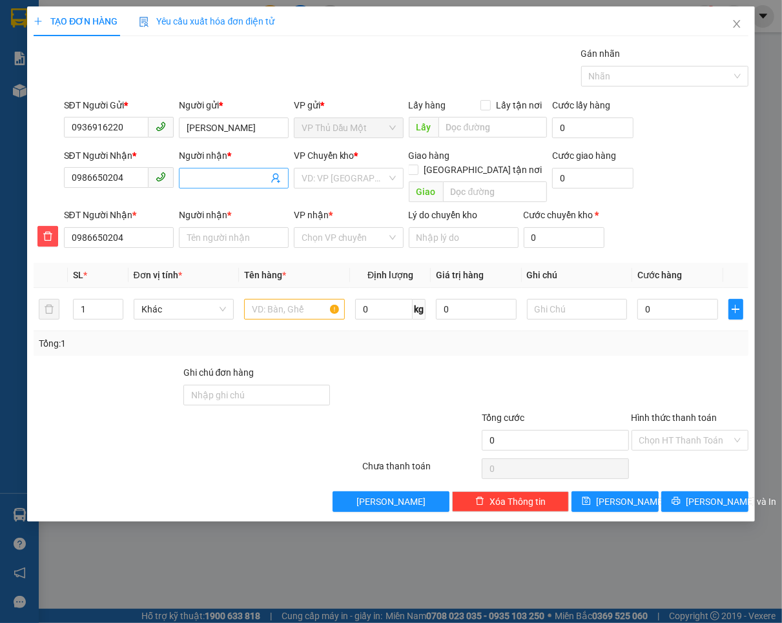
click at [239, 179] on input "Người nhận *" at bounding box center [227, 178] width 81 height 14
click at [134, 134] on input "0936916220" at bounding box center [106, 127] width 85 height 21
type input "0588372116"
click at [124, 152] on div "0588372116 - Đăng" at bounding box center [119, 154] width 94 height 14
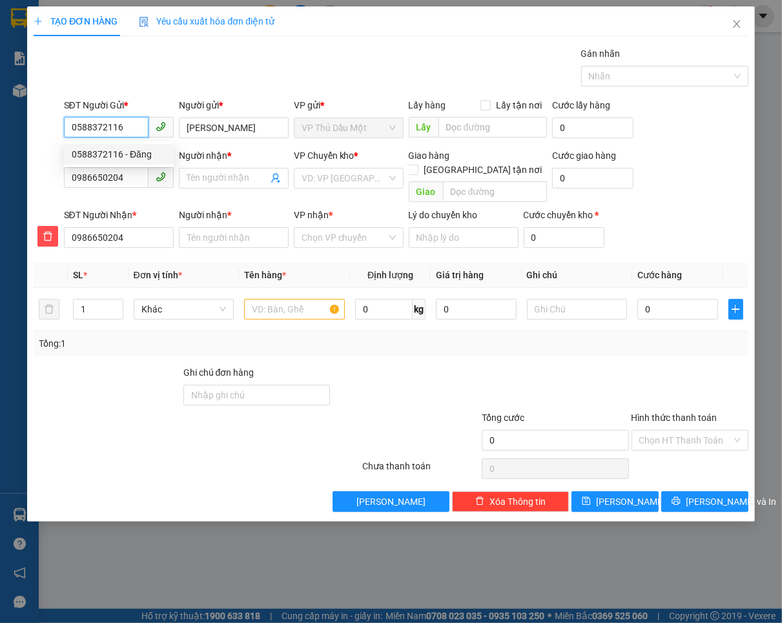
type input "Đăng"
type input "Trung Đoàn 271 [GEOGRAPHIC_DATA]"
type input "30.000"
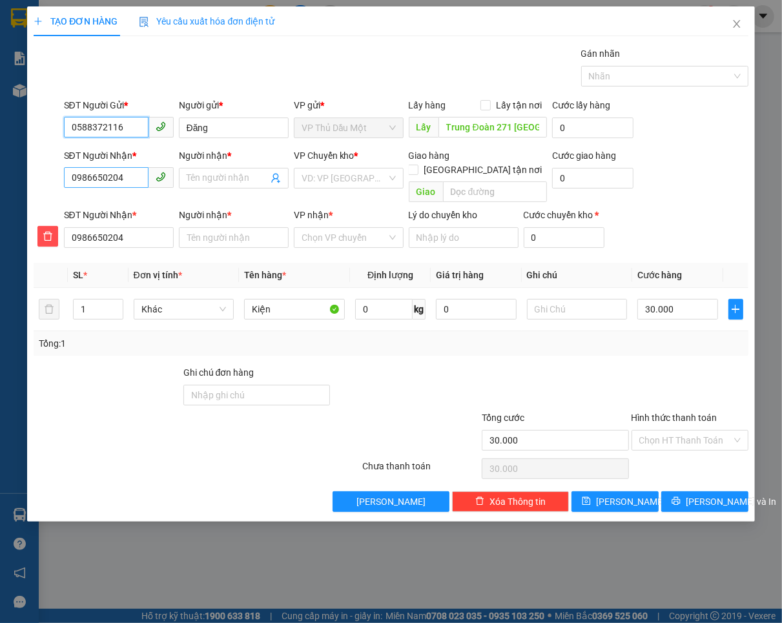
type input "0588372116"
click at [121, 179] on input "0986650204" at bounding box center [106, 177] width 85 height 21
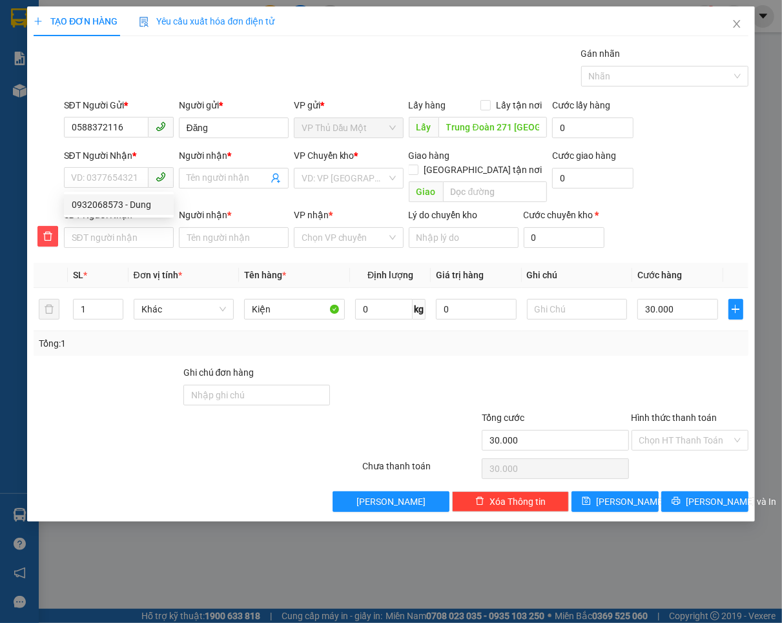
click at [136, 263] on th "Đơn vị tính *" at bounding box center [183, 275] width 111 height 25
click at [123, 176] on input "SĐT Người Nhận *" at bounding box center [106, 177] width 85 height 21
type input "0"
type input "09"
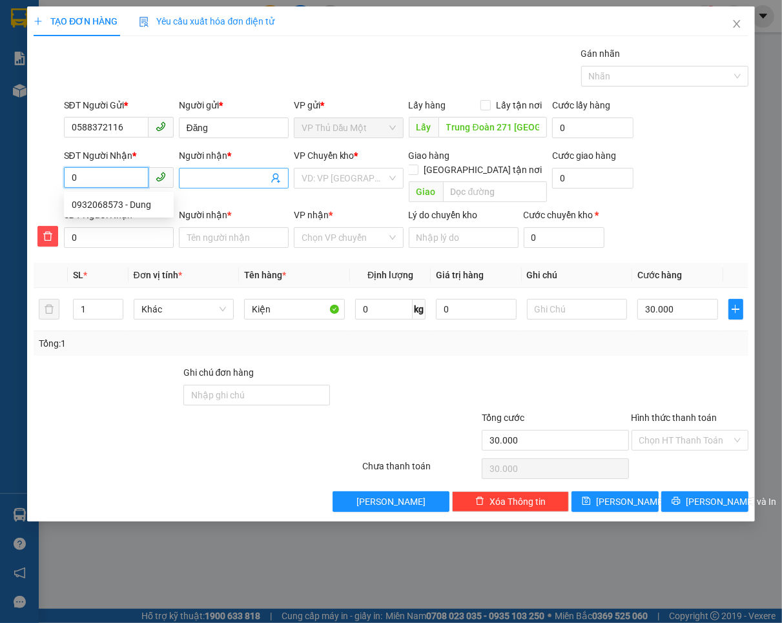
type input "09"
type input "098"
type input "0986"
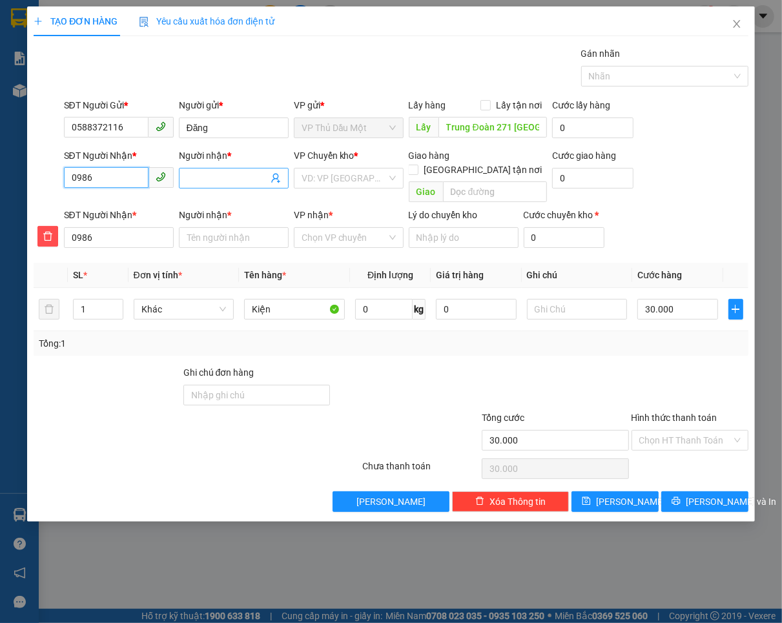
type input "09866"
type input "098665"
type input "0986650"
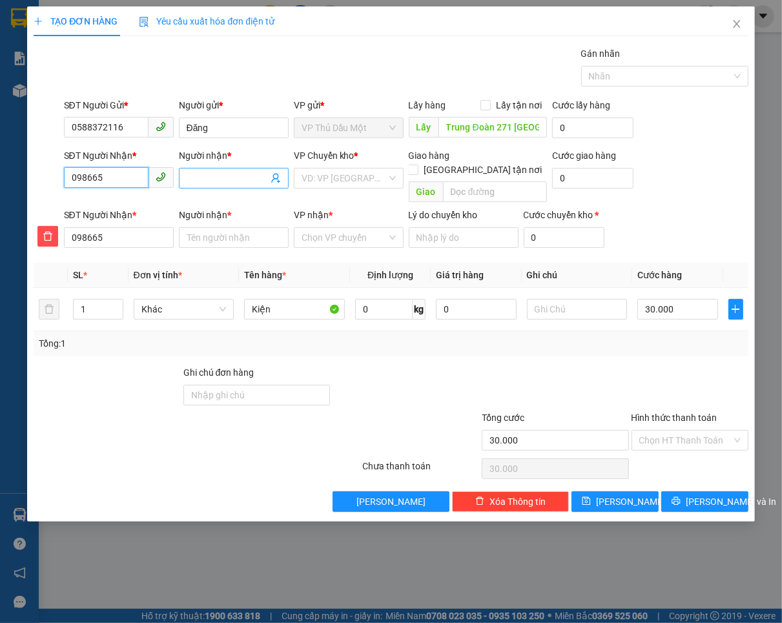
type input "0986650"
type input "09866502"
type input "098665020"
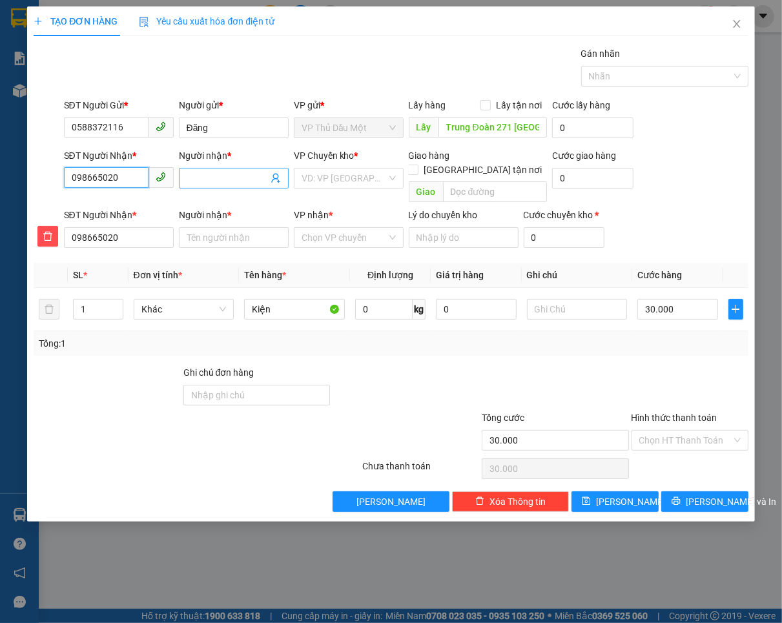
type input "0986650204"
click at [230, 183] on input "Người nhận *" at bounding box center [227, 178] width 81 height 14
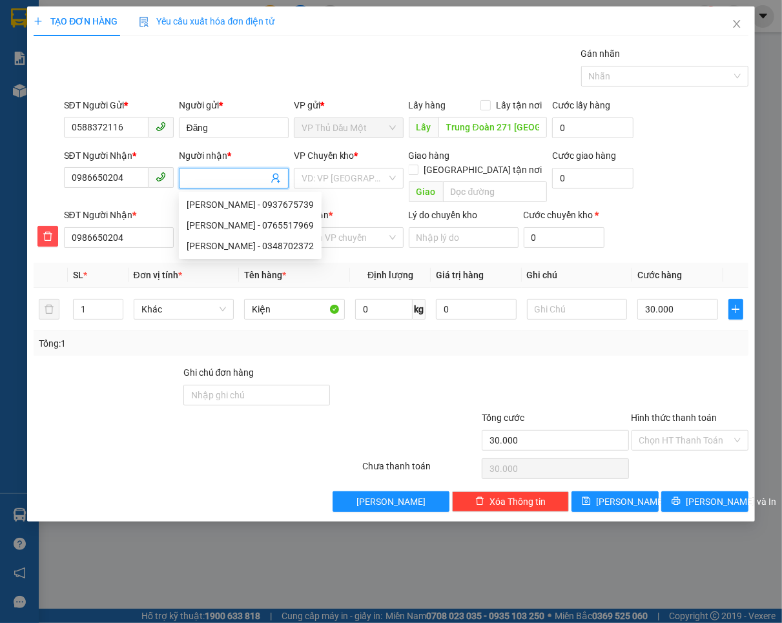
type input "H"
type input "HU"
type input "[PERSON_NAME]"
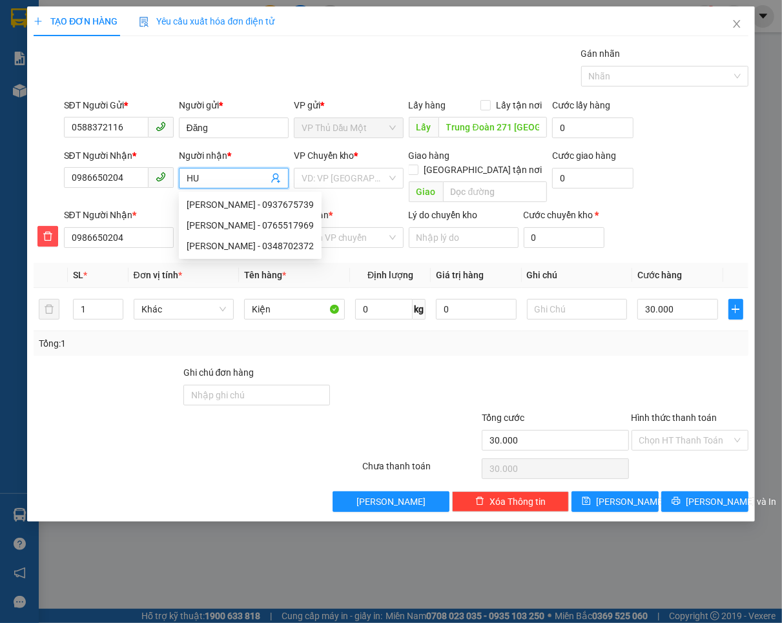
type input "[PERSON_NAME]"
type input "HUƠ"
type input "HƯƠNG"
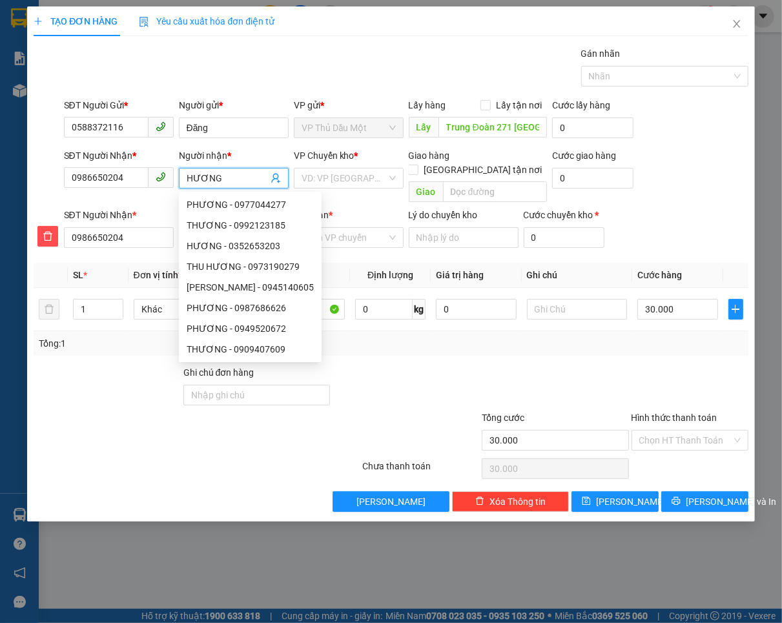
type input "HƯƠNG"
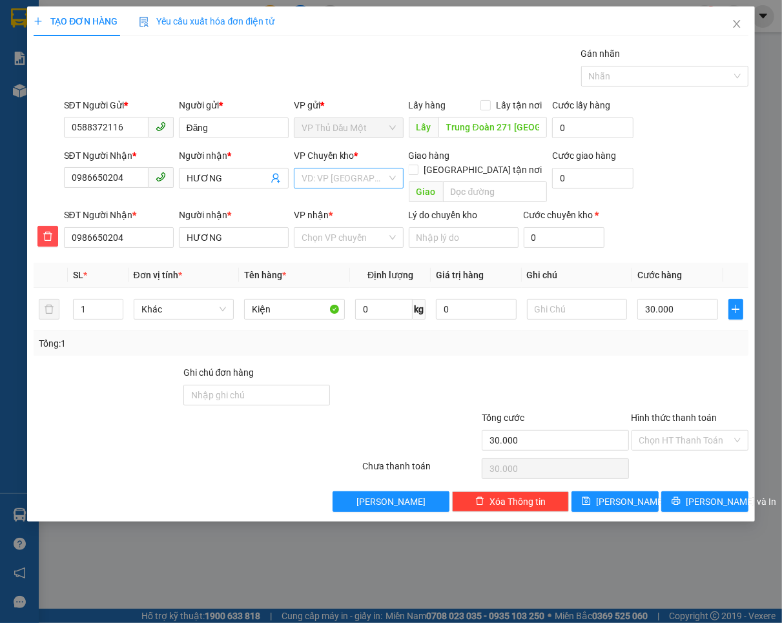
click at [352, 179] on input "search" at bounding box center [344, 178] width 85 height 19
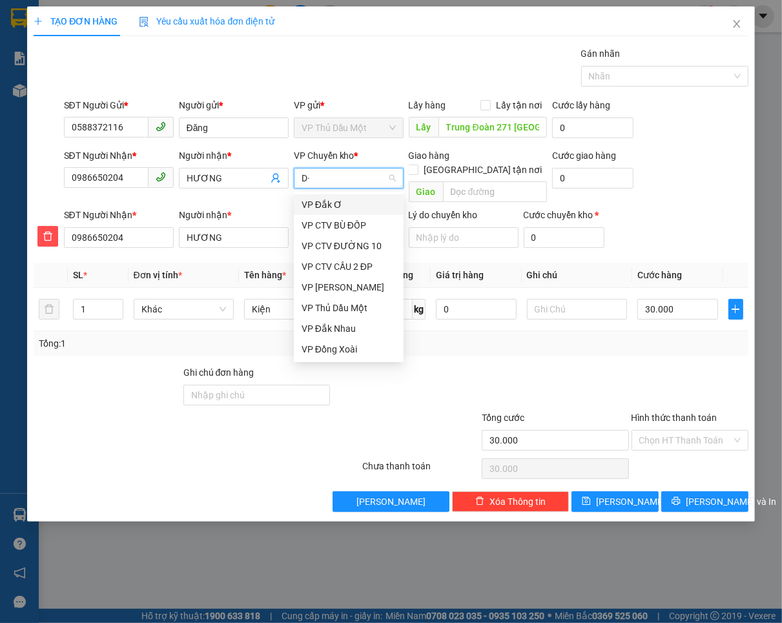
type input "D"
type input "Đ"
click at [304, 344] on div "VP Đồng Xoài" at bounding box center [349, 349] width 94 height 14
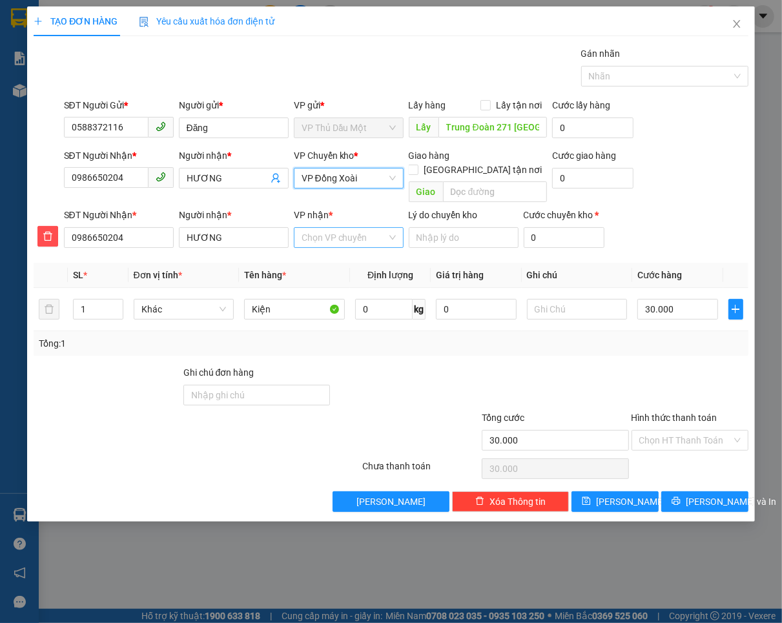
click at [316, 228] on input "VP nhận *" at bounding box center [344, 237] width 85 height 19
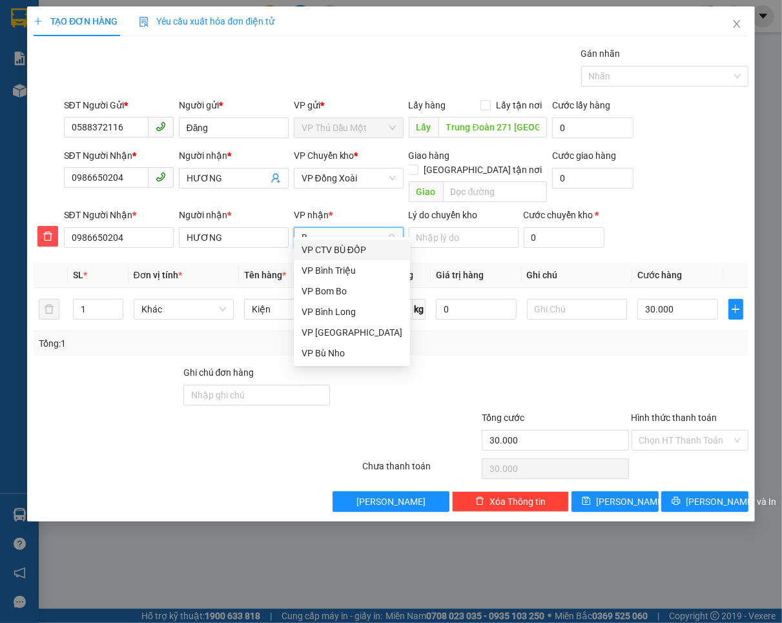
type input "BI"
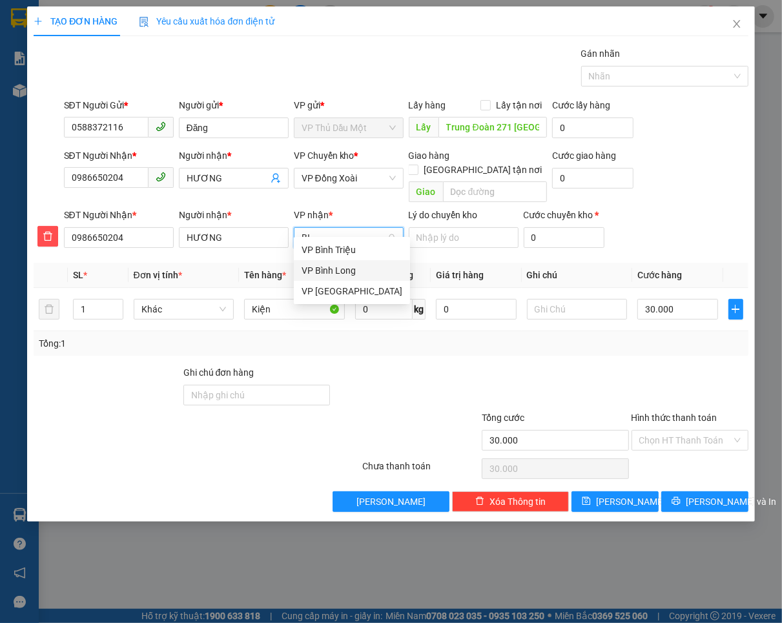
click at [326, 272] on div "VP Bình Long" at bounding box center [352, 270] width 101 height 14
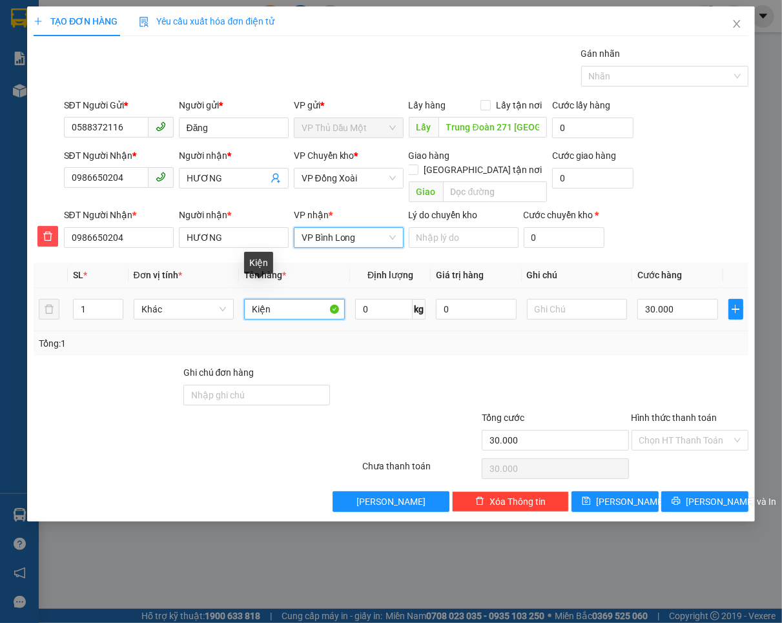
click at [278, 299] on input "Kiện" at bounding box center [294, 309] width 101 height 21
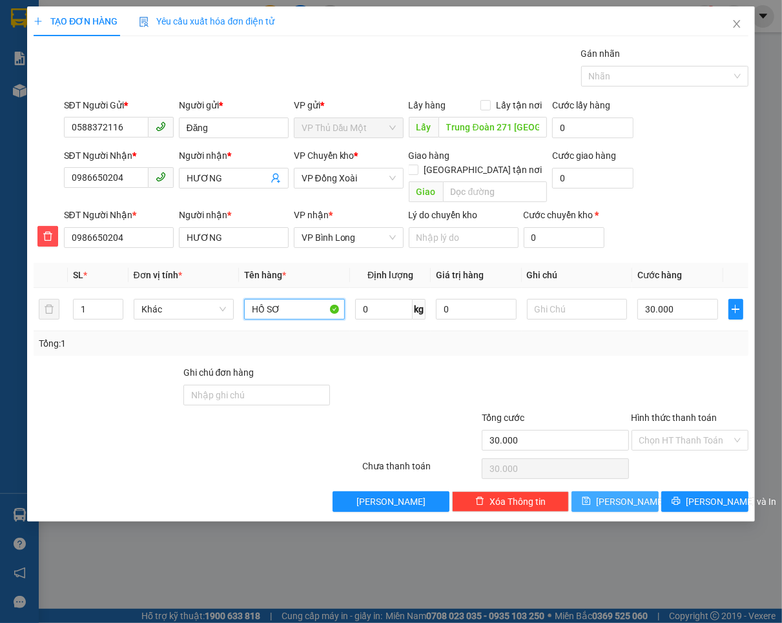
type input "HỒ SƠ"
click at [606, 496] on button "[PERSON_NAME]" at bounding box center [614, 501] width 87 height 21
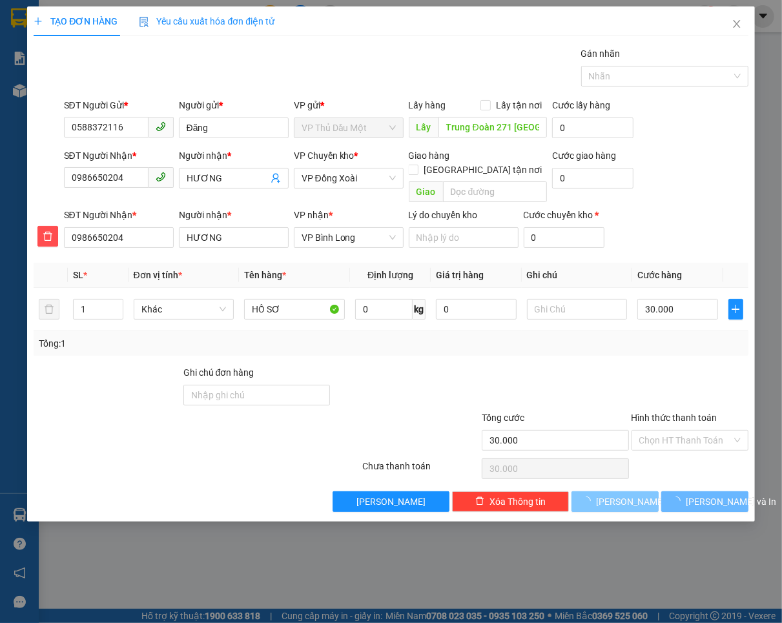
type input "0"
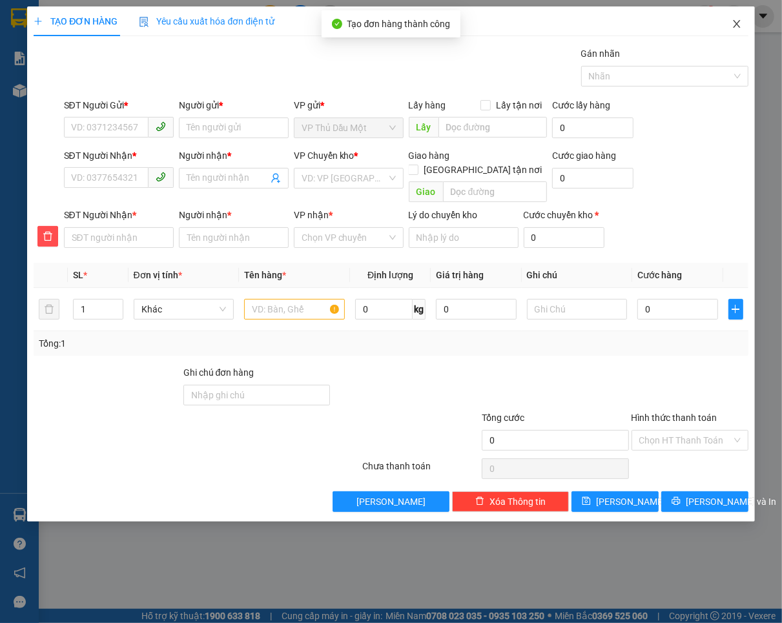
click at [735, 27] on icon "close" at bounding box center [736, 24] width 10 height 10
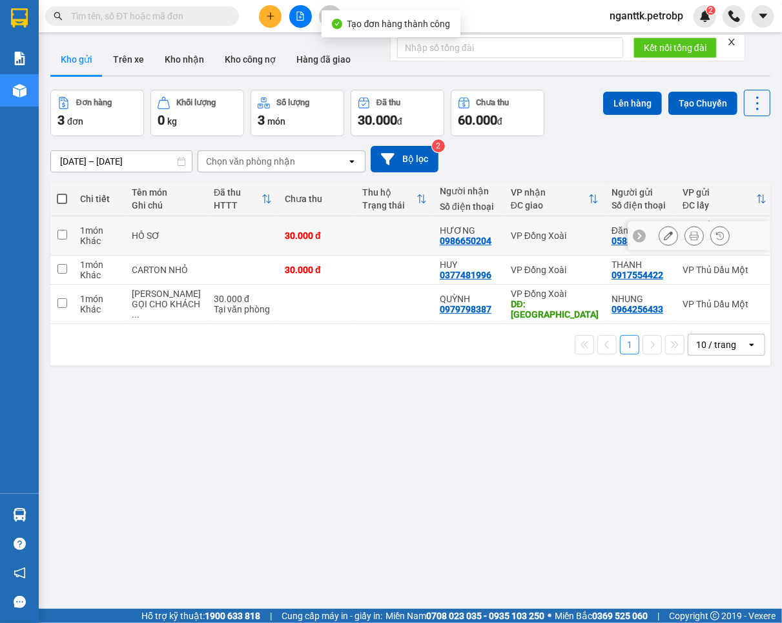
click at [360, 237] on td at bounding box center [394, 235] width 77 height 39
checkbox input "true"
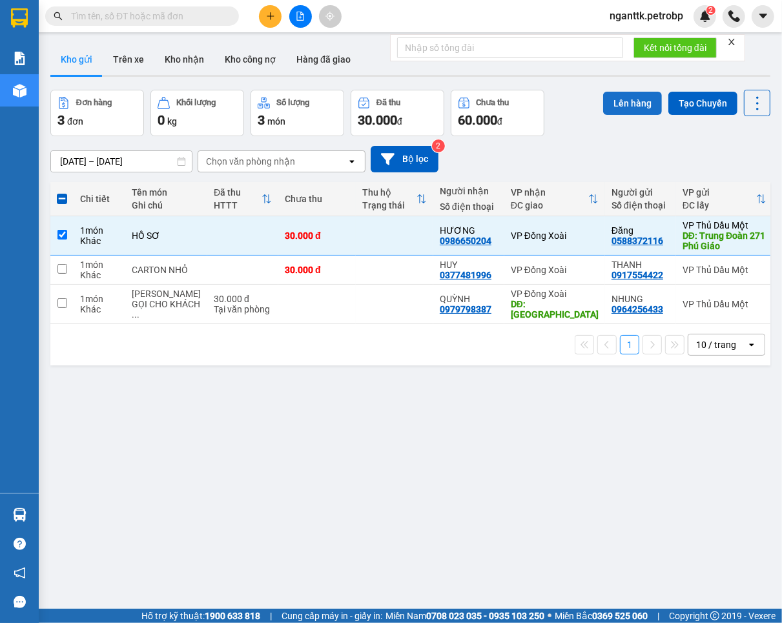
click at [620, 105] on button "Lên hàng" at bounding box center [632, 103] width 59 height 23
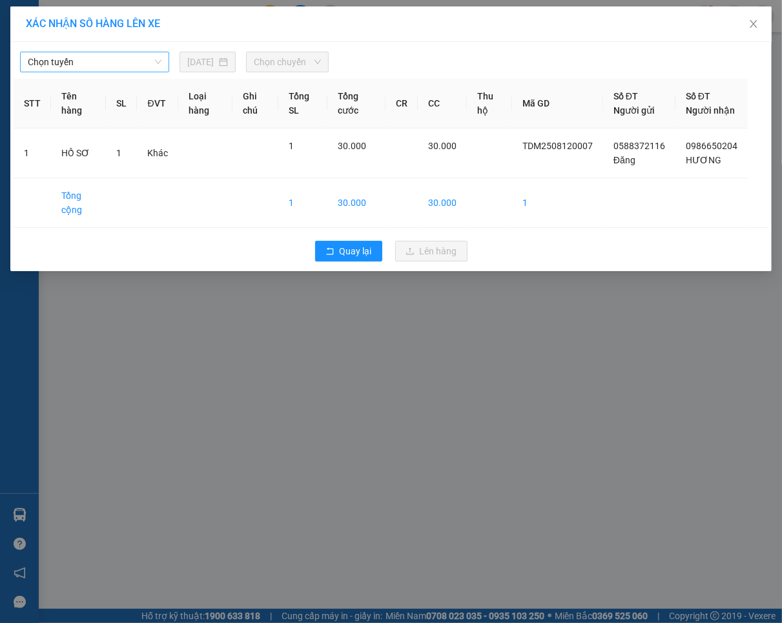
click at [128, 61] on span "Chọn tuyến" at bounding box center [95, 61] width 134 height 19
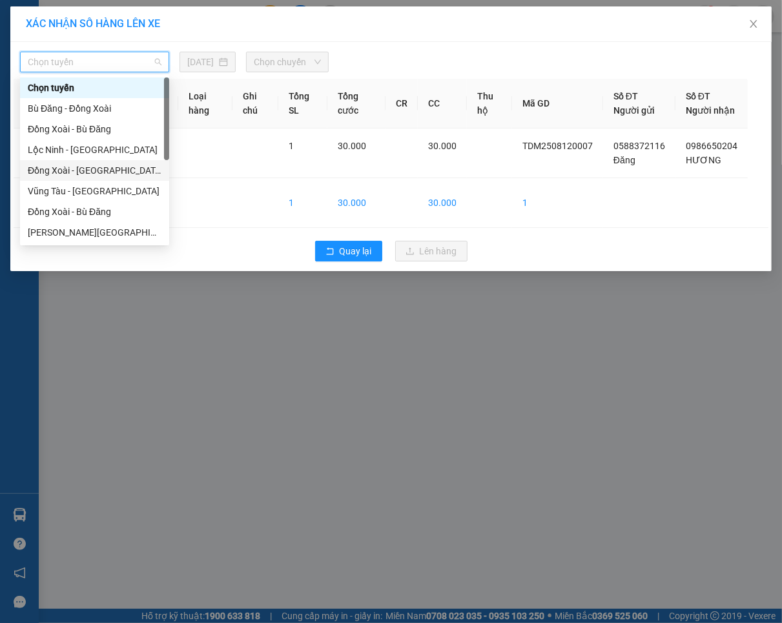
scroll to position [81, 0]
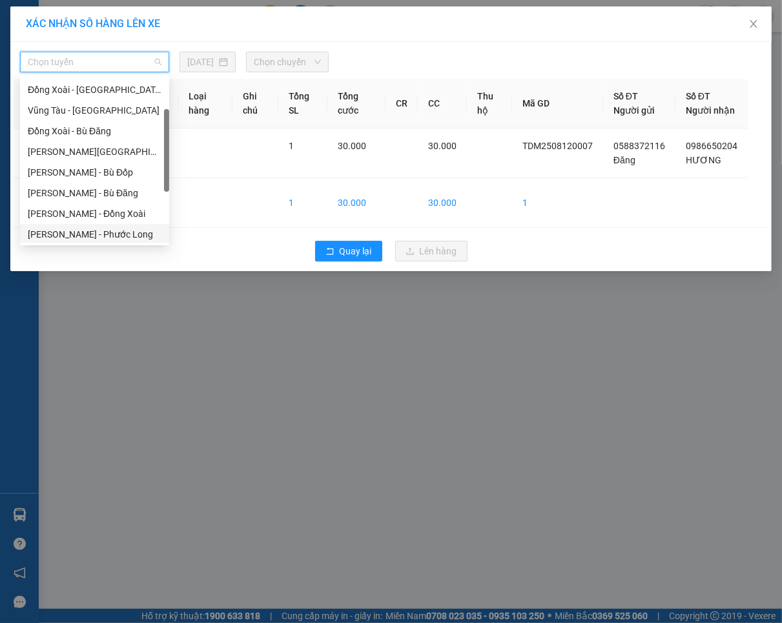
click at [123, 236] on div "[PERSON_NAME] - Phước Long" at bounding box center [95, 234] width 134 height 14
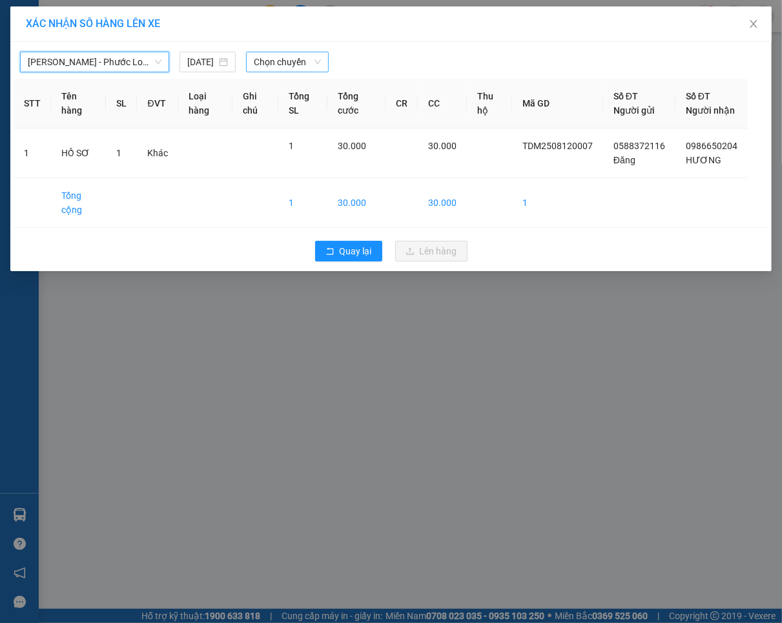
click at [278, 72] on input "search" at bounding box center [283, 61] width 58 height 19
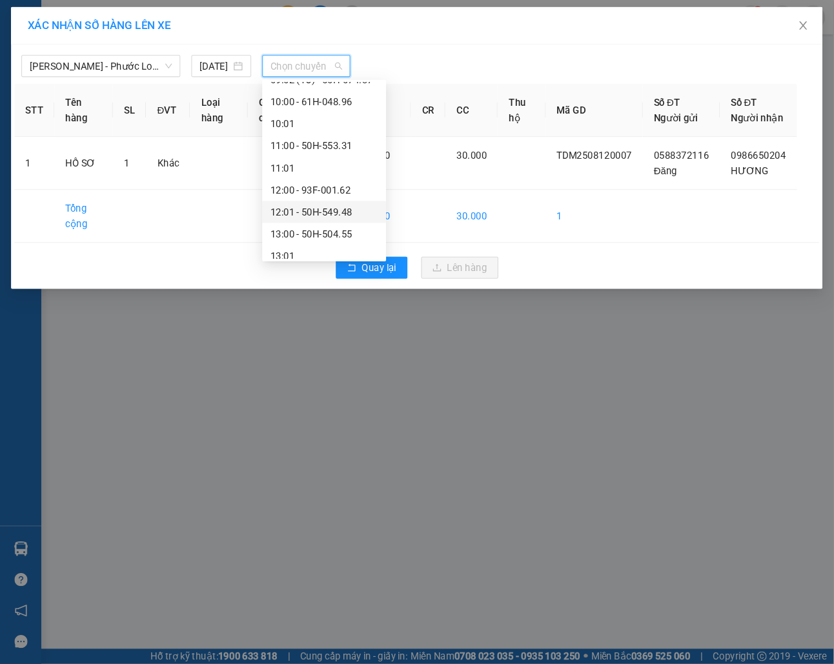
scroll to position [484, 0]
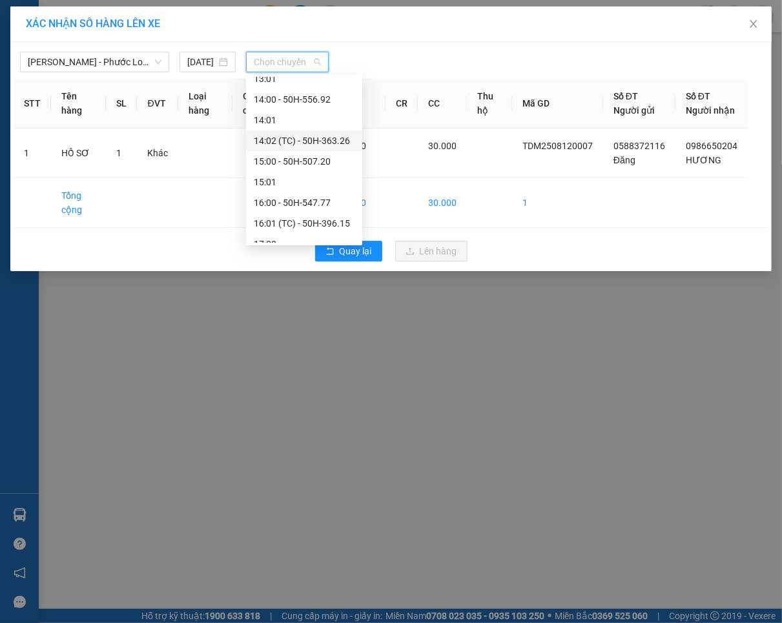
click at [324, 143] on div "14:02 (TC) - 50H-363.26" at bounding box center [304, 141] width 101 height 14
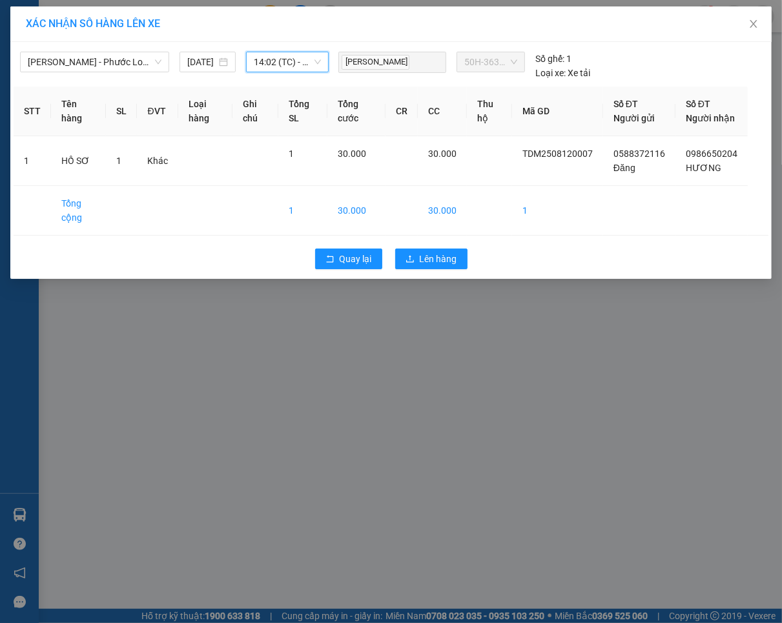
click at [413, 262] on div "Quay lại Lên hàng" at bounding box center [391, 259] width 755 height 34
click at [413, 263] on icon "upload" at bounding box center [409, 258] width 9 height 9
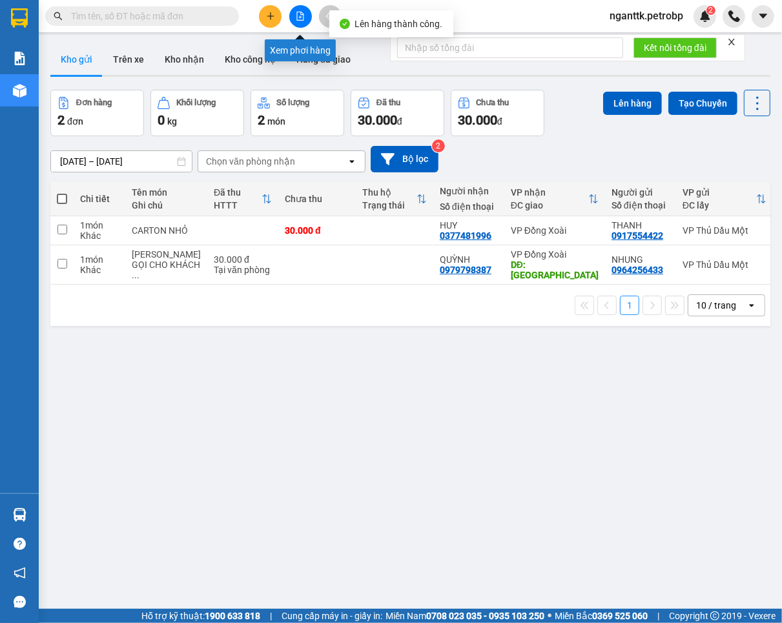
click at [296, 18] on icon "file-add" at bounding box center [300, 16] width 9 height 9
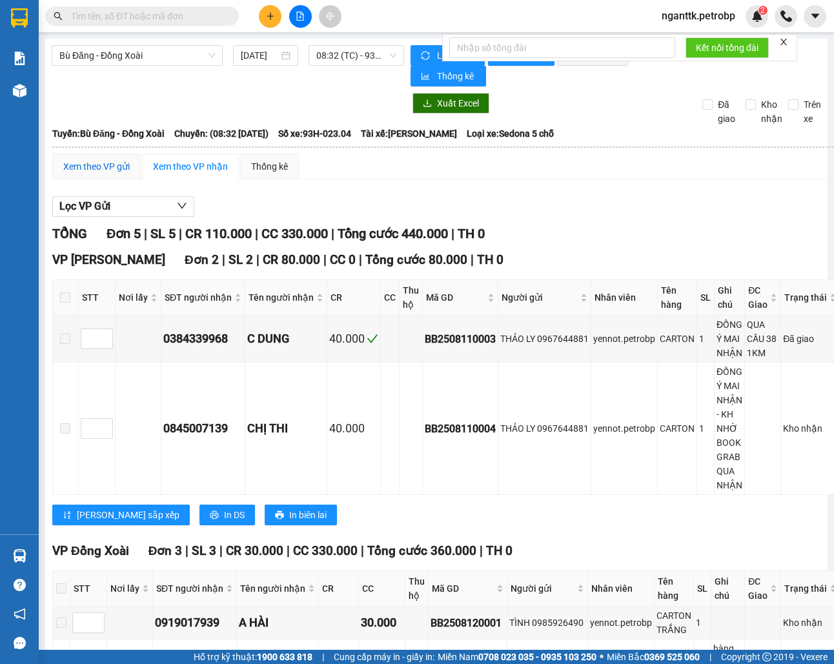
click at [112, 163] on div "Xem theo VP gửi" at bounding box center [96, 166] width 66 height 14
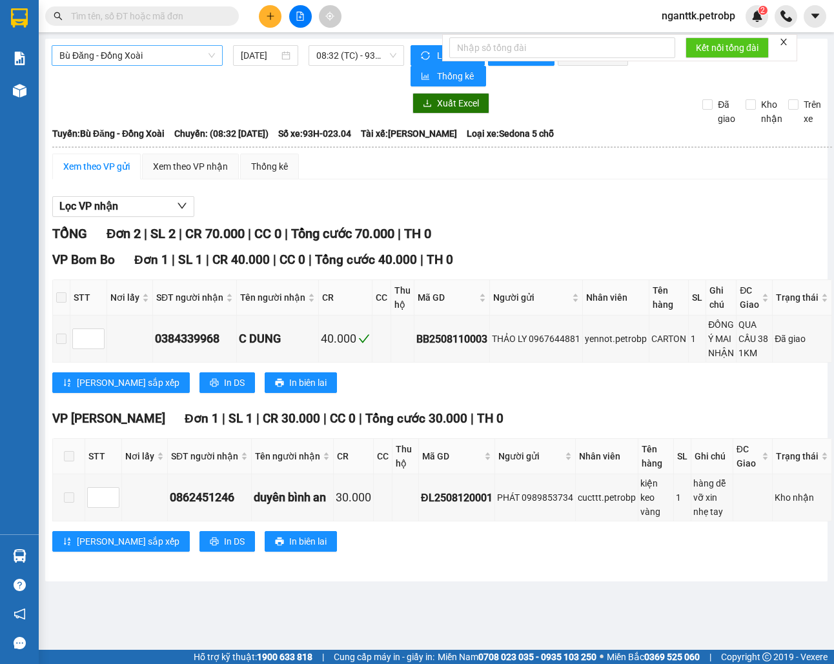
click at [150, 46] on span "Bù Đăng - Đồng Xoài" at bounding box center [137, 55] width 156 height 19
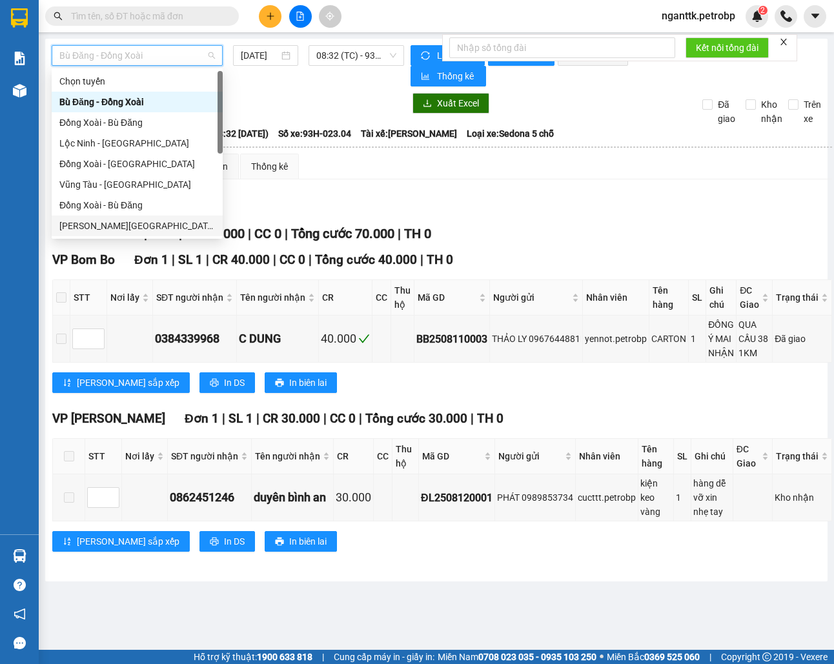
scroll to position [86, 0]
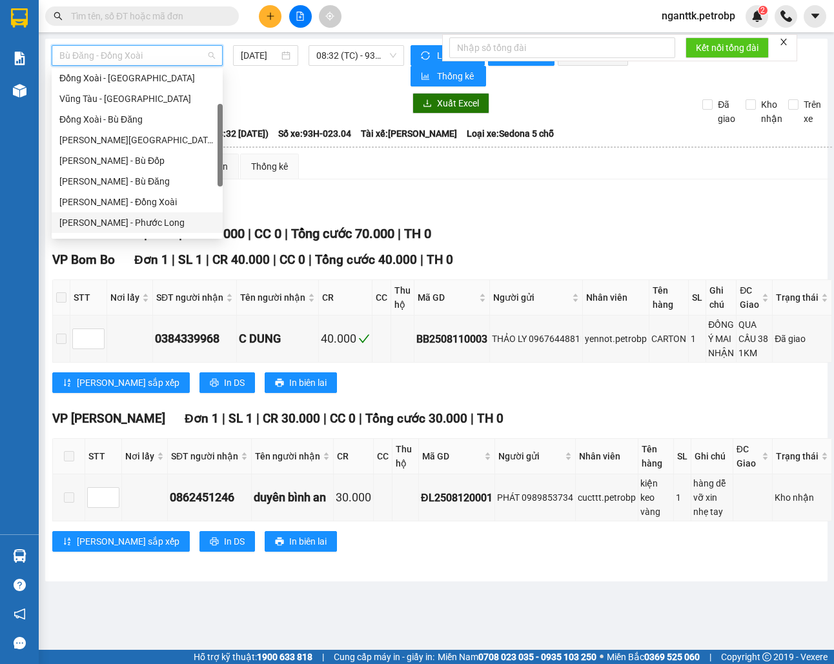
click at [153, 220] on div "[PERSON_NAME] - Phước Long" at bounding box center [137, 223] width 156 height 14
type input "[DATE]"
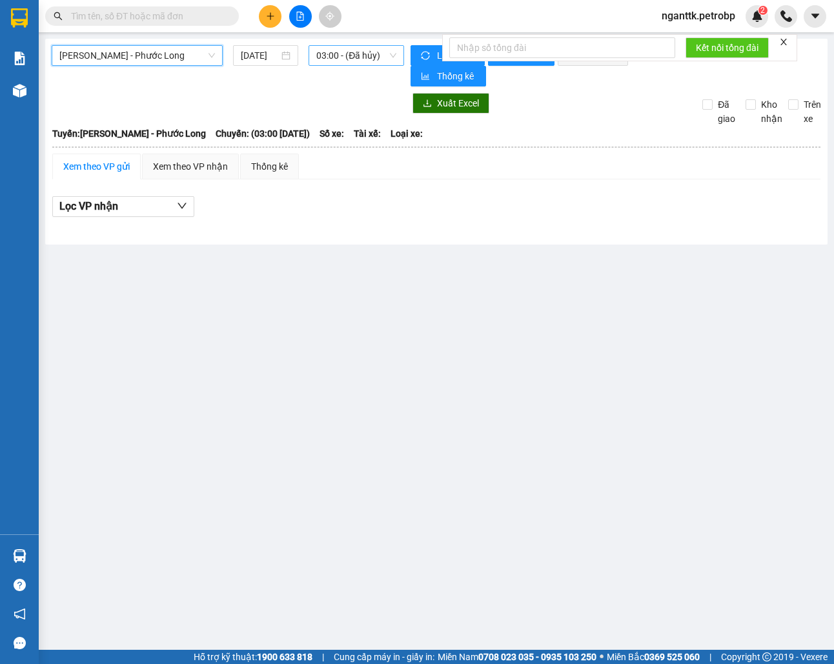
click at [336, 45] on div "03:00 - (Đã hủy)" at bounding box center [357, 55] width 96 height 21
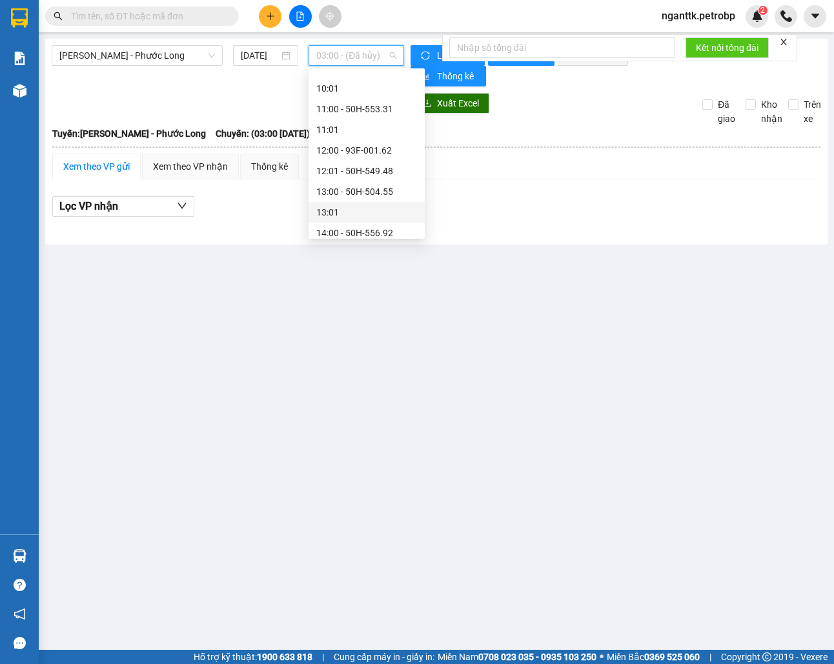
scroll to position [516, 0]
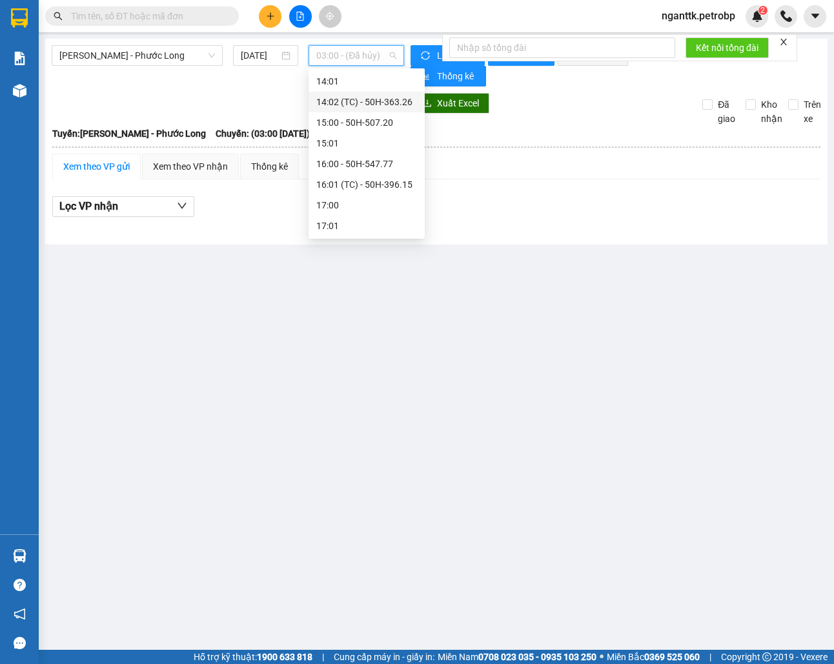
click at [387, 102] on div "14:02 (TC) - 50H-363.26" at bounding box center [366, 102] width 101 height 14
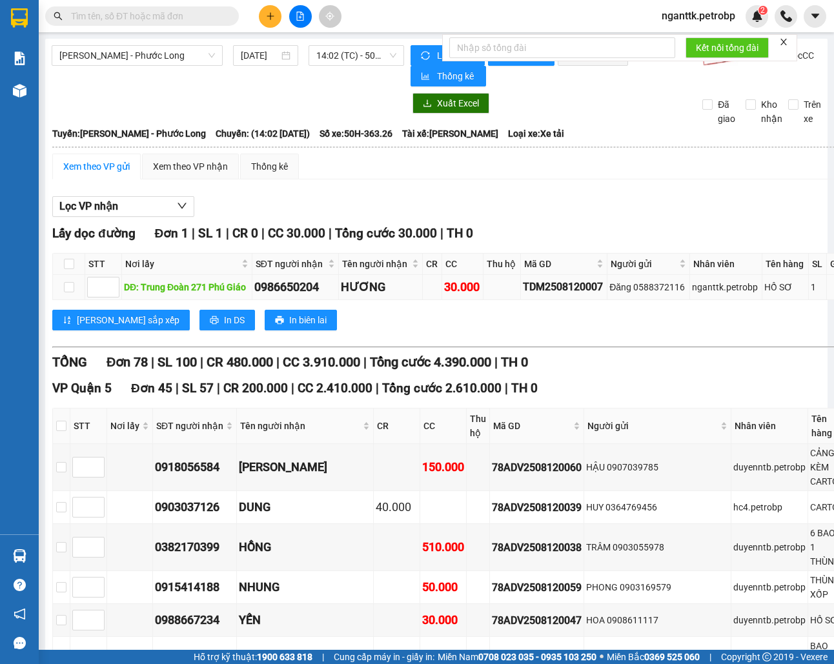
click at [529, 292] on div "TDM2508120007" at bounding box center [564, 287] width 83 height 16
copy div "TDM2508120007"
click at [138, 22] on input "text" at bounding box center [147, 16] width 152 height 14
paste input "TDM2508120007"
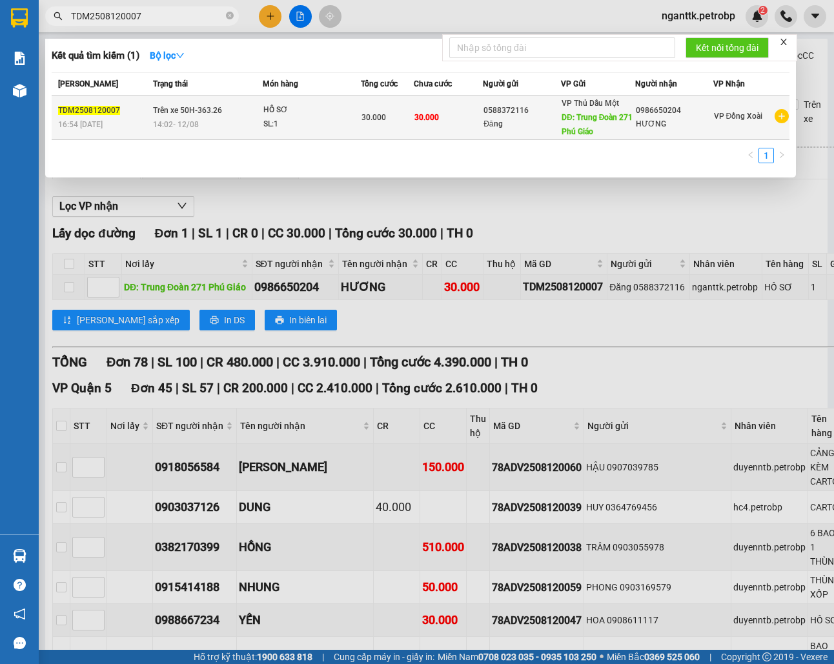
type input "TDM2508120007"
click at [186, 120] on span "14:02 [DATE]" at bounding box center [176, 124] width 46 height 9
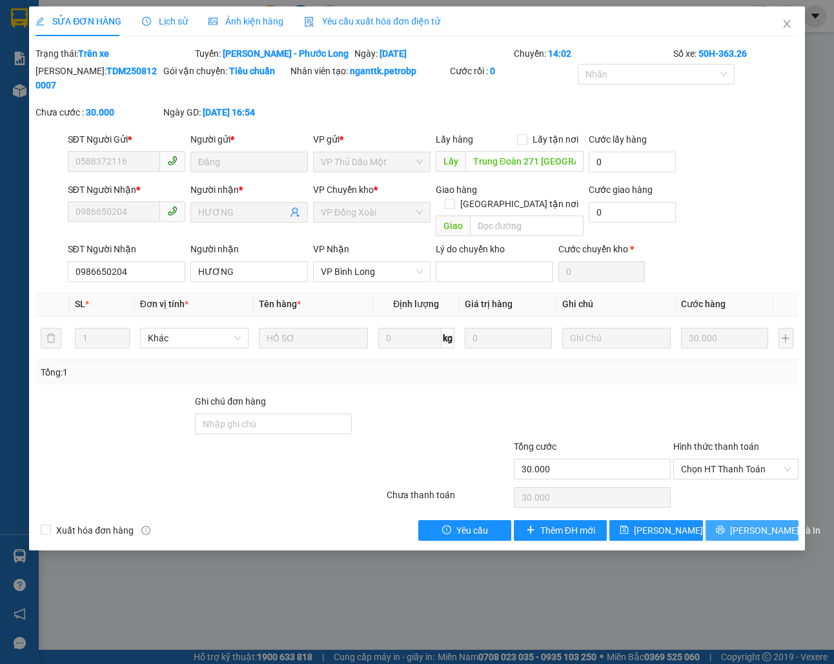
click at [744, 524] on span "[PERSON_NAME] và In" at bounding box center [775, 531] width 90 height 14
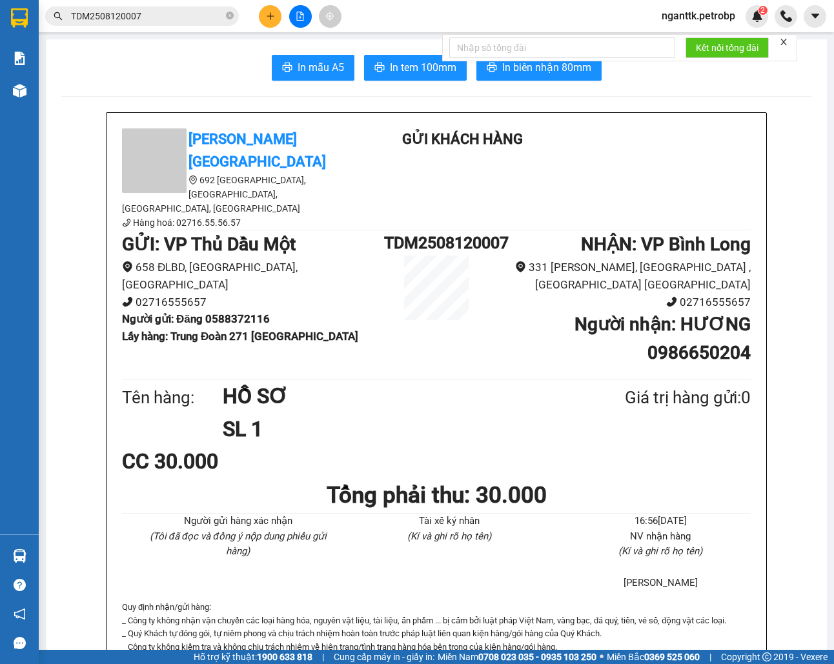
click at [686, 445] on div "CC 30.000" at bounding box center [436, 461] width 629 height 32
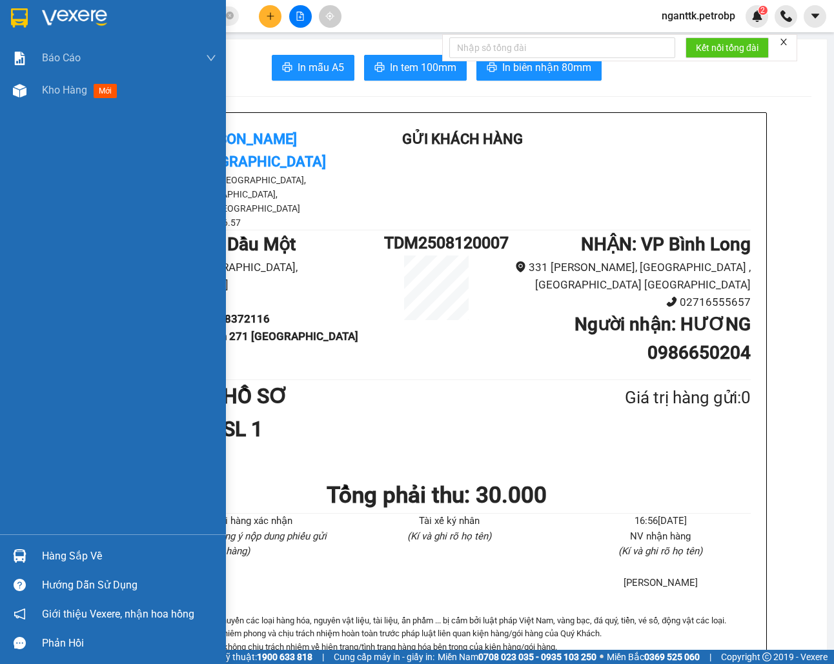
click at [13, 546] on div at bounding box center [19, 556] width 23 height 23
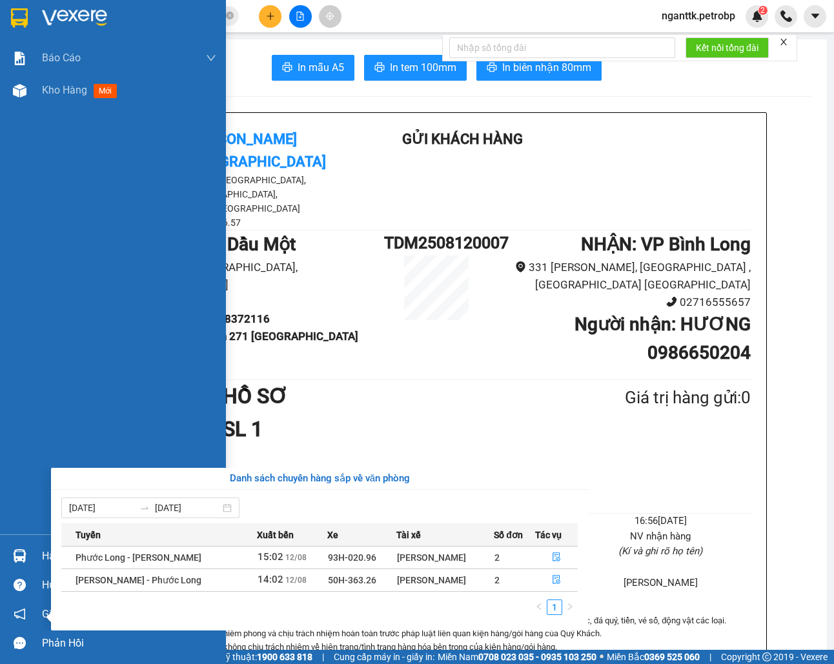
click at [18, 404] on div "Báo cáo BC tiền tận nơi (nhân viên) Báo cáo 1 (nv): Số tiền đã thu của văn phòn…" at bounding box center [113, 332] width 226 height 664
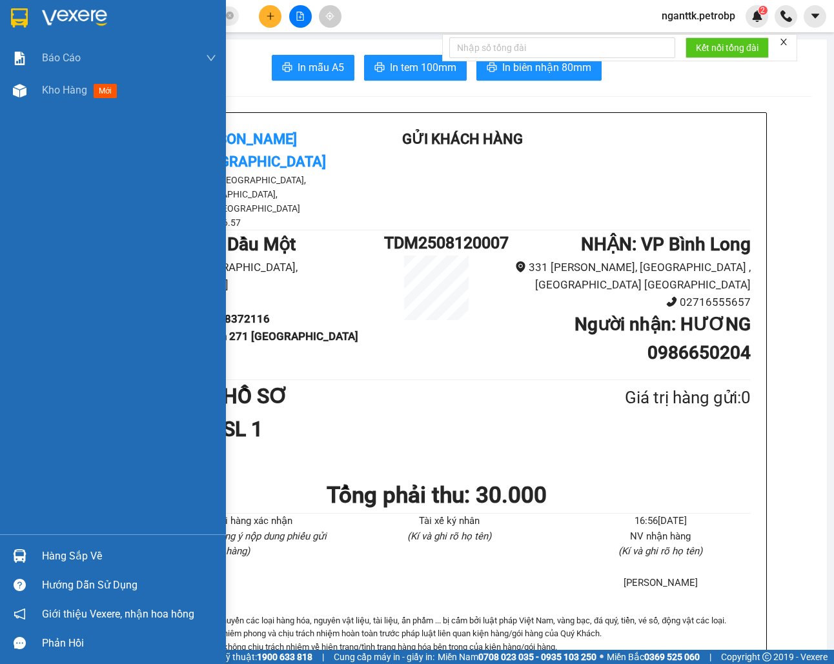
click at [25, 646] on icon "message" at bounding box center [20, 643] width 12 height 12
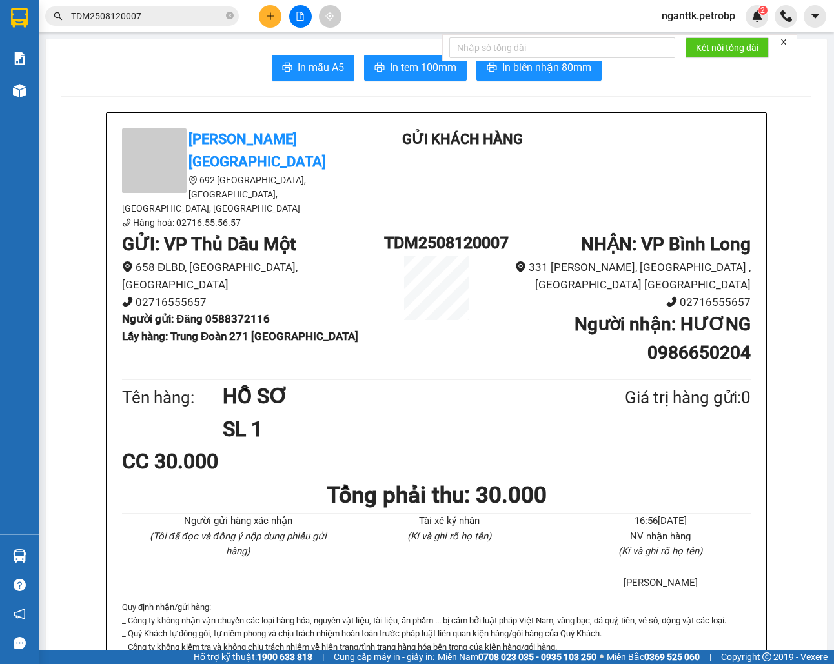
click at [11, 83] on div at bounding box center [19, 90] width 23 height 23
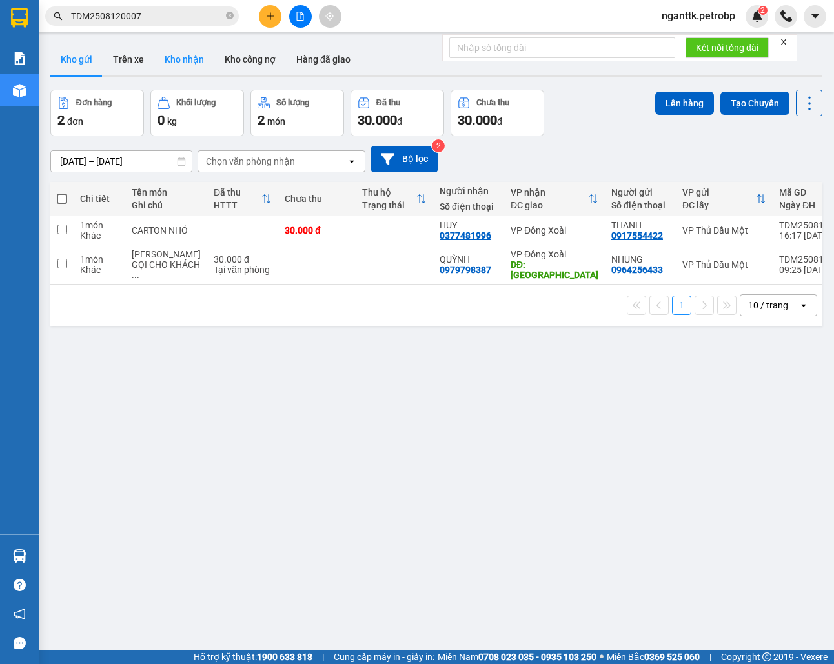
click at [171, 55] on button "Kho nhận" at bounding box center [184, 59] width 60 height 31
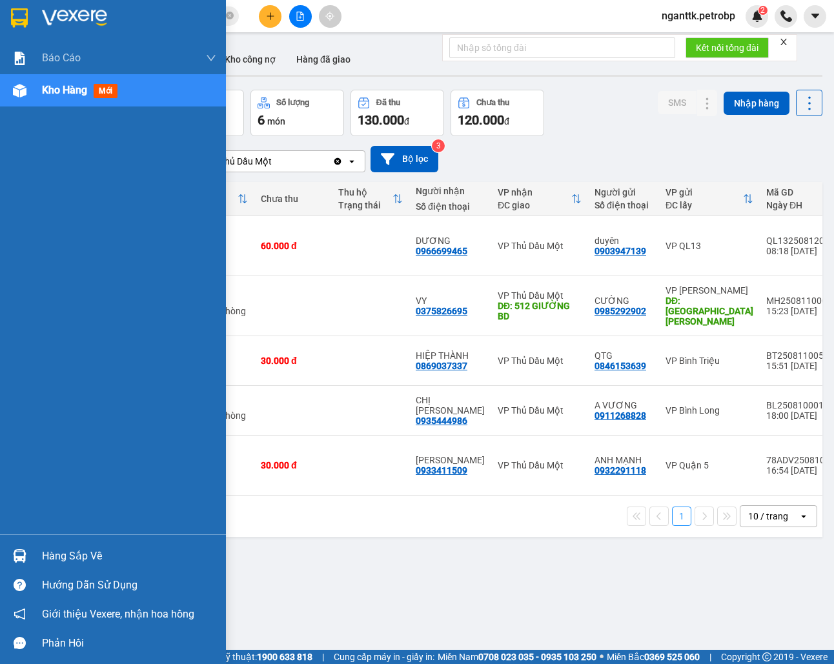
click at [13, 540] on div "Hàng sắp về Hướng dẫn sử dụng Giới thiệu Vexere, nhận hoa hồng Phản hồi" at bounding box center [113, 596] width 226 height 123
click at [80, 553] on div "Hàng sắp về" at bounding box center [129, 556] width 174 height 19
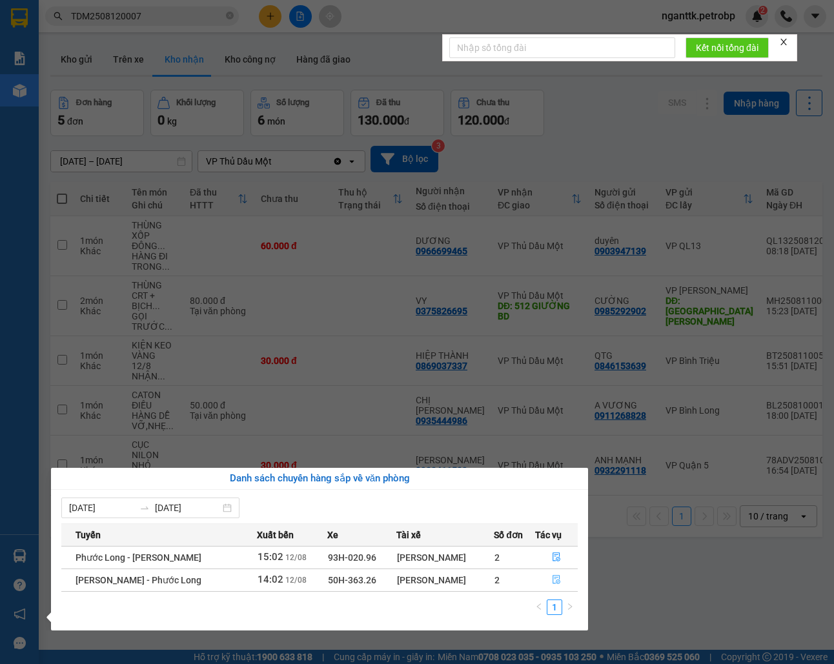
click at [558, 579] on icon "file-done" at bounding box center [556, 579] width 9 height 9
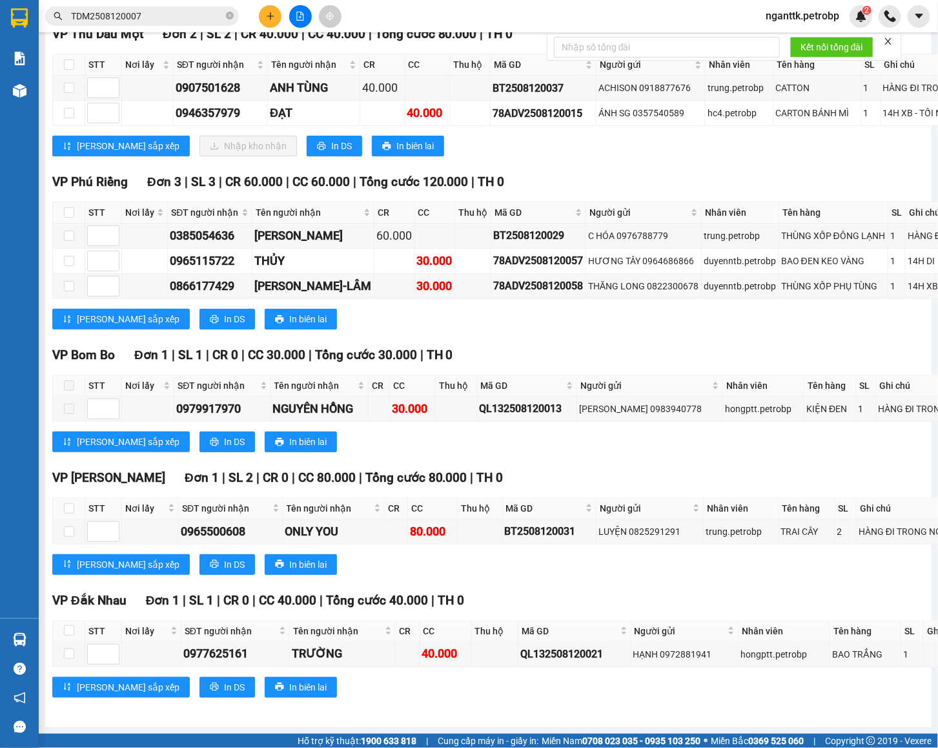
scroll to position [3887, 0]
click at [68, 70] on input "checkbox" at bounding box center [69, 64] width 10 height 10
checkbox input "true"
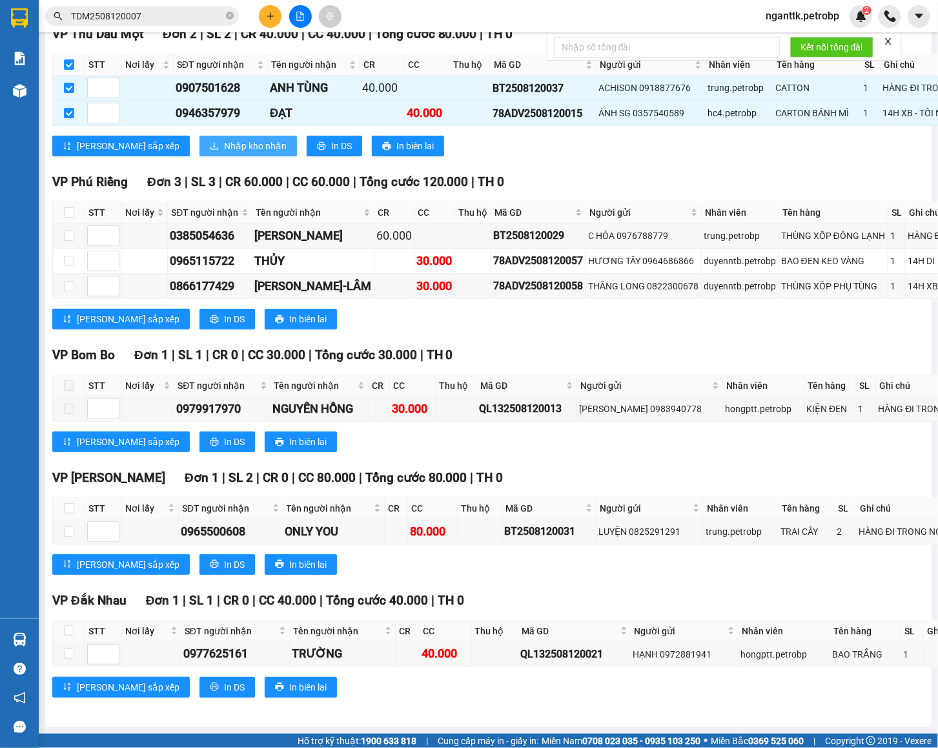
click at [224, 153] on span "Nhập kho nhận" at bounding box center [255, 146] width 63 height 14
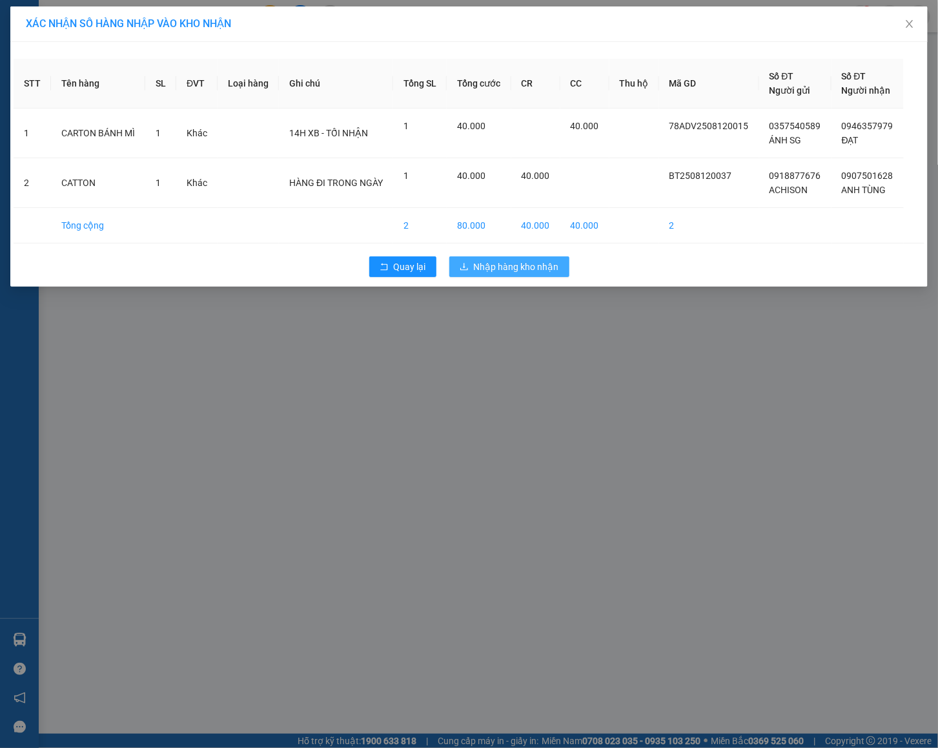
click at [533, 265] on span "Nhập hàng kho nhận" at bounding box center [516, 267] width 85 height 14
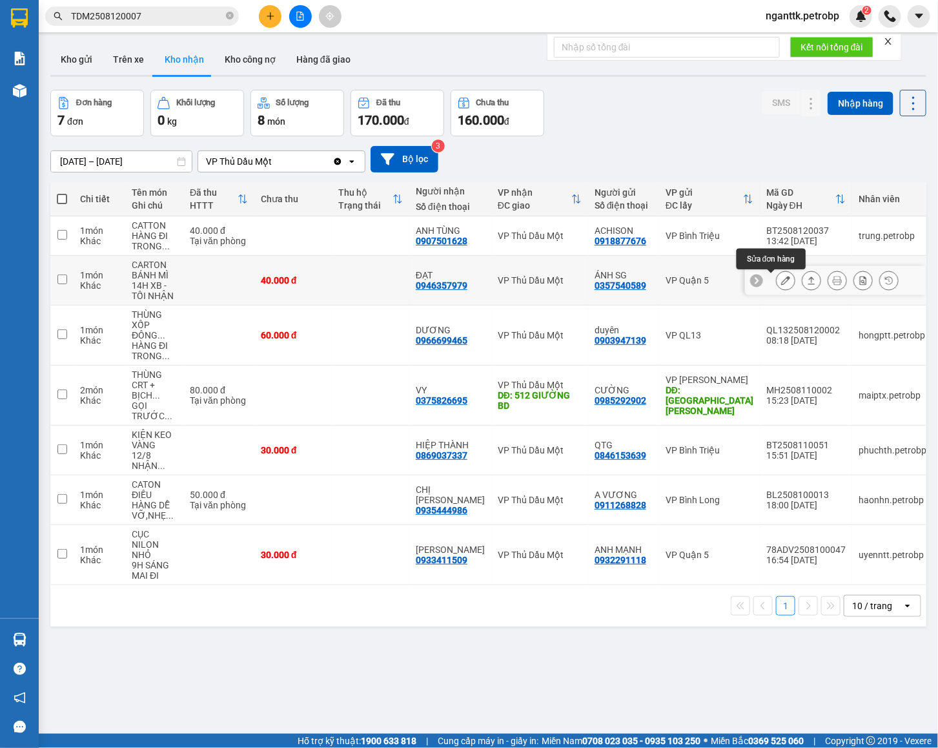
click at [781, 283] on icon at bounding box center [785, 280] width 9 height 9
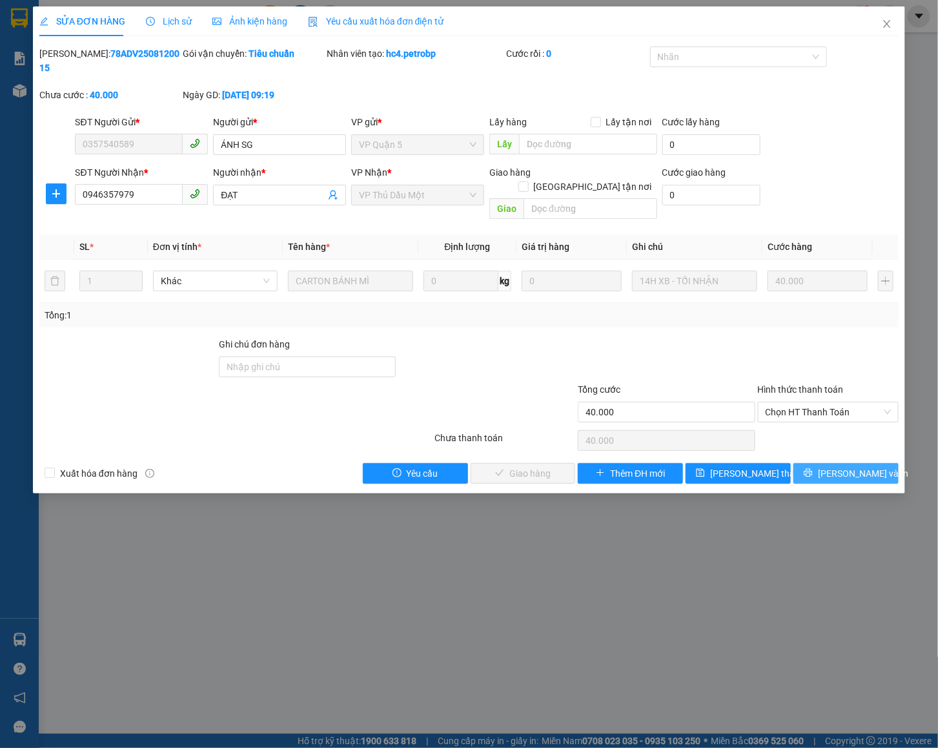
click at [841, 466] on span "[PERSON_NAME] và In" at bounding box center [863, 473] width 90 height 14
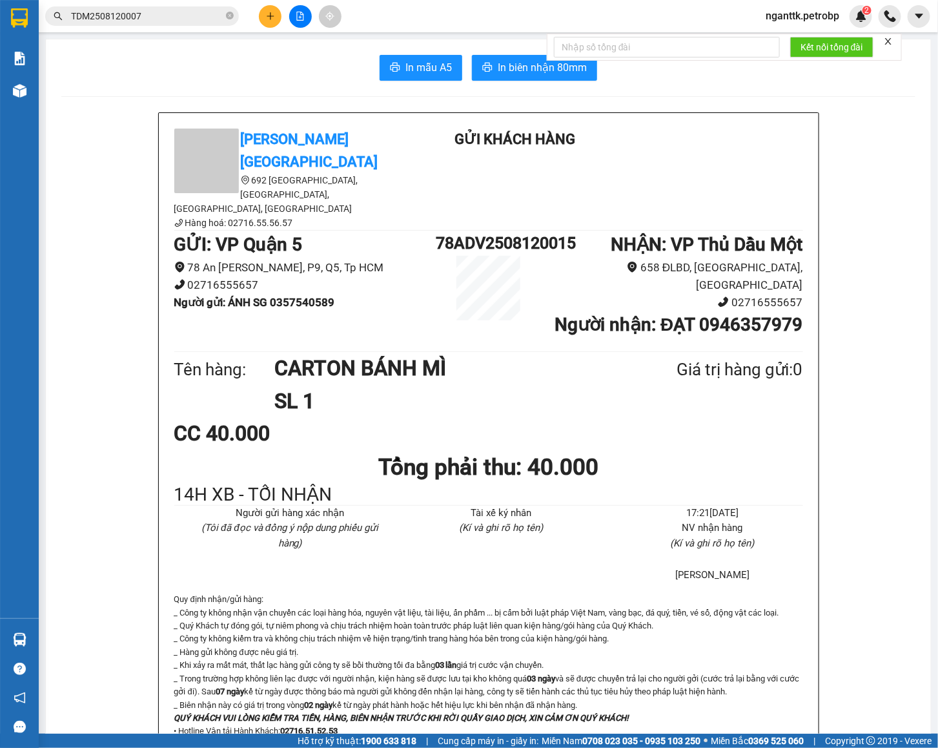
click at [738, 314] on b "Người nhận : ĐẠT 0946357979" at bounding box center [679, 324] width 248 height 21
copy b "0946357979"
